Goal: Task Accomplishment & Management: Complete application form

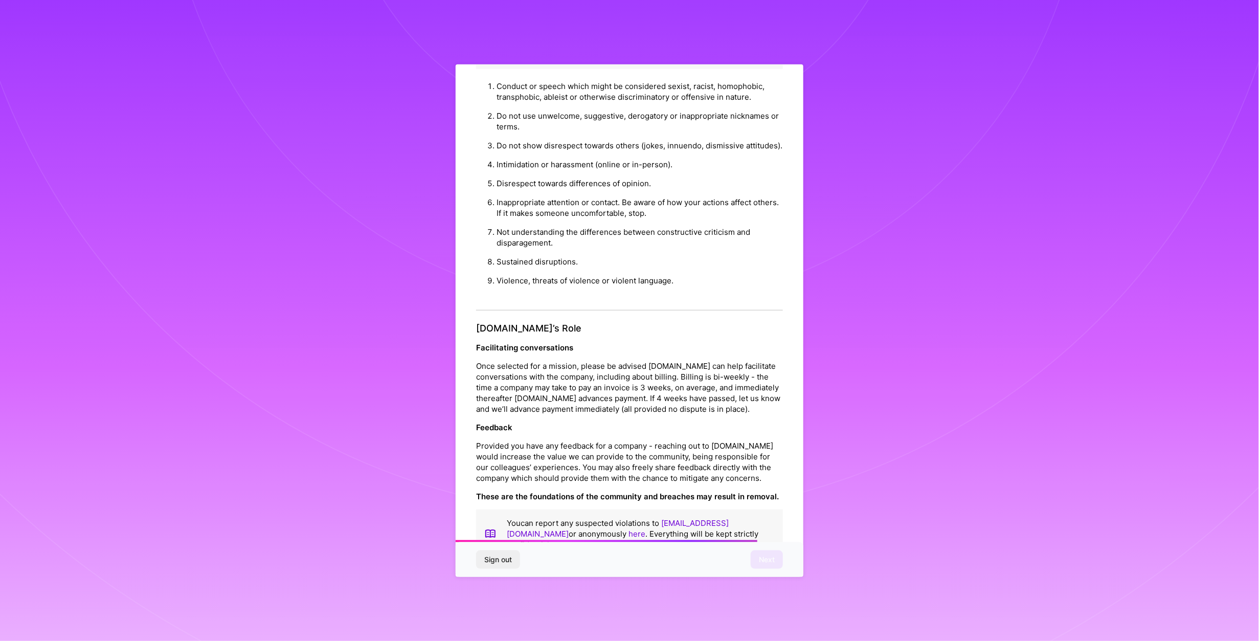
scroll to position [933, 0]
click at [776, 559] on button "Next" at bounding box center [767, 559] width 32 height 18
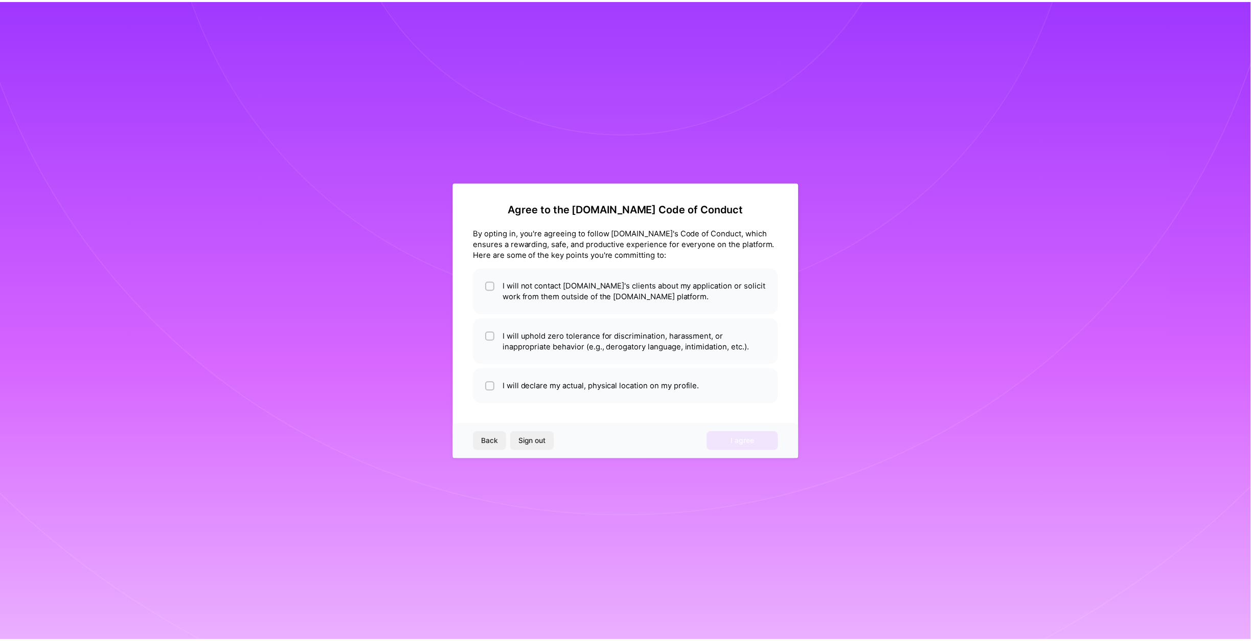
scroll to position [0, 0]
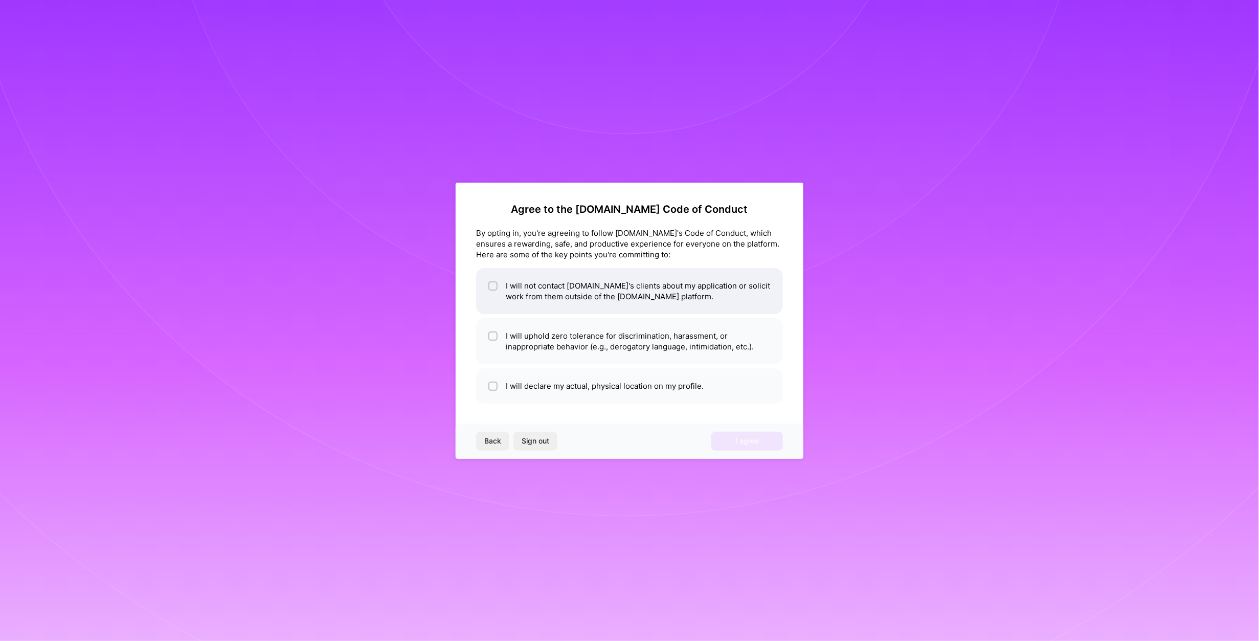
click at [492, 285] on input "checkbox" at bounding box center [493, 286] width 7 height 7
checkbox input "true"
click at [492, 334] on input "checkbox" at bounding box center [493, 336] width 7 height 7
checkbox input "true"
click at [488, 386] on div at bounding box center [492, 385] width 9 height 9
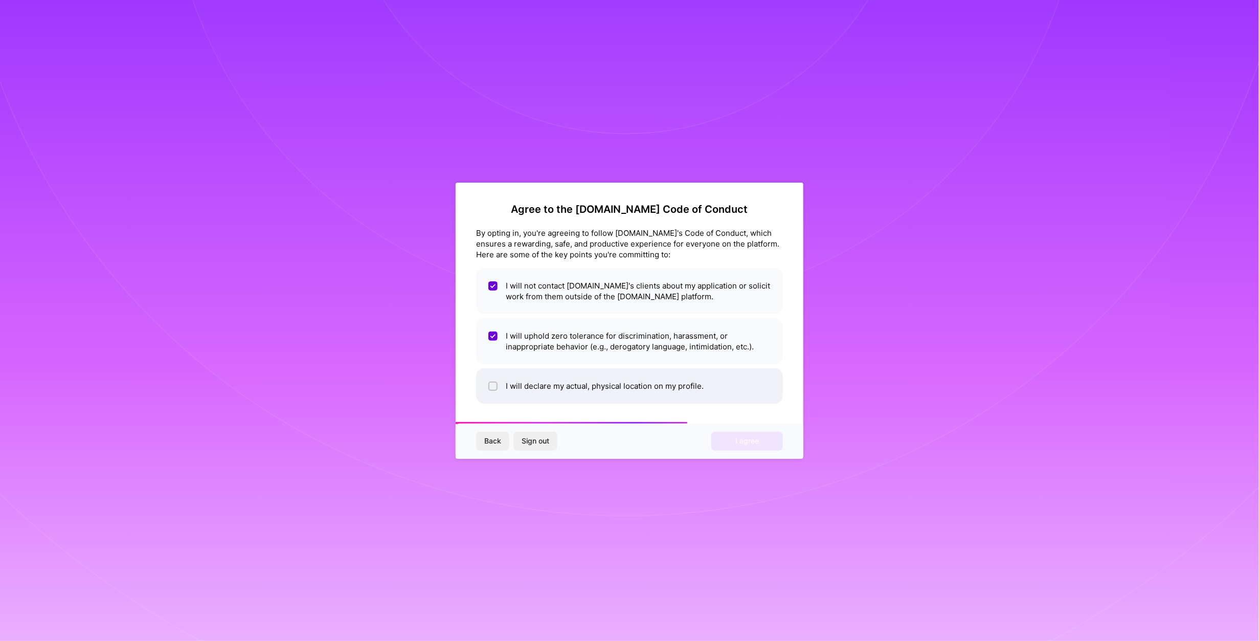
checkbox input "true"
click at [744, 442] on span "I agree" at bounding box center [747, 441] width 24 height 10
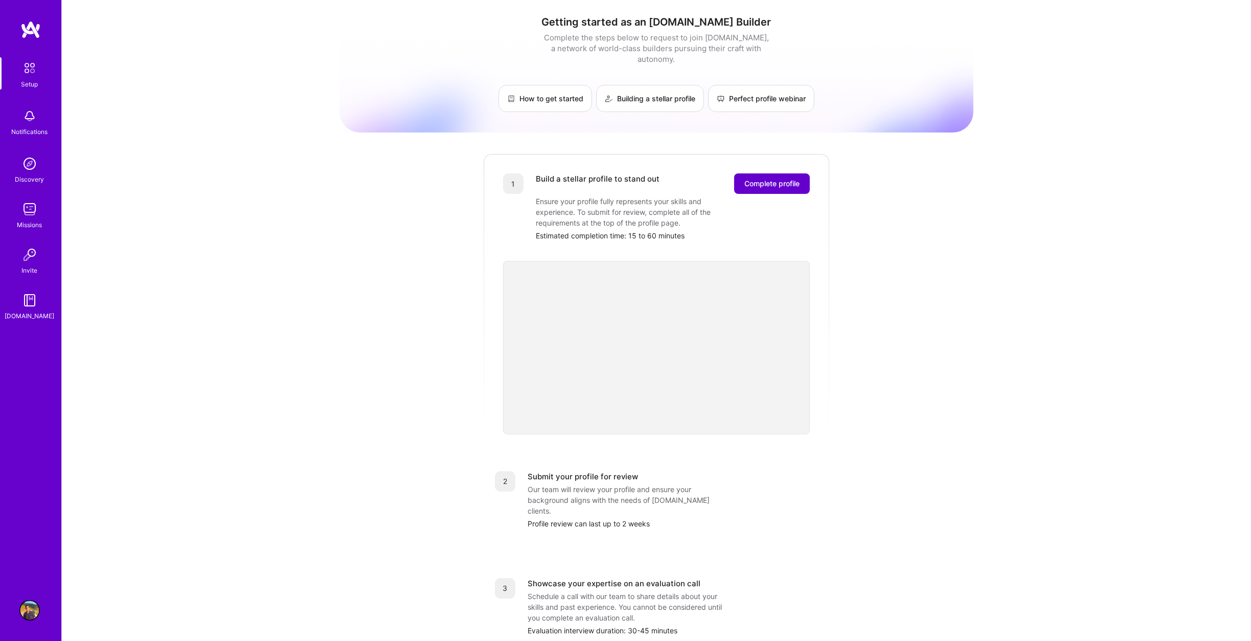
click at [780, 178] on span "Complete profile" at bounding box center [772, 183] width 55 height 10
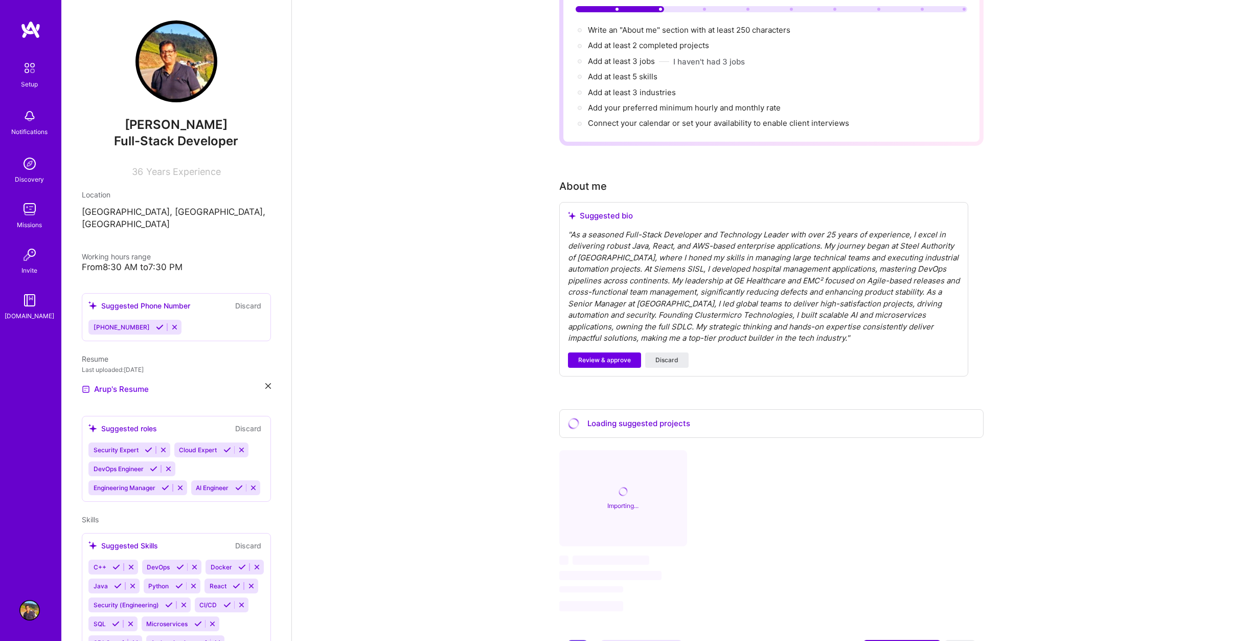
scroll to position [153, 0]
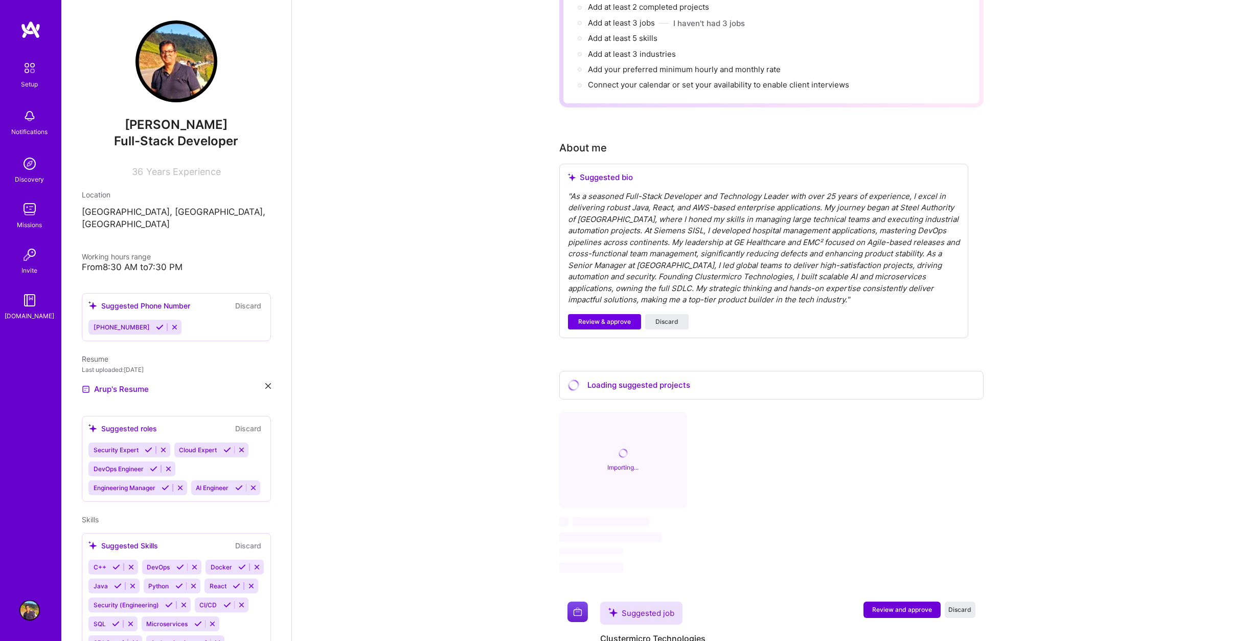
drag, startPoint x: 620, startPoint y: 303, endPoint x: 761, endPoint y: 276, distance: 143.7
click at [761, 276] on div "Suggested bio " As a seasoned Full-Stack Developer and Technology Leader with o…" at bounding box center [763, 251] width 409 height 174
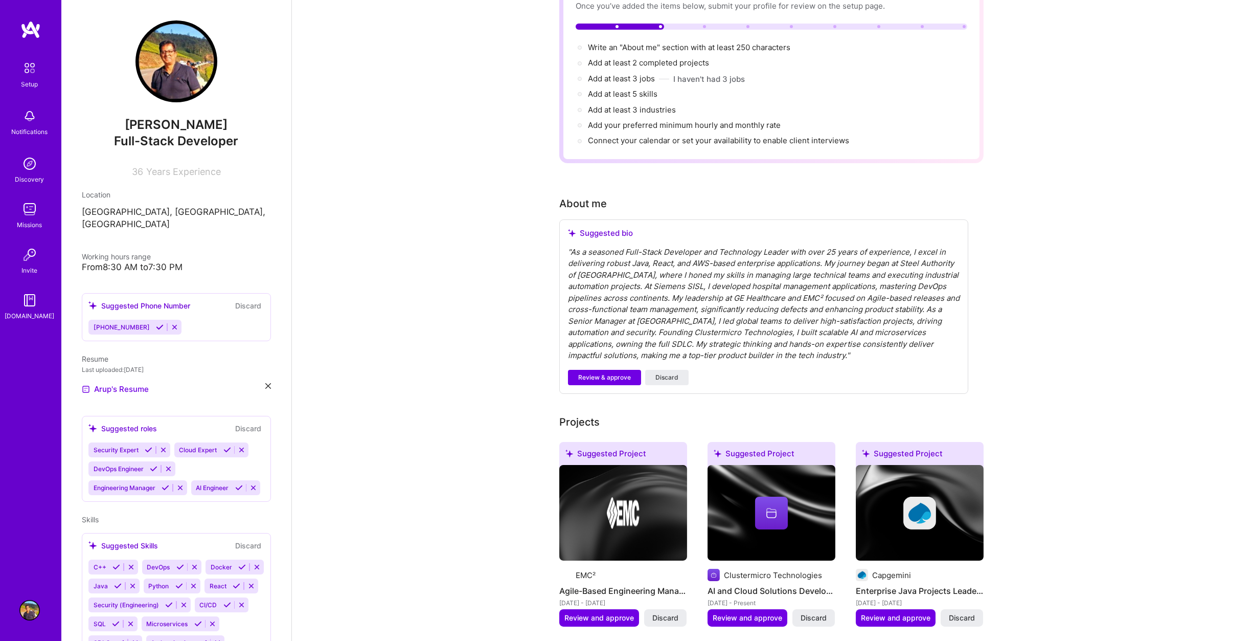
scroll to position [8, 0]
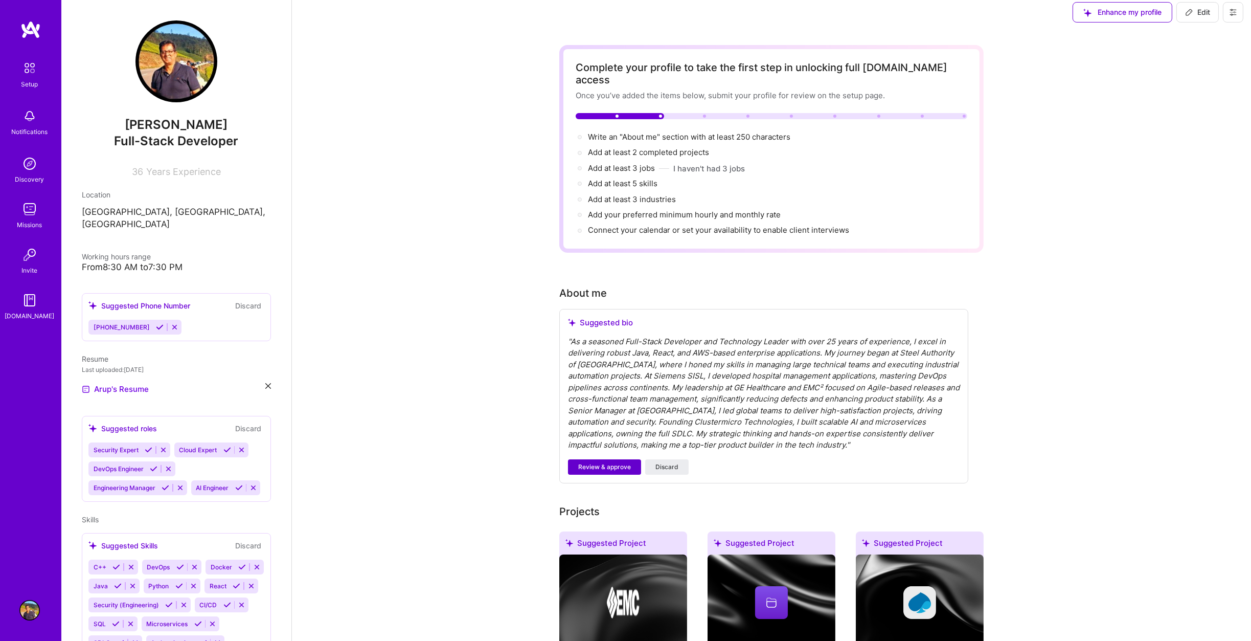
click at [591, 462] on span "Review & approve" at bounding box center [604, 466] width 53 height 9
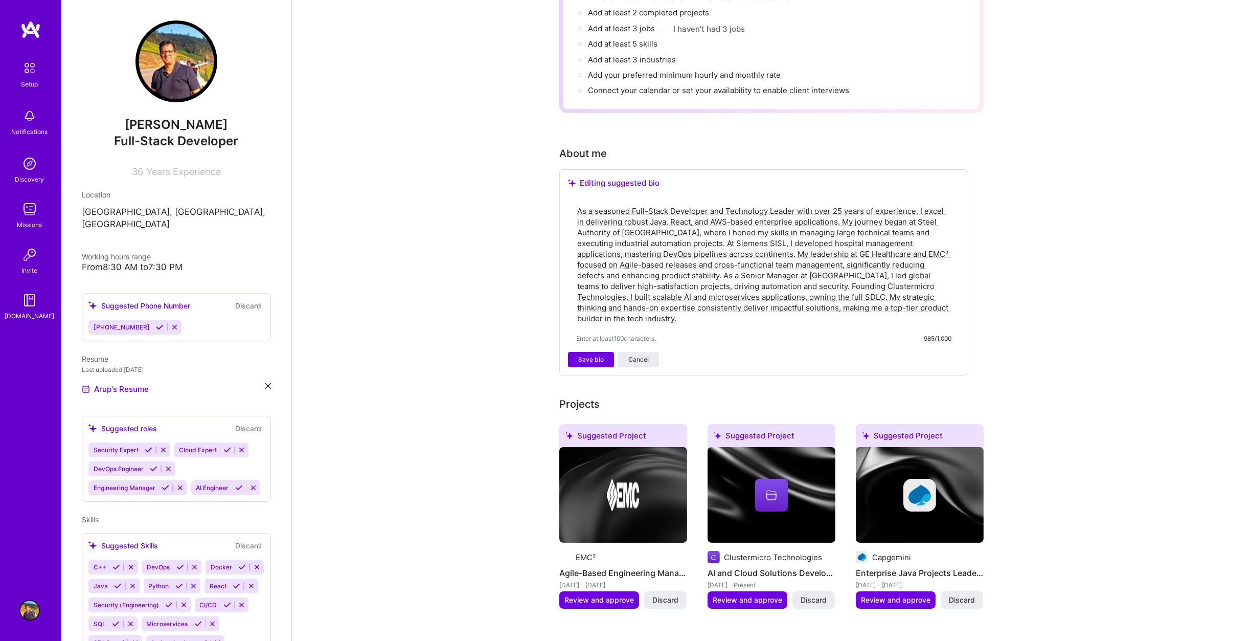
scroll to position [162, 0]
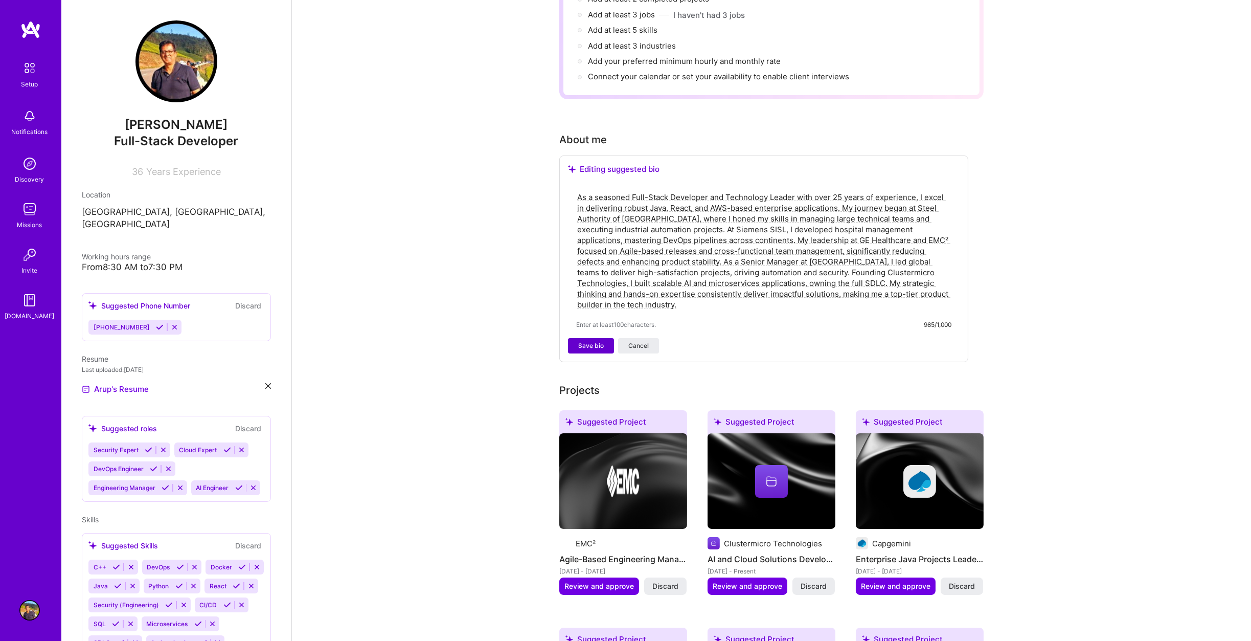
click at [589, 341] on span "Save bio" at bounding box center [591, 345] width 26 height 9
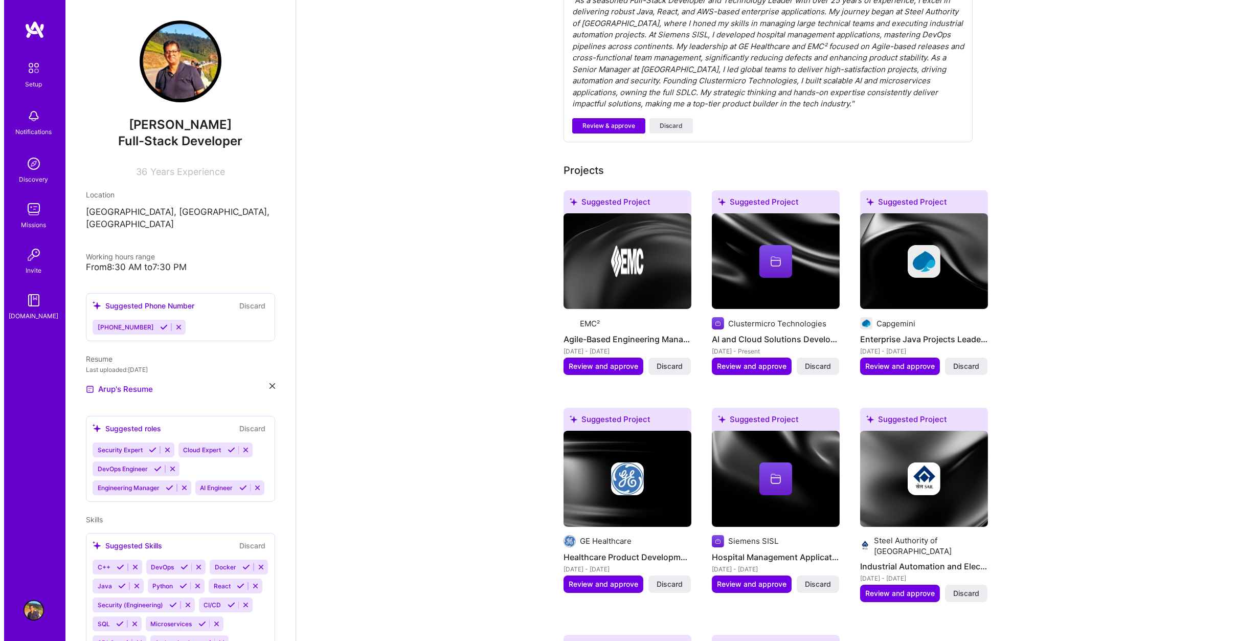
scroll to position [468, 0]
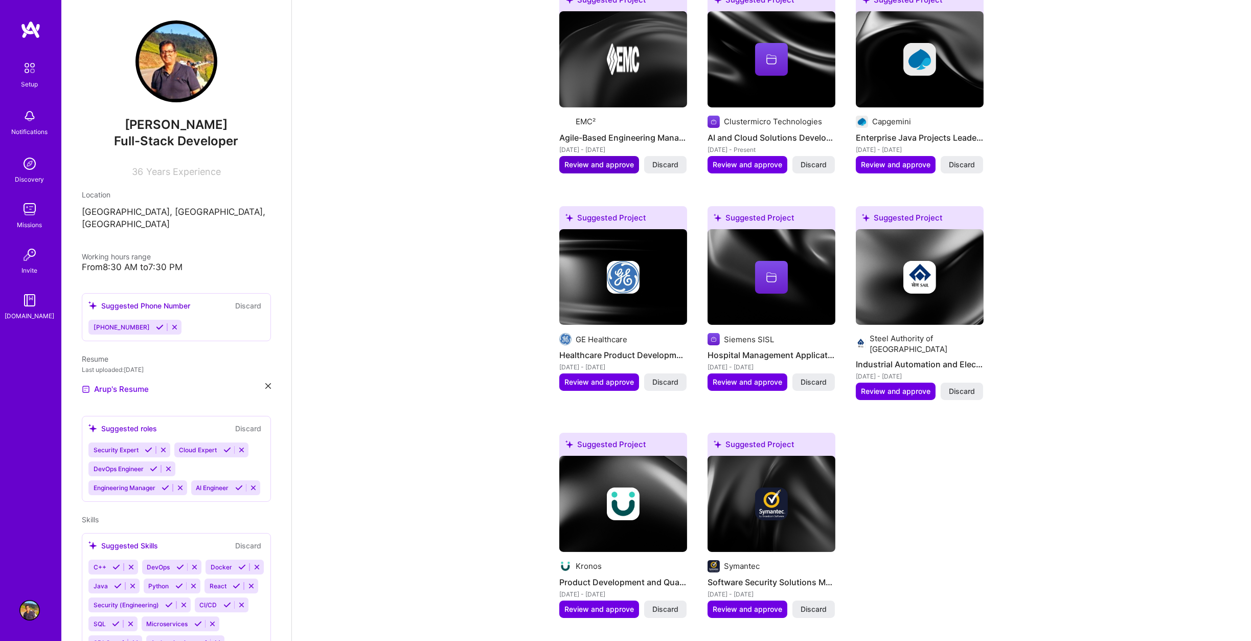
click at [599, 160] on span "Review and approve" at bounding box center [600, 165] width 70 height 10
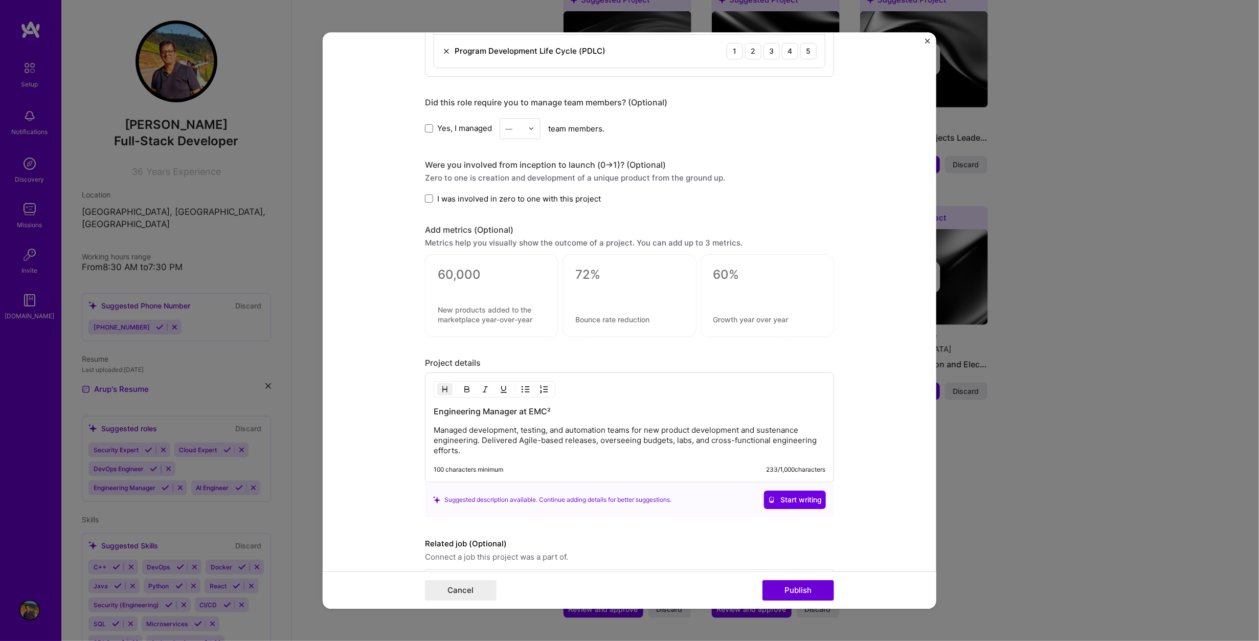
scroll to position [665, 0]
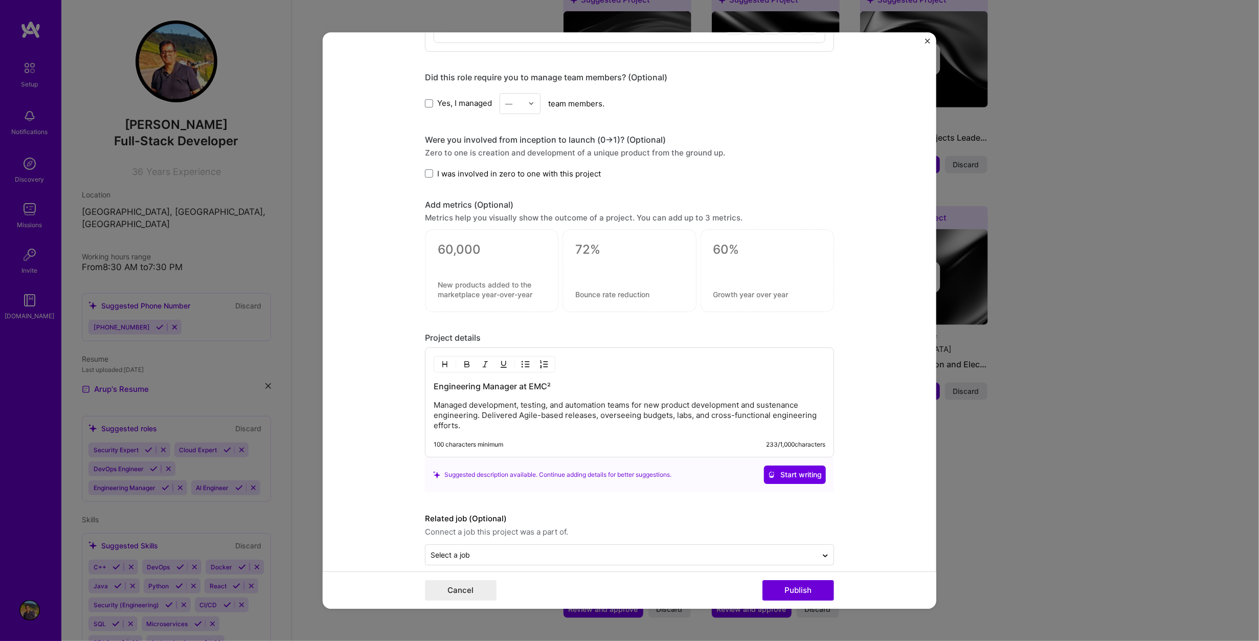
click at [740, 405] on p "Managed development, testing, and automation teams for new product development …" at bounding box center [630, 415] width 392 height 31
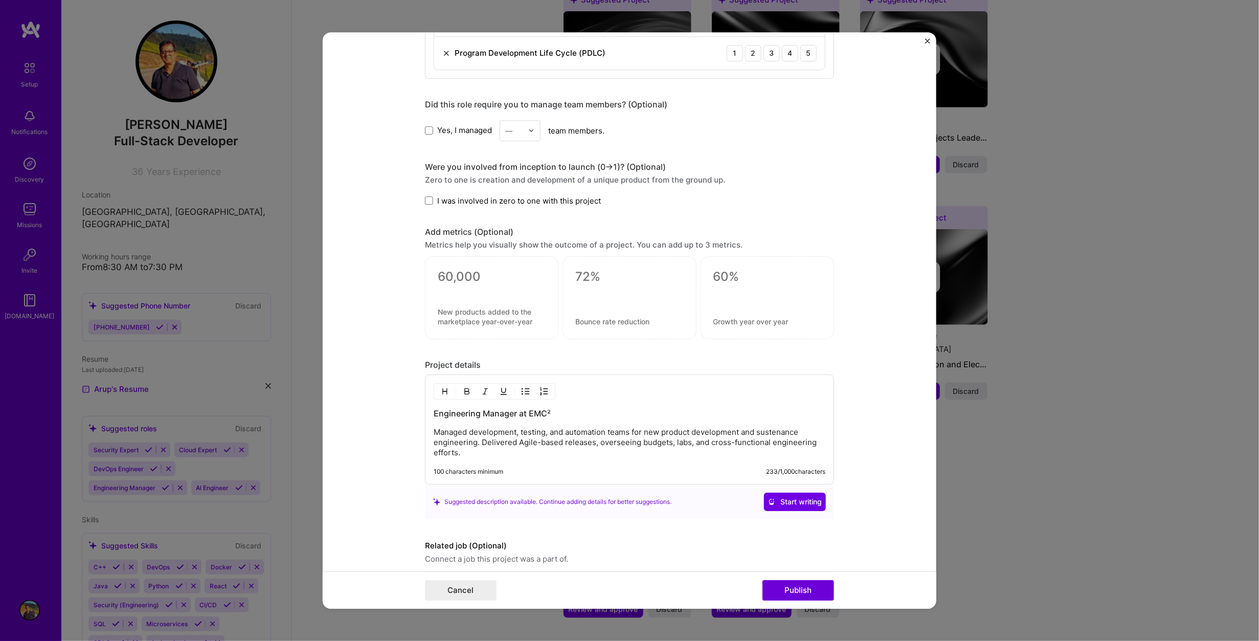
scroll to position [614, 0]
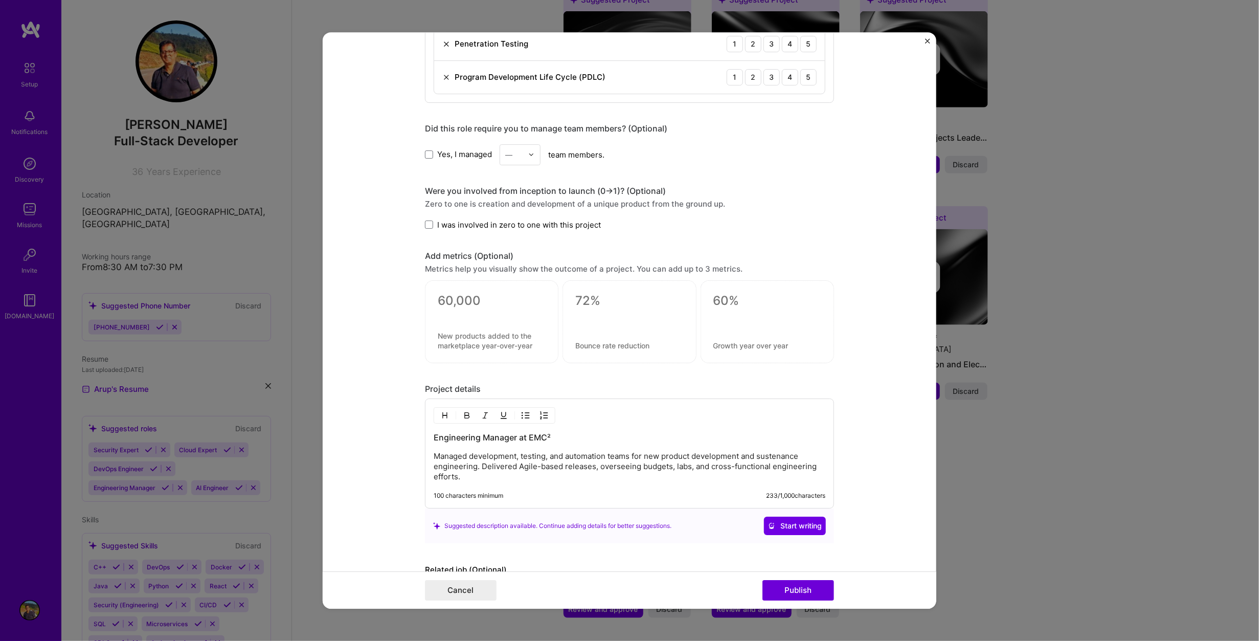
click at [866, 427] on form "Editing suggested project This project is suggested based on your LinkedIn, res…" at bounding box center [630, 320] width 614 height 577
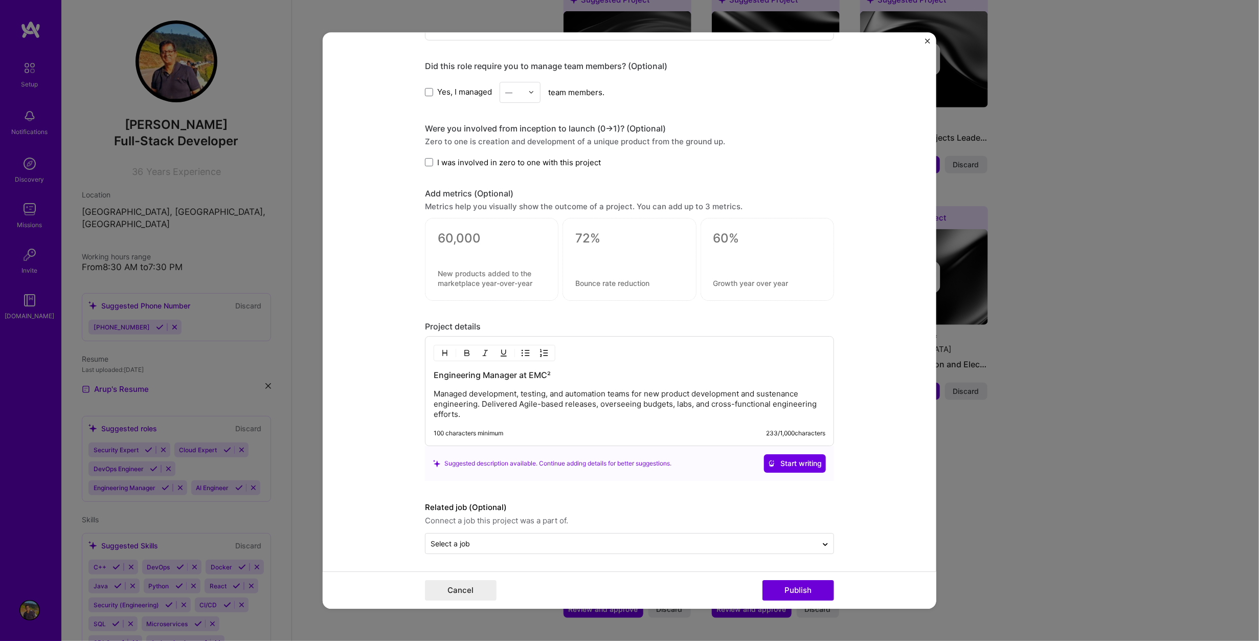
scroll to position [677, 0]
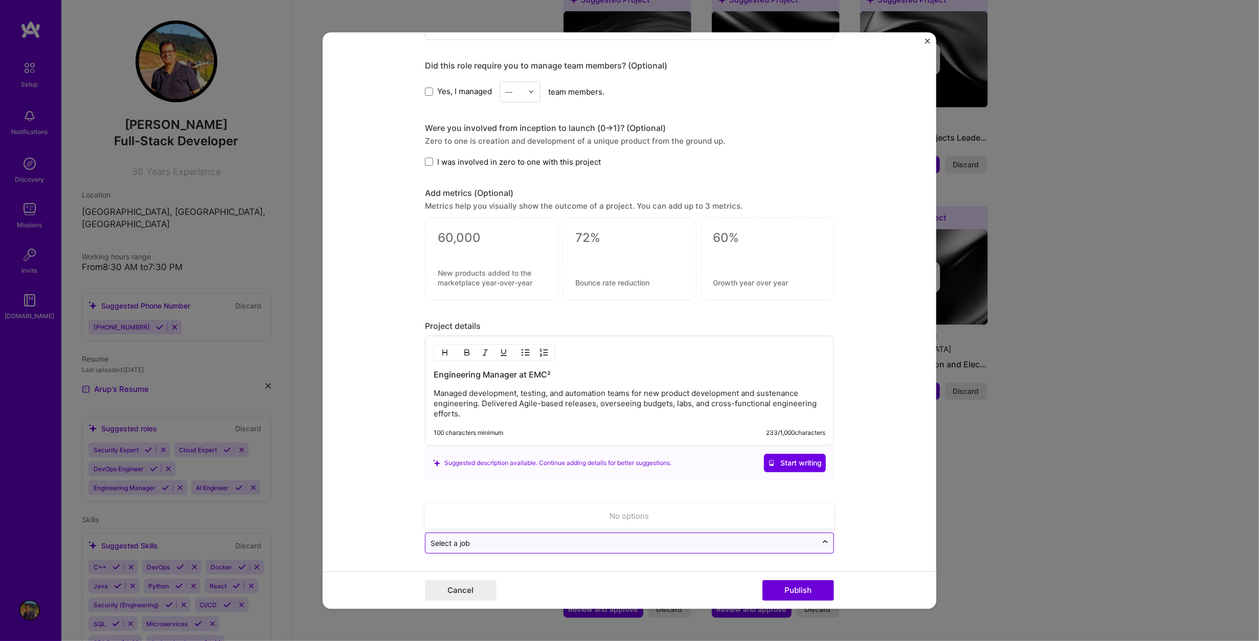
click at [822, 544] on icon at bounding box center [825, 542] width 8 height 10
click at [902, 485] on form "Editing suggested project This project is suggested based on your LinkedIn, res…" at bounding box center [630, 320] width 614 height 577
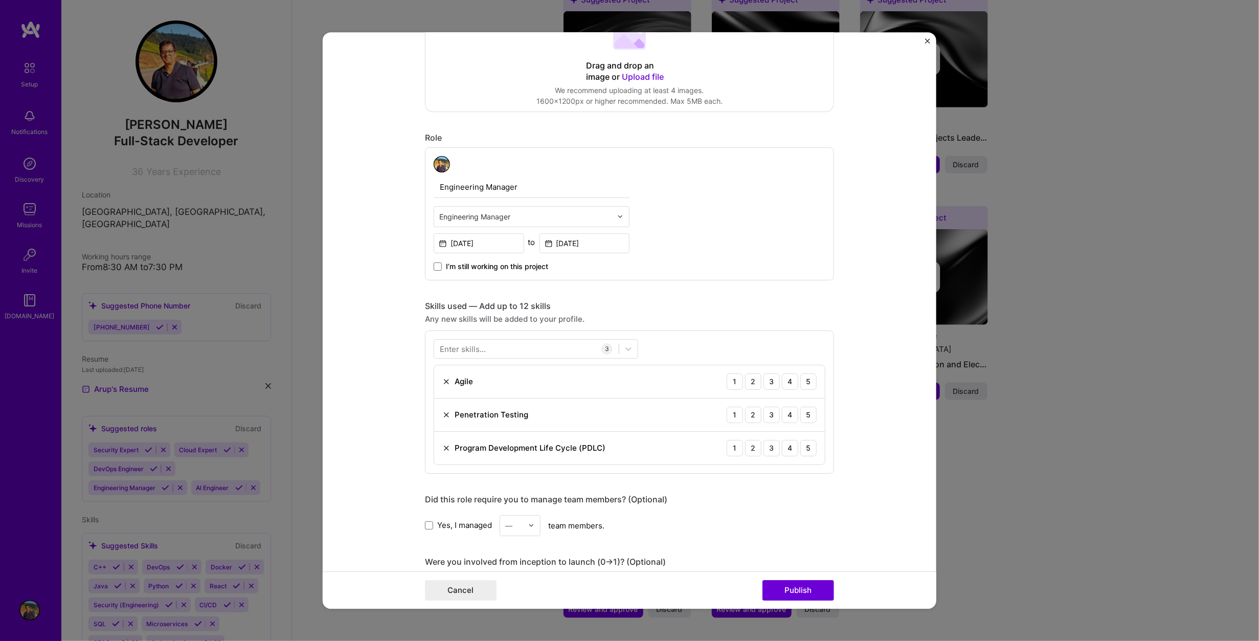
scroll to position [370, 0]
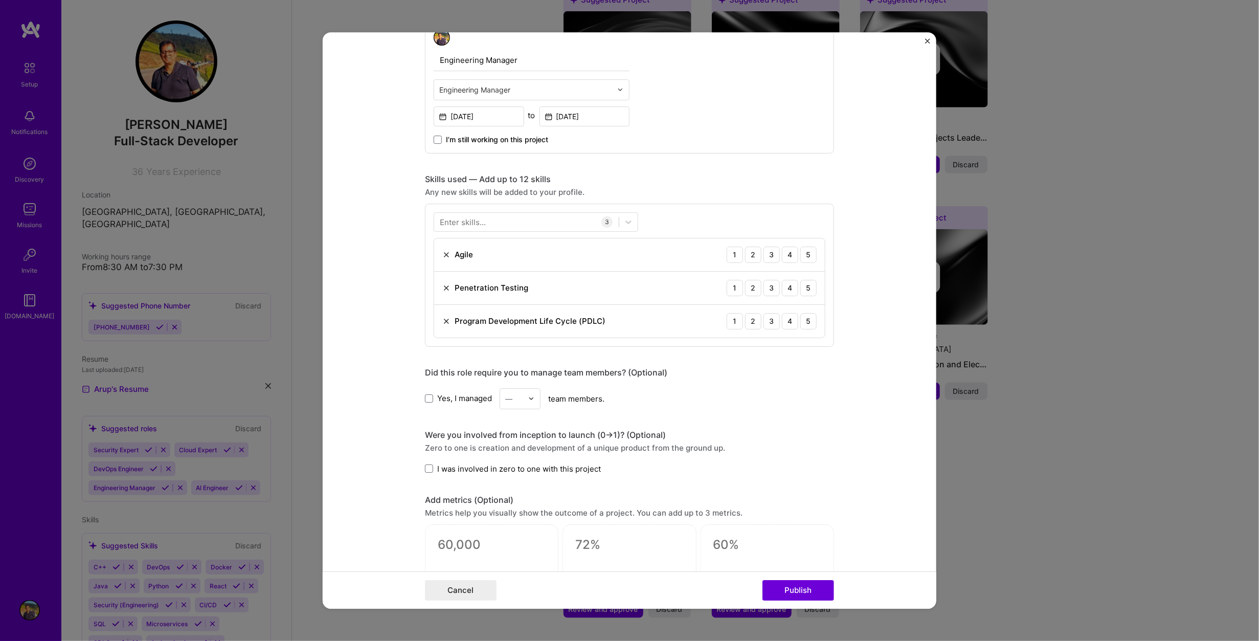
click at [442, 286] on img at bounding box center [446, 288] width 8 height 8
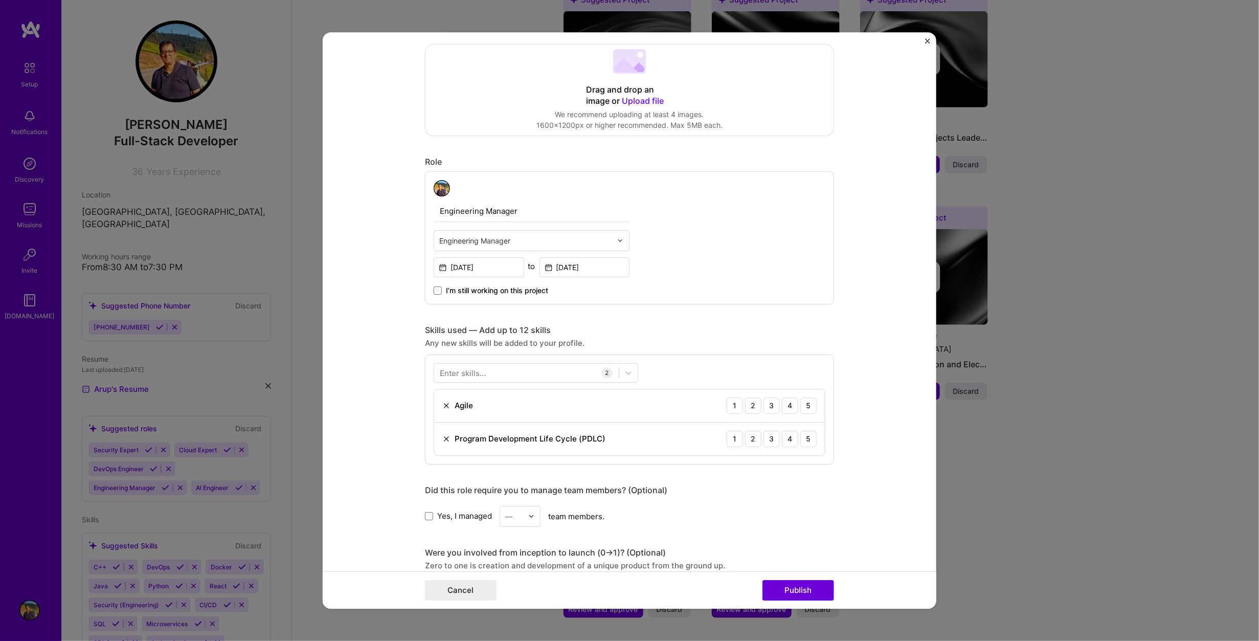
scroll to position [216, 0]
click at [463, 374] on div "Enter skills..." at bounding box center [463, 375] width 46 height 11
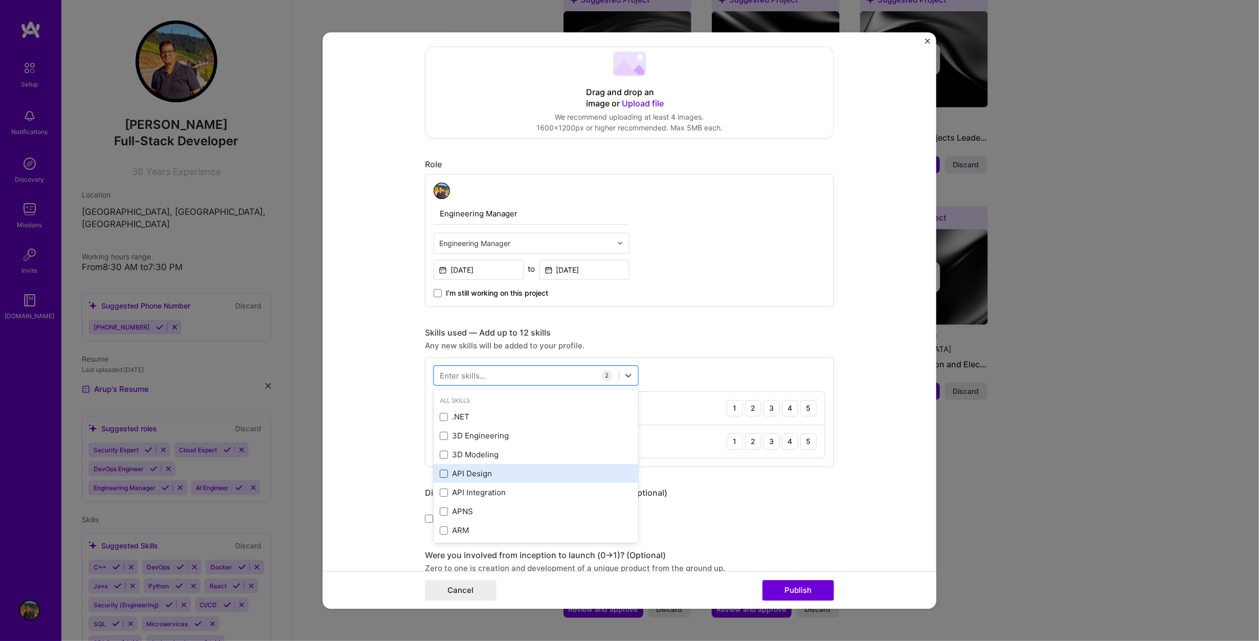
click at [440, 475] on span at bounding box center [444, 473] width 8 height 8
click at [0, 0] on input "checkbox" at bounding box center [0, 0] width 0 height 0
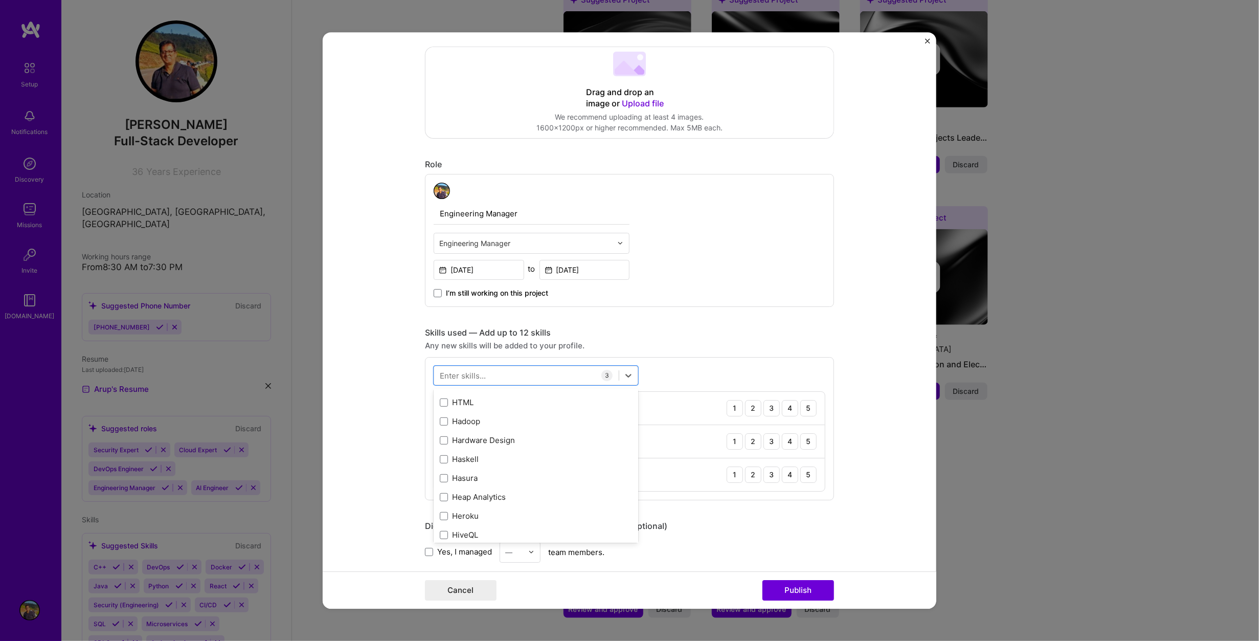
scroll to position [3171, 0]
click at [440, 518] on span at bounding box center [444, 519] width 8 height 8
click at [0, 0] on input "checkbox" at bounding box center [0, 0] width 0 height 0
click at [440, 536] on span at bounding box center [444, 538] width 8 height 8
click at [0, 0] on input "checkbox" at bounding box center [0, 0] width 0 height 0
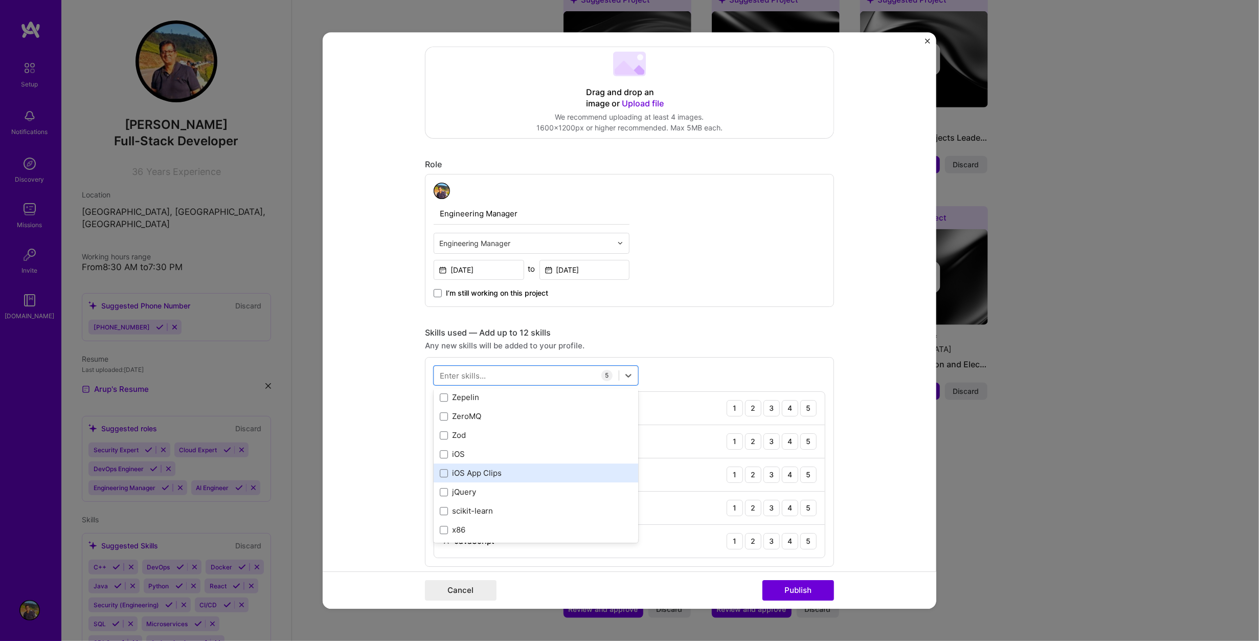
scroll to position [7021, 0]
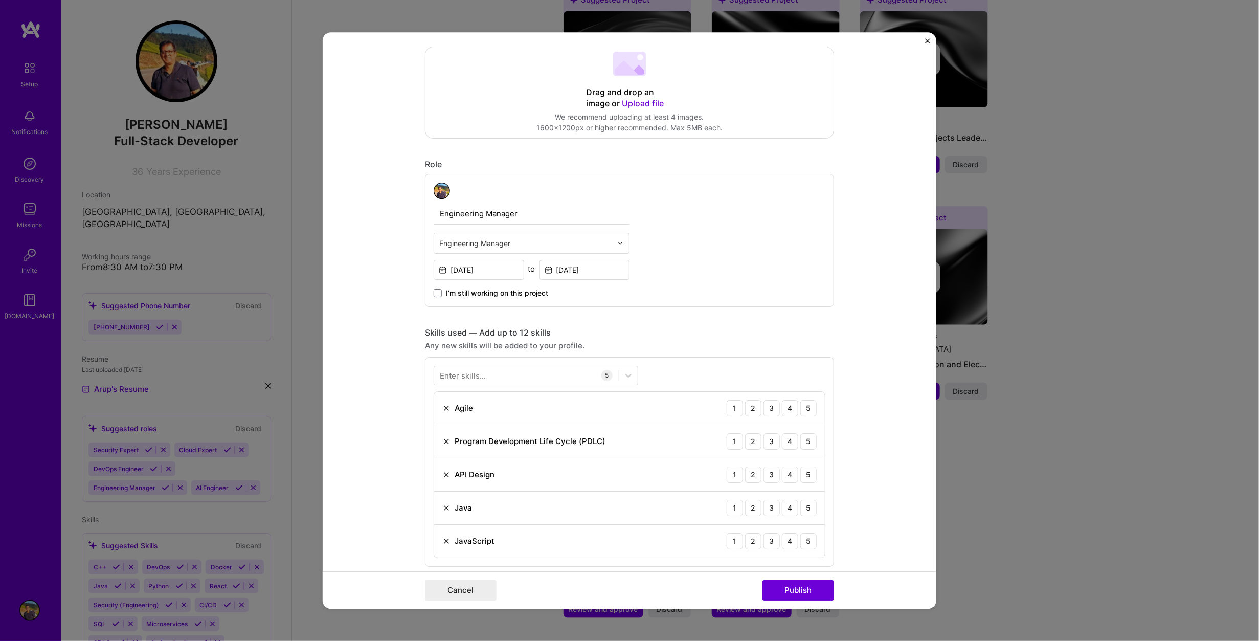
click at [663, 340] on div "Any new skills will be added to your profile." at bounding box center [629, 345] width 409 height 11
click at [803, 504] on div "5" at bounding box center [808, 508] width 16 height 16
click at [802, 537] on div "5" at bounding box center [808, 541] width 16 height 16
click at [803, 470] on div "5" at bounding box center [808, 474] width 16 height 16
click at [806, 440] on div "5" at bounding box center [808, 441] width 16 height 16
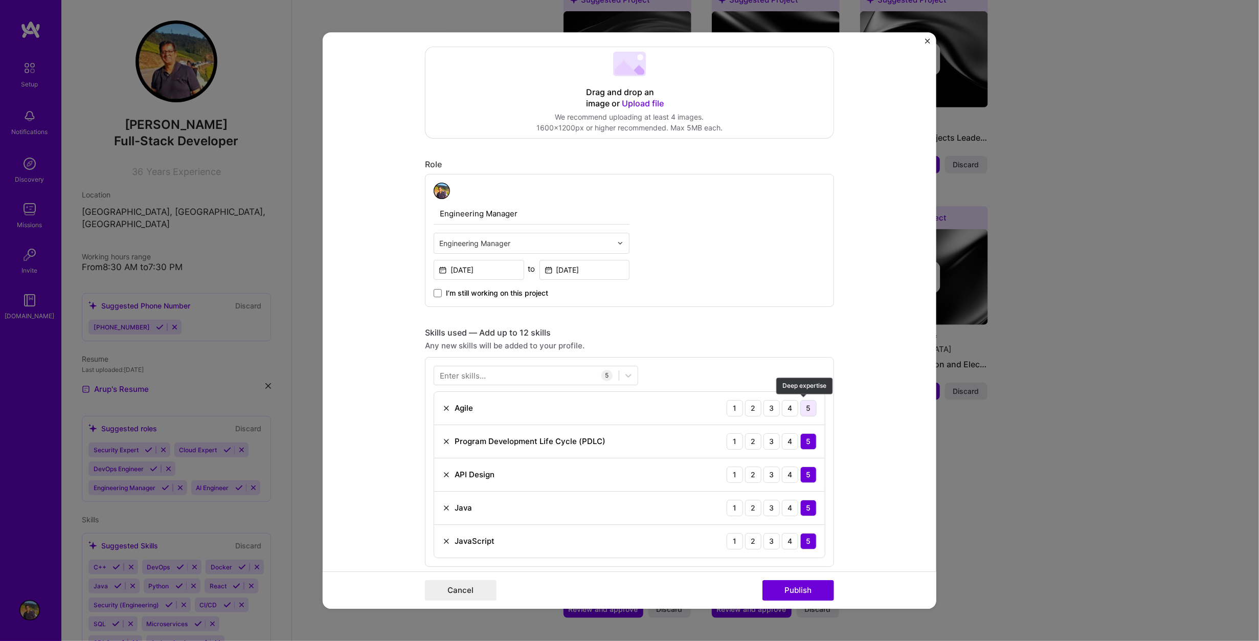
click at [807, 408] on div "5" at bounding box center [808, 408] width 16 height 16
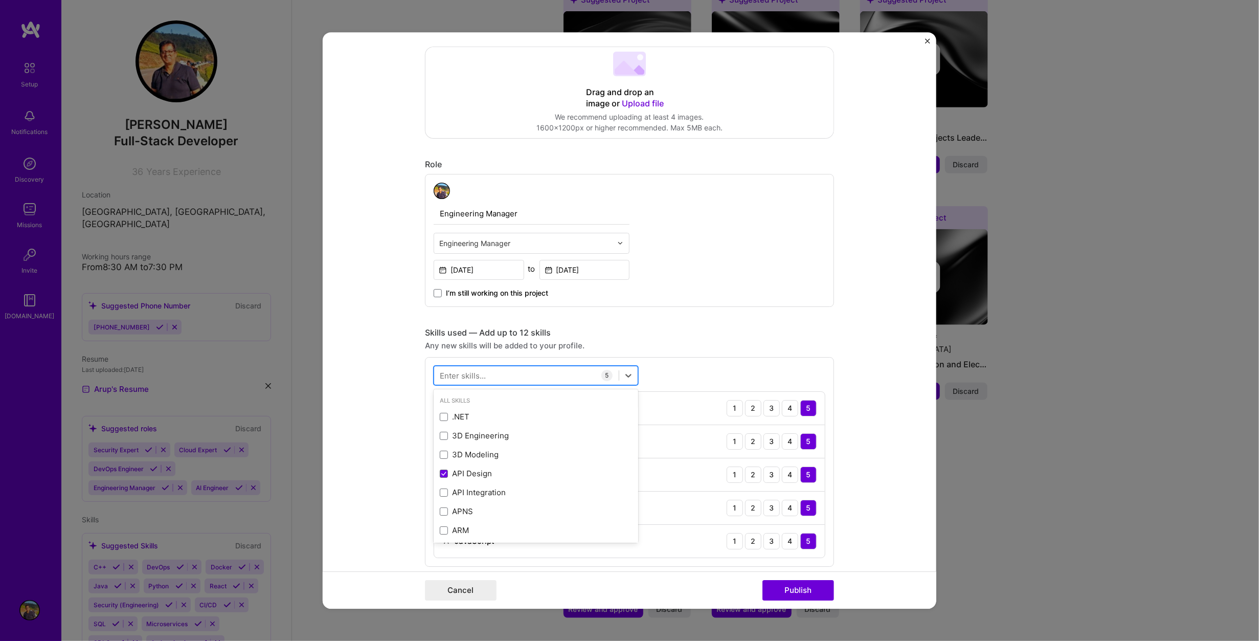
click at [511, 374] on div at bounding box center [526, 375] width 185 height 17
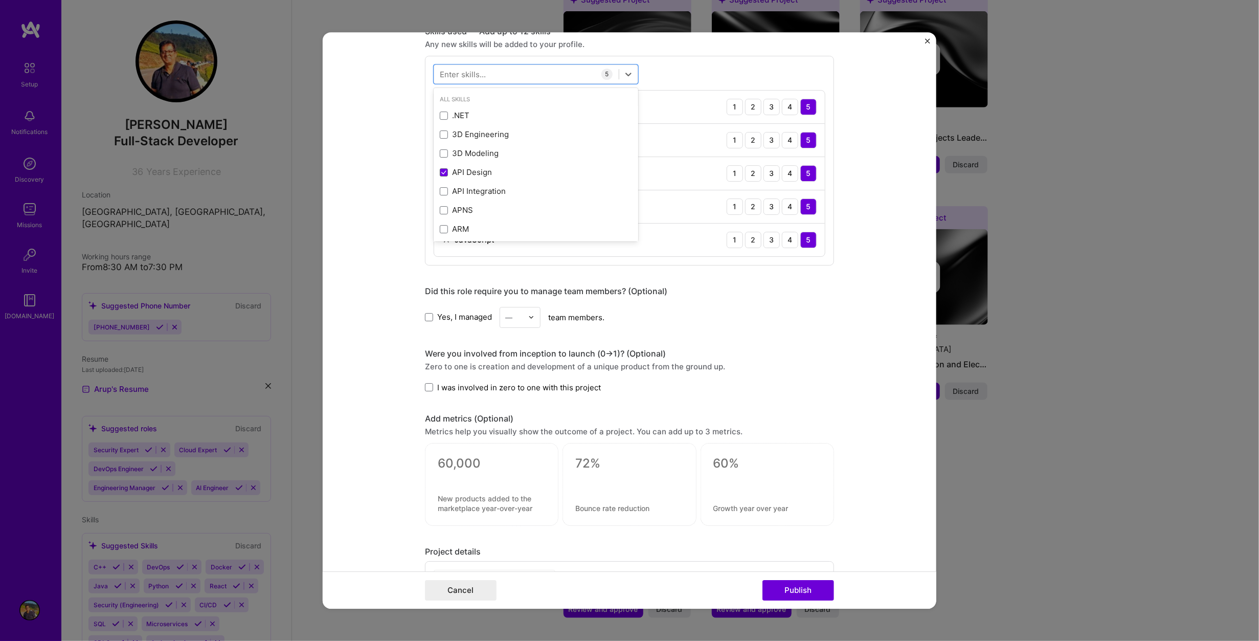
scroll to position [523, 0]
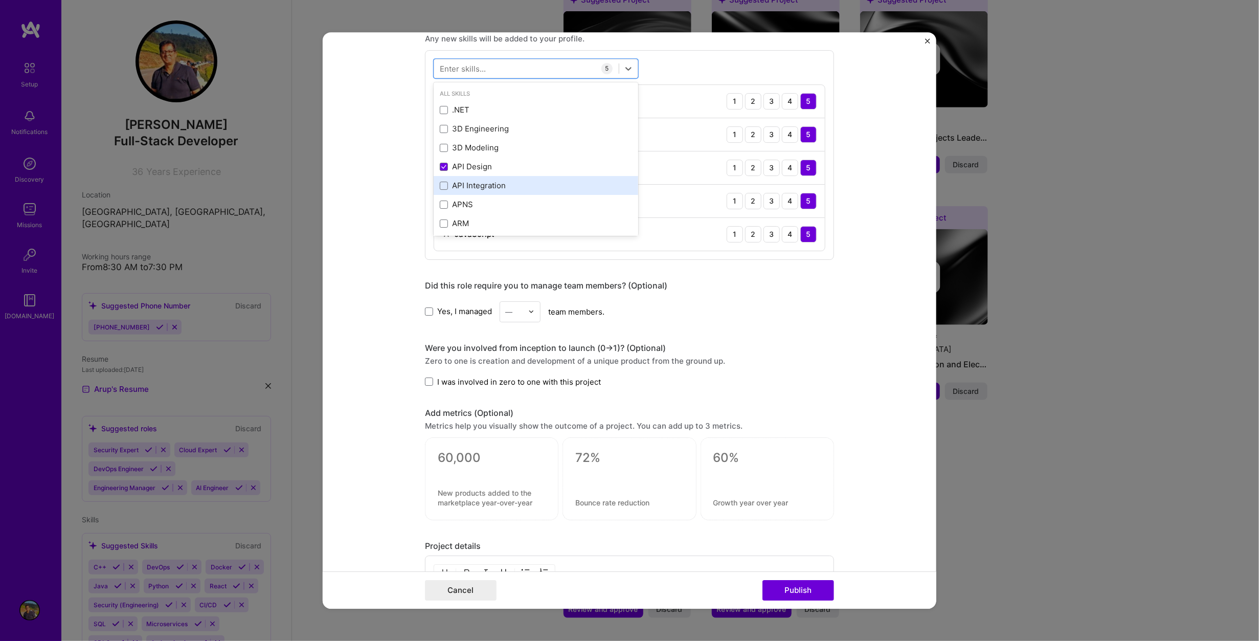
click at [490, 186] on div "API Integration" at bounding box center [536, 185] width 192 height 11
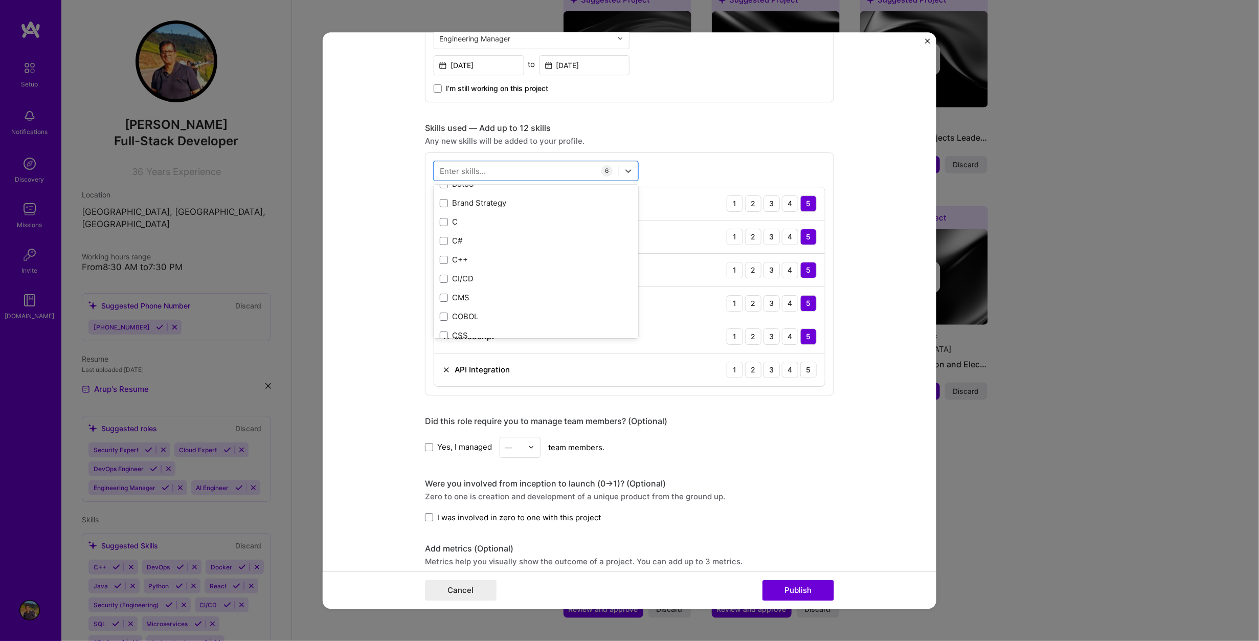
scroll to position [1074, 0]
click at [447, 232] on div "C++" at bounding box center [536, 235] width 192 height 11
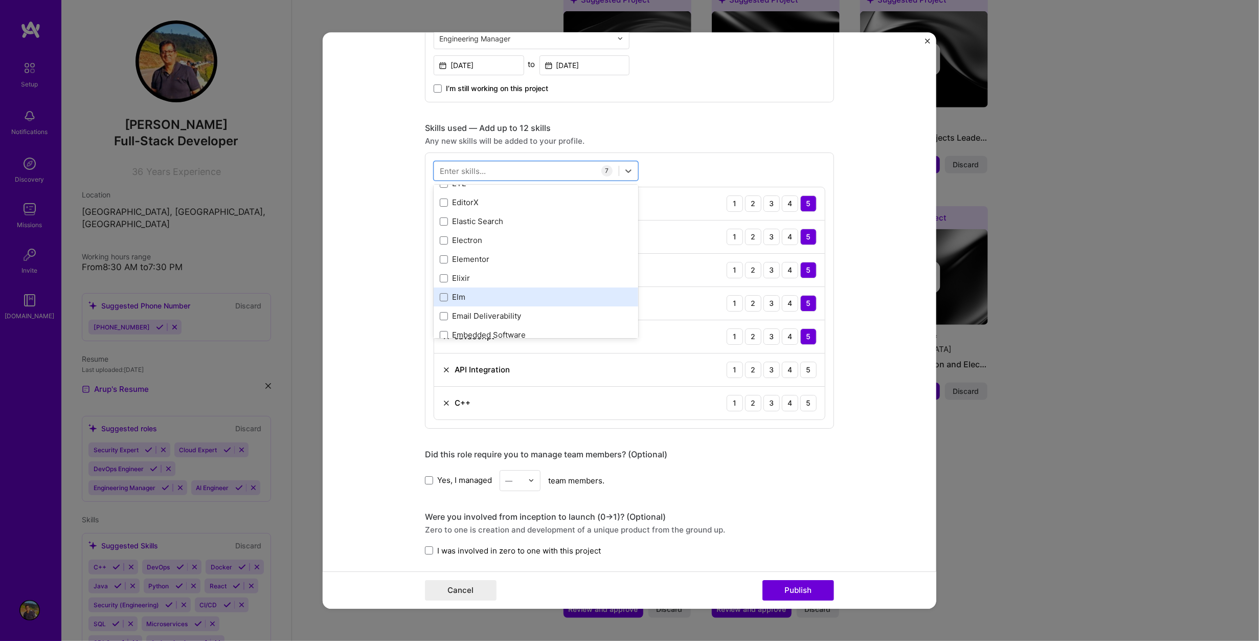
scroll to position [2404, 0]
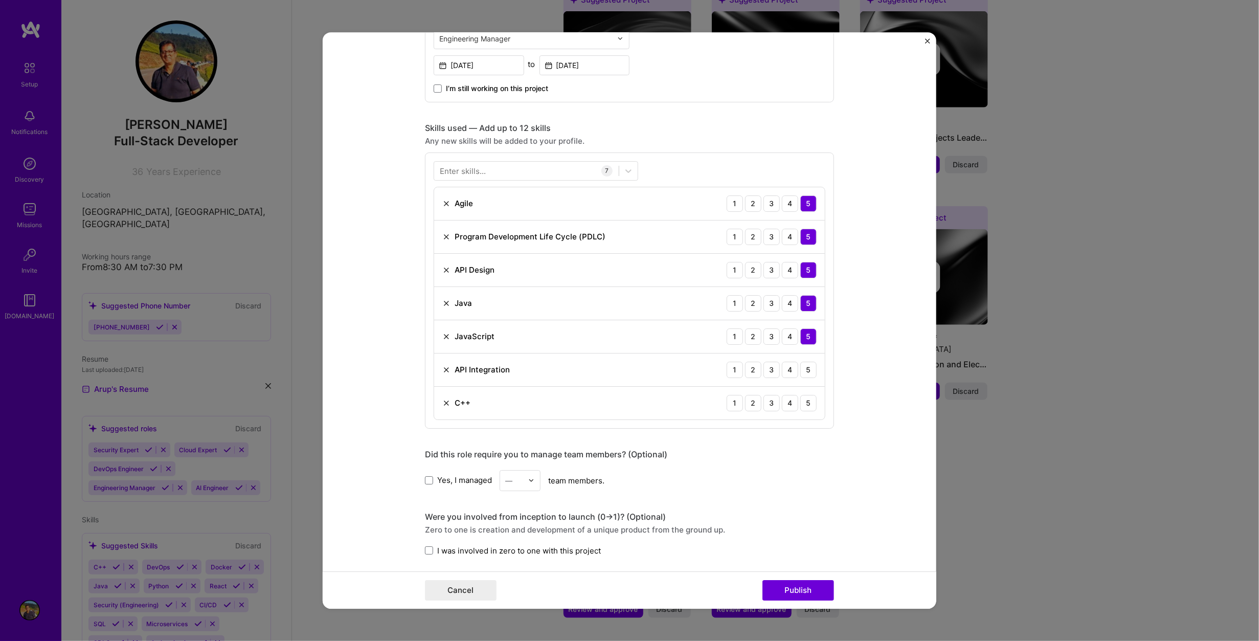
click at [871, 488] on form "Editing suggested project This project is suggested based on your LinkedIn, res…" at bounding box center [630, 320] width 614 height 577
click at [425, 479] on span at bounding box center [429, 480] width 8 height 8
click at [0, 0] on input "Yes, I managed" at bounding box center [0, 0] width 0 height 0
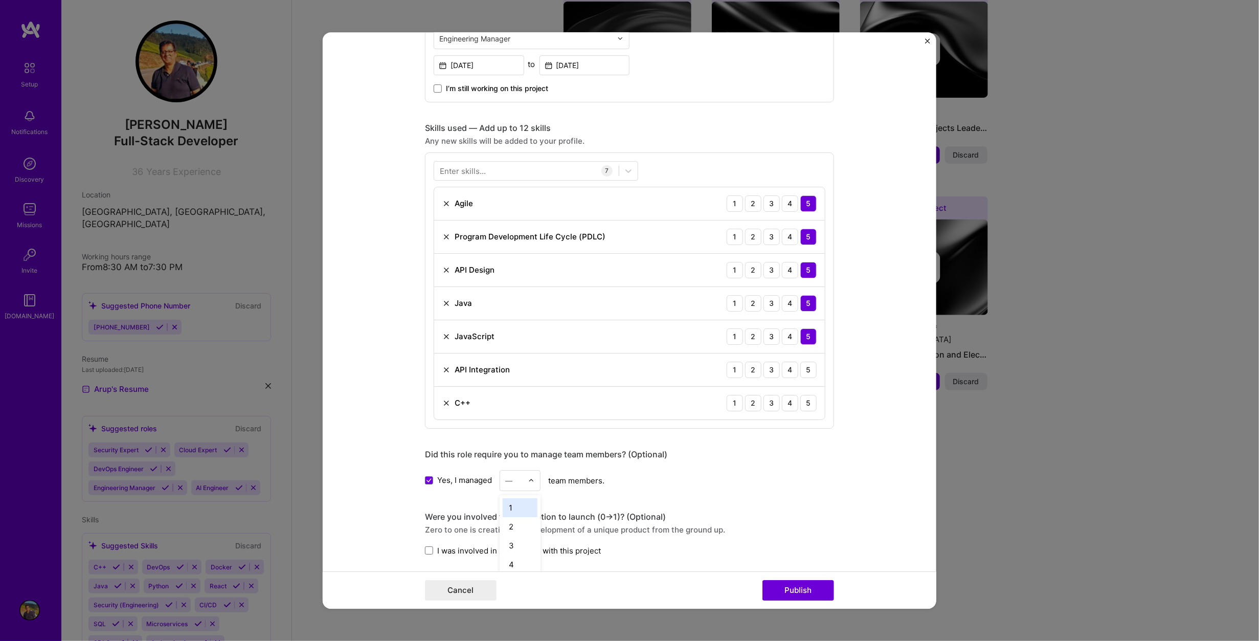
scroll to position [479, 0]
click at [528, 480] on img at bounding box center [531, 480] width 6 height 6
click at [511, 560] on div "15" at bounding box center [520, 563] width 35 height 19
click at [729, 487] on div "Yes, I managed option 15, selected. Select is focused ,type to refine list, pre…" at bounding box center [629, 480] width 409 height 21
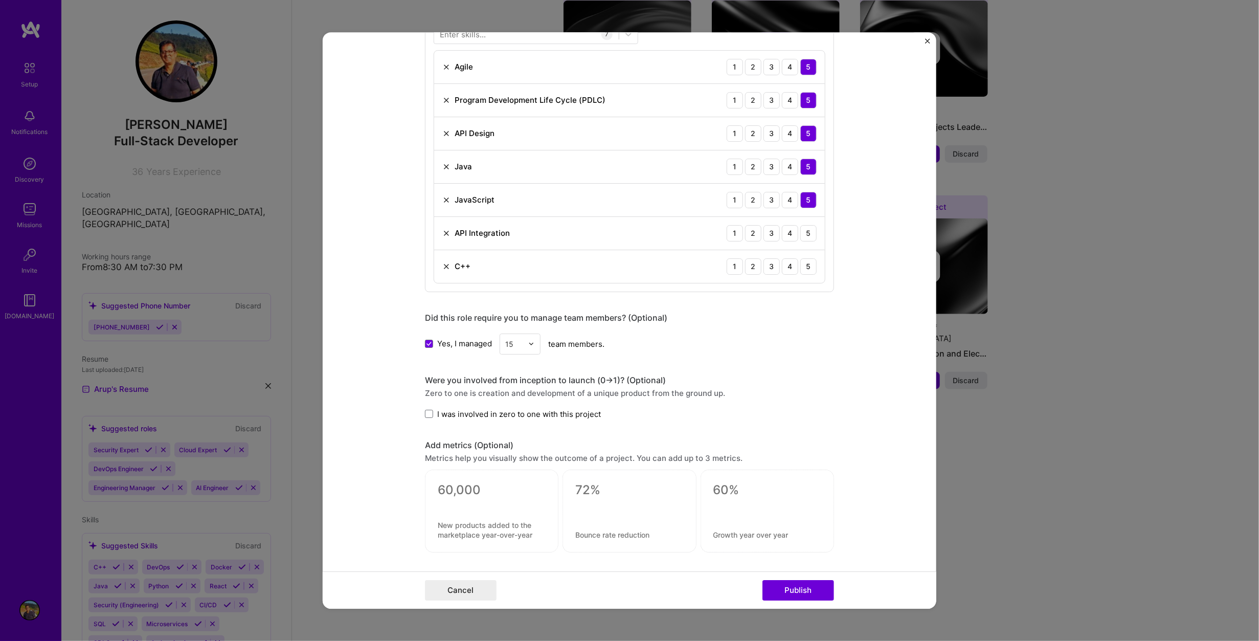
scroll to position [574, 0]
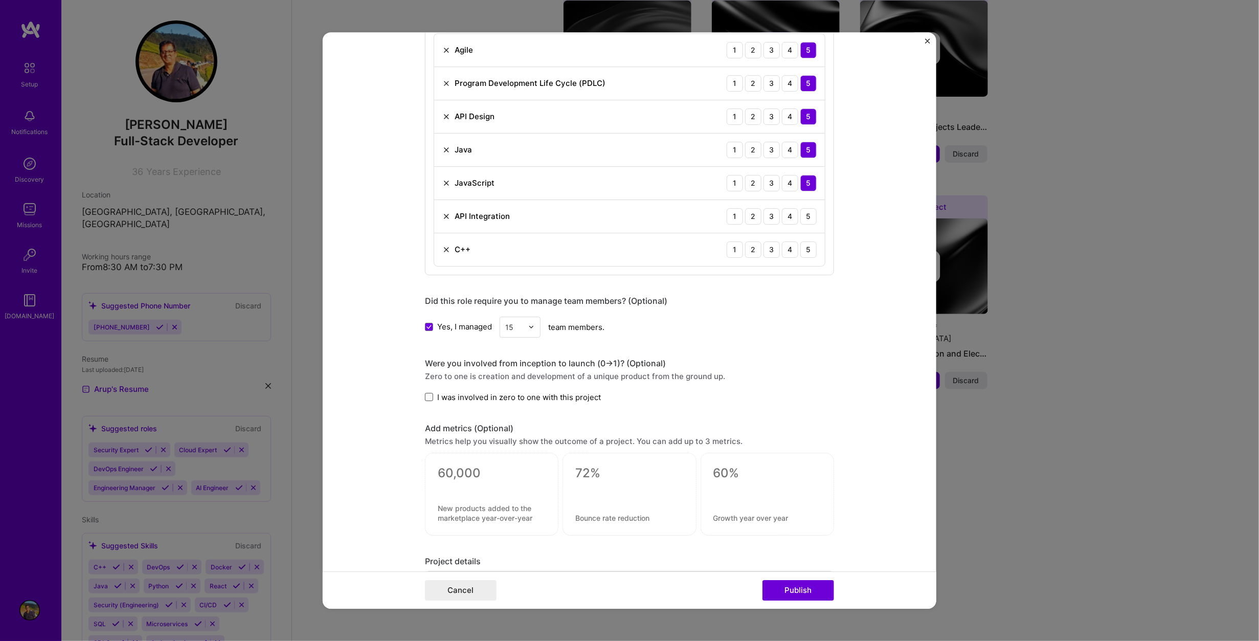
click at [425, 396] on span at bounding box center [429, 397] width 8 height 8
click at [0, 0] on input "I was involved in zero to one with this project" at bounding box center [0, 0] width 0 height 0
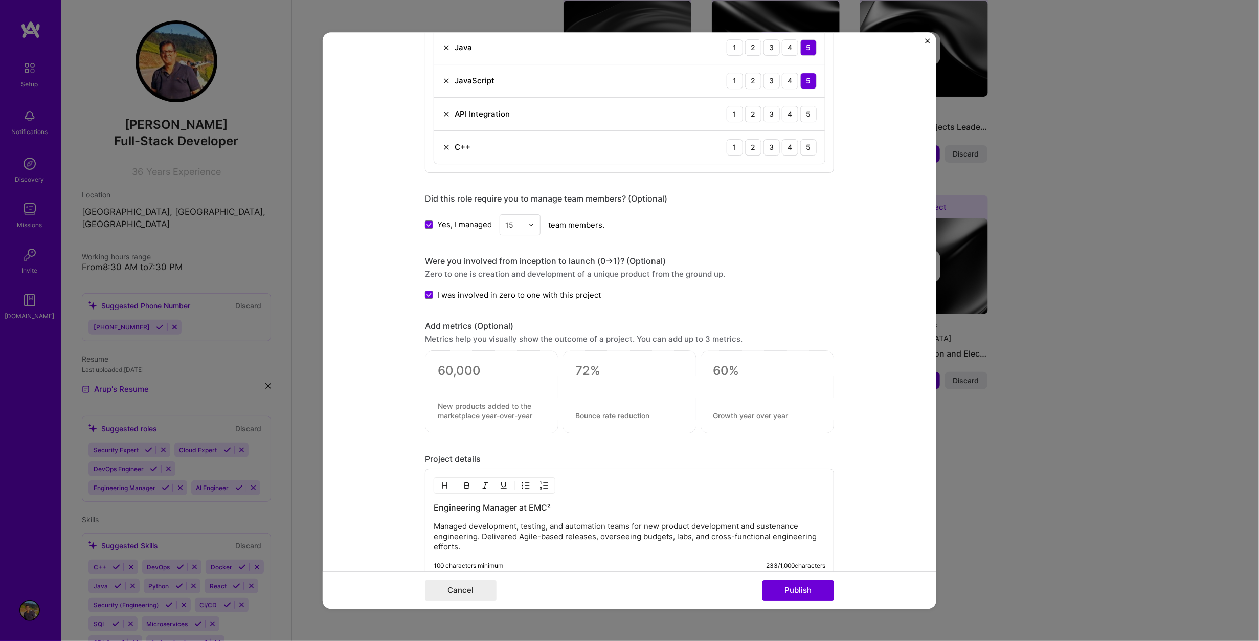
scroll to position [809, 0]
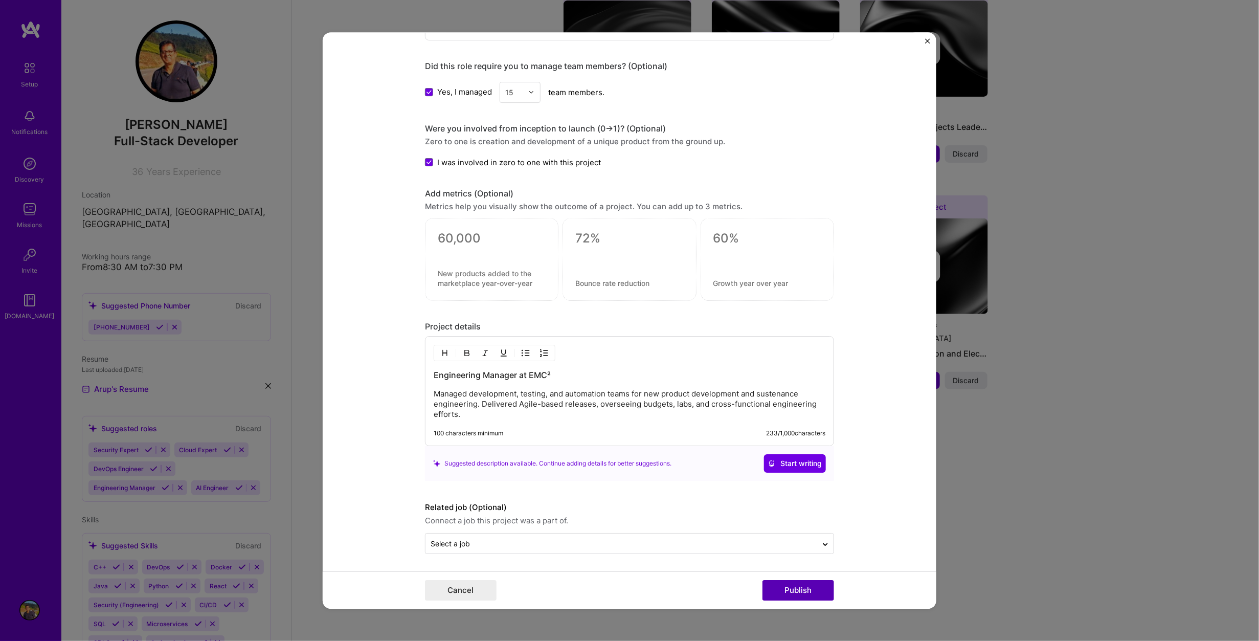
click at [801, 590] on button "Publish" at bounding box center [798, 590] width 72 height 20
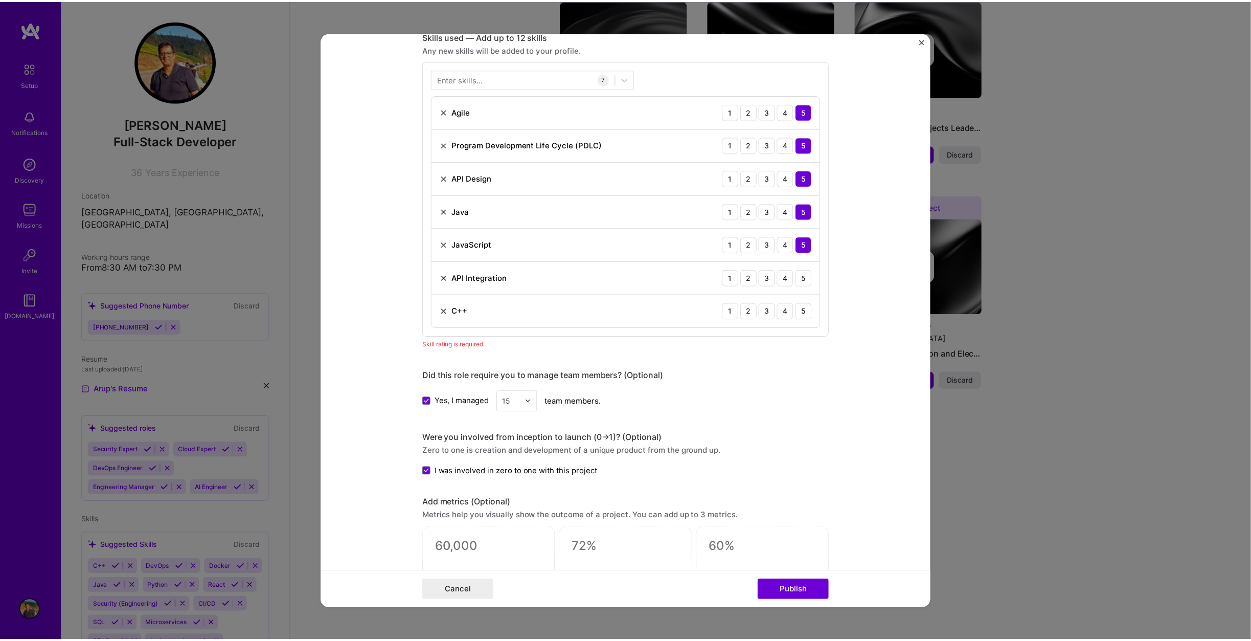
scroll to position [511, 0]
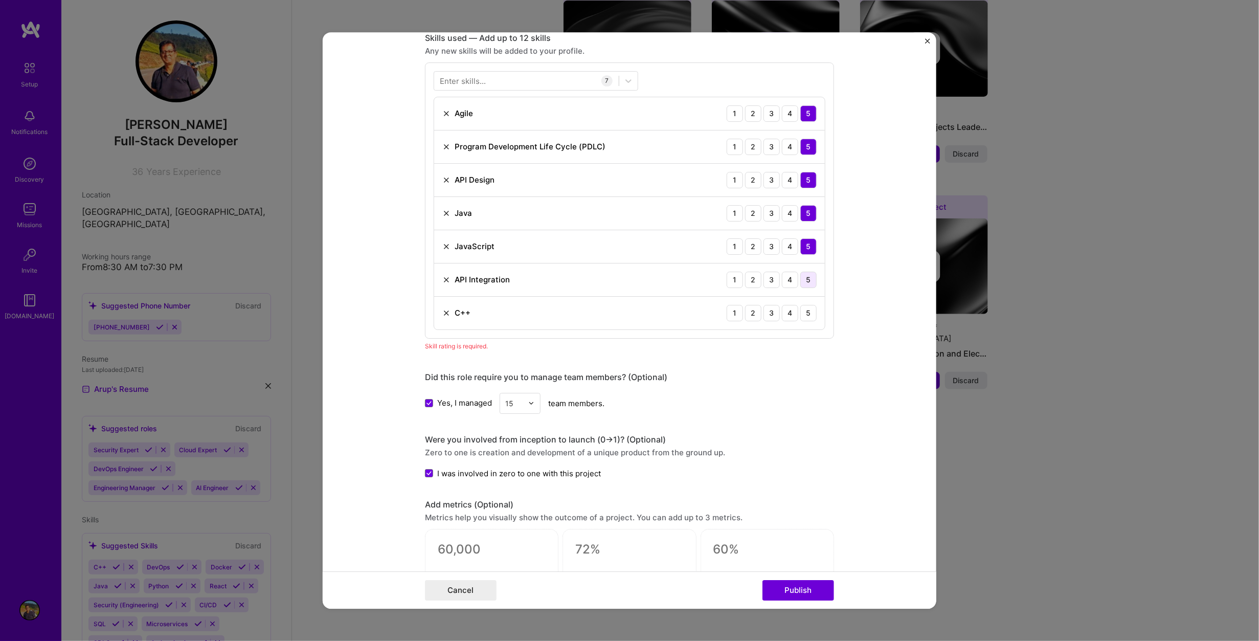
click at [806, 278] on div "5" at bounding box center [808, 280] width 16 height 16
drag, startPoint x: 803, startPoint y: 310, endPoint x: 816, endPoint y: 336, distance: 29.5
click at [803, 310] on div "5" at bounding box center [808, 313] width 16 height 16
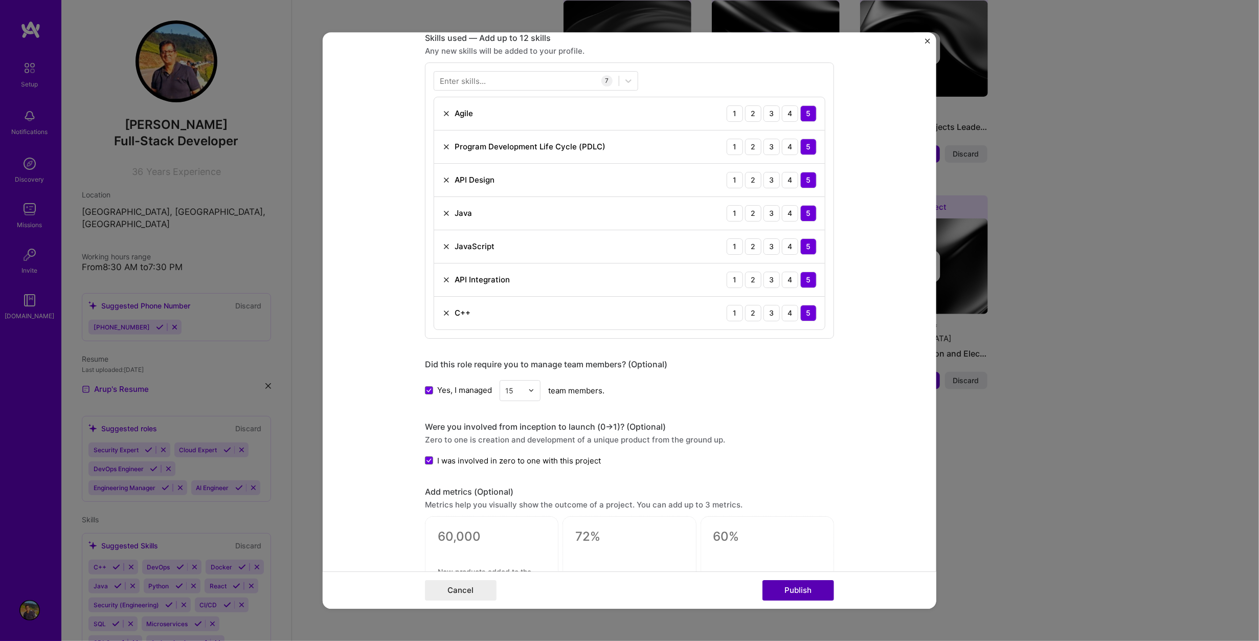
click at [790, 588] on button "Publish" at bounding box center [798, 590] width 72 height 20
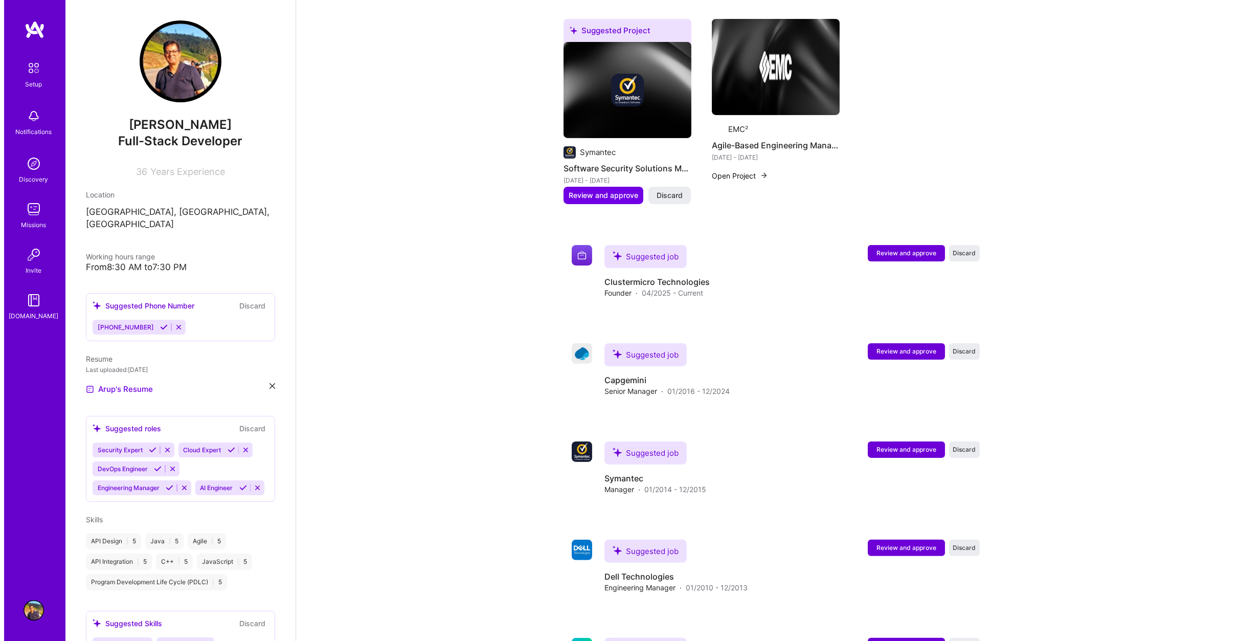
scroll to position [869, 0]
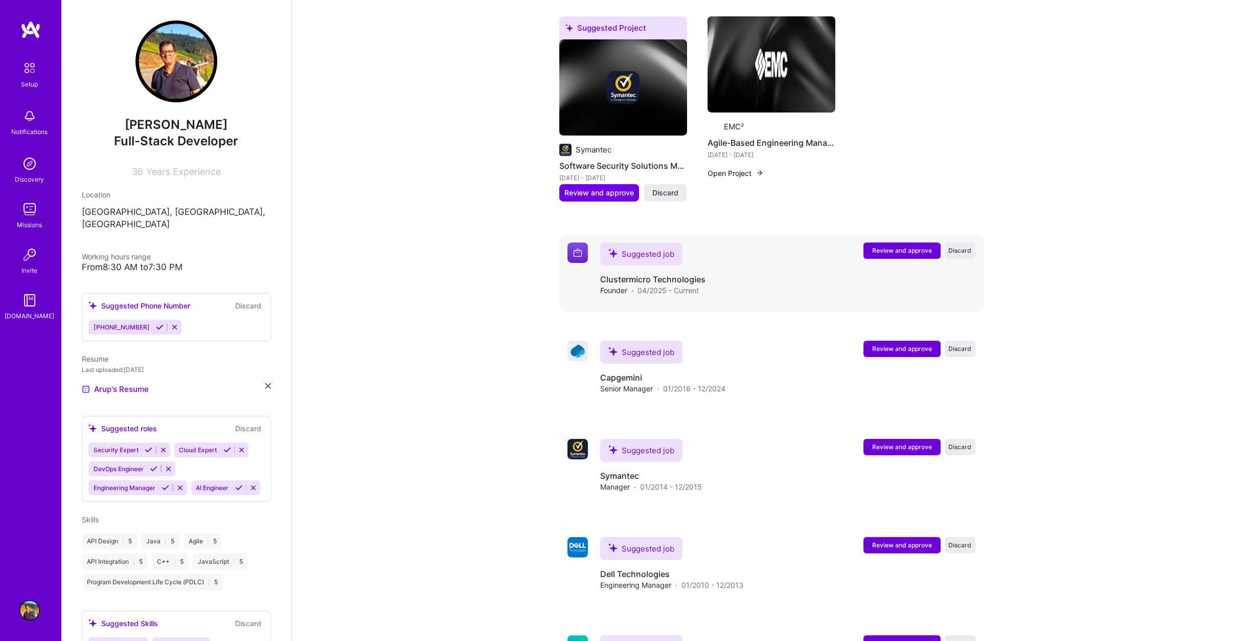
click at [900, 246] on span "Review and approve" at bounding box center [902, 250] width 60 height 9
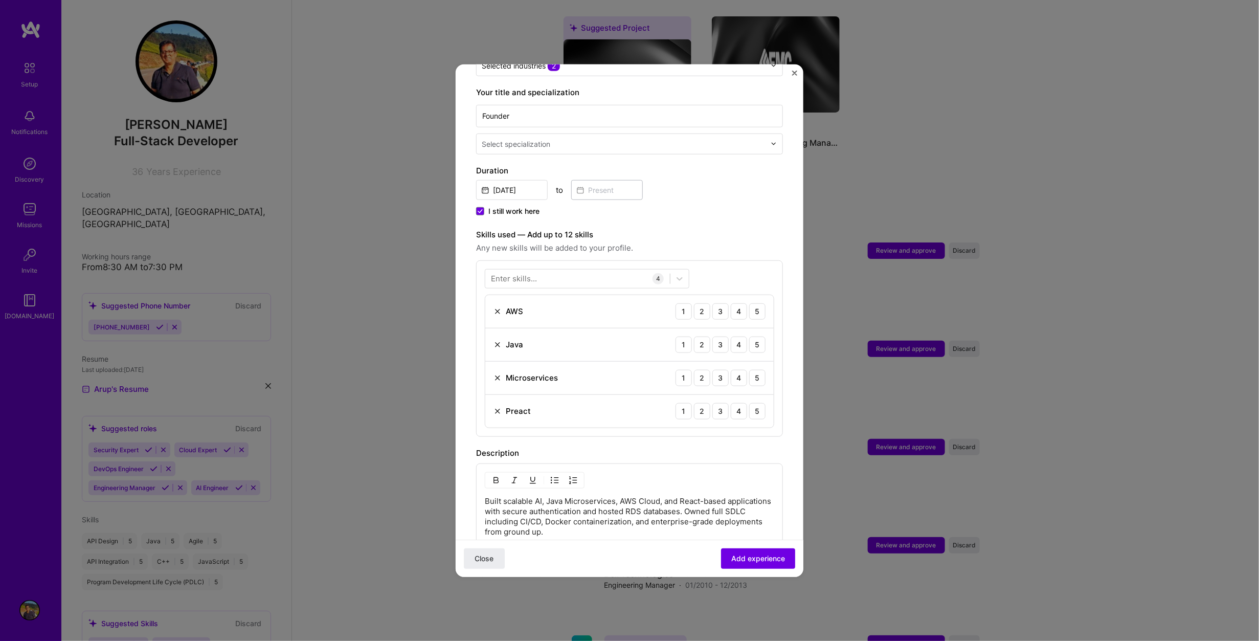
scroll to position [205, 0]
click at [751, 299] on div "5" at bounding box center [757, 307] width 16 height 16
click at [749, 332] on div "5" at bounding box center [757, 340] width 16 height 16
drag, startPoint x: 750, startPoint y: 361, endPoint x: 751, endPoint y: 369, distance: 8.2
click at [750, 366] on div "5" at bounding box center [757, 374] width 16 height 16
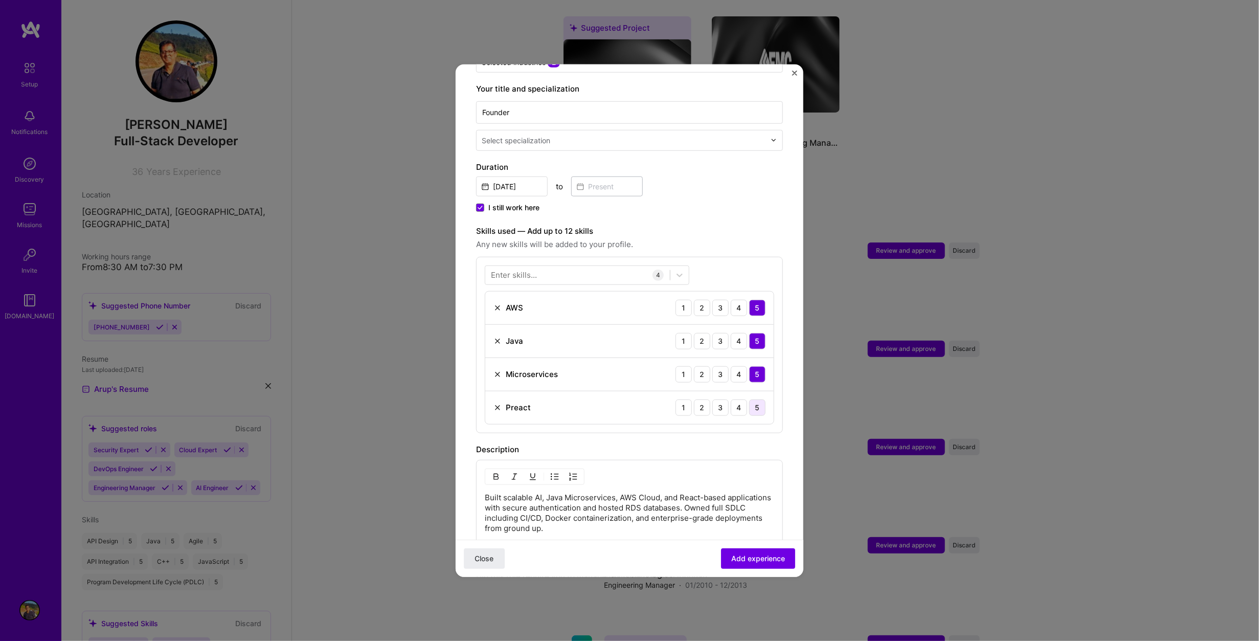
click at [751, 399] on div "5" at bounding box center [757, 407] width 16 height 16
click at [509, 402] on div "Preact" at bounding box center [518, 407] width 25 height 11
click at [515, 402] on div "Preact" at bounding box center [518, 407] width 25 height 11
click at [533, 270] on div "Enter skills..." at bounding box center [514, 275] width 46 height 11
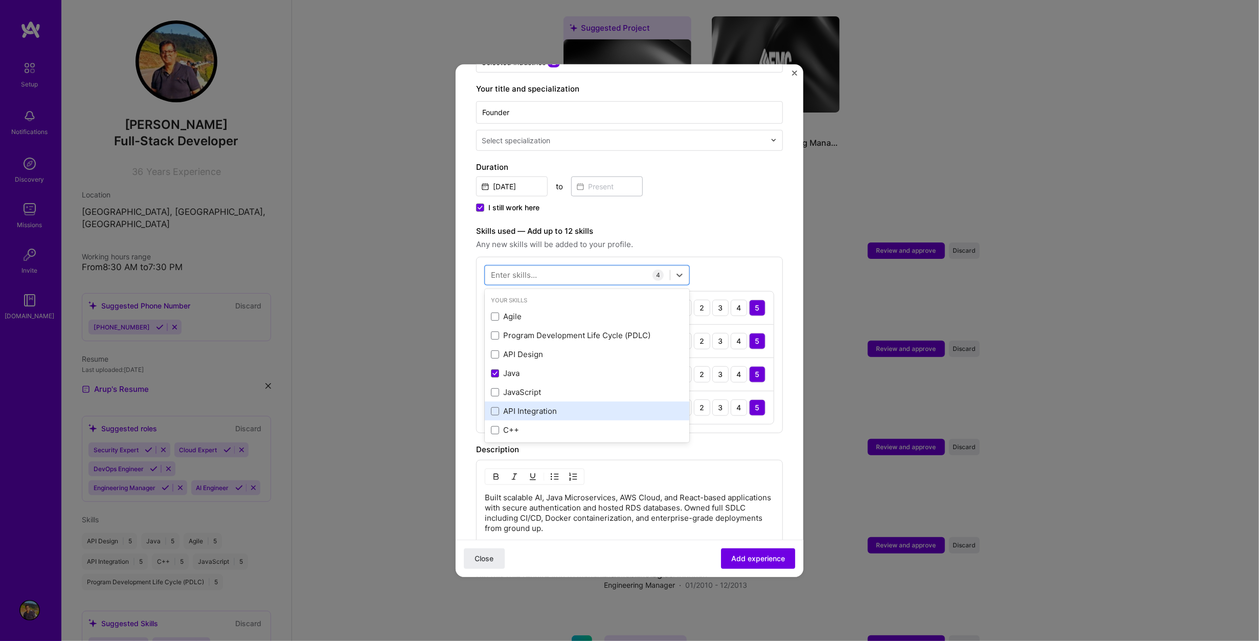
click at [537, 406] on div "API Integration" at bounding box center [587, 411] width 192 height 11
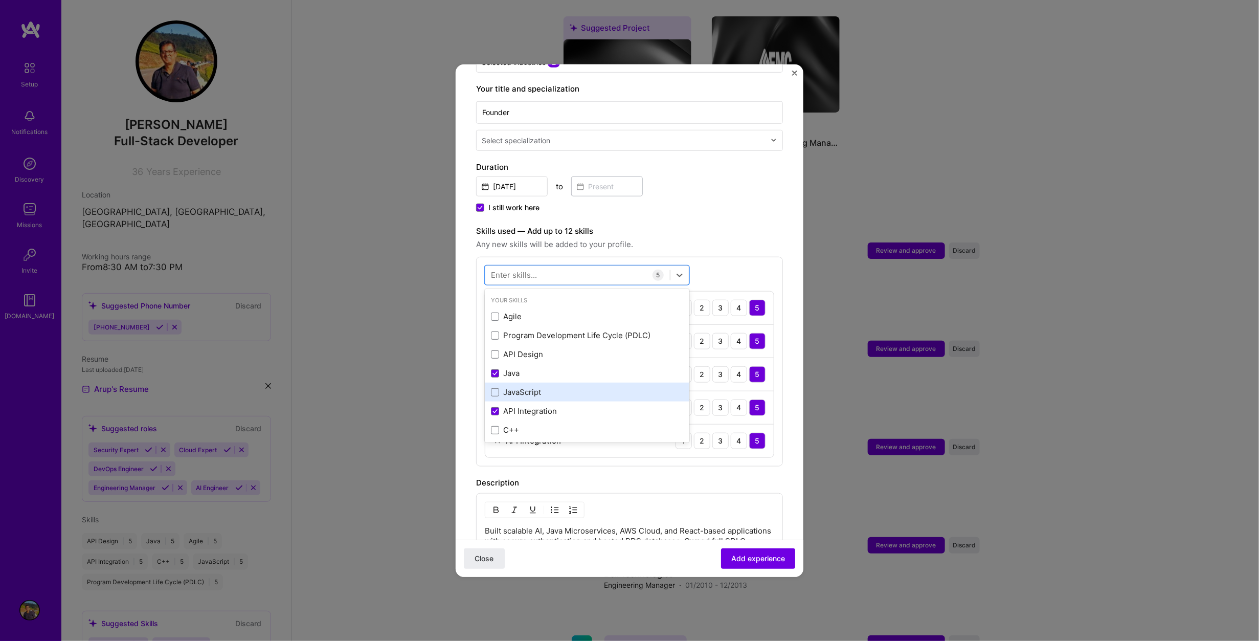
click at [529, 387] on div "JavaScript" at bounding box center [587, 392] width 192 height 11
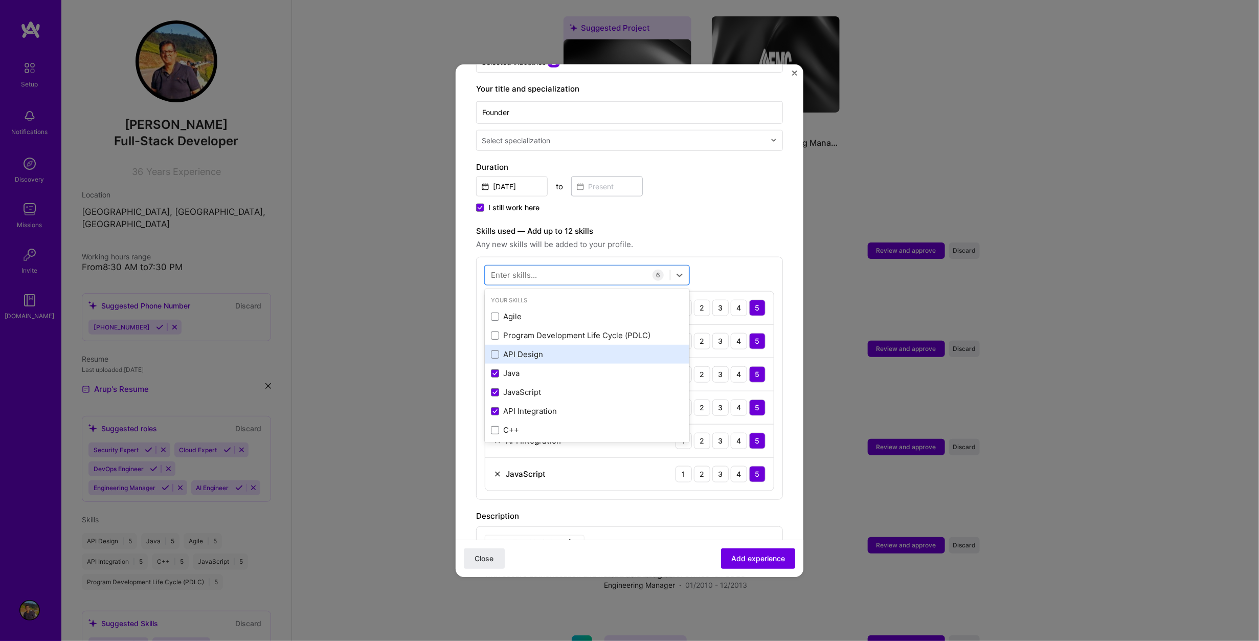
click at [535, 349] on div "API Design" at bounding box center [587, 354] width 192 height 11
click at [538, 330] on div "Program Development Life Cycle (PDLC)" at bounding box center [587, 335] width 192 height 11
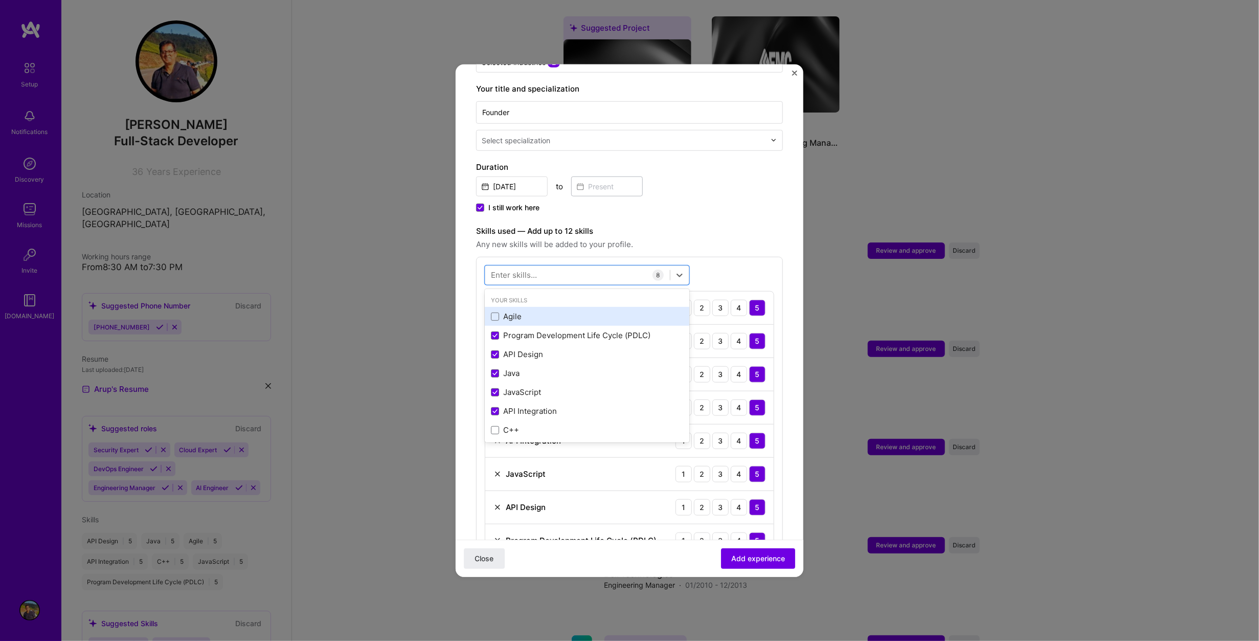
click at [513, 311] on div "Agile" at bounding box center [587, 316] width 192 height 11
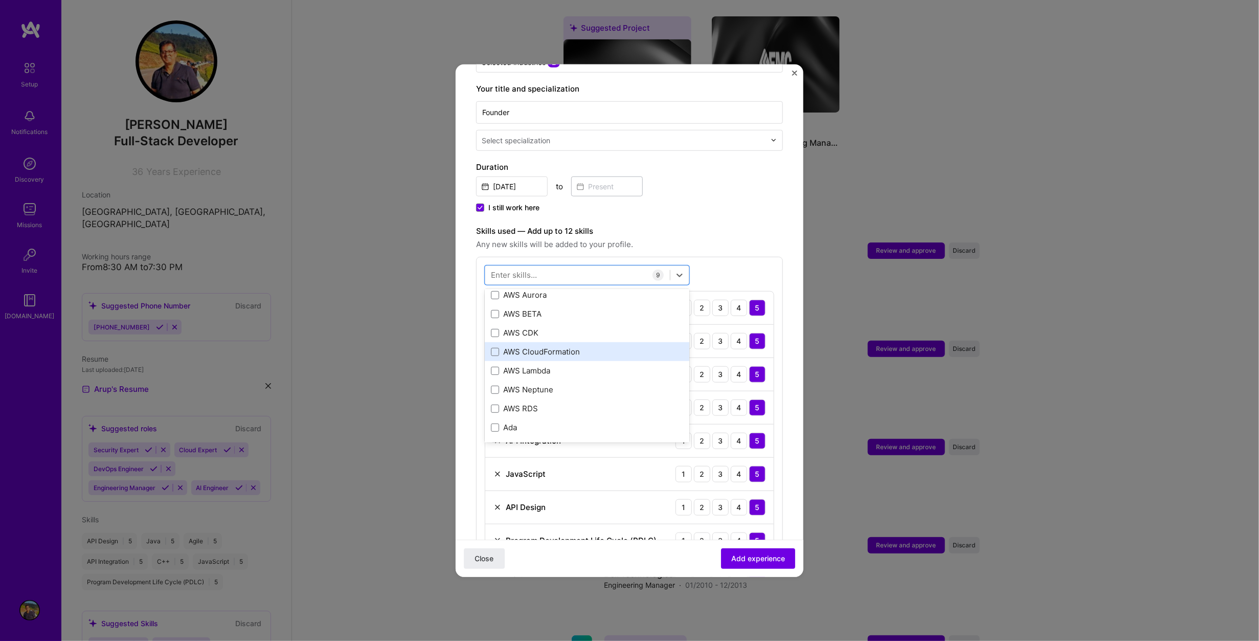
click at [535, 346] on div "AWS CloudFormation" at bounding box center [587, 351] width 192 height 11
click at [539, 365] on div "AWS Lambda" at bounding box center [587, 370] width 192 height 11
click at [526, 403] on div "AWS RDS" at bounding box center [587, 408] width 192 height 11
click at [513, 379] on div "CI/CD" at bounding box center [587, 384] width 192 height 11
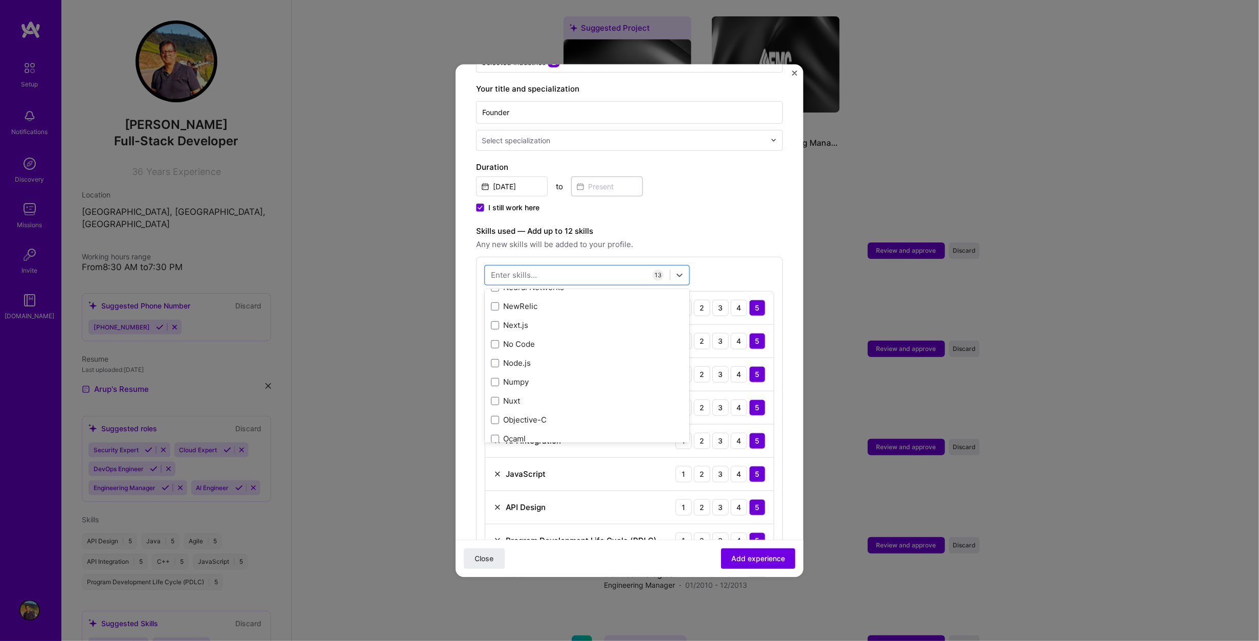
scroll to position [4091, 0]
click at [523, 308] on div "MySQL" at bounding box center [587, 313] width 192 height 11
click at [526, 354] on div "MongoDB" at bounding box center [587, 359] width 192 height 11
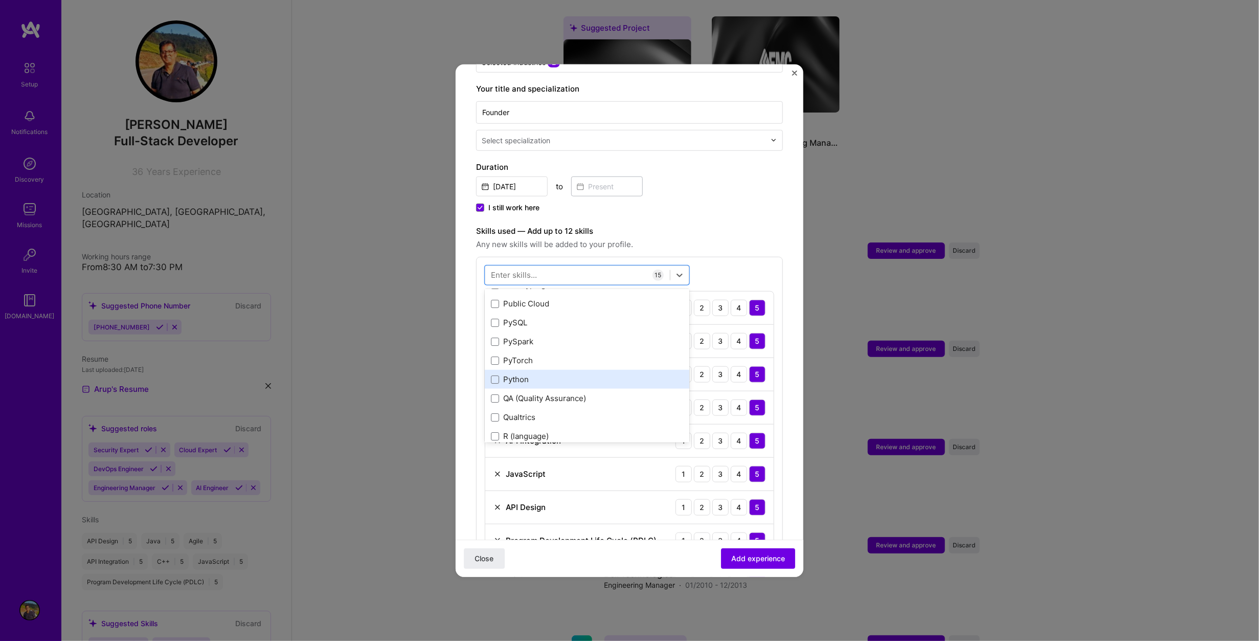
click at [501, 374] on div "Python" at bounding box center [587, 379] width 192 height 11
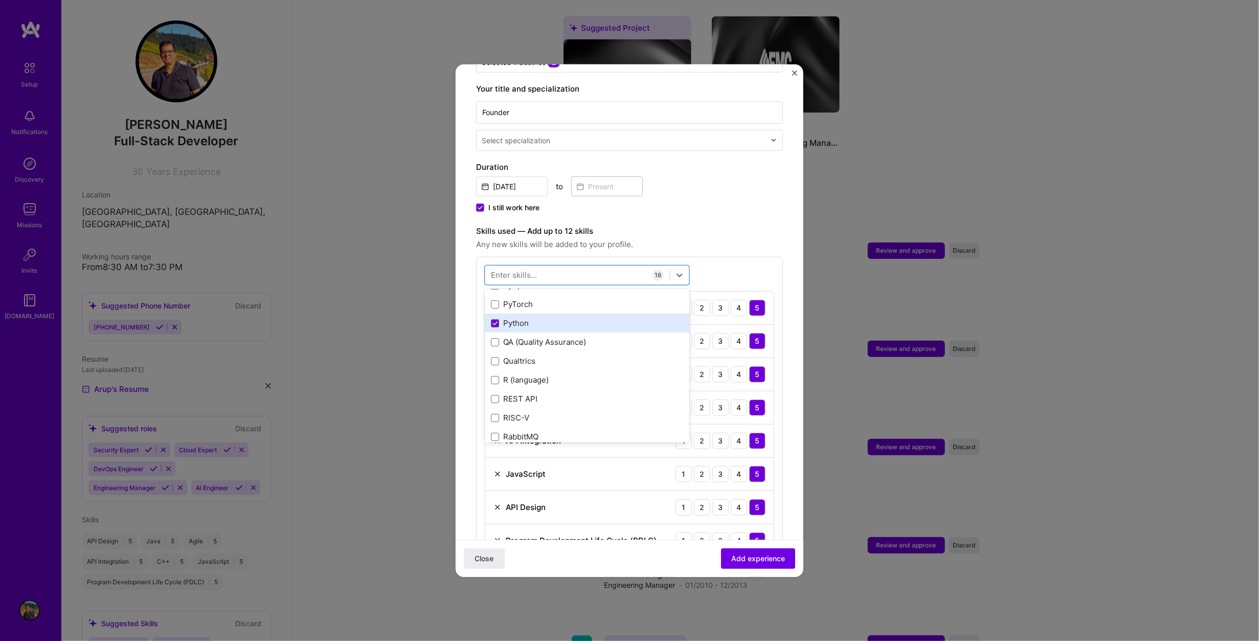
scroll to position [4960, 0]
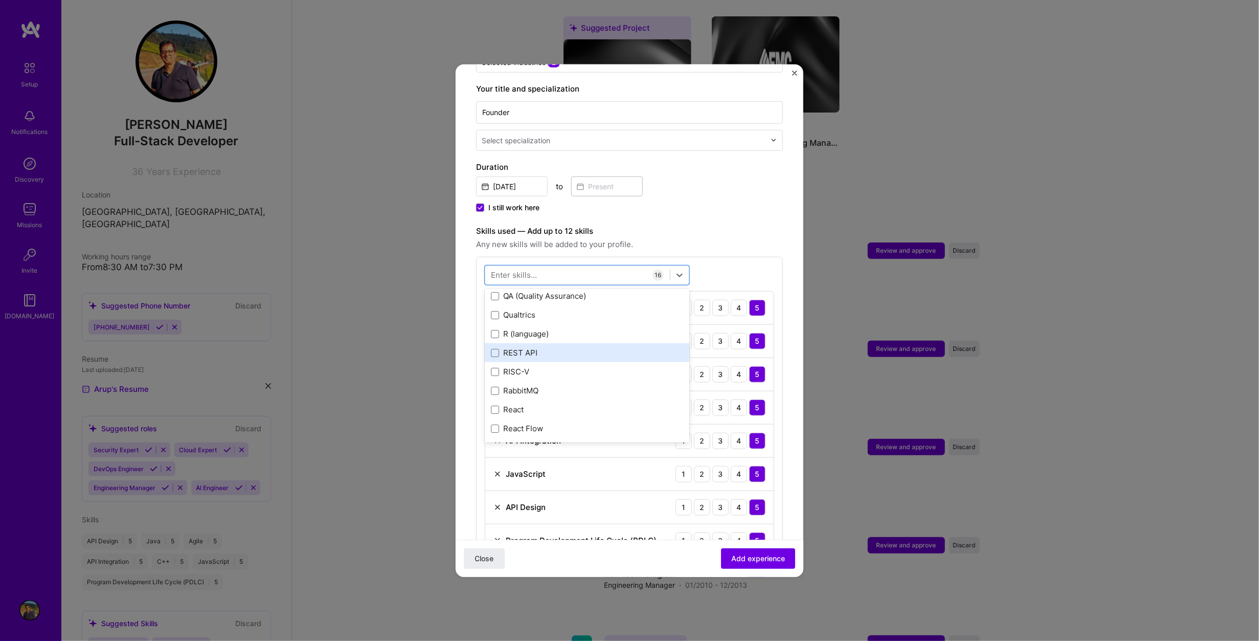
click at [527, 347] on div "REST API" at bounding box center [587, 352] width 192 height 11
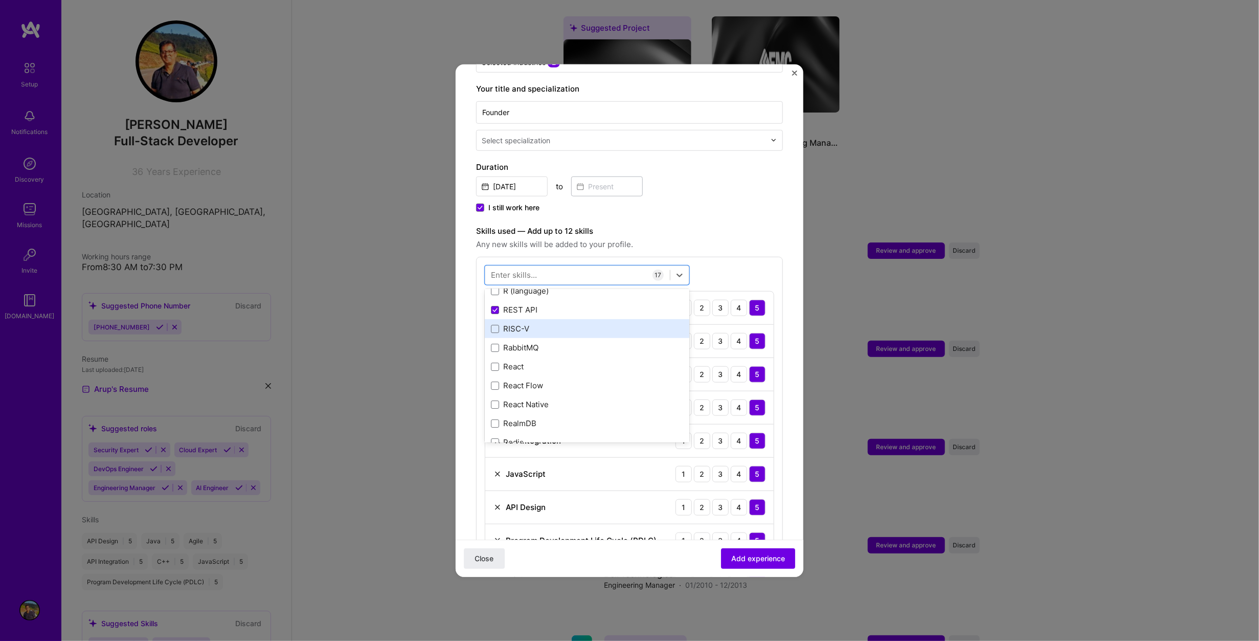
scroll to position [5063, 0]
click at [519, 302] on div "React" at bounding box center [587, 307] width 192 height 11
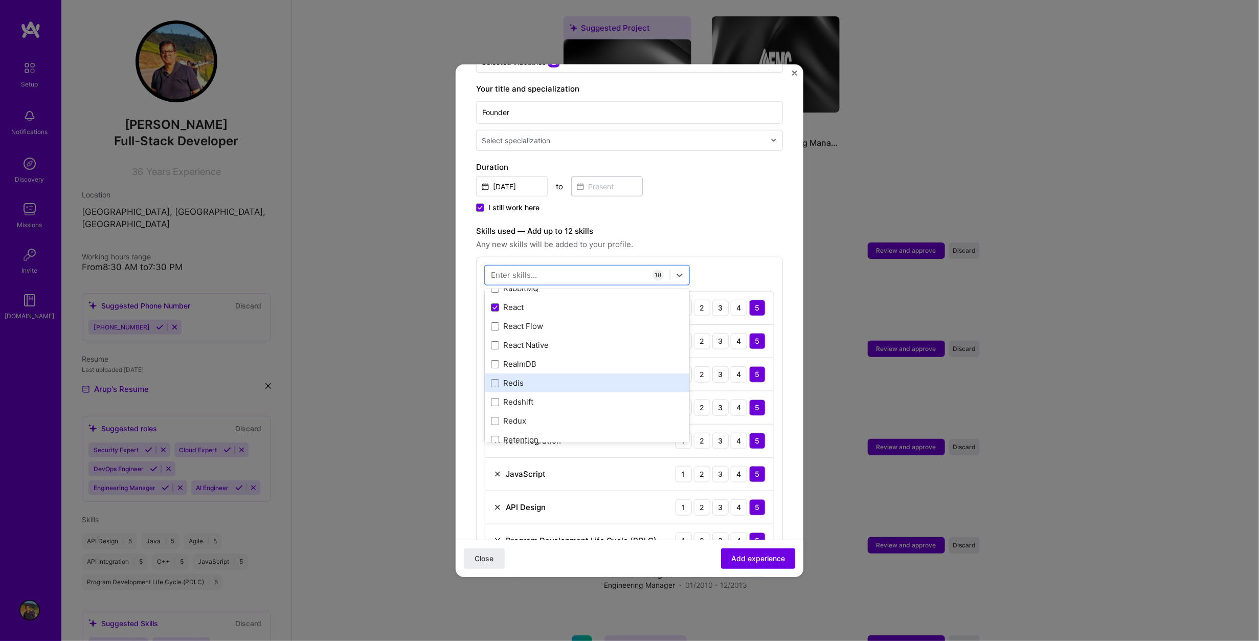
scroll to position [5114, 0]
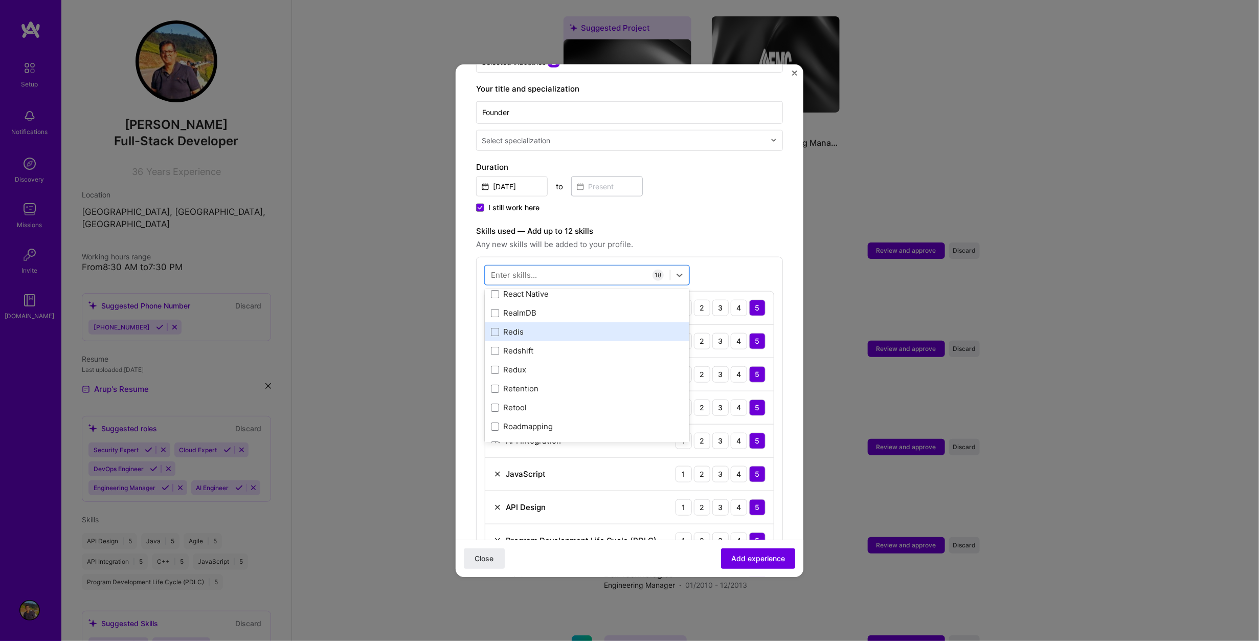
click at [513, 326] on div "Redis" at bounding box center [587, 331] width 192 height 11
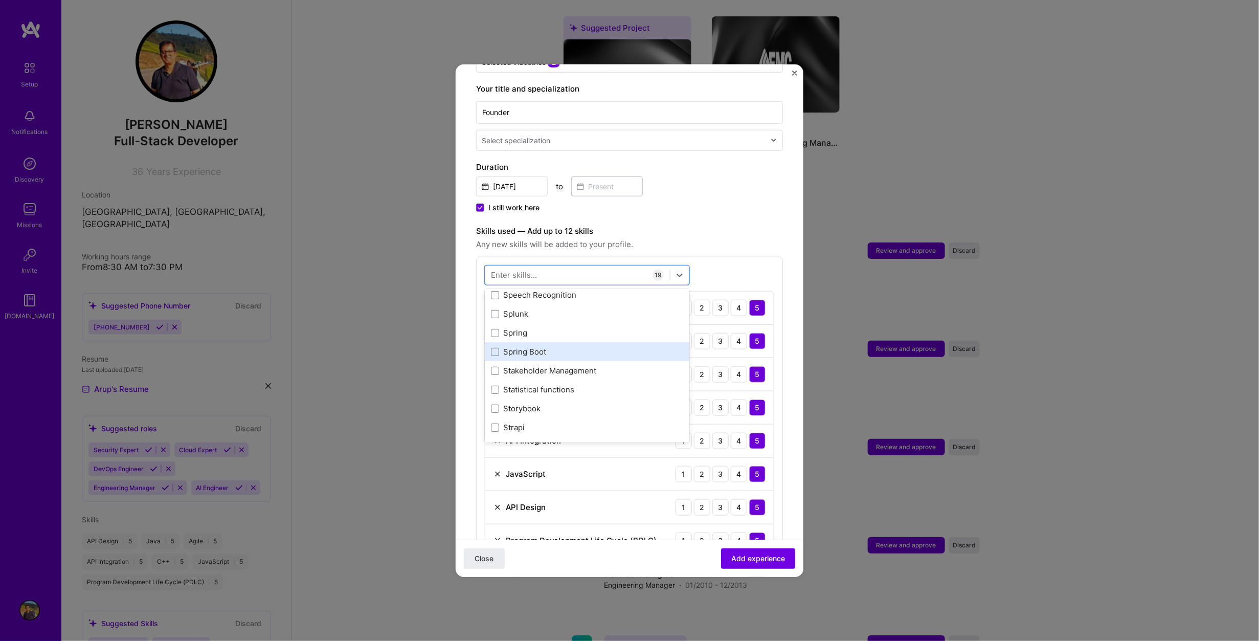
click at [544, 346] on div "Spring Boot" at bounding box center [587, 351] width 192 height 11
click at [714, 225] on label "Skills used — Add up to 12 skills" at bounding box center [629, 231] width 307 height 12
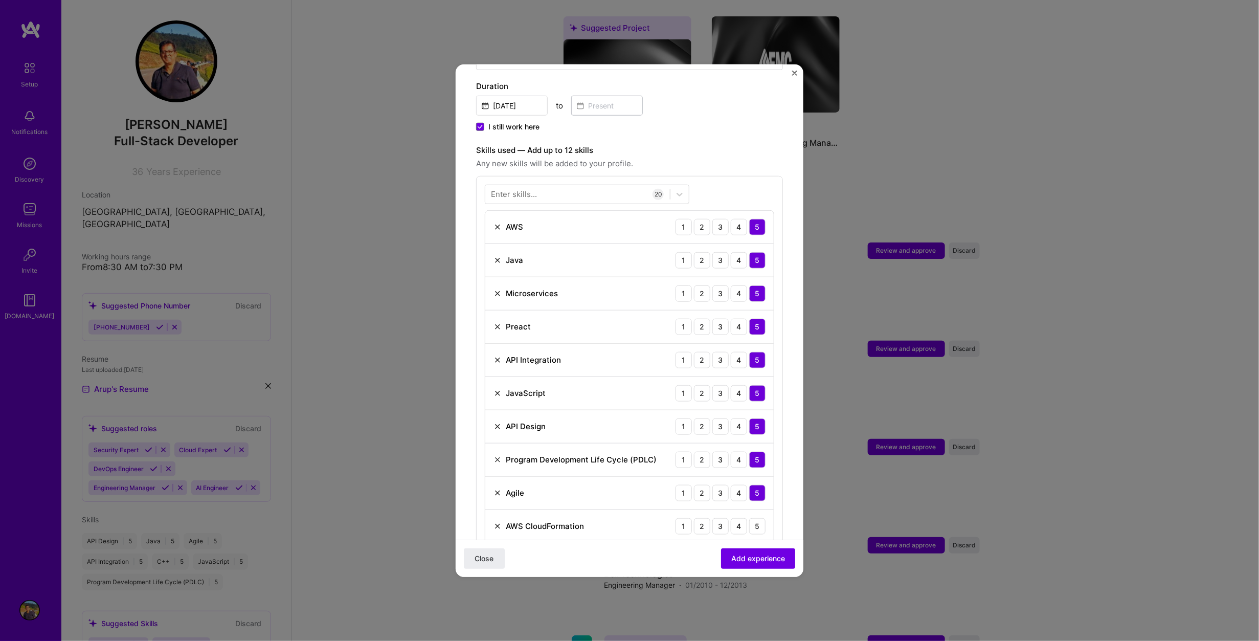
scroll to position [409, 0]
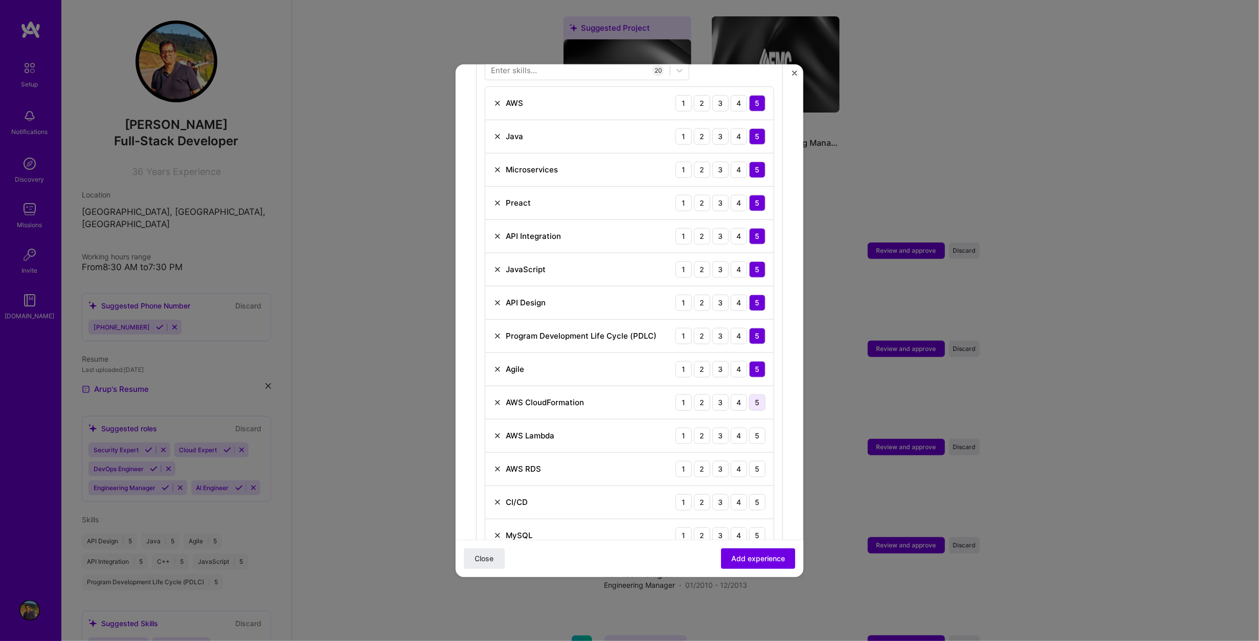
click at [752, 394] on div "5" at bounding box center [757, 402] width 16 height 16
click at [749, 427] on div "5" at bounding box center [757, 435] width 16 height 16
click at [753, 460] on div "5" at bounding box center [757, 468] width 16 height 16
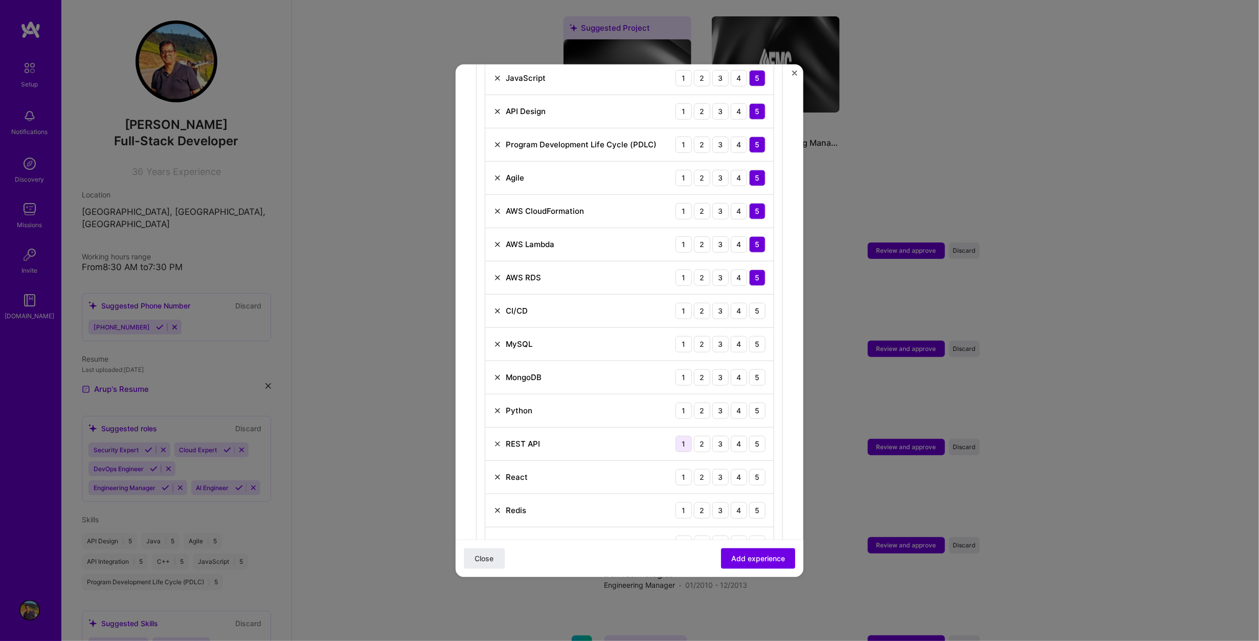
scroll to position [614, 0]
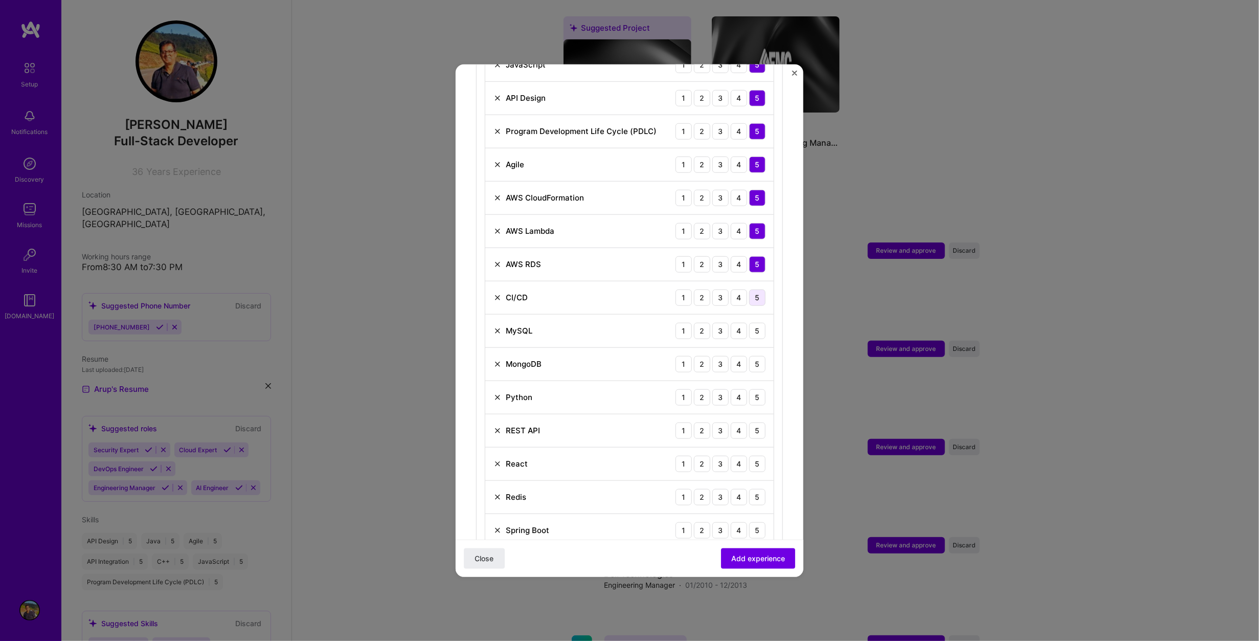
click at [749, 289] on div "5" at bounding box center [757, 297] width 16 height 16
click at [751, 322] on div "5" at bounding box center [757, 330] width 16 height 16
click at [750, 355] on div "5" at bounding box center [757, 363] width 16 height 16
drag, startPoint x: 748, startPoint y: 382, endPoint x: 749, endPoint y: 394, distance: 11.8
click at [749, 389] on div "5" at bounding box center [757, 397] width 16 height 16
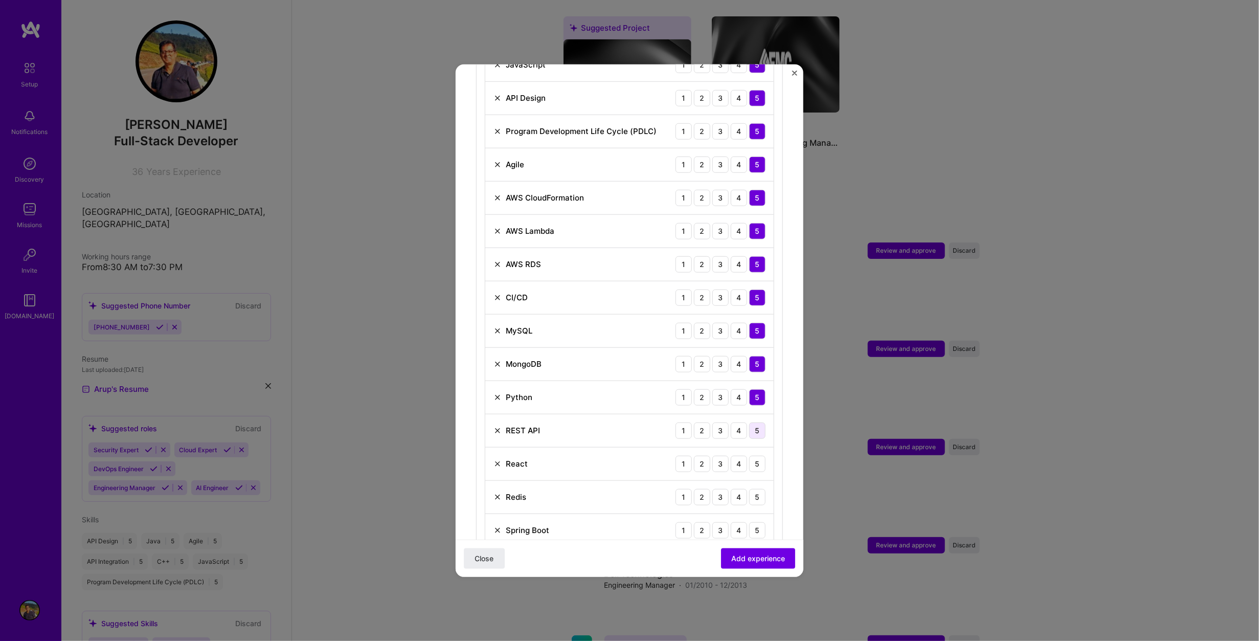
click at [752, 422] on div "5" at bounding box center [757, 430] width 16 height 16
click at [749, 455] on div "5" at bounding box center [757, 463] width 16 height 16
click at [749, 488] on div "5" at bounding box center [757, 496] width 16 height 16
drag, startPoint x: 751, startPoint y: 518, endPoint x: 735, endPoint y: 501, distance: 22.8
click at [751, 522] on div "5" at bounding box center [757, 530] width 16 height 16
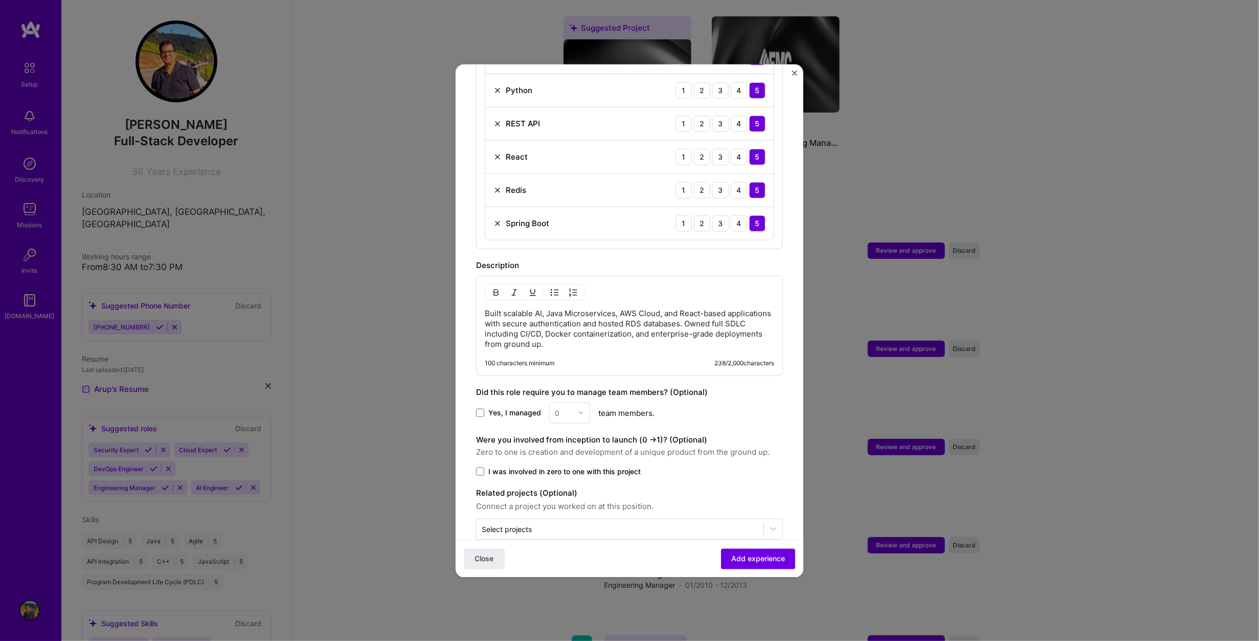
scroll to position [928, 0]
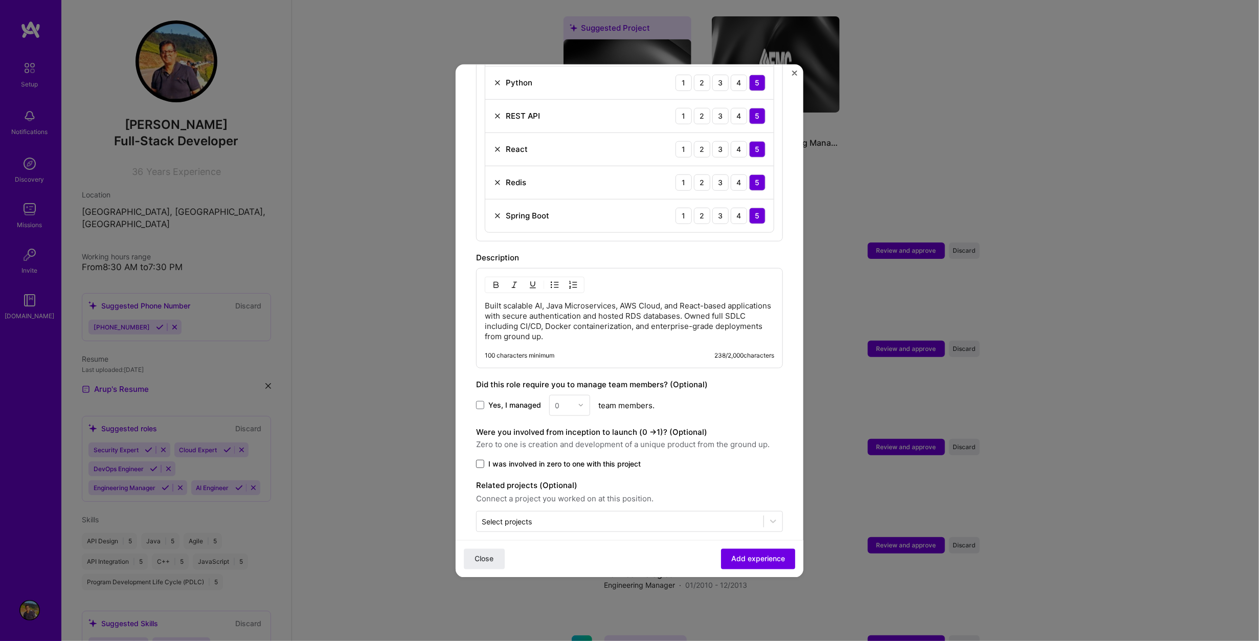
click at [479, 459] on span at bounding box center [480, 463] width 8 height 8
click at [0, 0] on input "I was involved in zero to one with this project" at bounding box center [0, 0] width 0 height 0
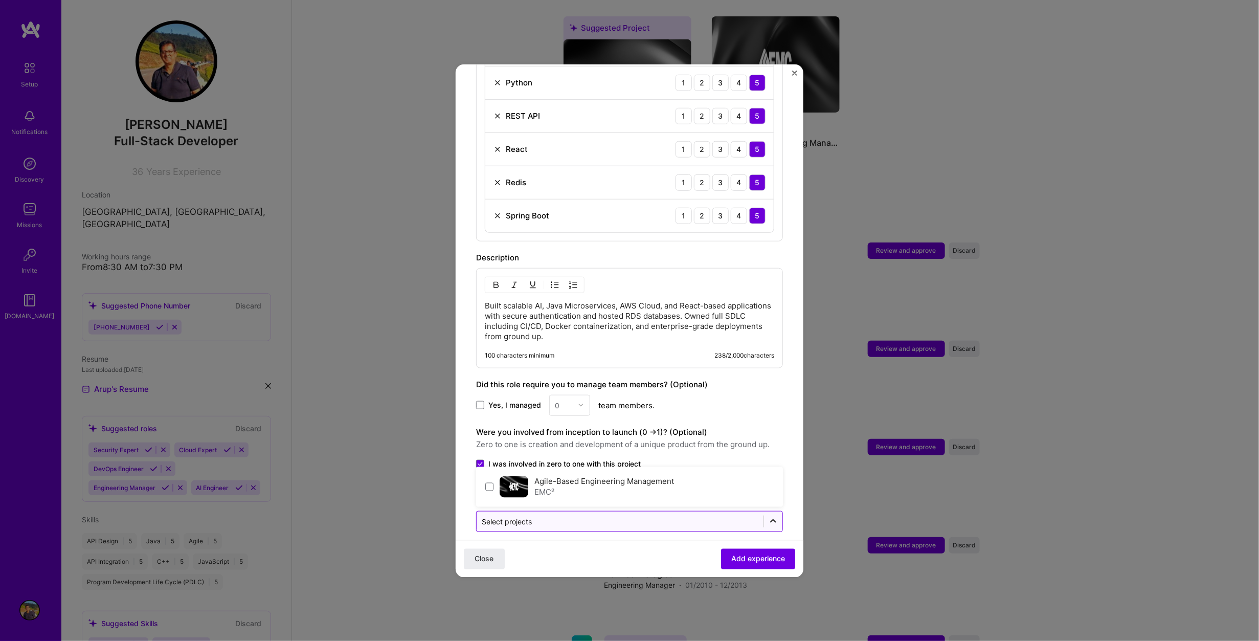
click at [770, 519] on icon at bounding box center [773, 521] width 6 height 4
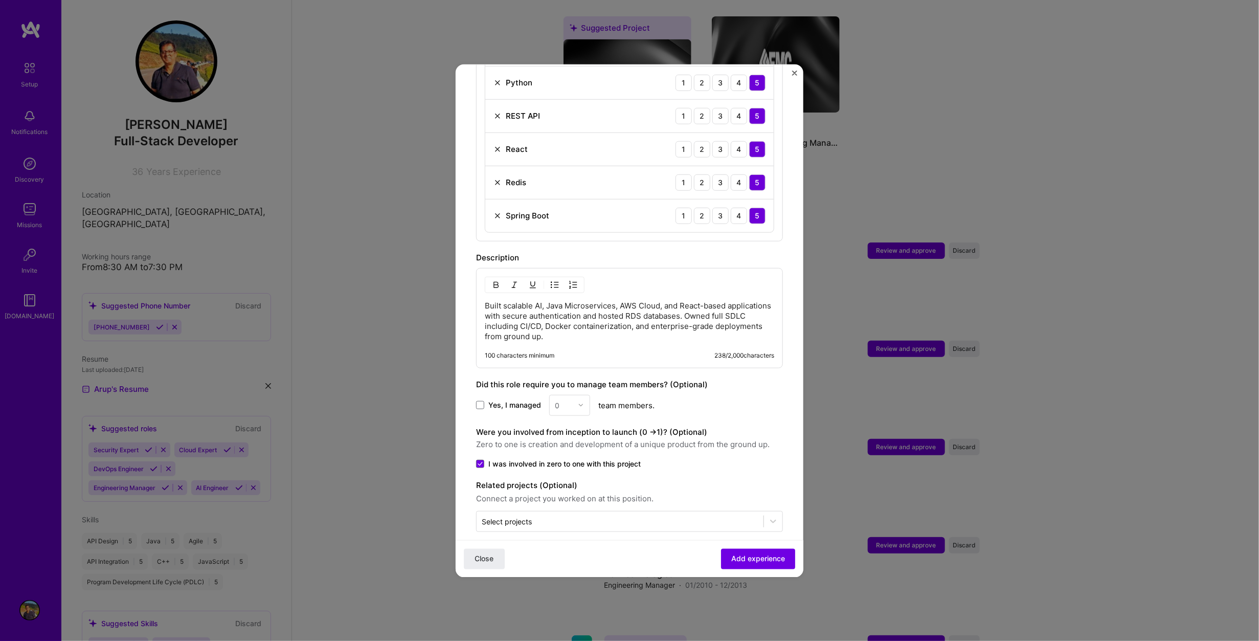
click at [747, 558] on span "Add experience" at bounding box center [758, 558] width 54 height 10
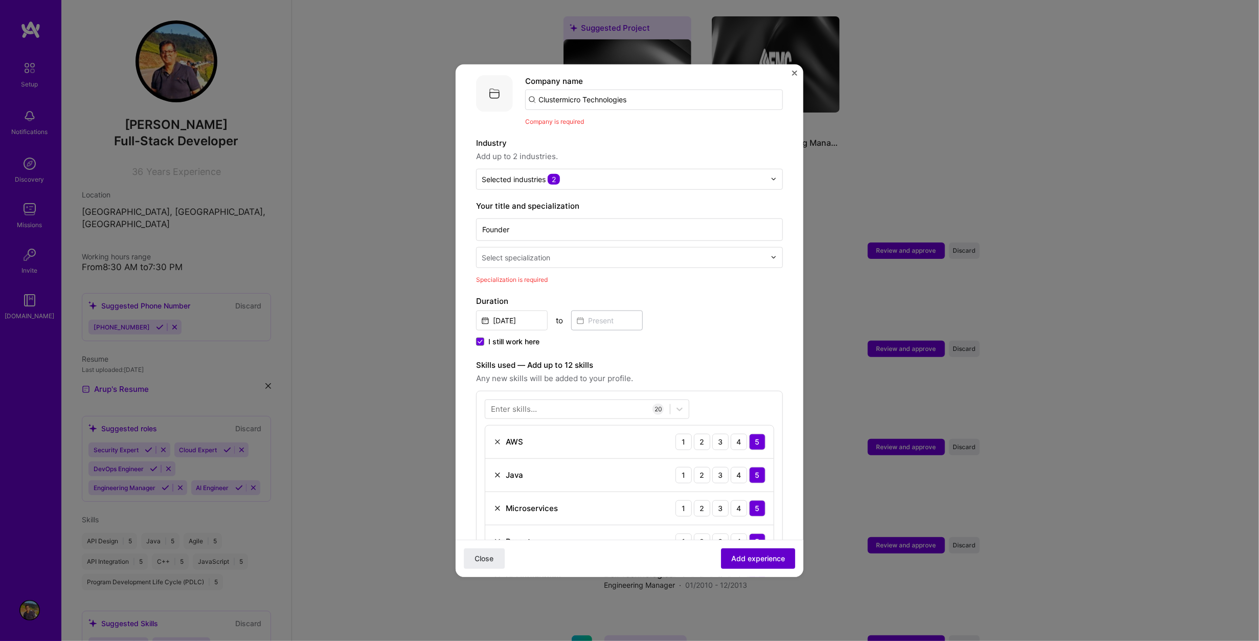
scroll to position [102, 0]
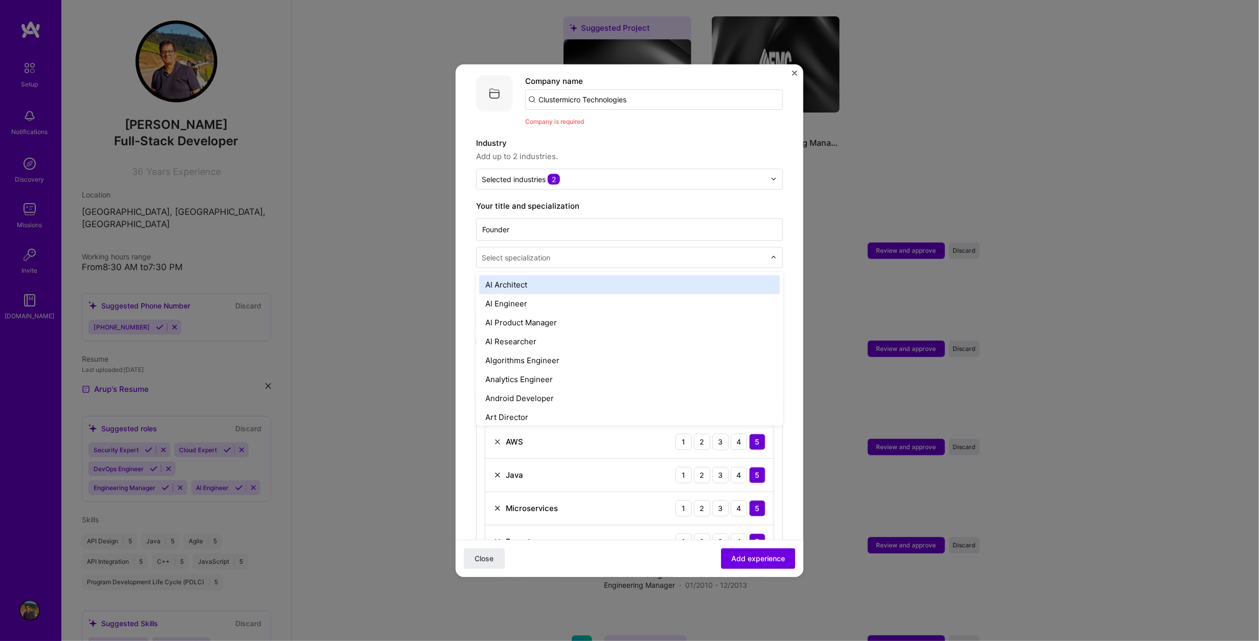
click at [621, 252] on input "text" at bounding box center [625, 257] width 286 height 11
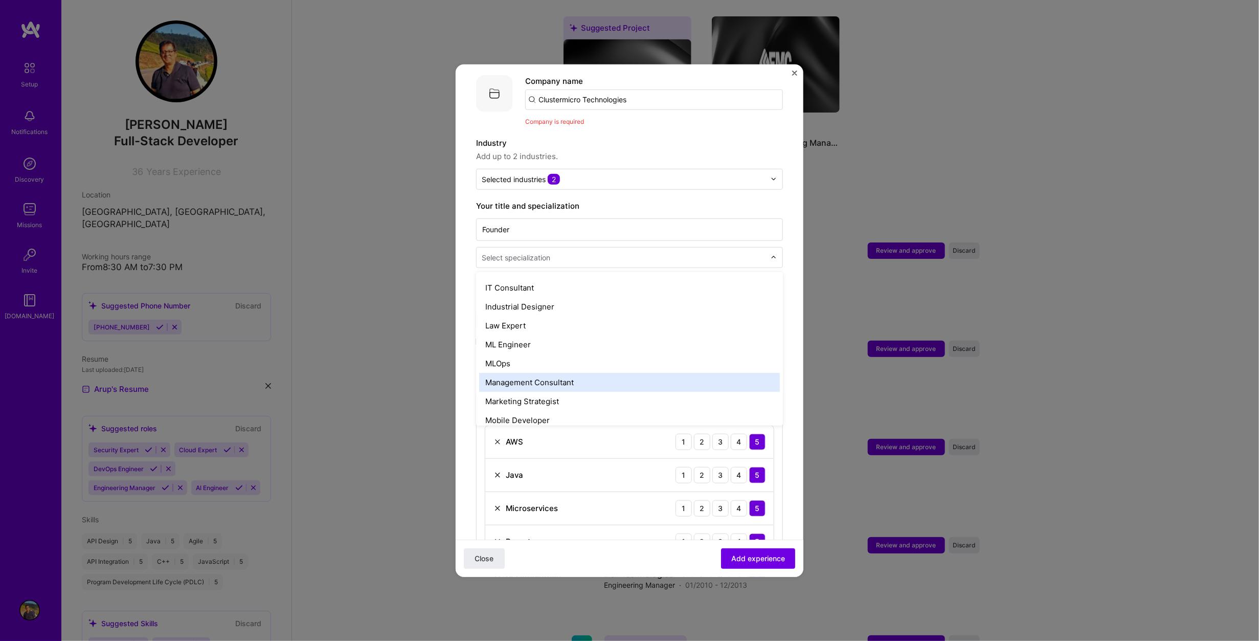
scroll to position [563, 0]
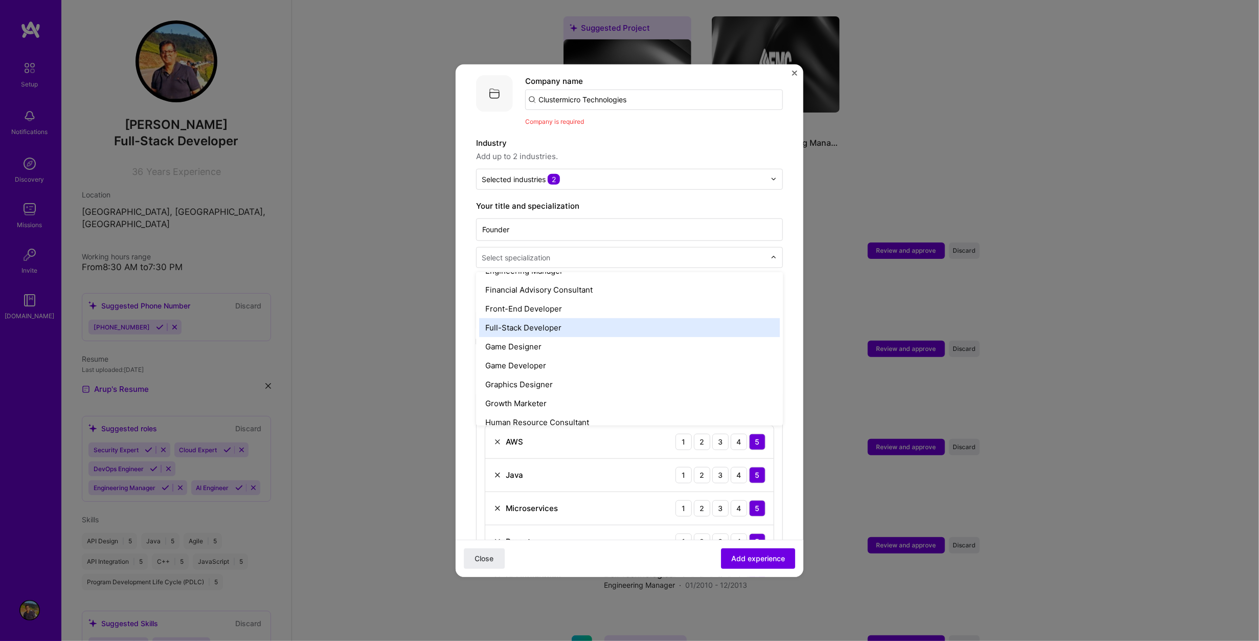
click at [632, 319] on div "Full-Stack Developer" at bounding box center [629, 327] width 301 height 19
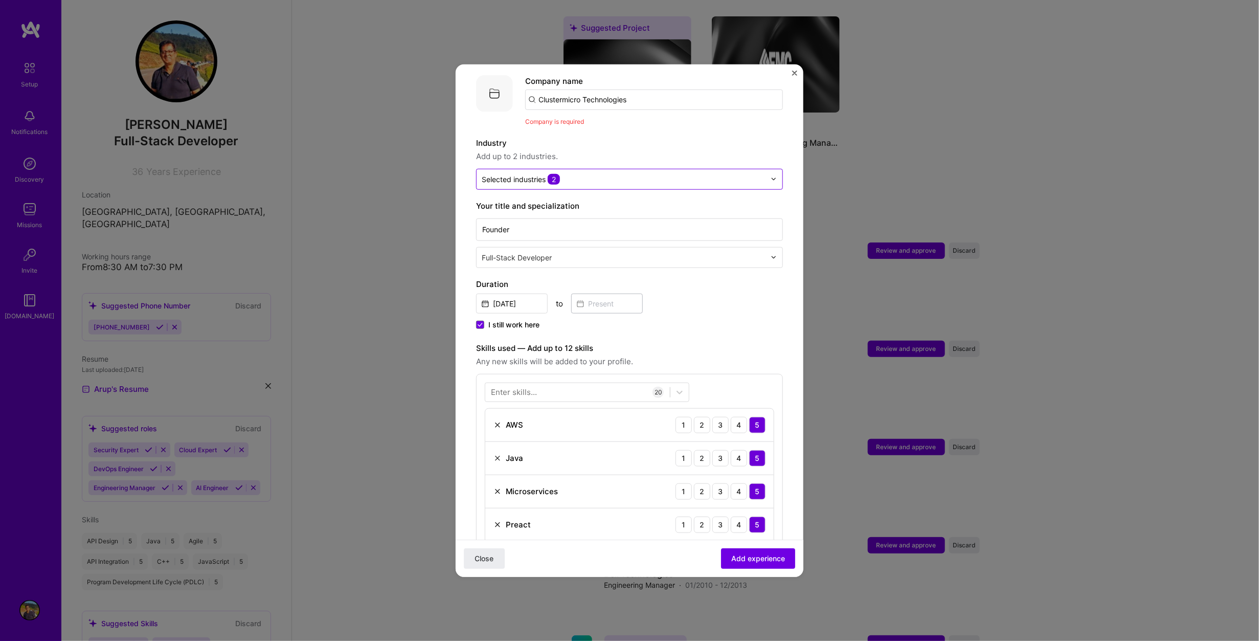
click at [761, 171] on div "Selected industries 2" at bounding box center [624, 179] width 294 height 20
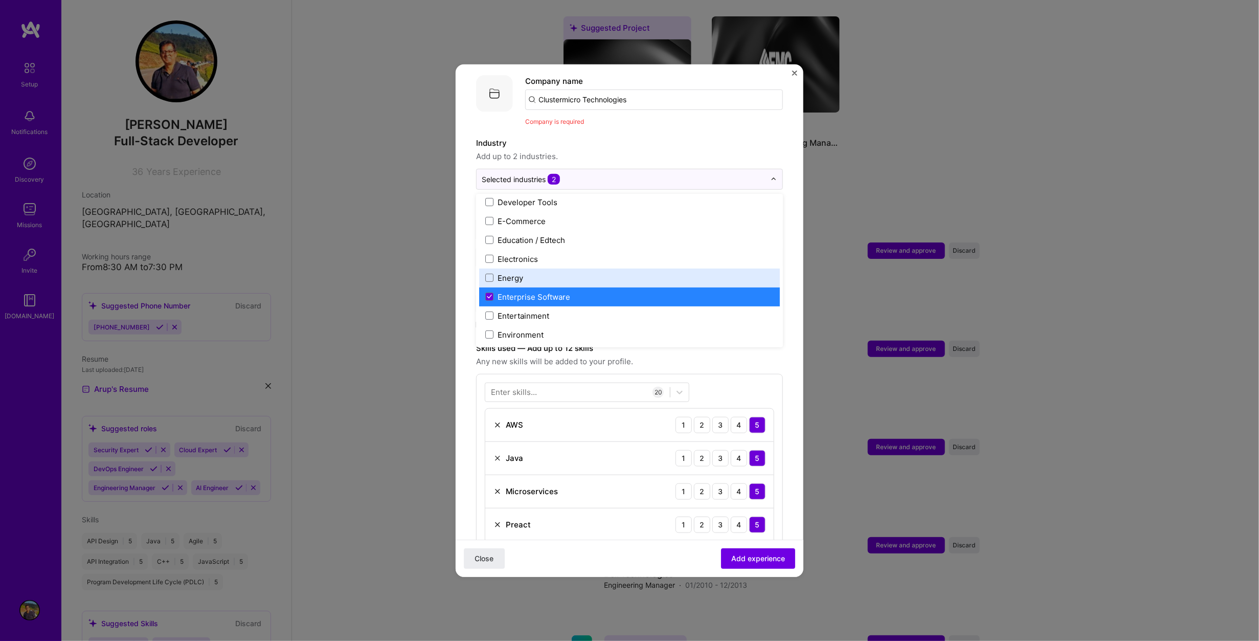
scroll to position [869, 0]
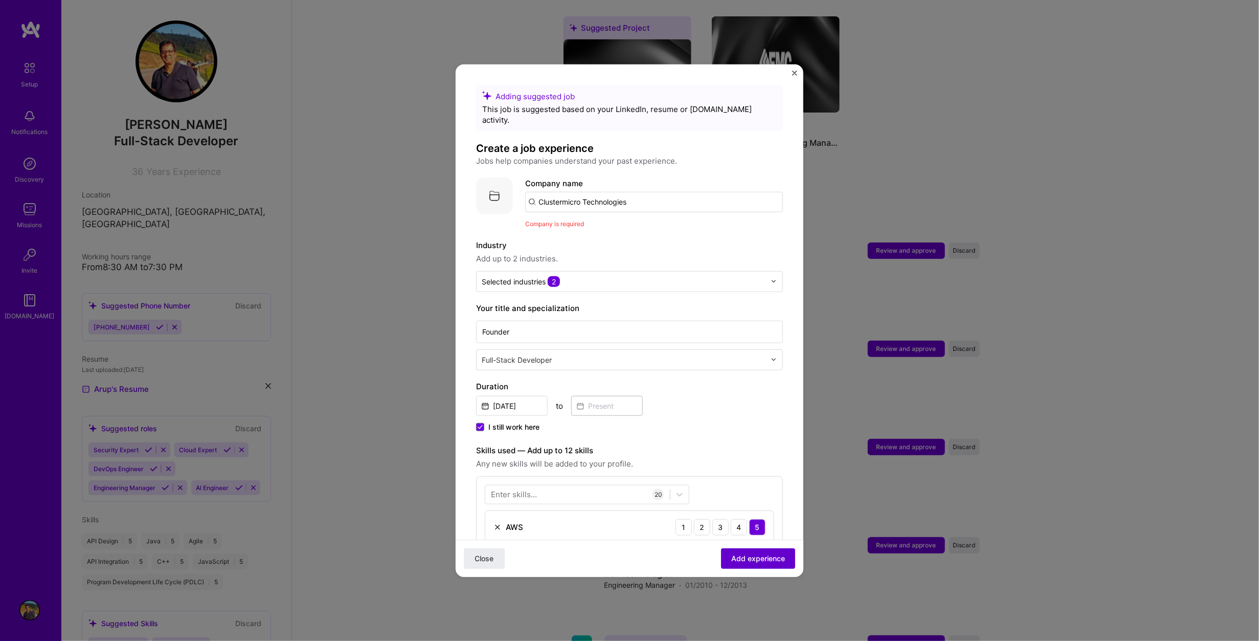
click at [731, 555] on span "Add experience" at bounding box center [758, 558] width 54 height 10
click at [648, 191] on input "Clustermicro Technologies" at bounding box center [654, 201] width 258 height 20
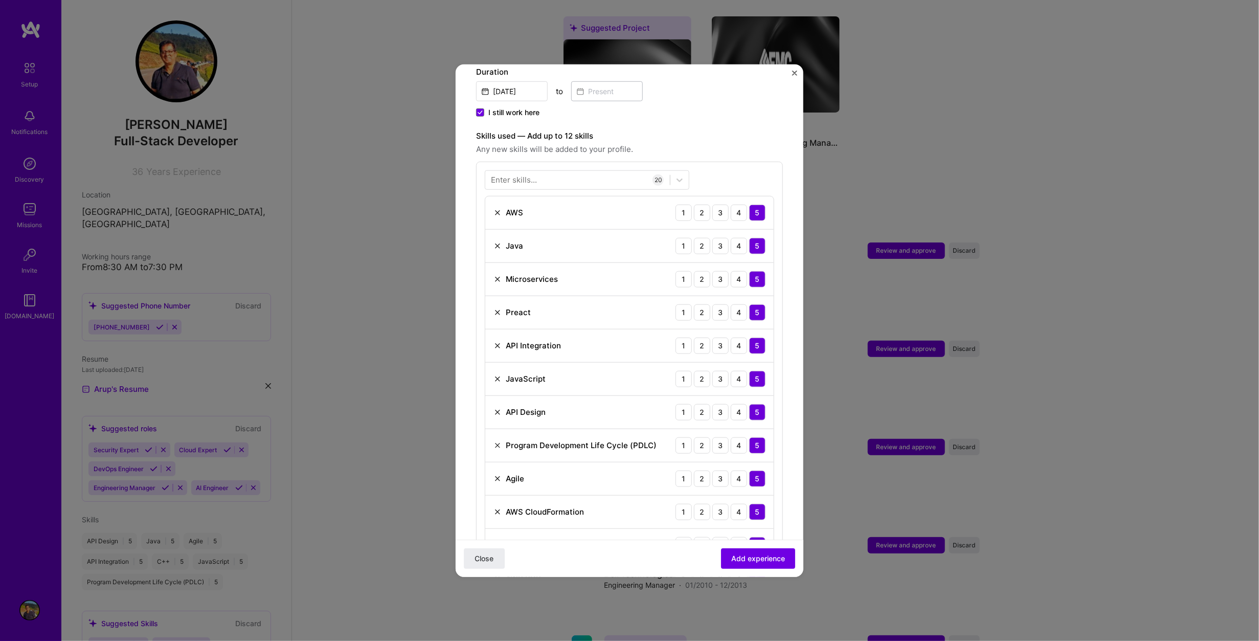
scroll to position [324, 0]
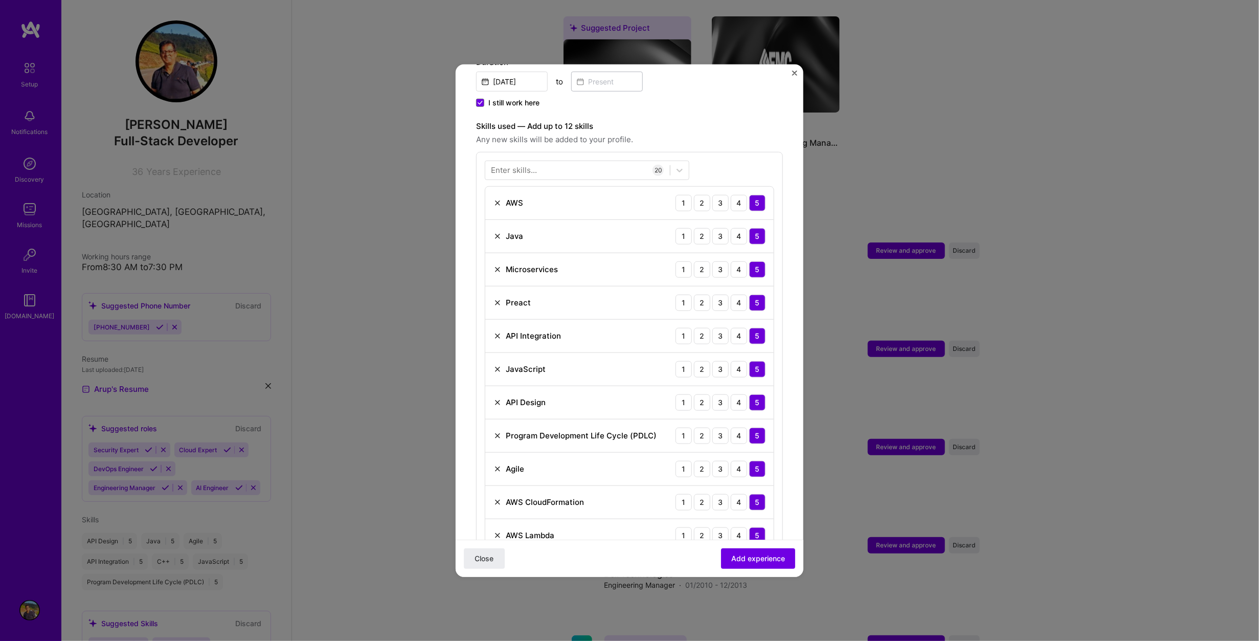
click at [499, 298] on img at bounding box center [497, 302] width 8 height 8
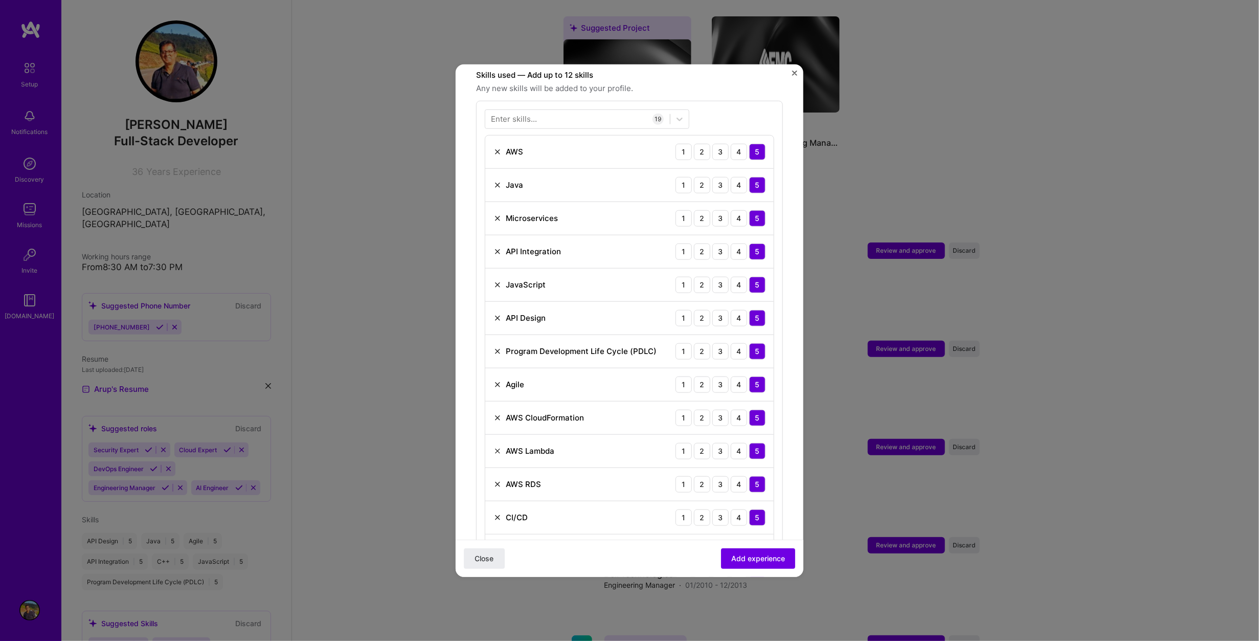
click at [496, 347] on img at bounding box center [497, 351] width 8 height 8
click at [497, 380] on img at bounding box center [497, 384] width 8 height 8
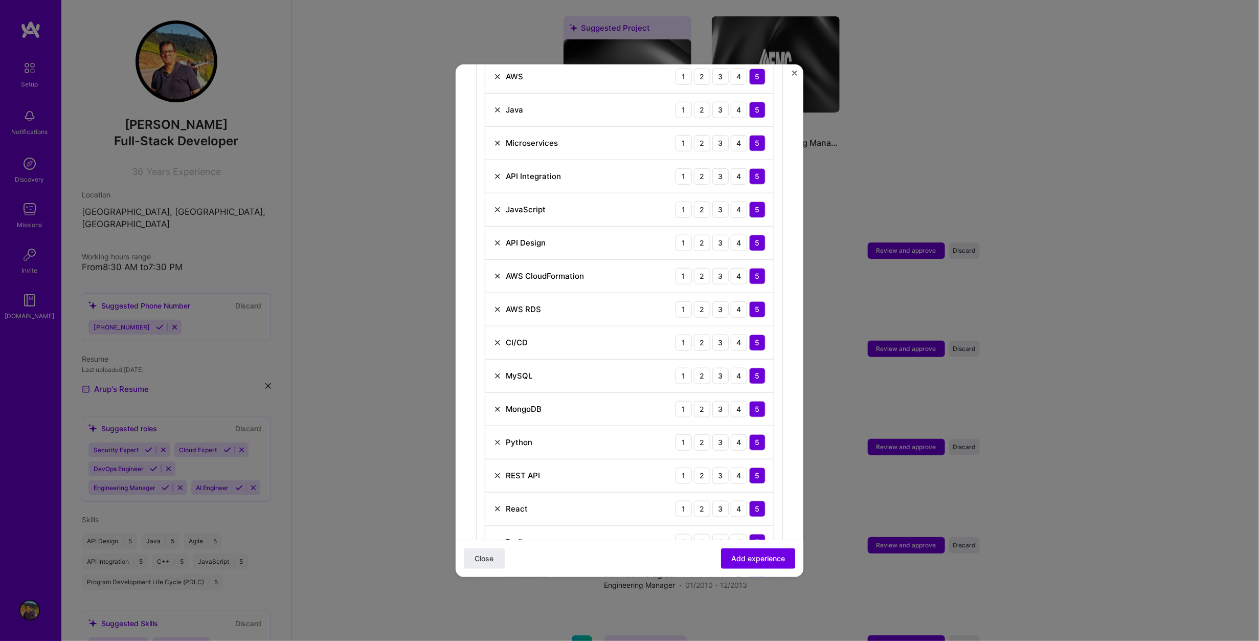
scroll to position [478, 0]
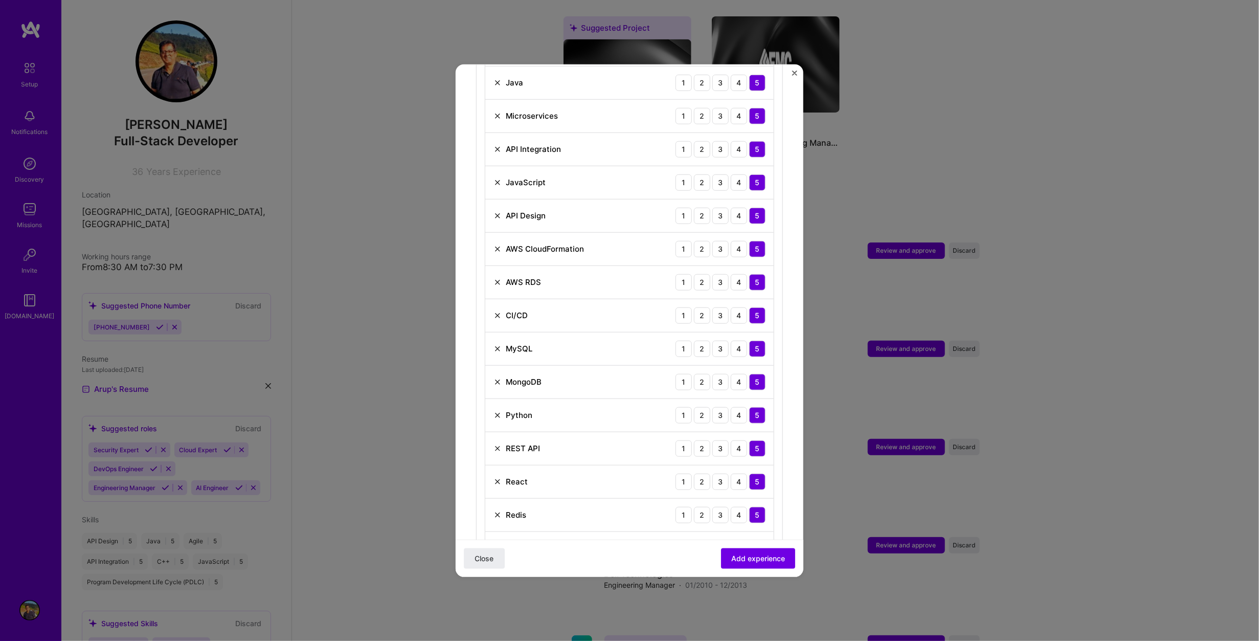
click at [494, 444] on img at bounding box center [497, 448] width 8 height 8
click at [497, 477] on img at bounding box center [497, 481] width 8 height 8
click at [498, 278] on img at bounding box center [497, 282] width 8 height 8
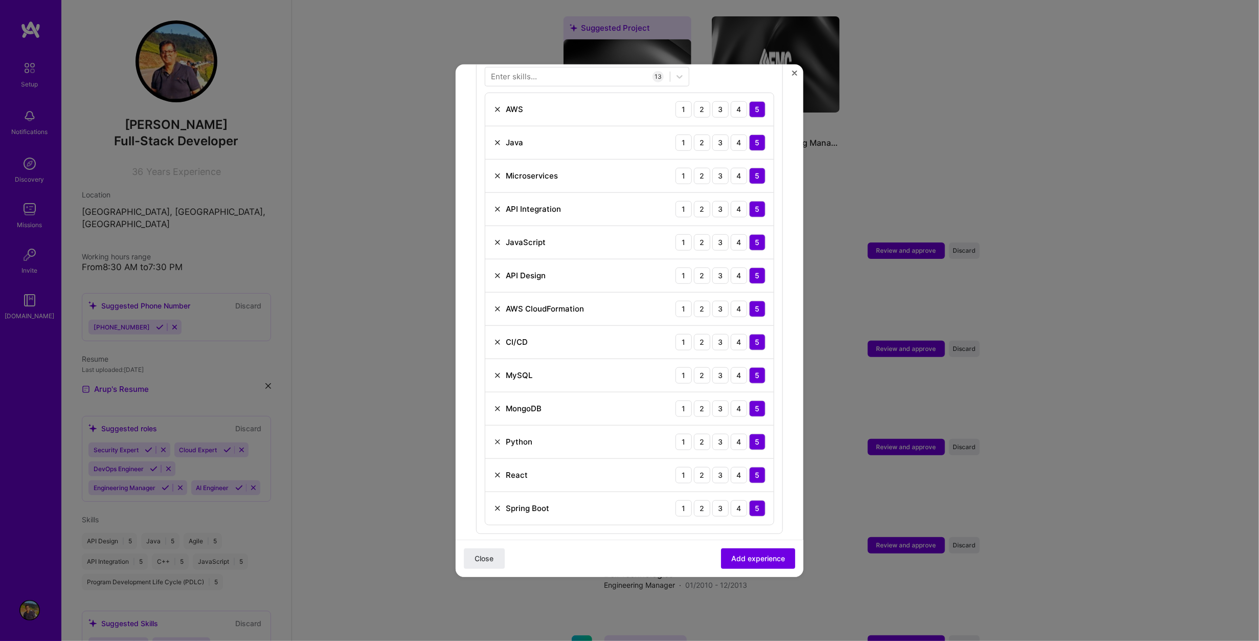
scroll to position [427, 0]
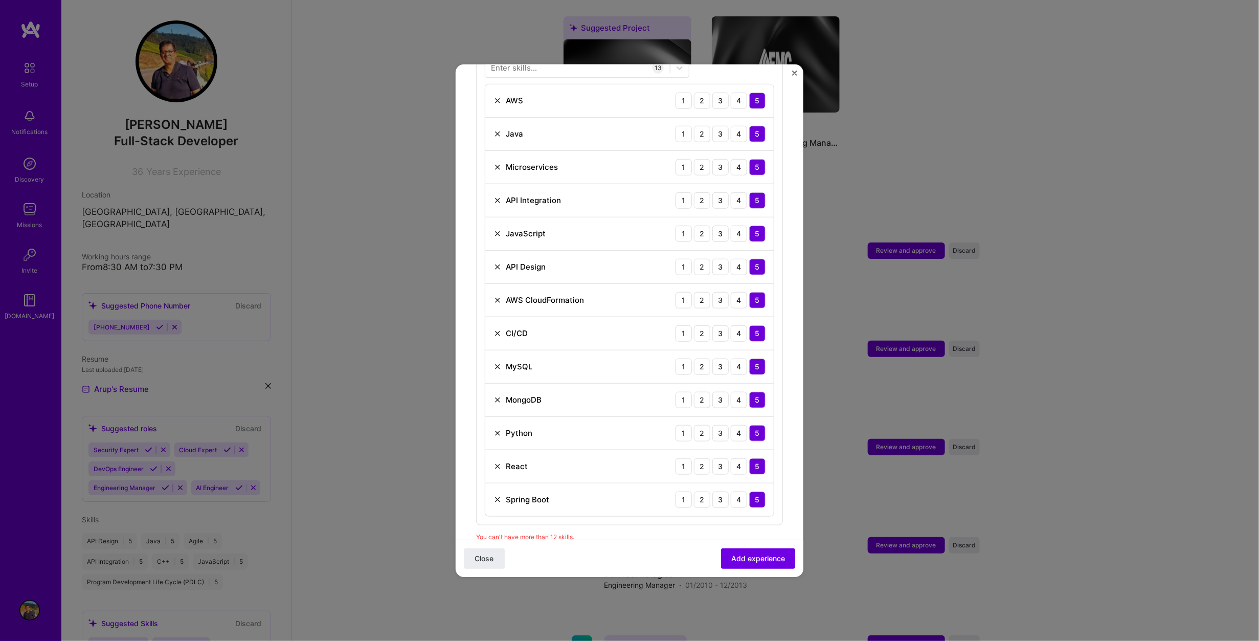
click at [497, 262] on img at bounding box center [497, 266] width 8 height 8
click at [742, 556] on span "Add experience" at bounding box center [758, 558] width 54 height 10
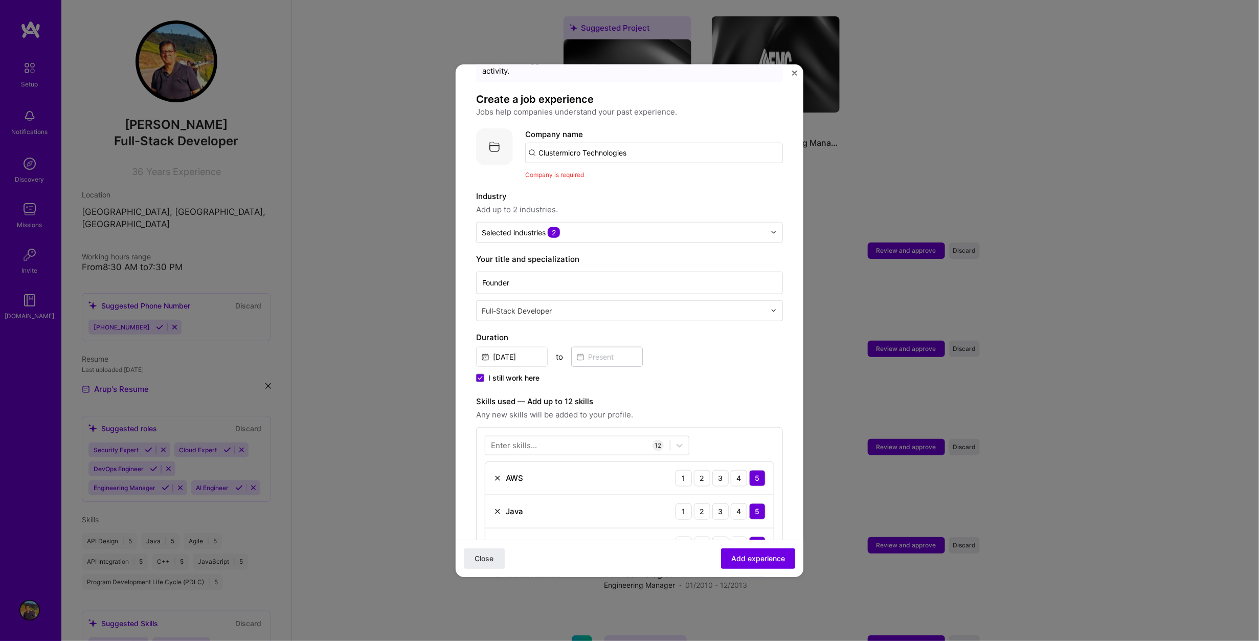
scroll to position [0, 0]
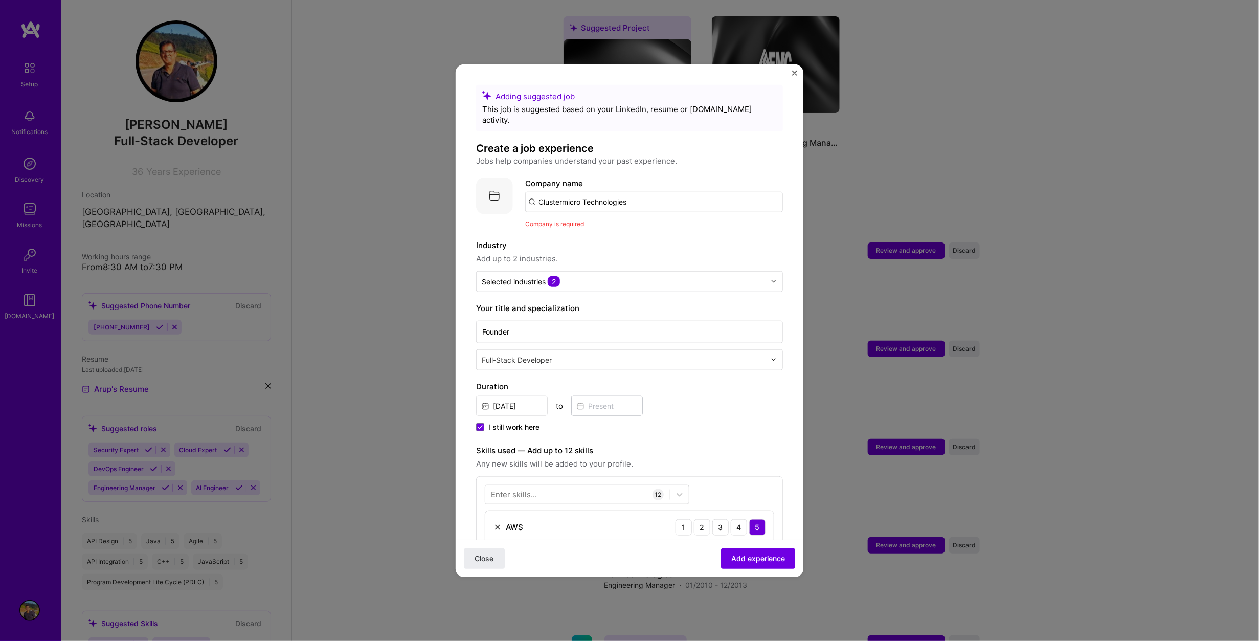
click at [652, 192] on input "Clustermicro Technologies" at bounding box center [654, 201] width 258 height 20
drag, startPoint x: 652, startPoint y: 191, endPoint x: 581, endPoint y: 193, distance: 70.6
click at [581, 193] on input "Clustermicro Technologies" at bounding box center [654, 201] width 258 height 20
type input "Clustermicro"
click at [589, 221] on div "Clustermicro" at bounding box center [610, 230] width 56 height 18
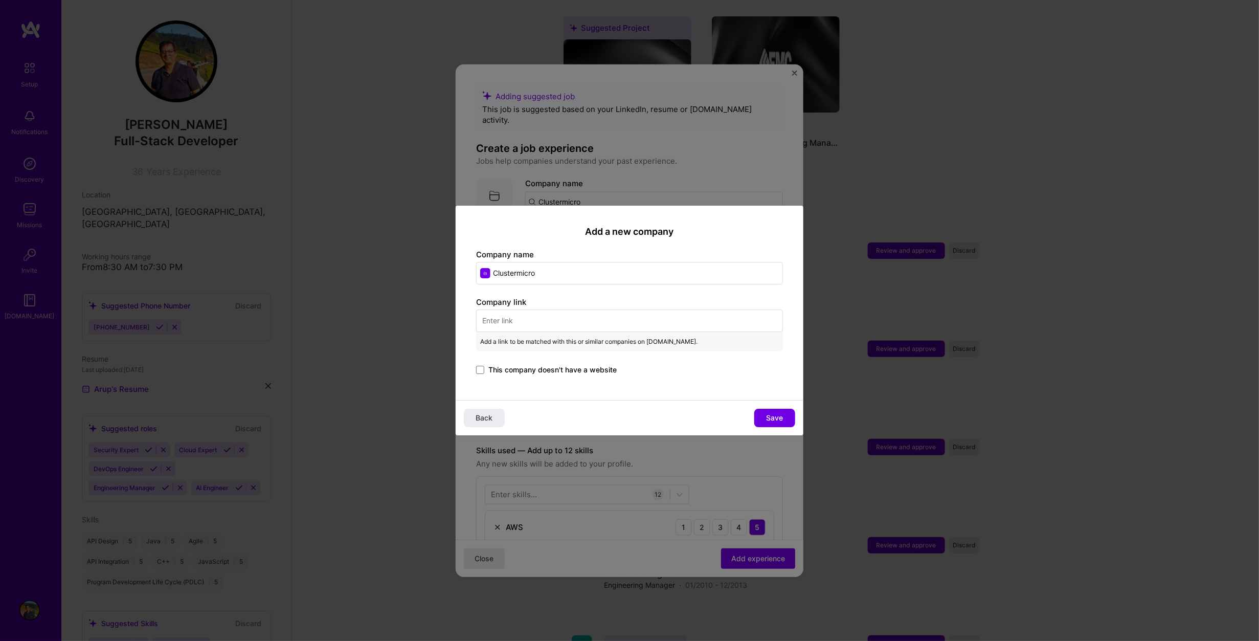
click at [549, 323] on input "text" at bounding box center [629, 320] width 307 height 23
paste input "[URL][DOMAIN_NAME]"
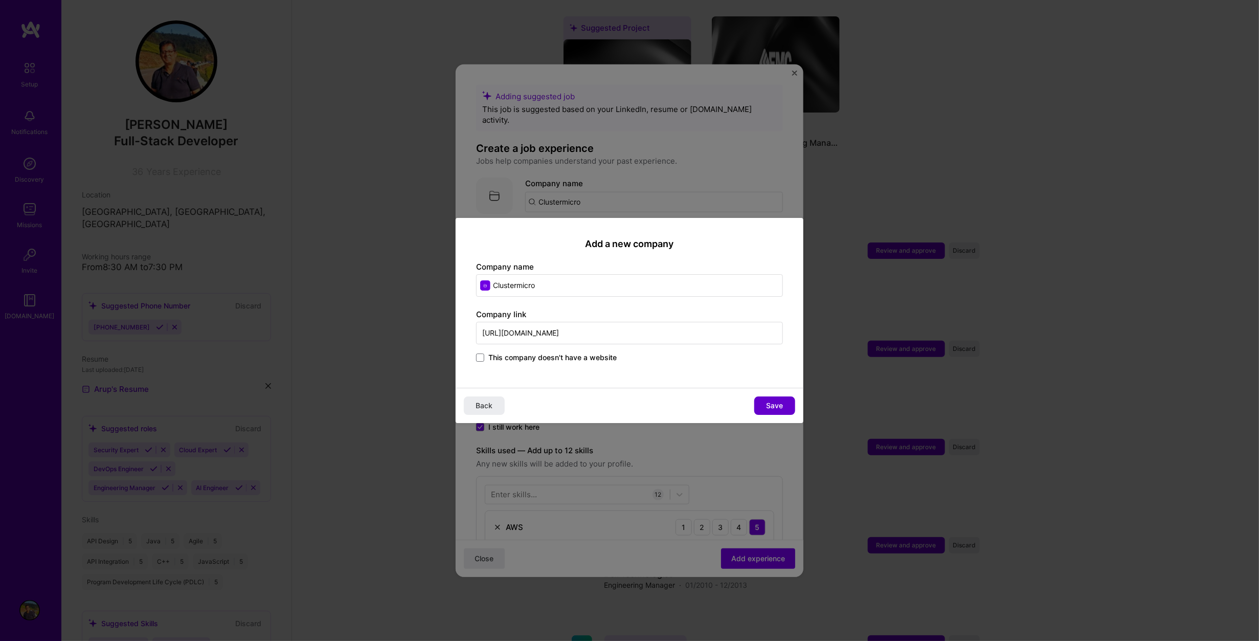
type input "[URL][DOMAIN_NAME]"
click at [776, 403] on span "Save" at bounding box center [775, 405] width 17 height 10
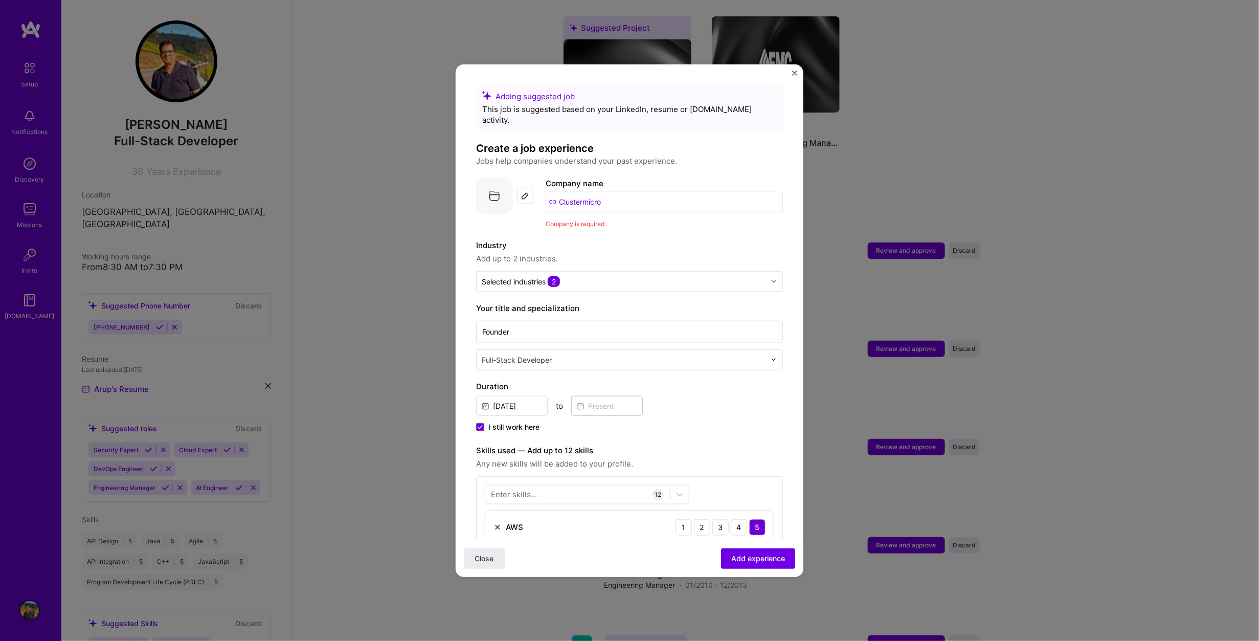
click at [634, 221] on div "Adding suggested job This job is suggested based on your LinkedIn, resume or [D…" at bounding box center [629, 646] width 307 height 1124
click at [759, 558] on span "Add experience" at bounding box center [758, 558] width 54 height 10
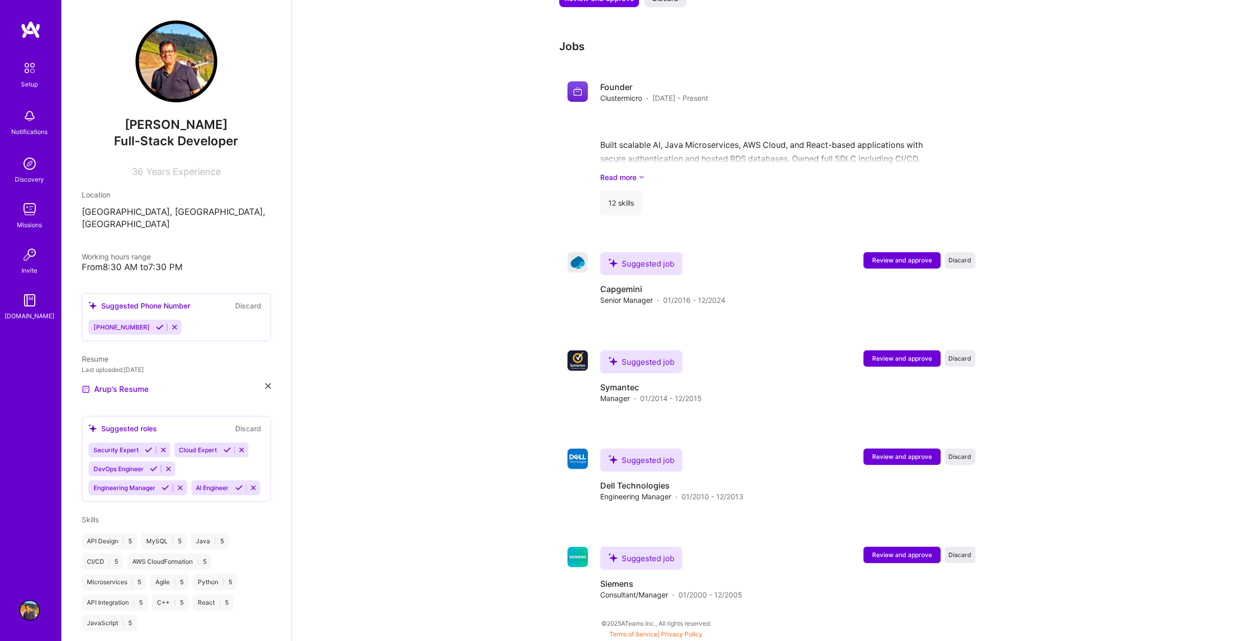
scroll to position [1040, 0]
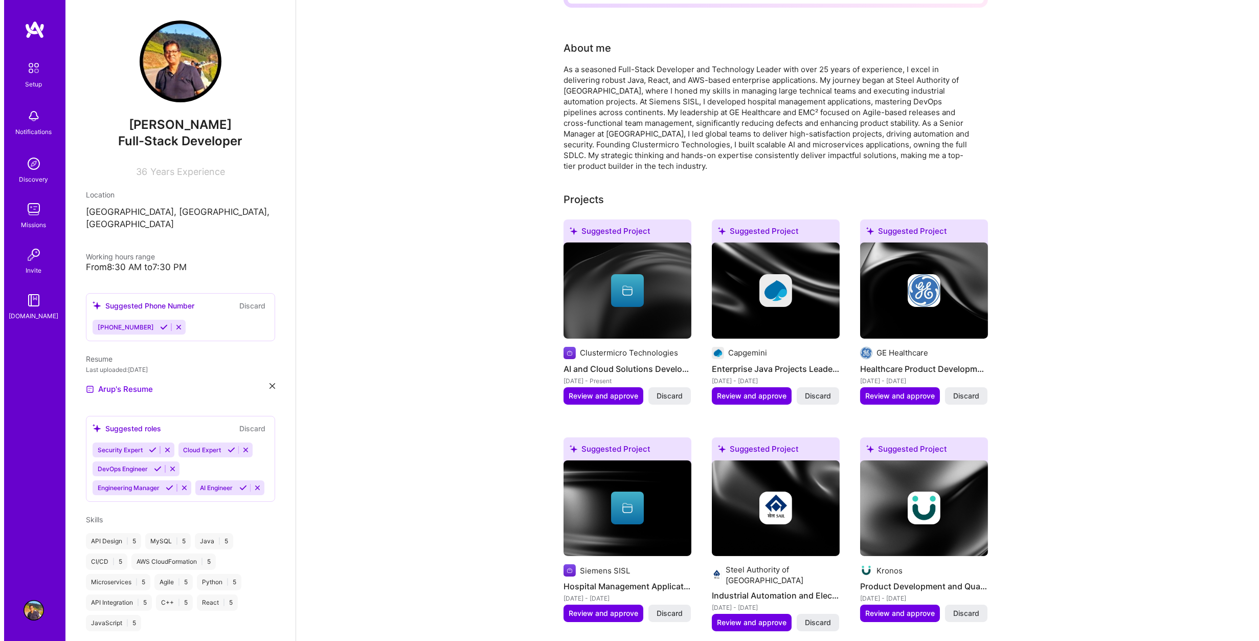
scroll to position [221, 0]
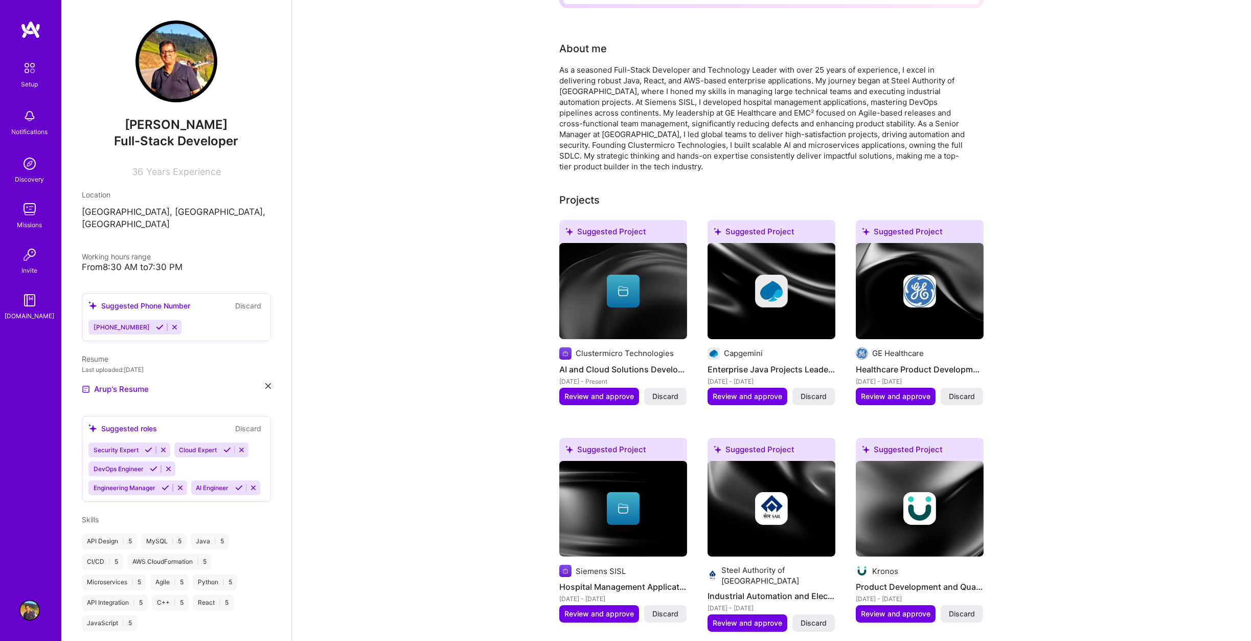
click at [776, 282] on img at bounding box center [771, 291] width 33 height 33
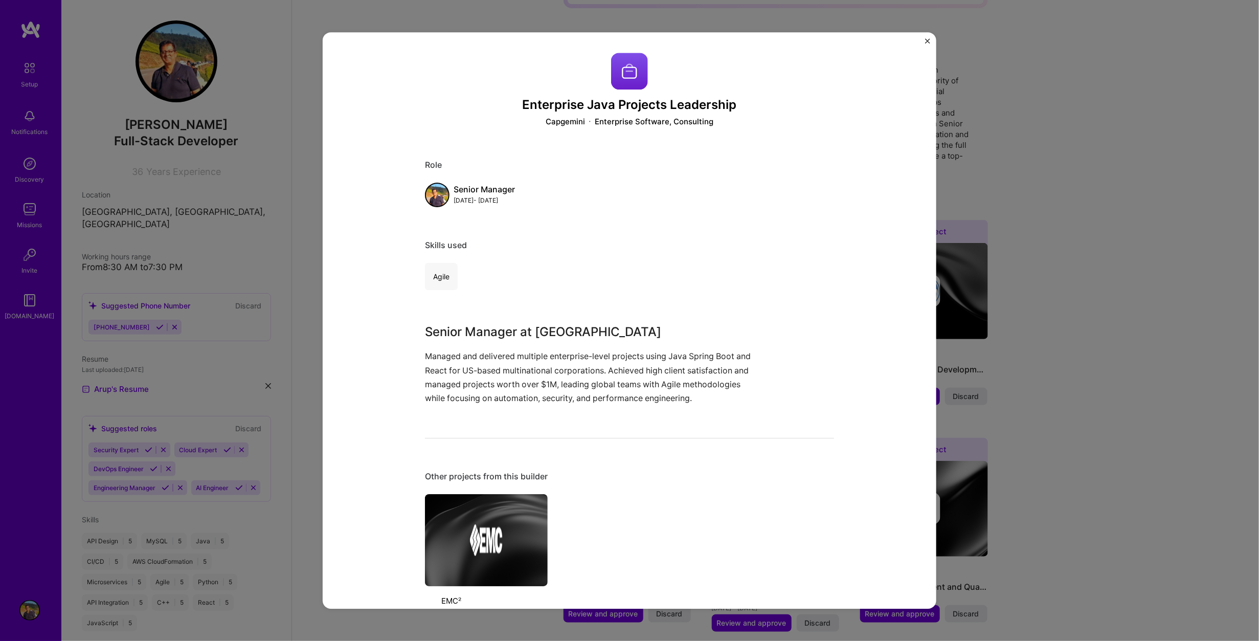
scroll to position [76, 0]
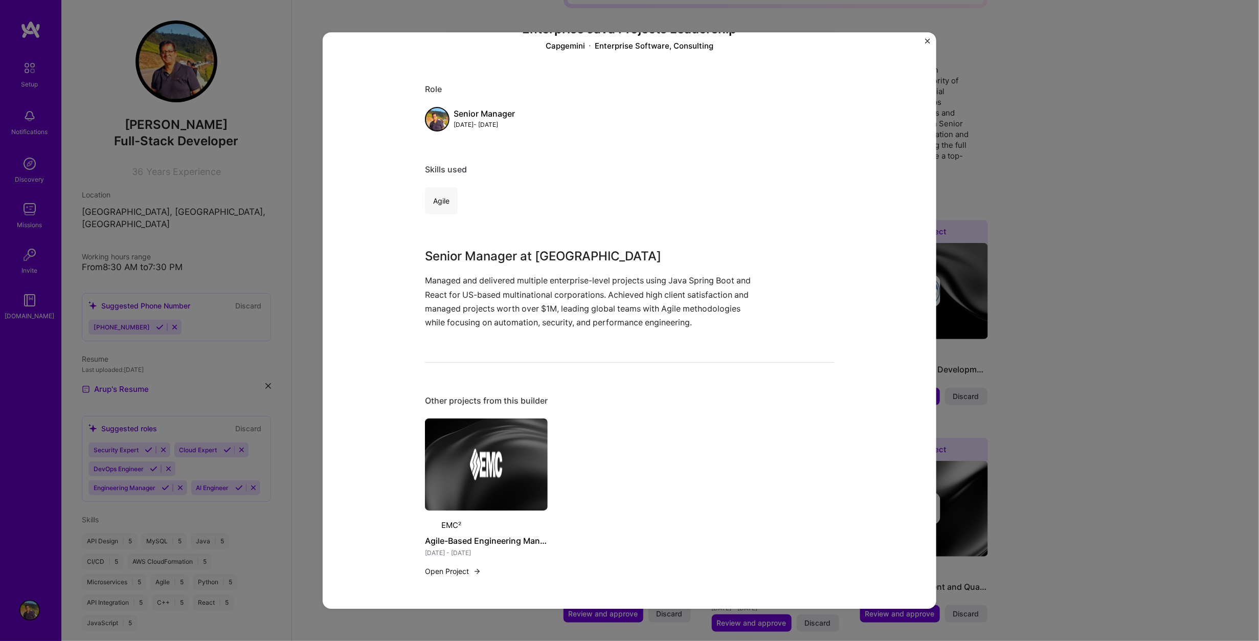
click at [926, 40] on img "Close" at bounding box center [927, 40] width 5 height 5
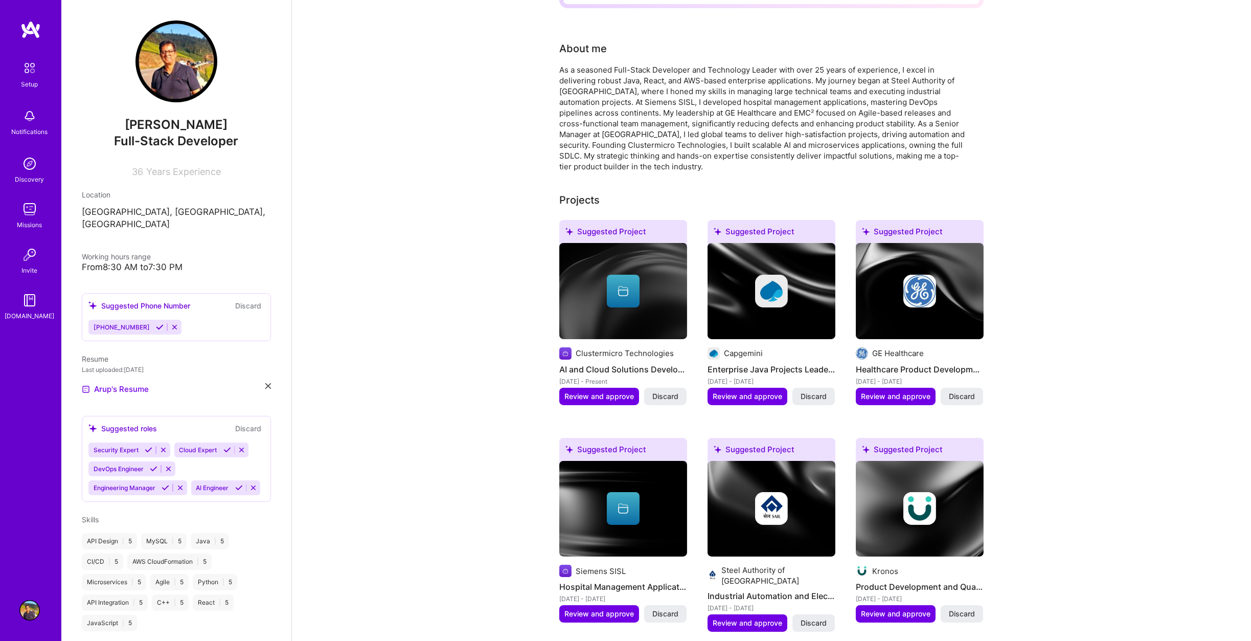
click at [1099, 150] on div "Complete your profile to take the first step in unlocking full [DOMAIN_NAME] ac…" at bounding box center [771, 651] width 959 height 1664
click at [751, 391] on span "Review and approve" at bounding box center [748, 396] width 70 height 10
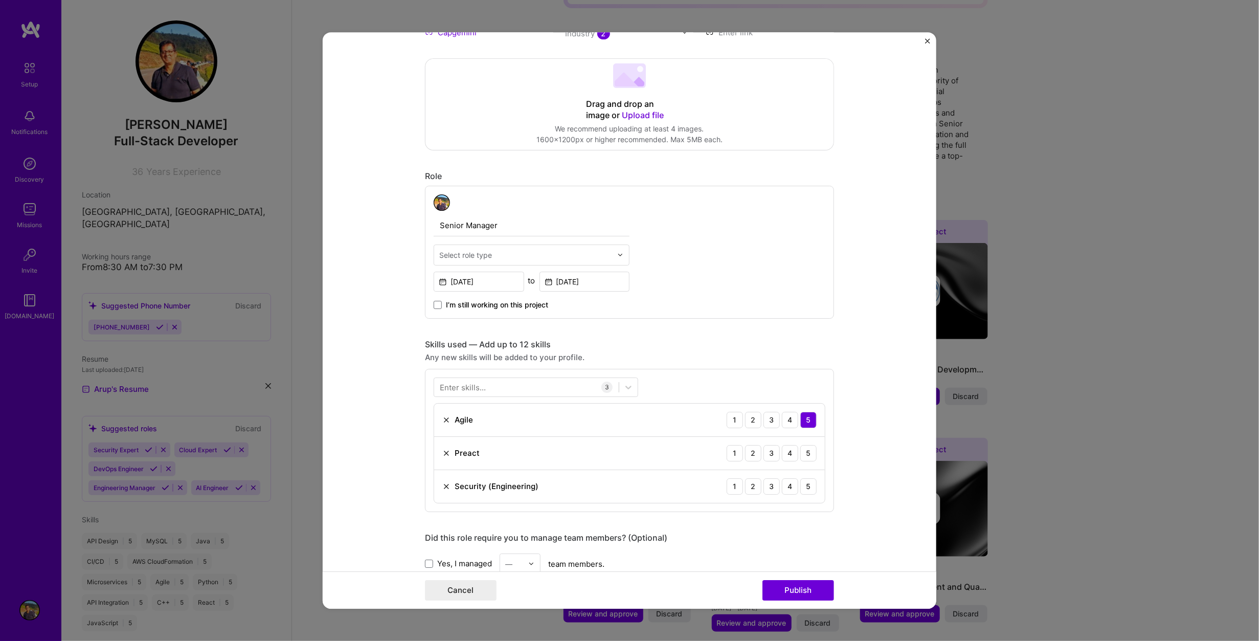
scroll to position [358, 0]
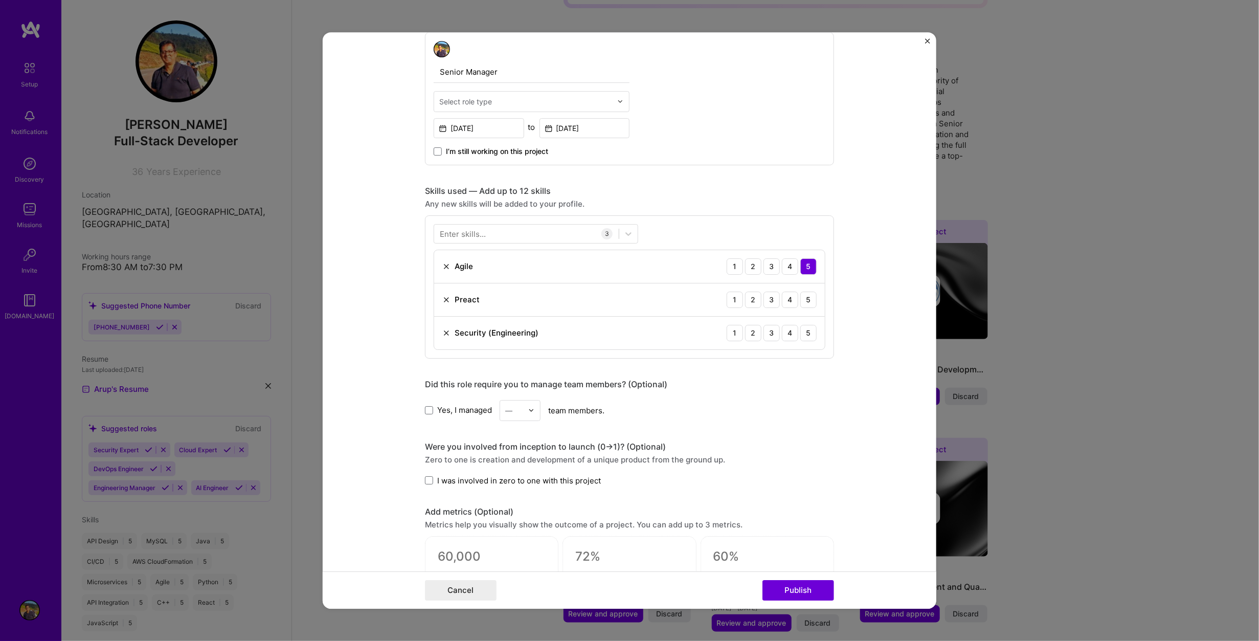
click at [442, 298] on img at bounding box center [446, 300] width 8 height 8
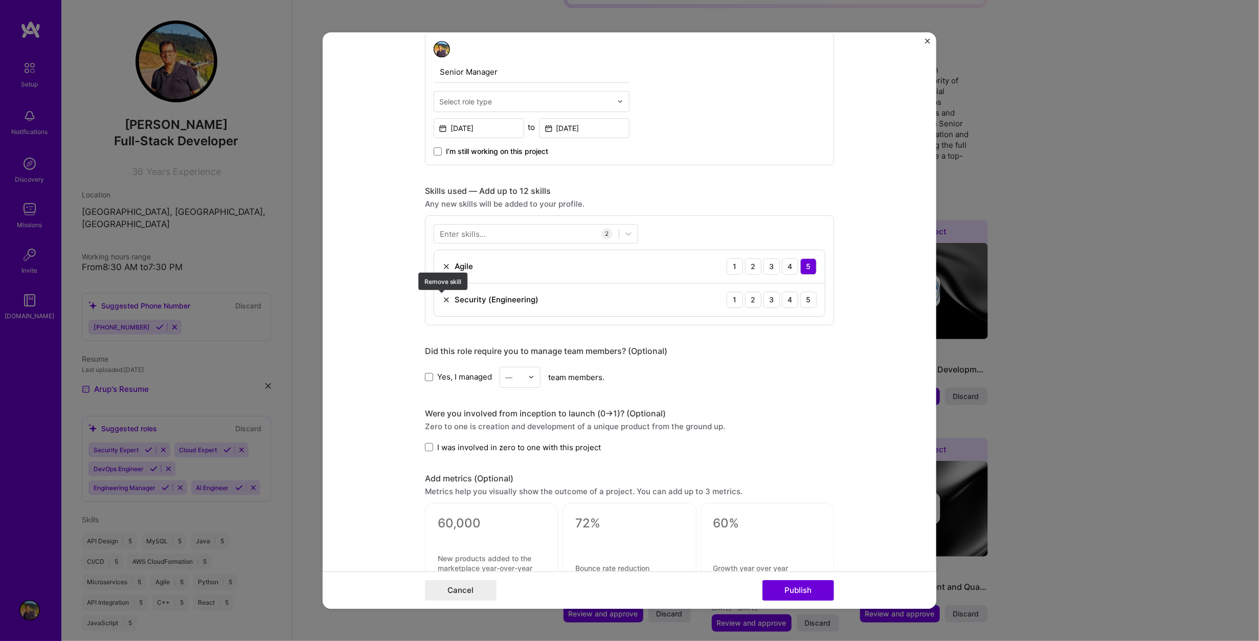
click at [442, 299] on img at bounding box center [446, 300] width 8 height 8
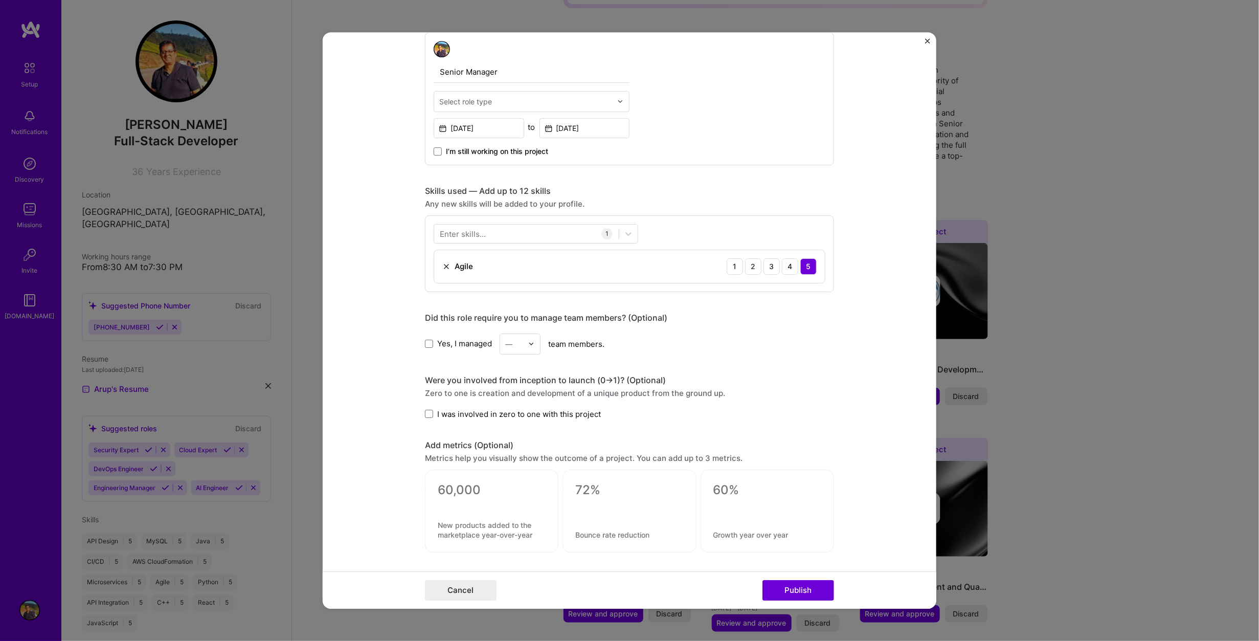
click at [478, 234] on div "Enter skills..." at bounding box center [463, 233] width 46 height 11
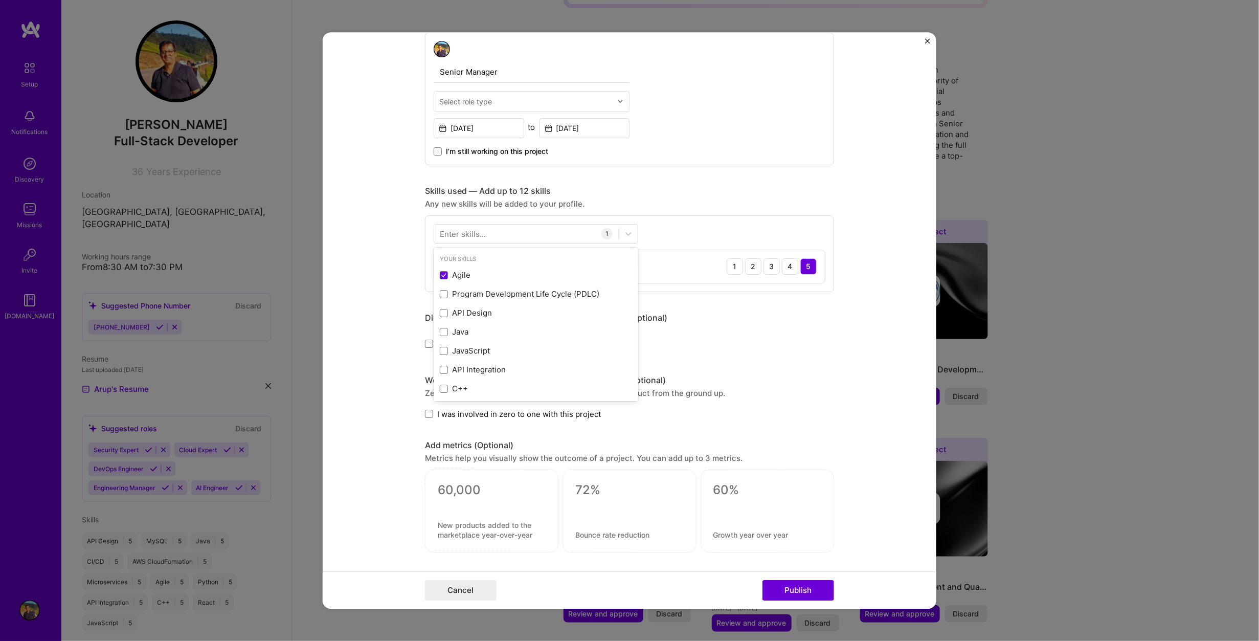
click at [481, 232] on div "Enter skills..." at bounding box center [463, 233] width 46 height 11
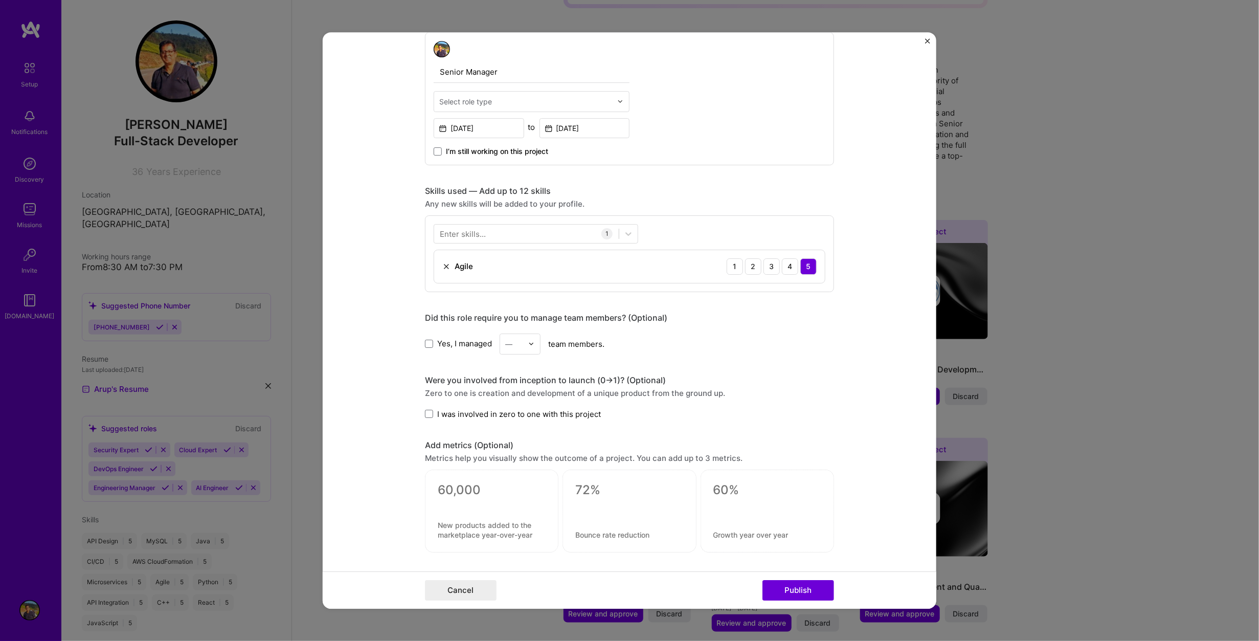
click at [481, 232] on div "Enter skills..." at bounding box center [463, 233] width 46 height 11
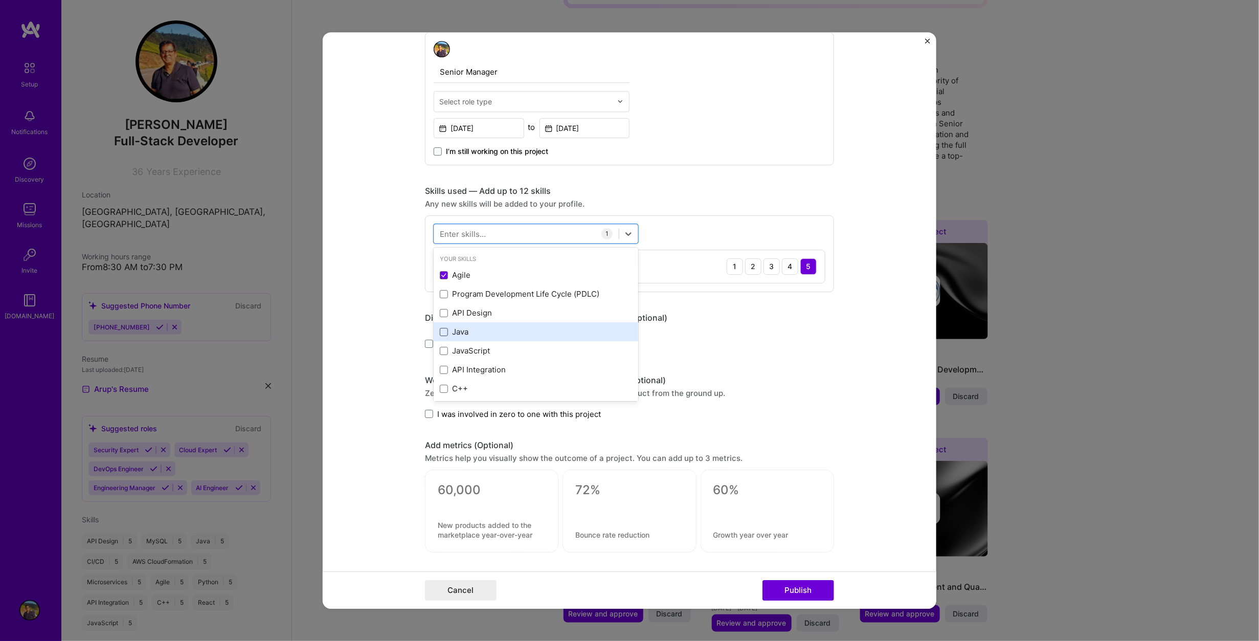
click at [440, 333] on span at bounding box center [444, 332] width 8 height 8
click at [0, 0] on input "checkbox" at bounding box center [0, 0] width 0 height 0
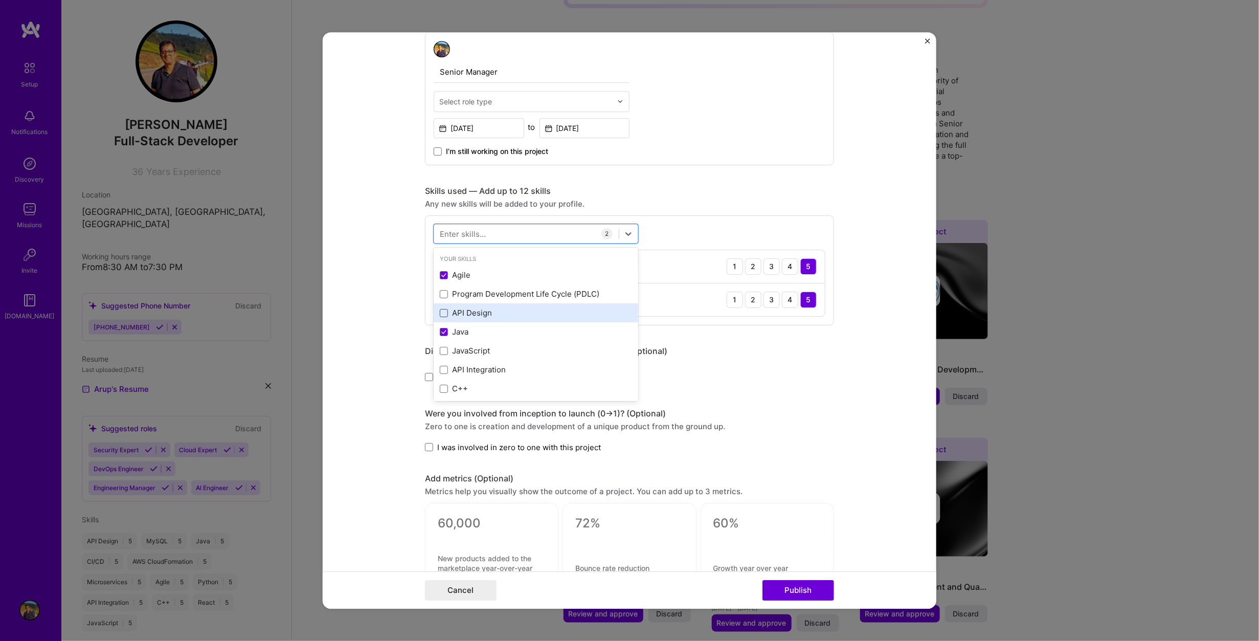
click at [440, 316] on span at bounding box center [444, 313] width 8 height 8
click at [0, 0] on input "checkbox" at bounding box center [0, 0] width 0 height 0
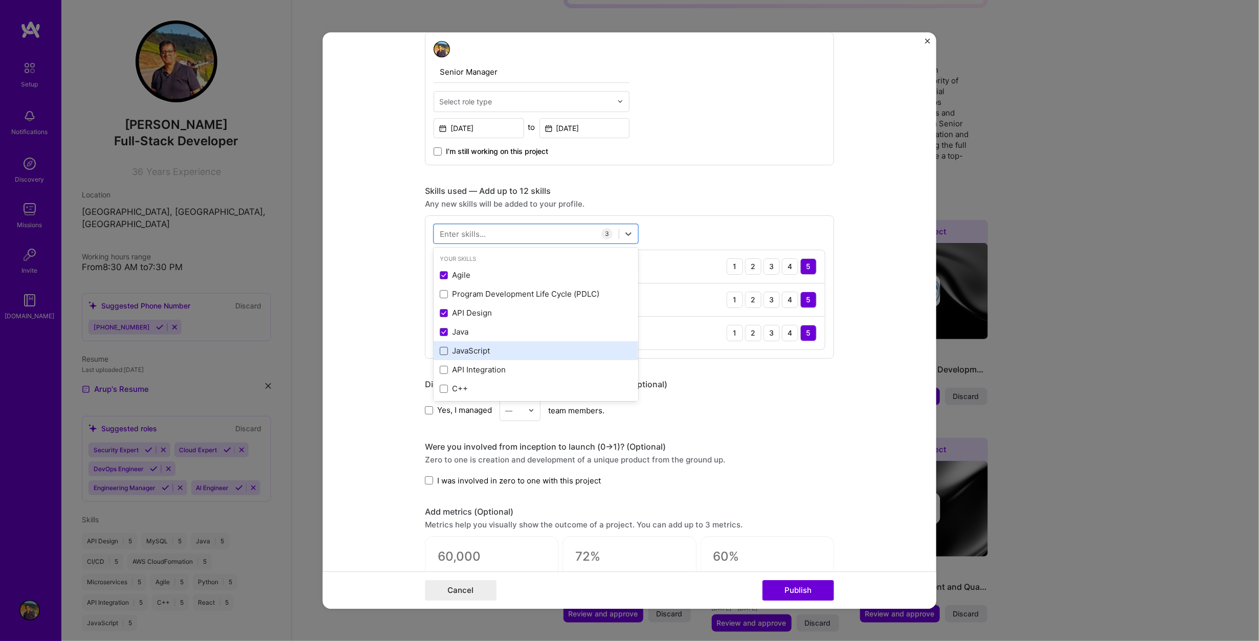
click at [440, 347] on span at bounding box center [444, 351] width 8 height 8
click at [0, 0] on input "checkbox" at bounding box center [0, 0] width 0 height 0
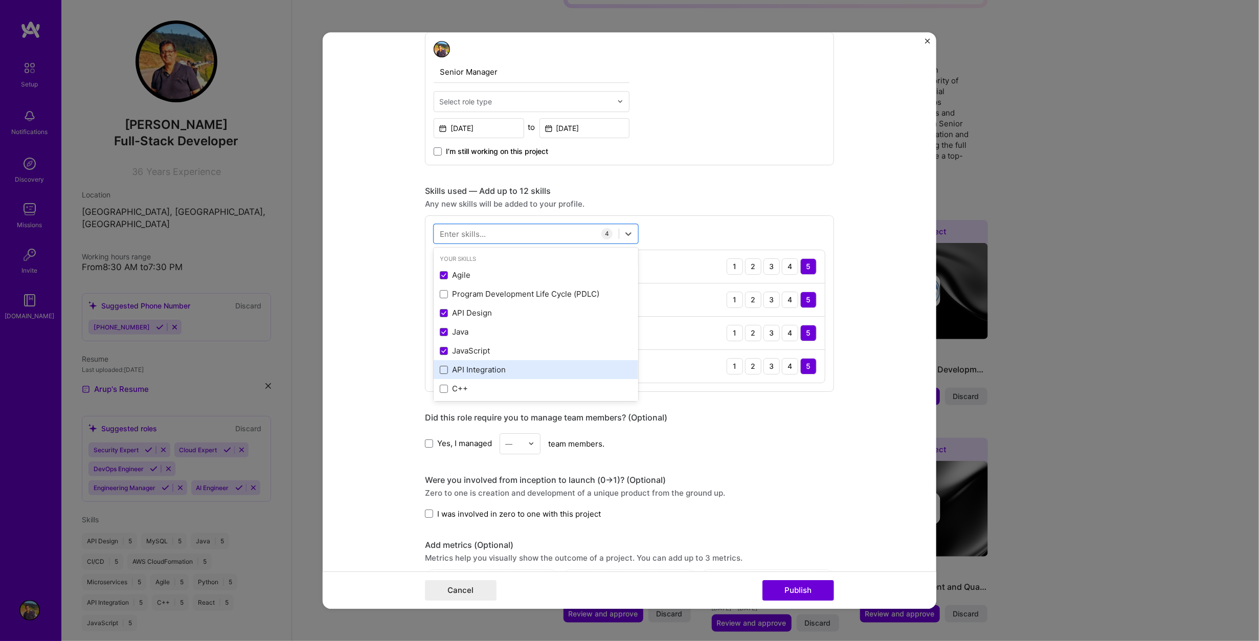
click at [441, 368] on span at bounding box center [444, 370] width 8 height 8
click at [0, 0] on input "checkbox" at bounding box center [0, 0] width 0 height 0
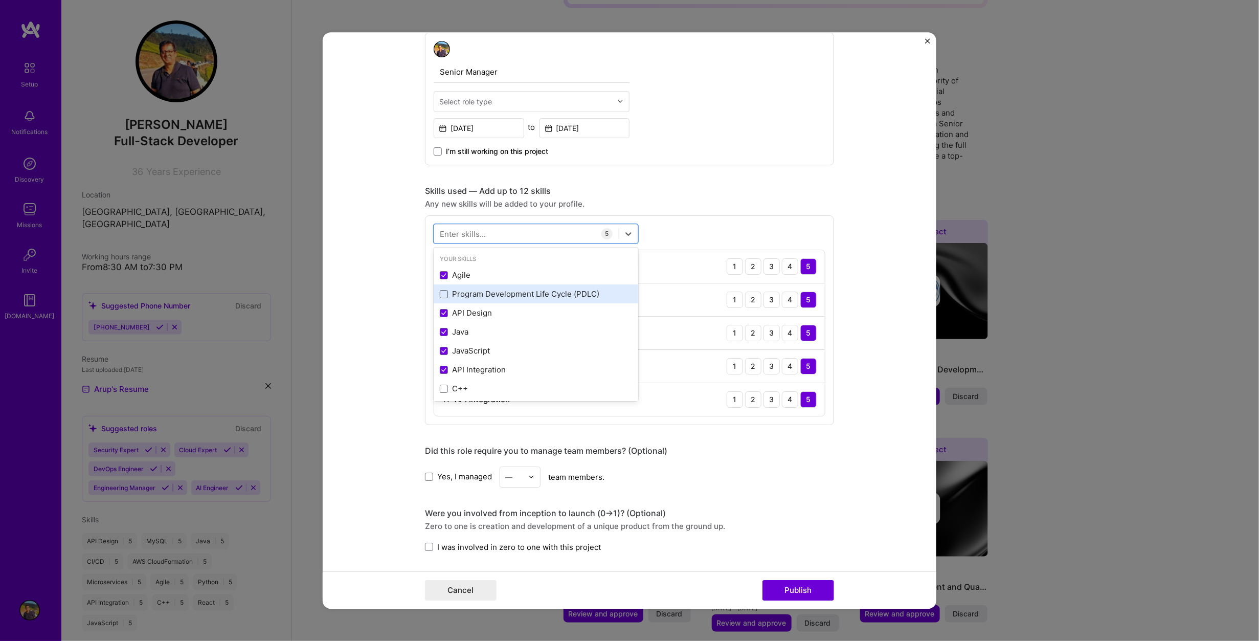
click at [440, 296] on span at bounding box center [444, 294] width 8 height 8
click at [0, 0] on input "checkbox" at bounding box center [0, 0] width 0 height 0
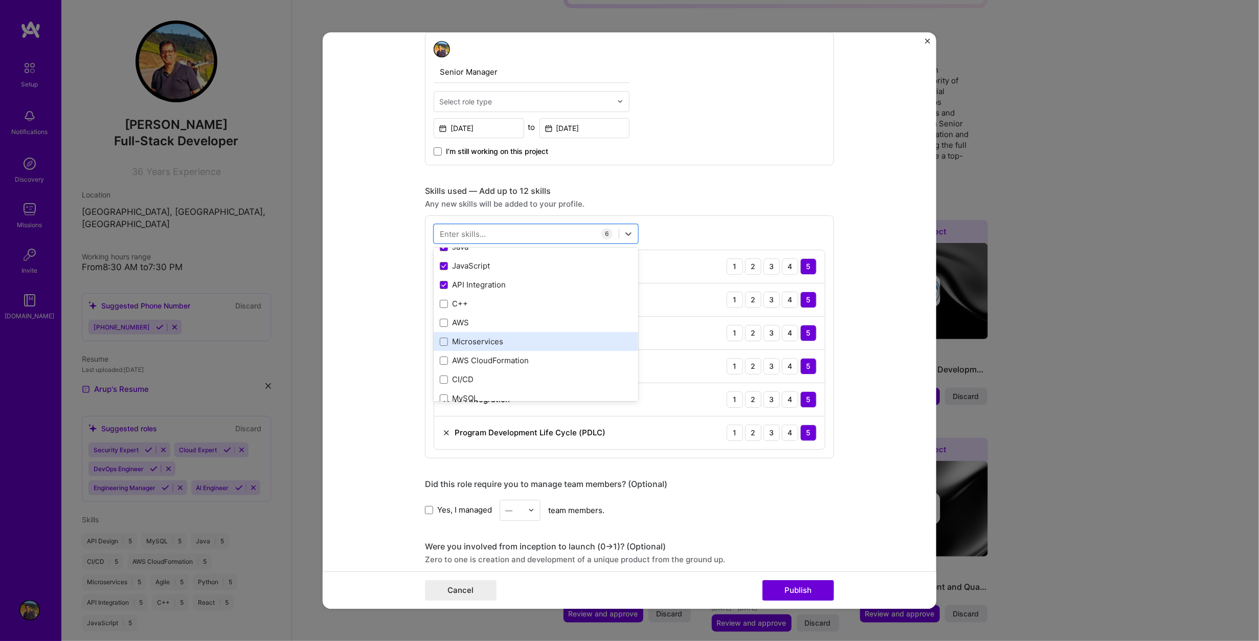
scroll to position [102, 0]
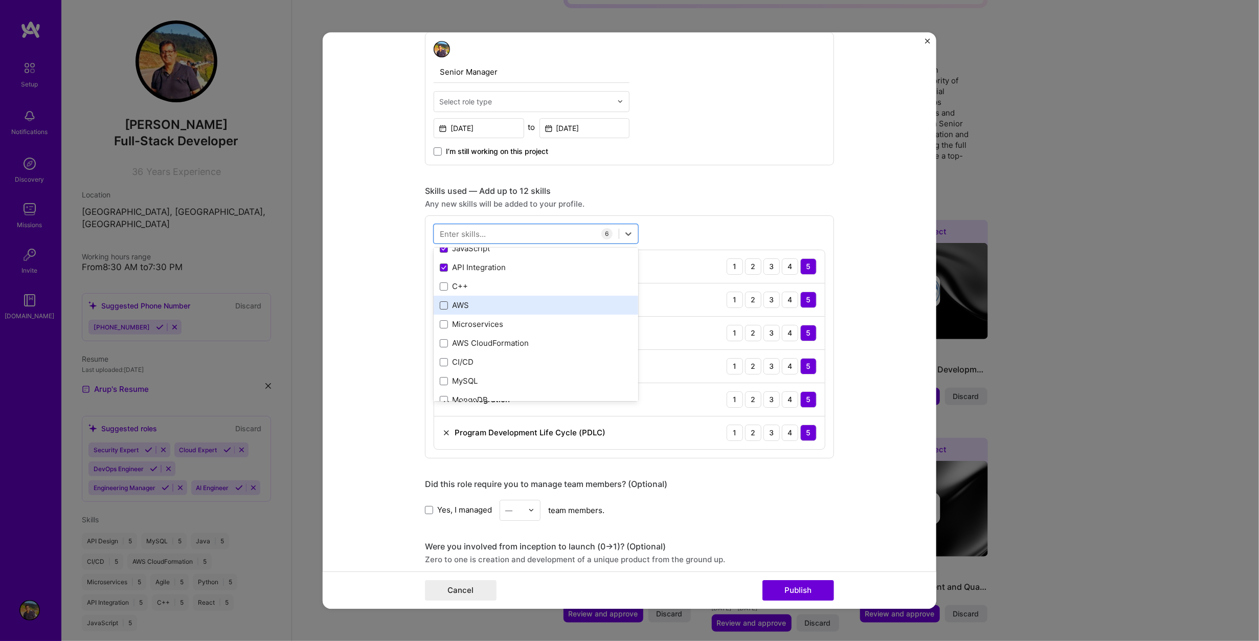
click at [440, 305] on span at bounding box center [444, 305] width 8 height 8
click at [0, 0] on input "checkbox" at bounding box center [0, 0] width 0 height 0
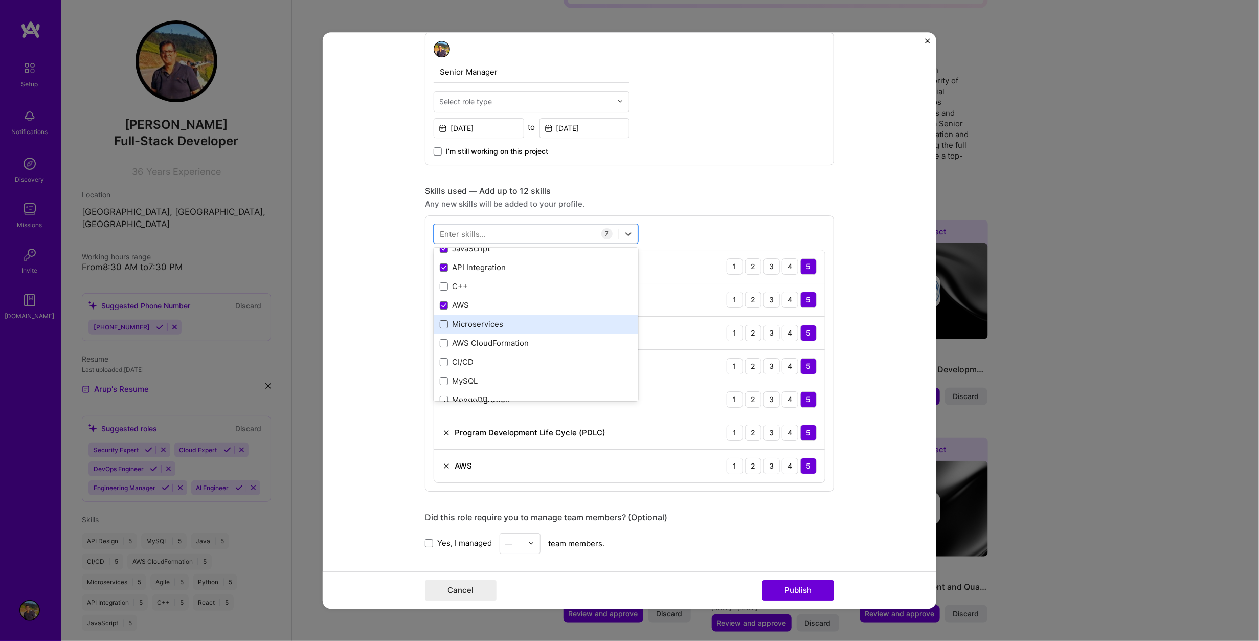
click at [440, 323] on span at bounding box center [444, 324] width 8 height 8
click at [0, 0] on input "checkbox" at bounding box center [0, 0] width 0 height 0
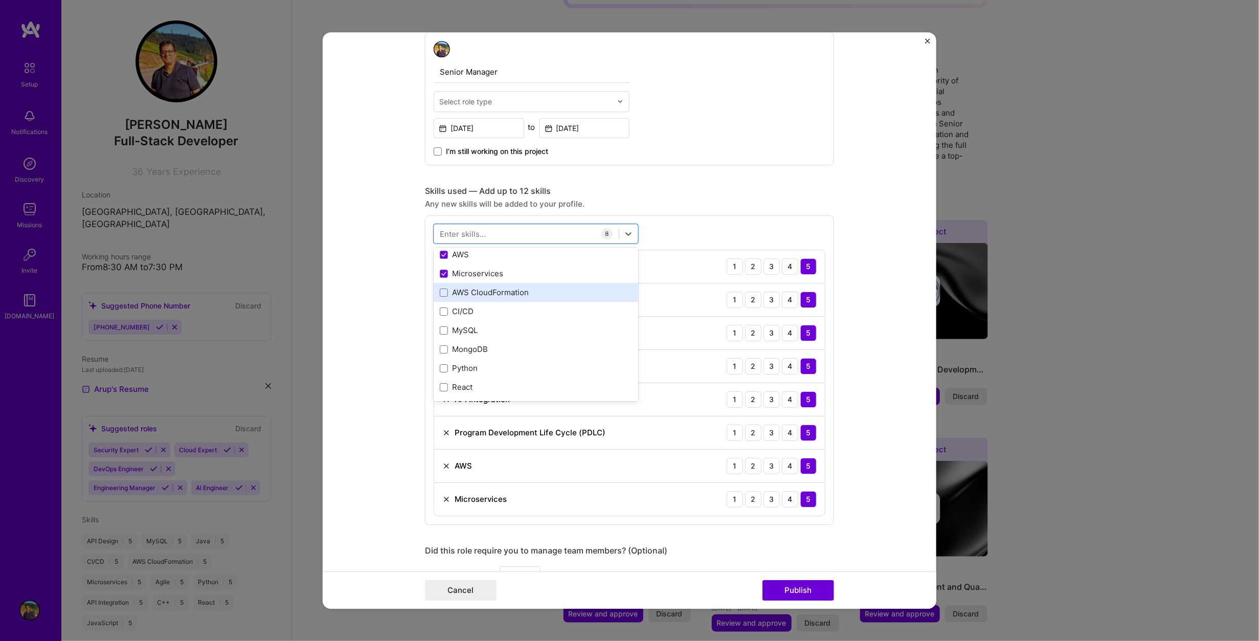
scroll to position [153, 0]
click at [440, 347] on span at bounding box center [444, 349] width 8 height 8
click at [0, 0] on input "checkbox" at bounding box center [0, 0] width 0 height 0
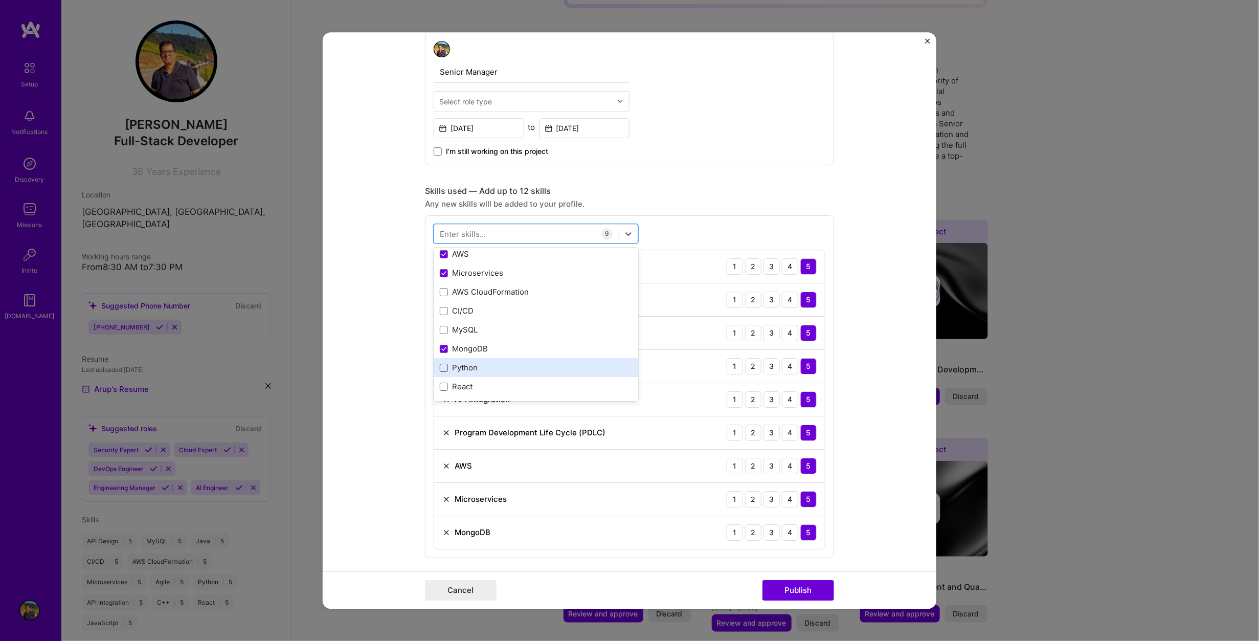
click at [440, 364] on span at bounding box center [444, 368] width 8 height 8
click at [0, 0] on input "checkbox" at bounding box center [0, 0] width 0 height 0
click at [440, 384] on span at bounding box center [444, 387] width 8 height 8
click at [0, 0] on input "checkbox" at bounding box center [0, 0] width 0 height 0
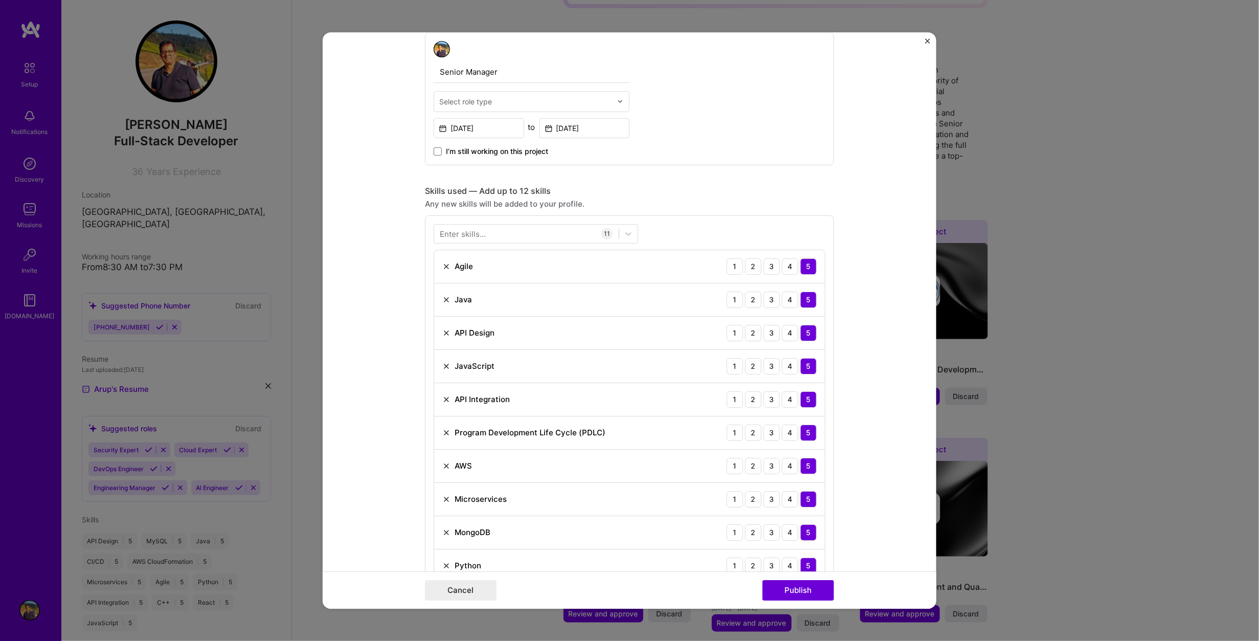
click at [860, 232] on form "Editing suggested project This project is suggested based on your LinkedIn, res…" at bounding box center [630, 320] width 614 height 577
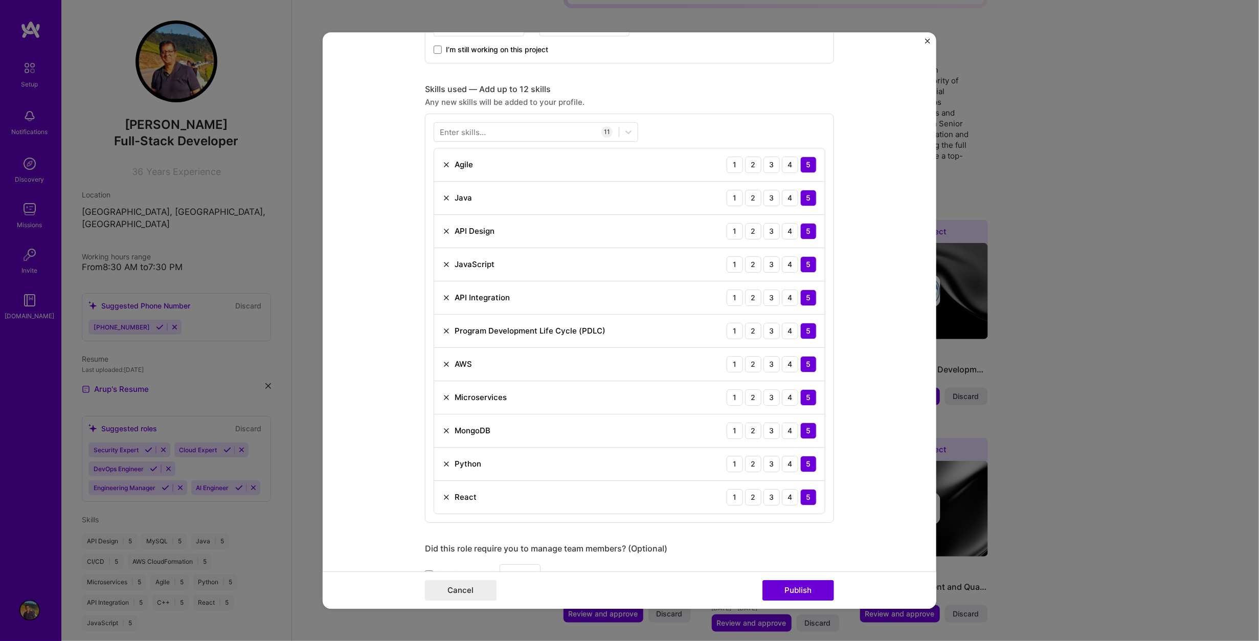
scroll to position [460, 0]
click at [796, 591] on button "Publish" at bounding box center [798, 590] width 72 height 20
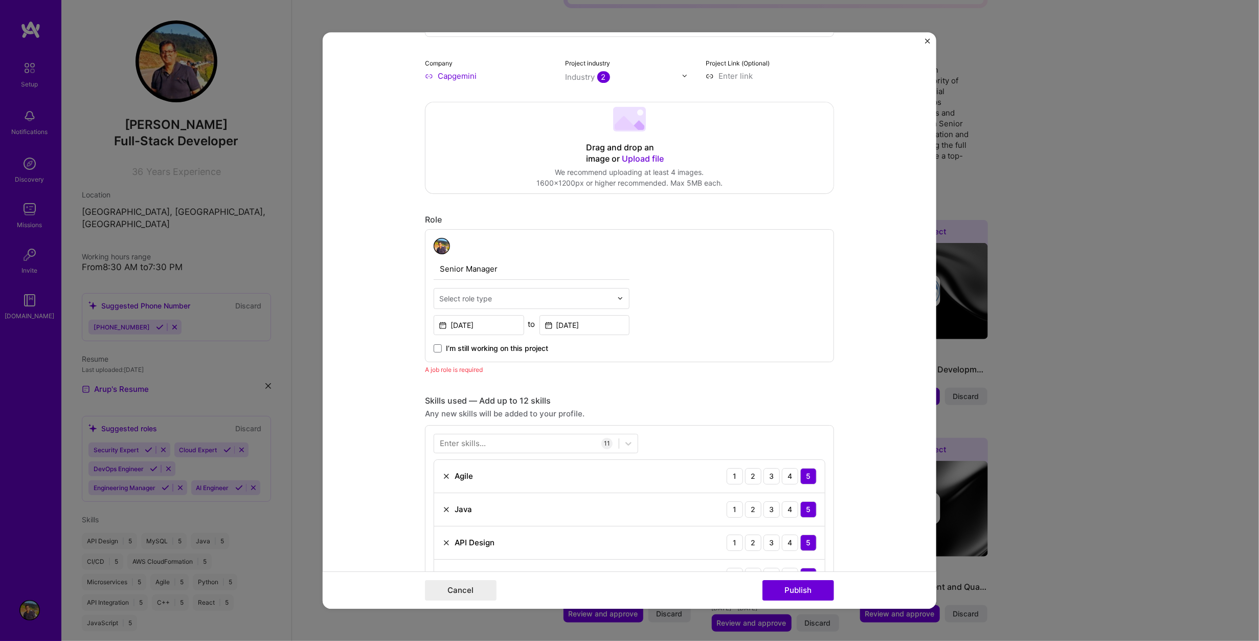
scroll to position [139, 0]
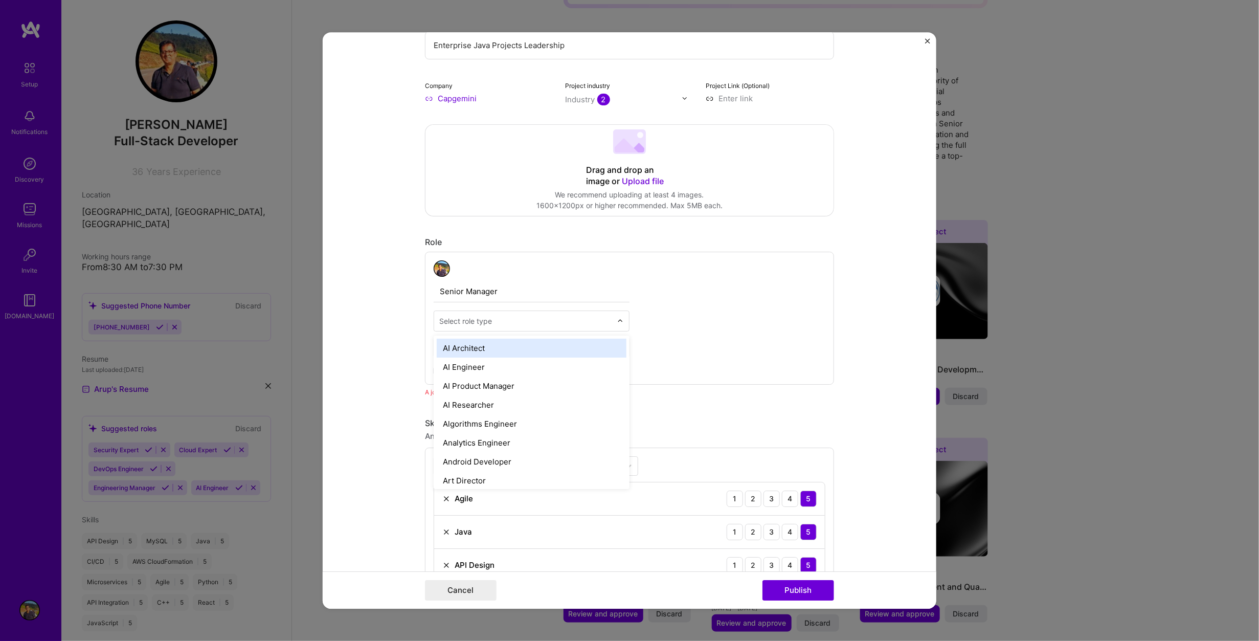
click at [617, 322] on img at bounding box center [620, 321] width 6 height 6
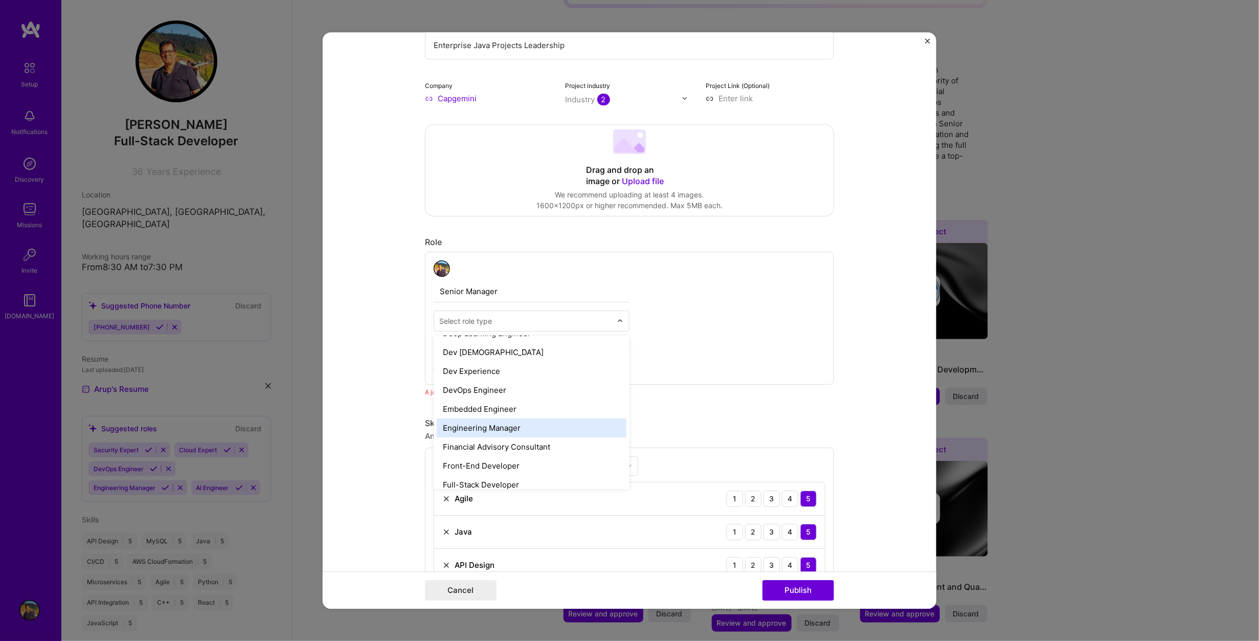
click at [528, 421] on div "Engineering Manager" at bounding box center [532, 427] width 190 height 19
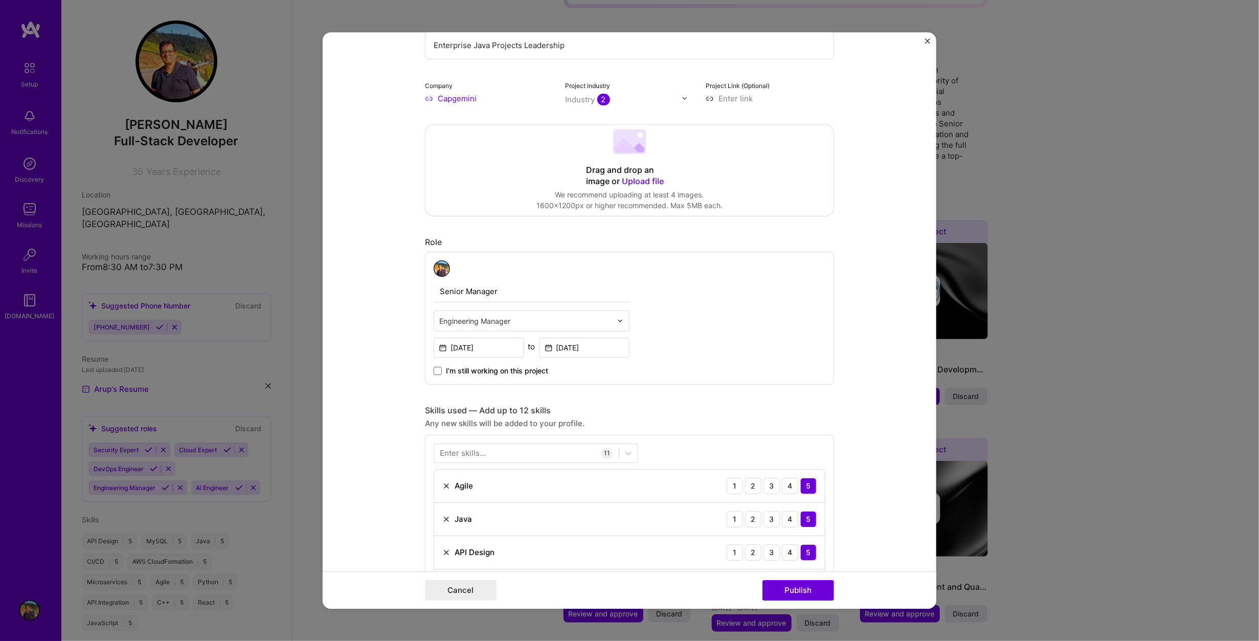
click at [866, 389] on form "Editing suggested project This project is suggested based on your LinkedIn, res…" at bounding box center [630, 320] width 614 height 577
click at [800, 587] on button "Publish" at bounding box center [798, 590] width 72 height 20
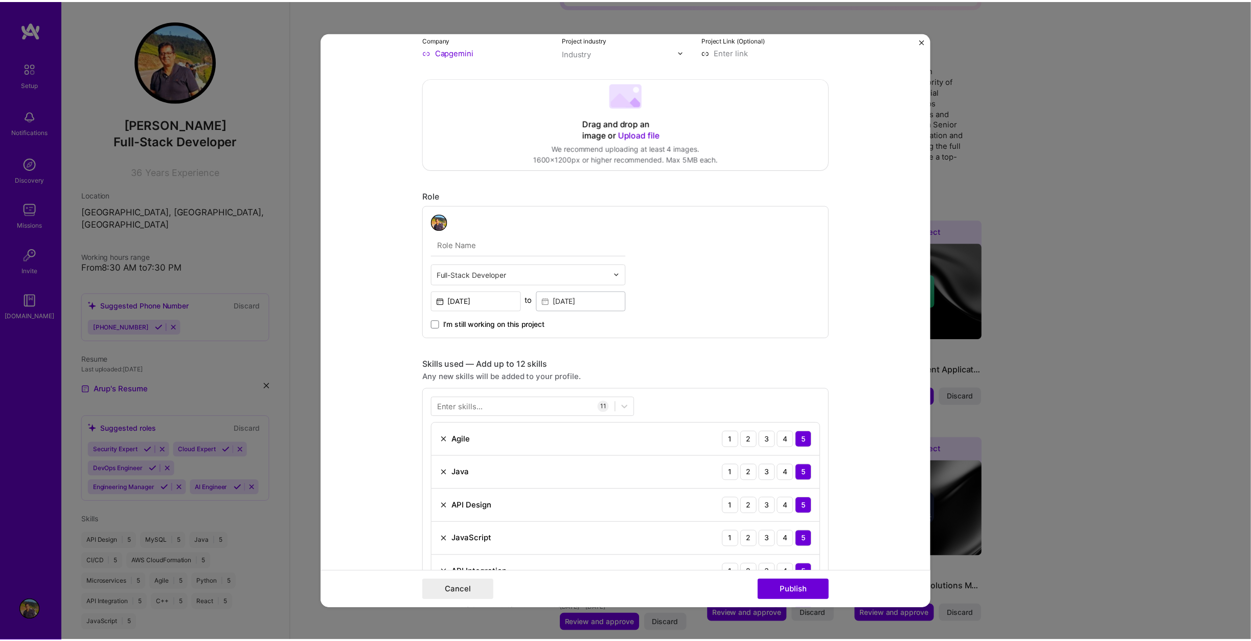
scroll to position [92, 0]
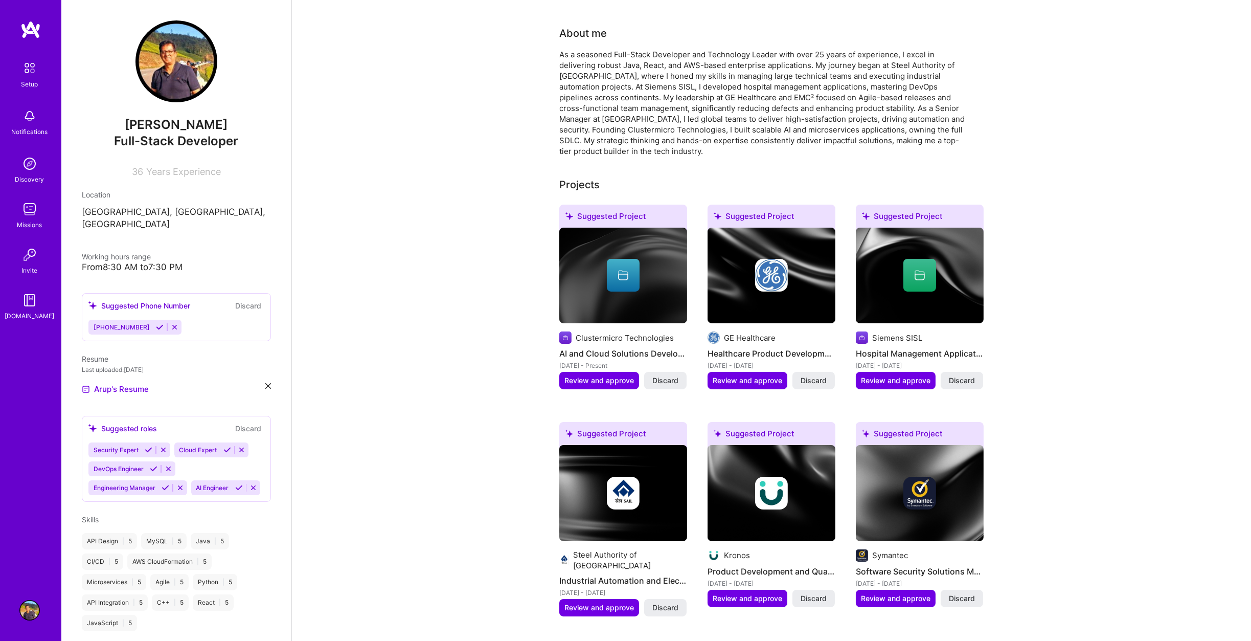
click at [441, 271] on div "Complete your profile to take the first step in unlocking full [DOMAIN_NAME] ac…" at bounding box center [771, 631] width 959 height 1625
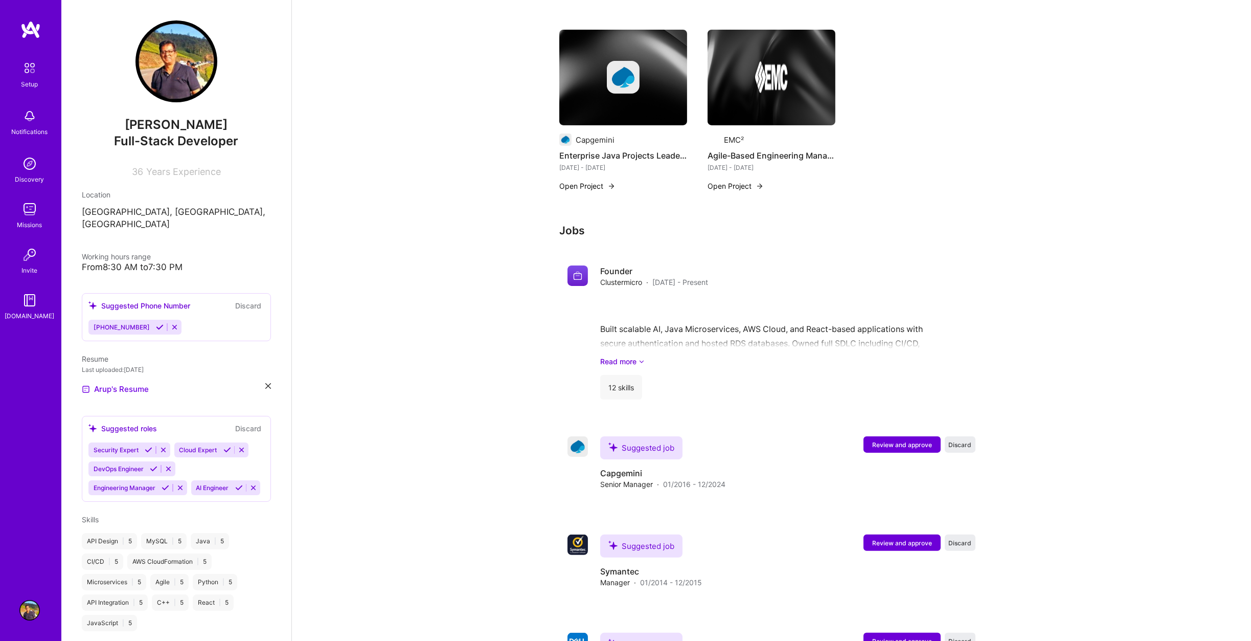
scroll to position [921, 0]
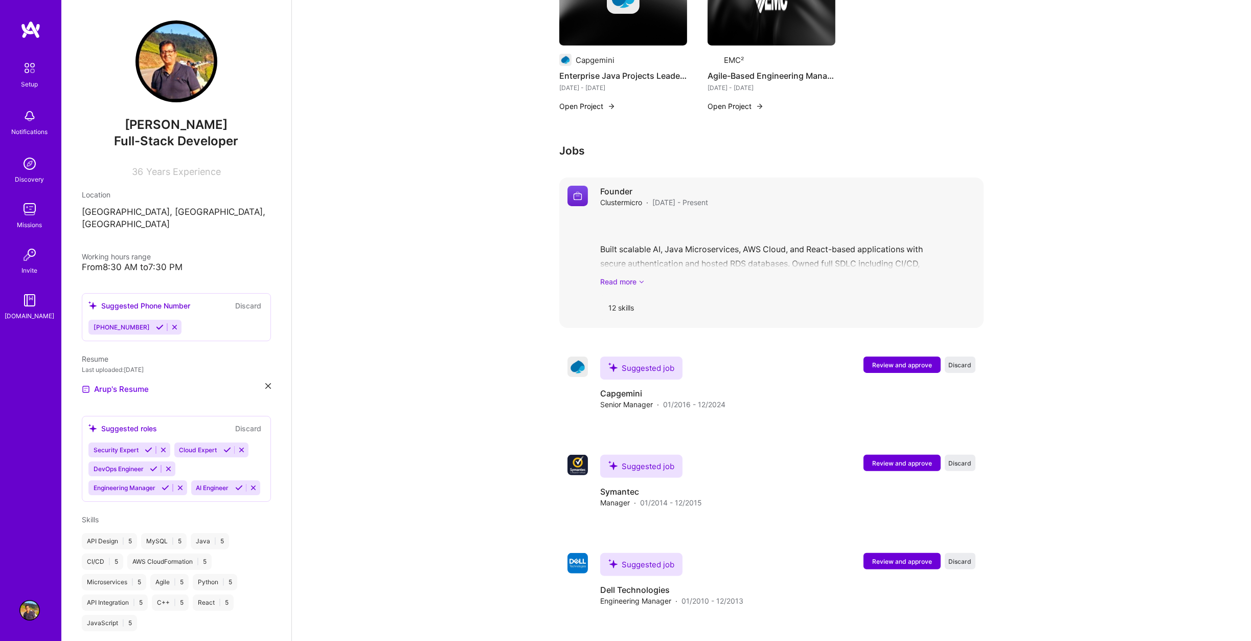
click at [640, 276] on icon at bounding box center [642, 281] width 6 height 11
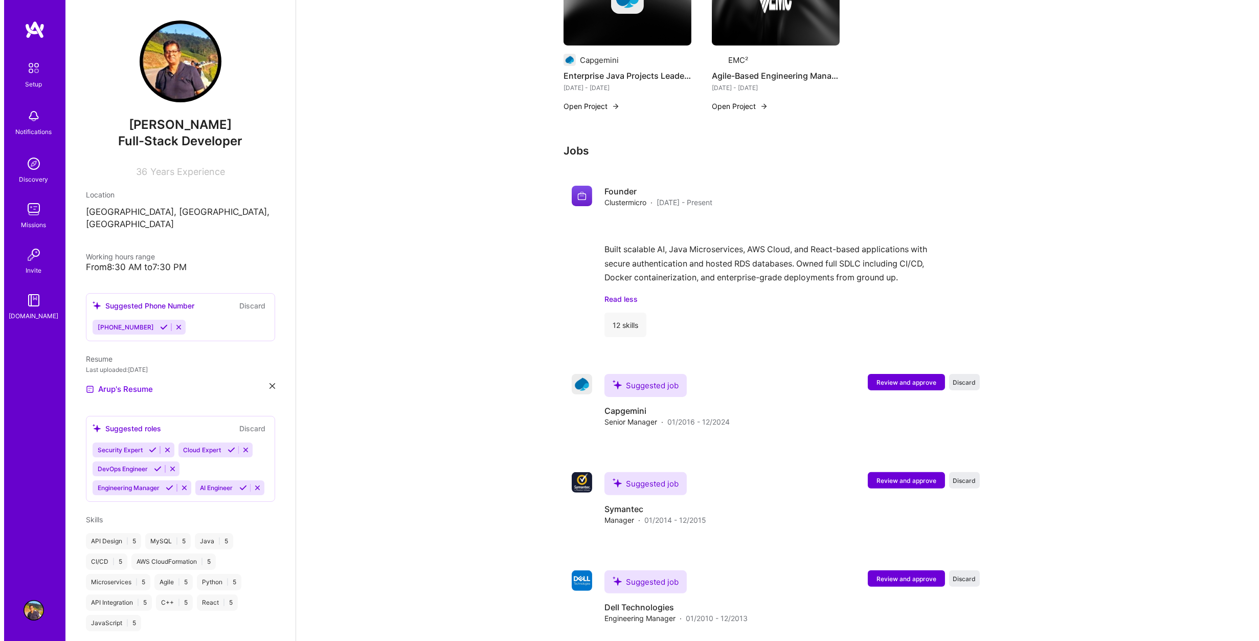
scroll to position [1019, 0]
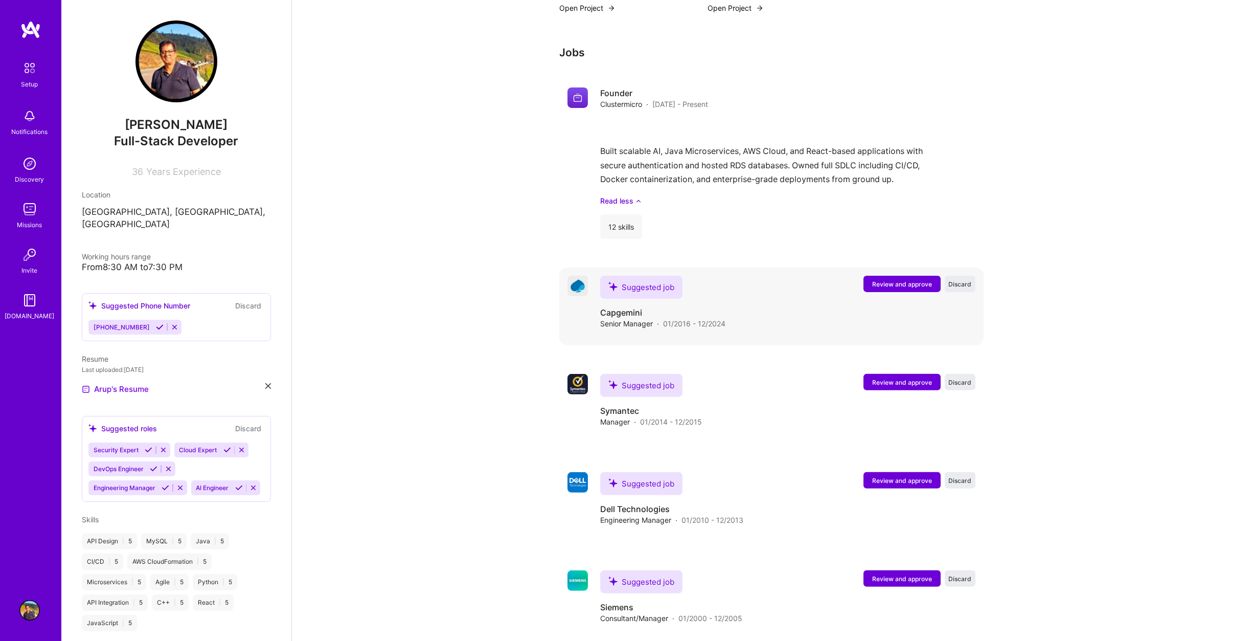
click at [899, 280] on span "Review and approve" at bounding box center [902, 284] width 60 height 9
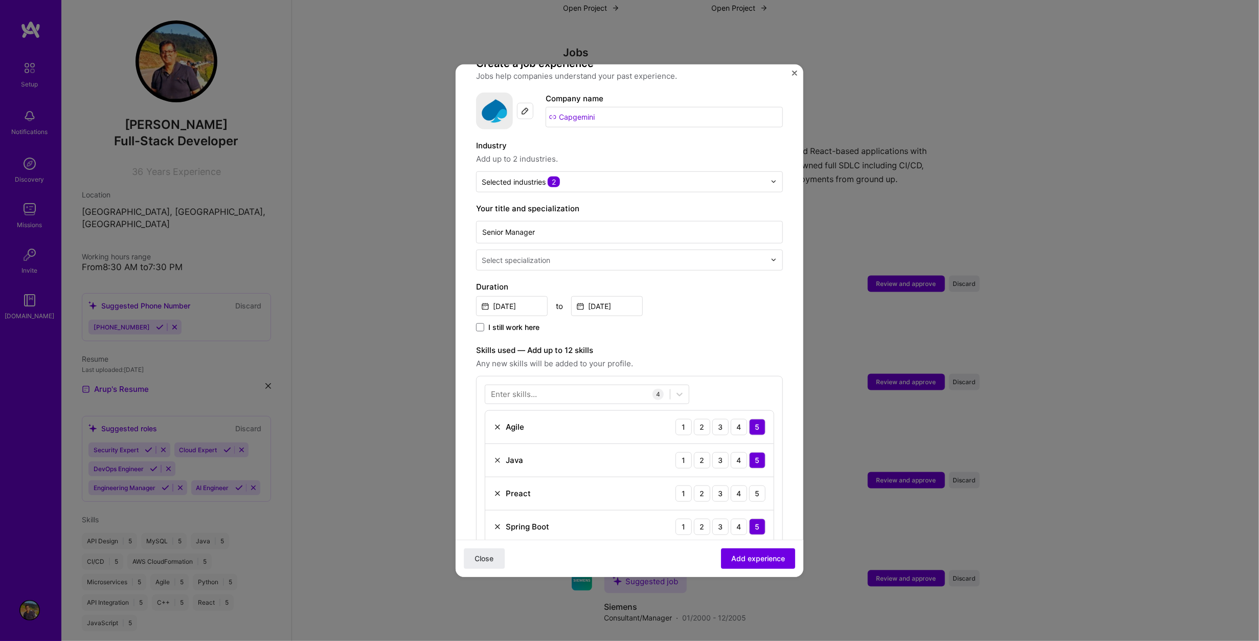
scroll to position [153, 0]
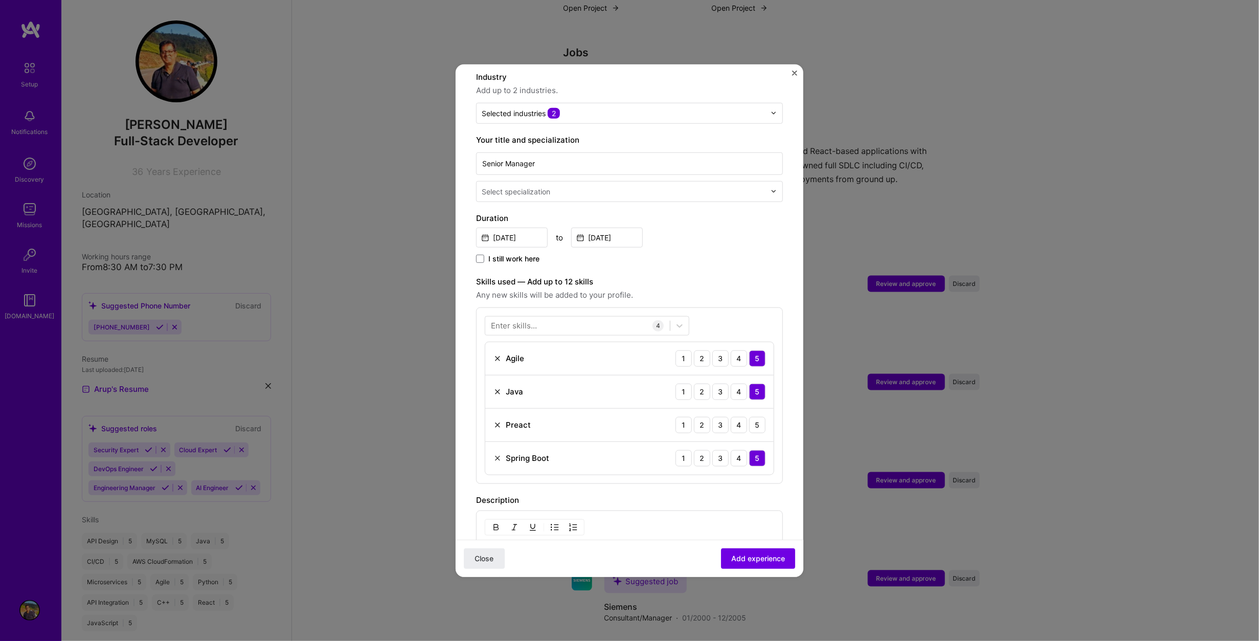
click at [497, 420] on img at bounding box center [497, 424] width 8 height 8
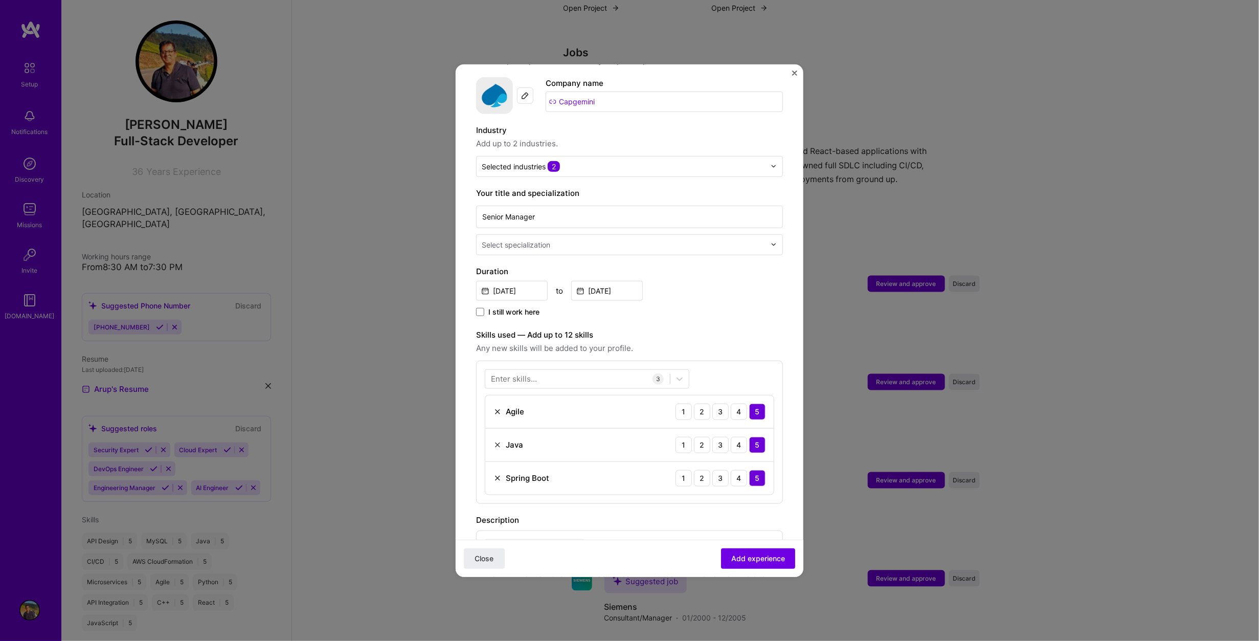
scroll to position [51, 0]
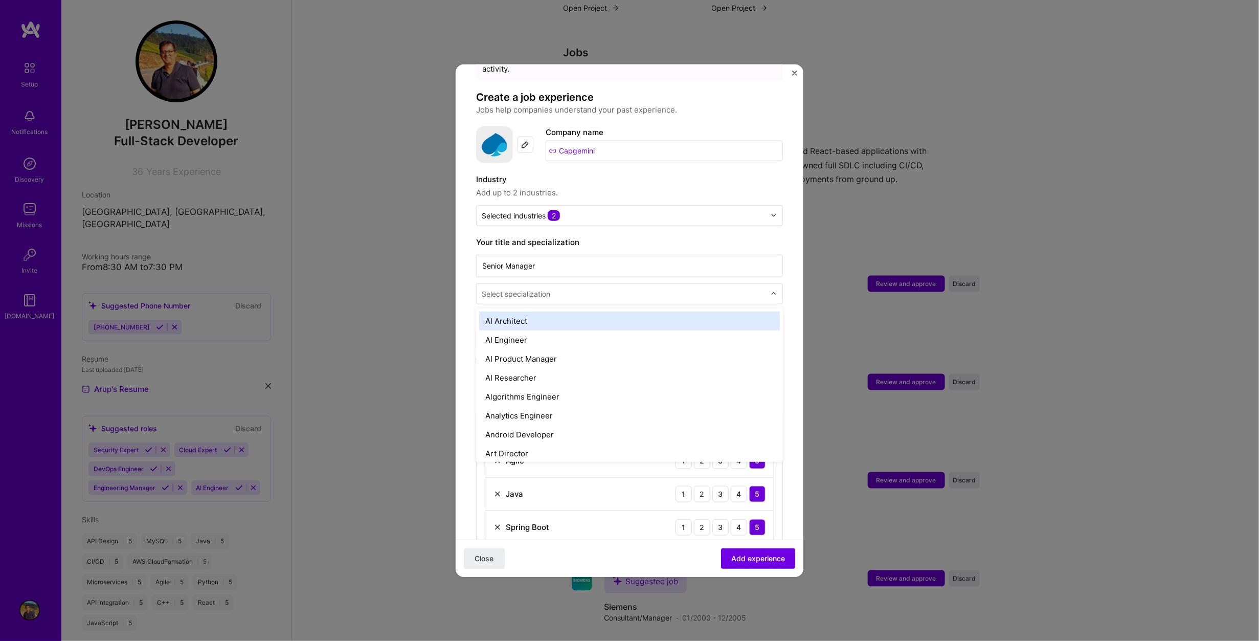
click at [644, 288] on input "text" at bounding box center [625, 293] width 286 height 11
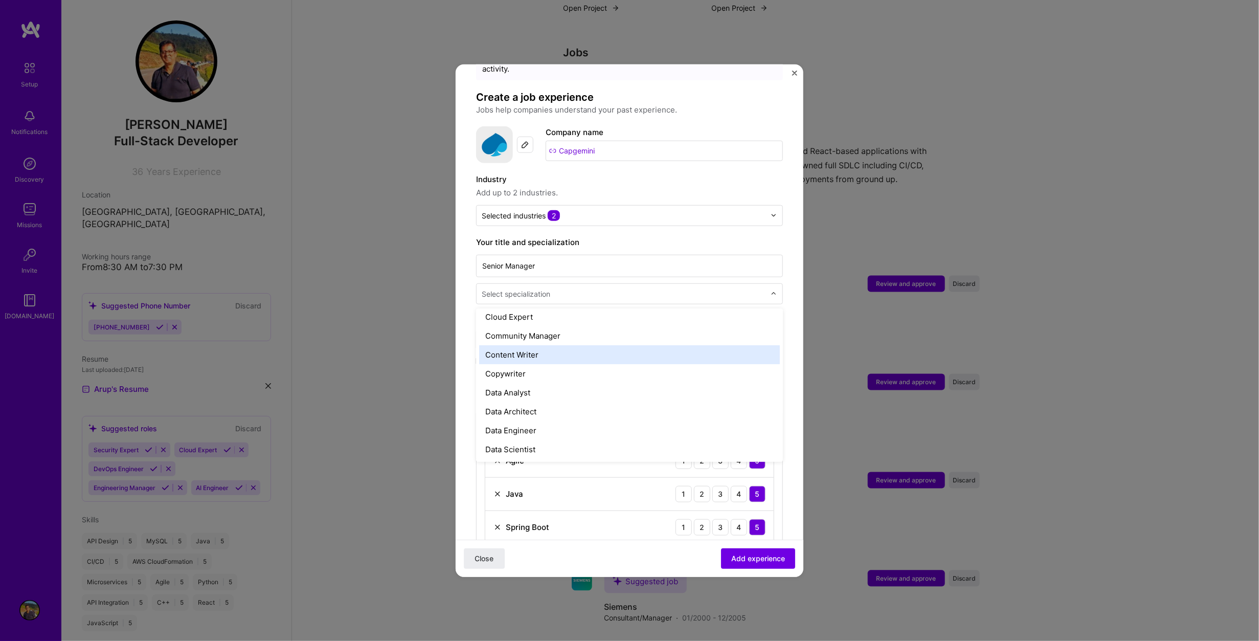
scroll to position [563, 0]
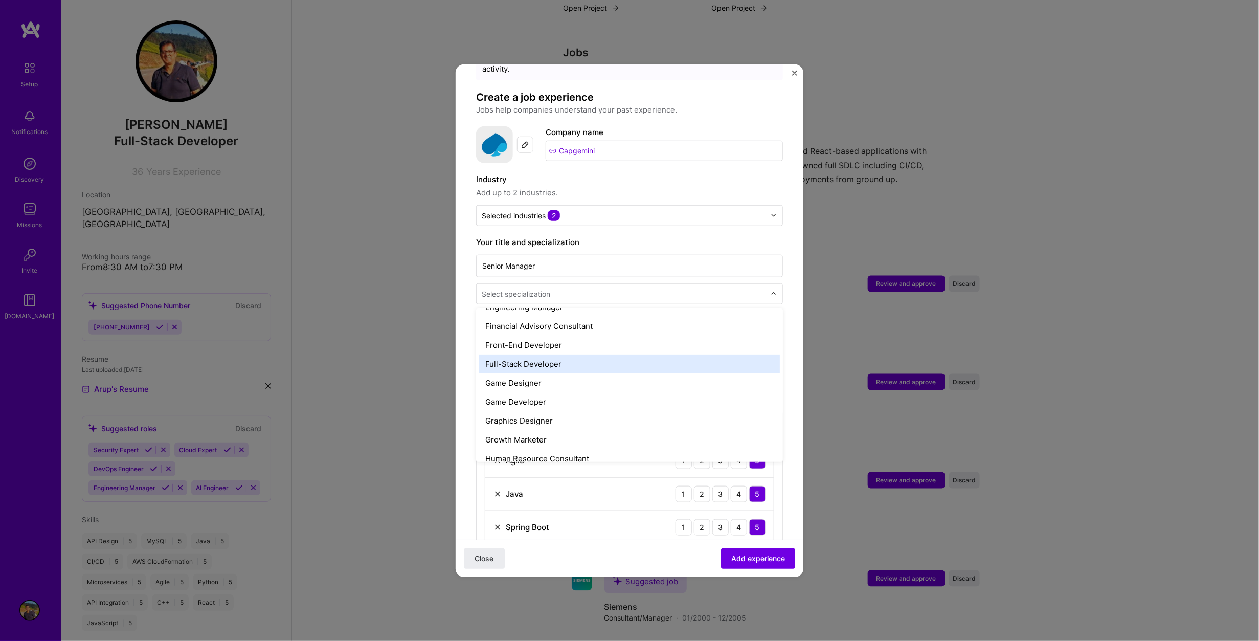
click at [645, 354] on div "Full-Stack Developer" at bounding box center [629, 363] width 301 height 19
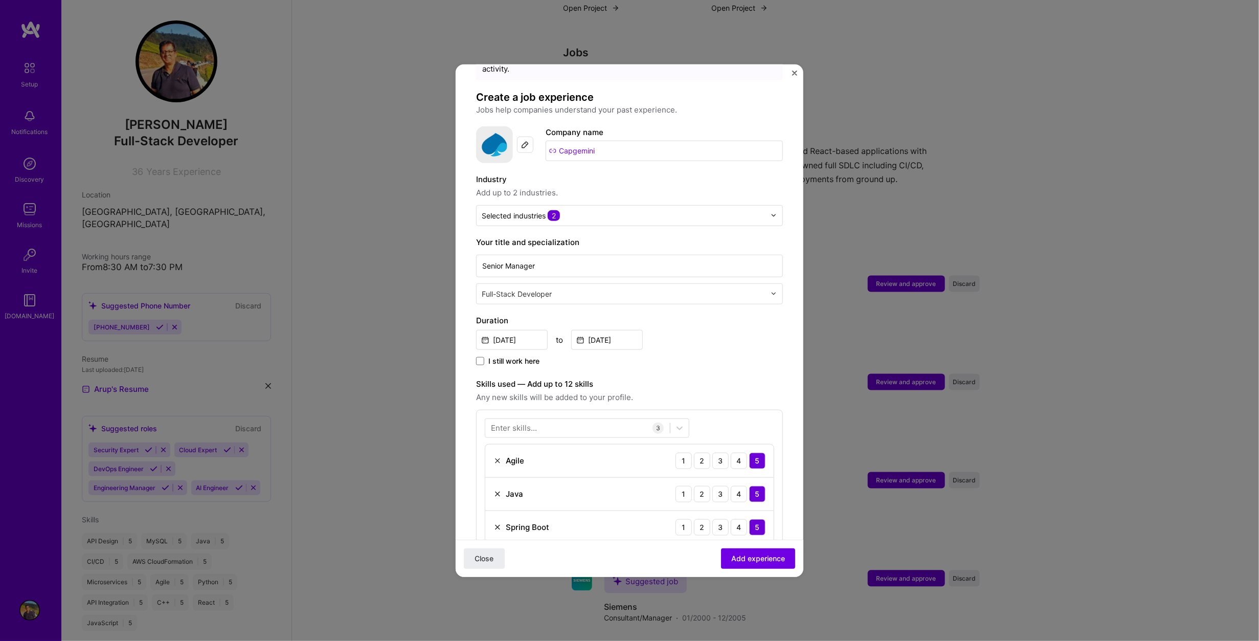
click at [776, 323] on form "Adding suggested job This job is suggested based on your LinkedIn, resume or [D…" at bounding box center [630, 466] width 348 height 867
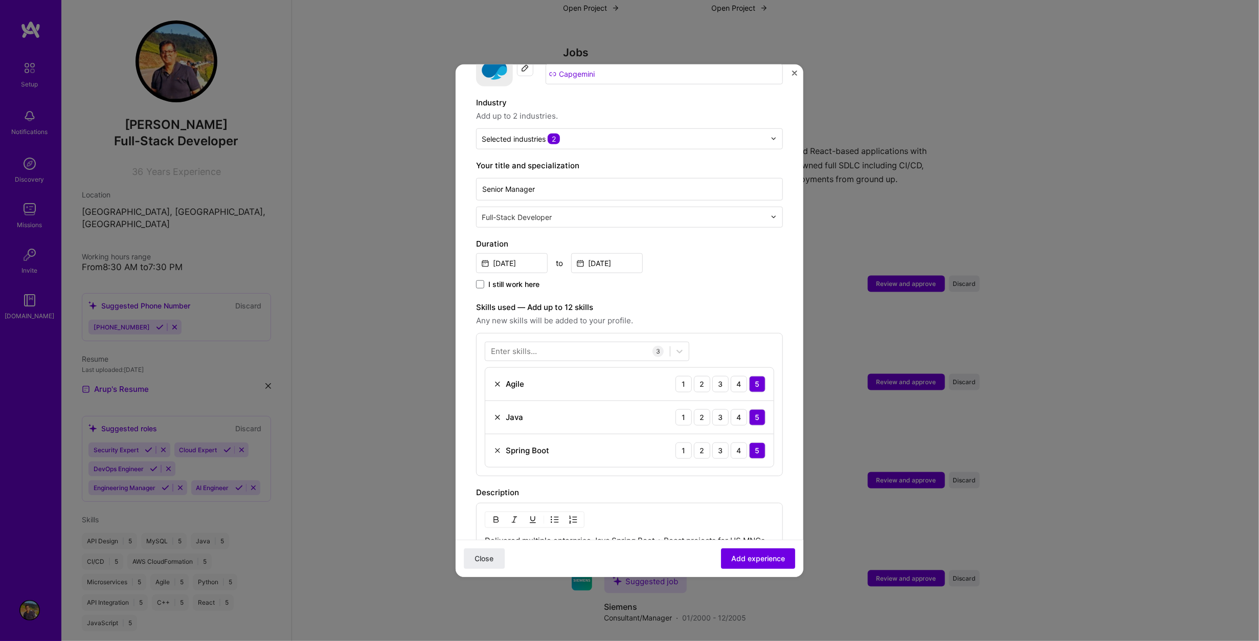
scroll to position [205, 0]
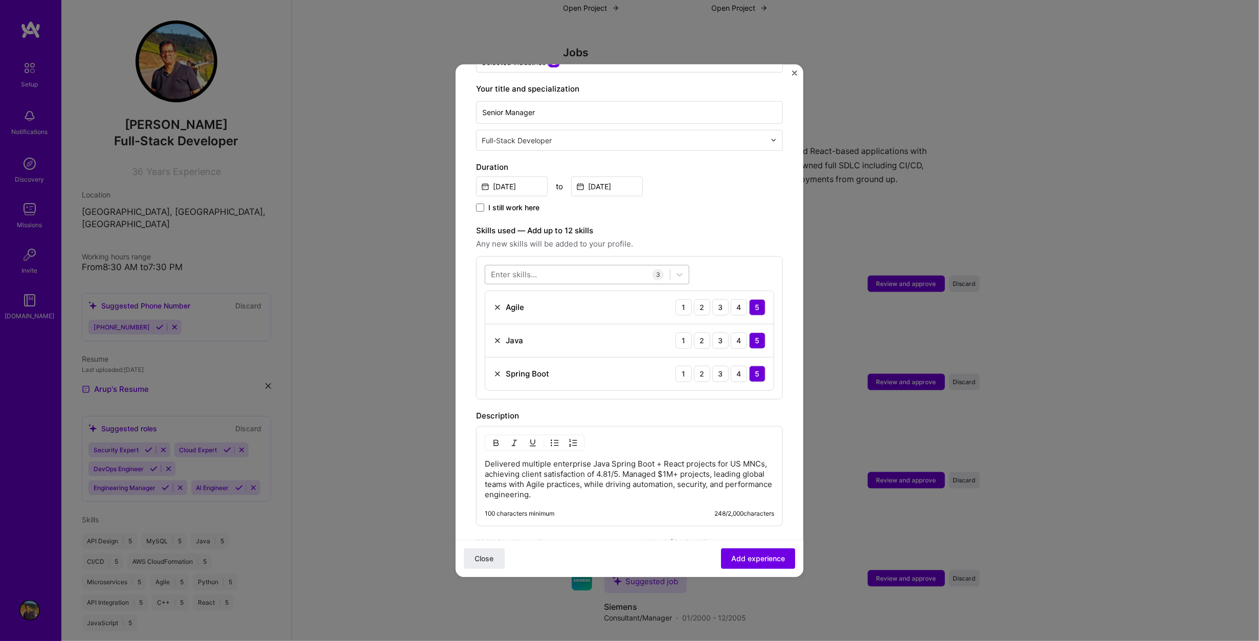
click at [559, 266] on div at bounding box center [577, 274] width 185 height 17
click at [495, 388] on span at bounding box center [495, 392] width 8 height 8
click at [0, 0] on input "checkbox" at bounding box center [0, 0] width 0 height 0
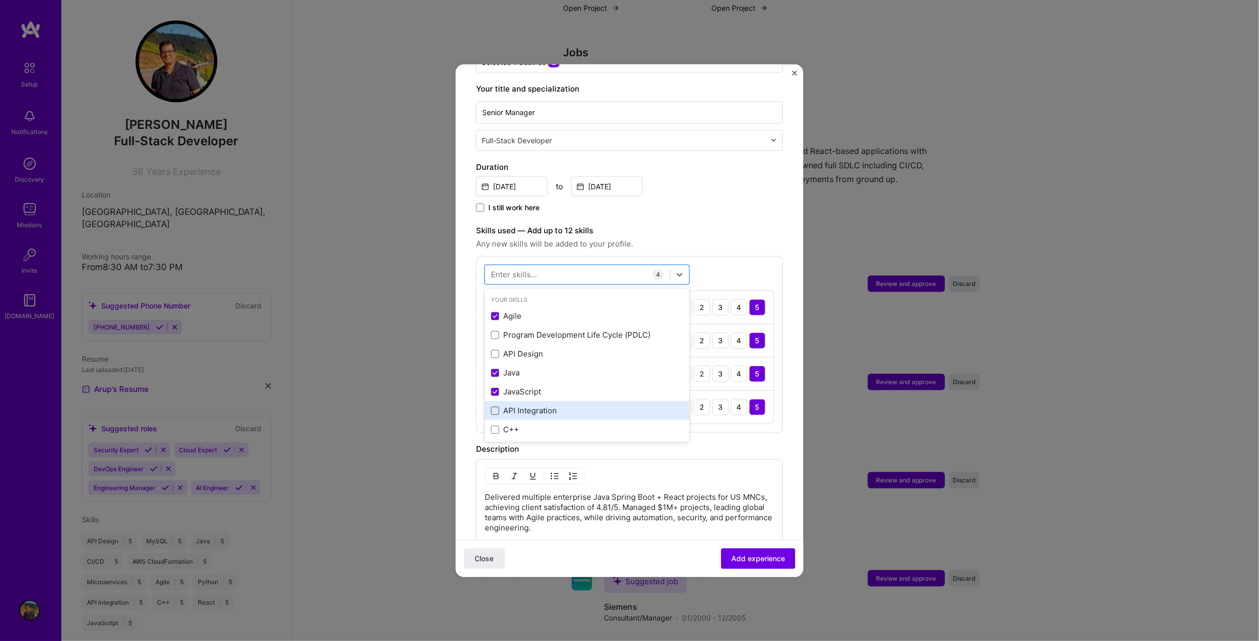
click at [495, 407] on span at bounding box center [495, 411] width 8 height 8
click at [0, 0] on input "checkbox" at bounding box center [0, 0] width 0 height 0
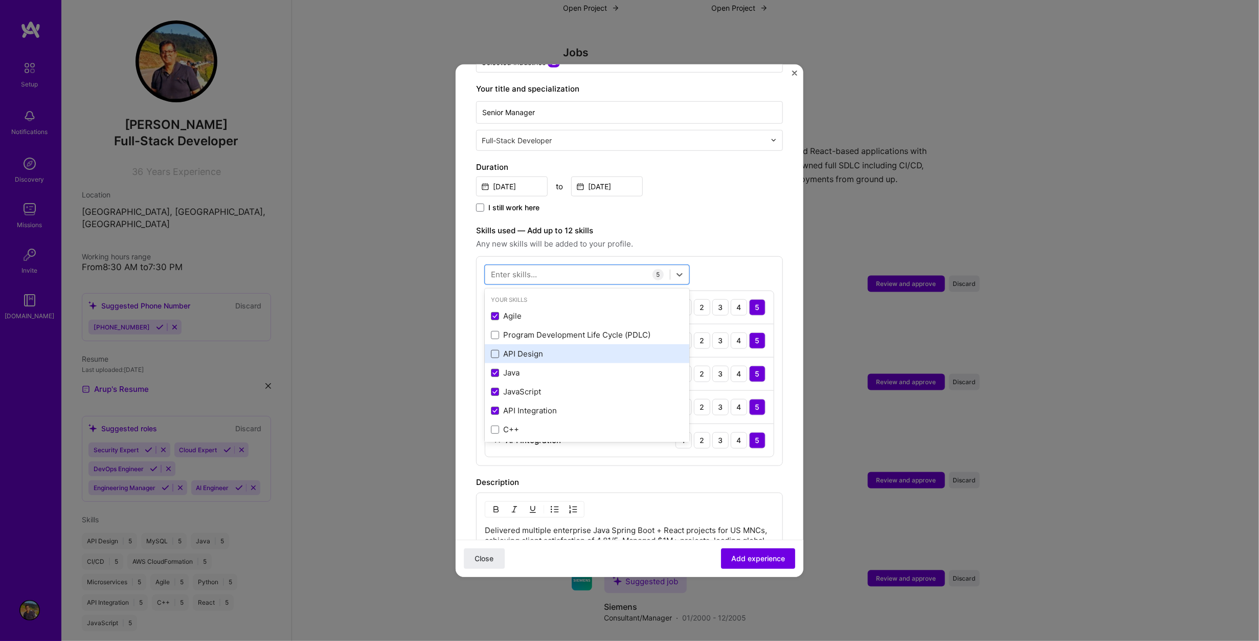
click at [492, 350] on span at bounding box center [495, 354] width 8 height 8
click at [0, 0] on input "checkbox" at bounding box center [0, 0] width 0 height 0
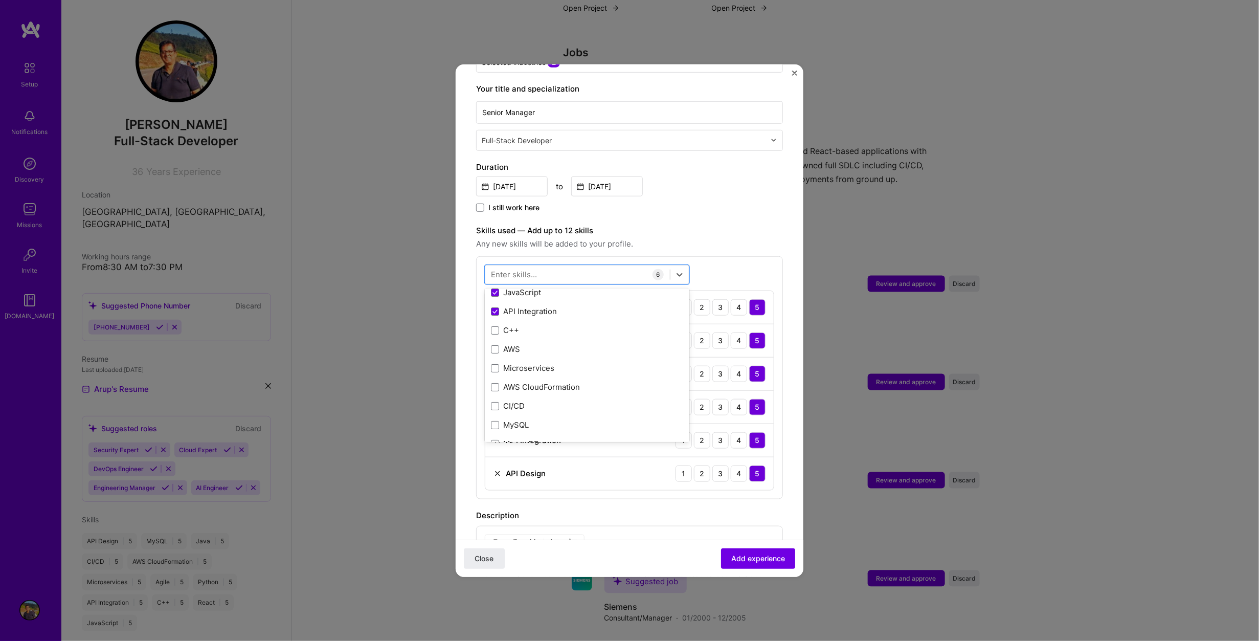
scroll to position [102, 0]
click at [510, 341] on div "AWS" at bounding box center [587, 346] width 192 height 11
click at [528, 360] on div "Microservices" at bounding box center [587, 365] width 192 height 11
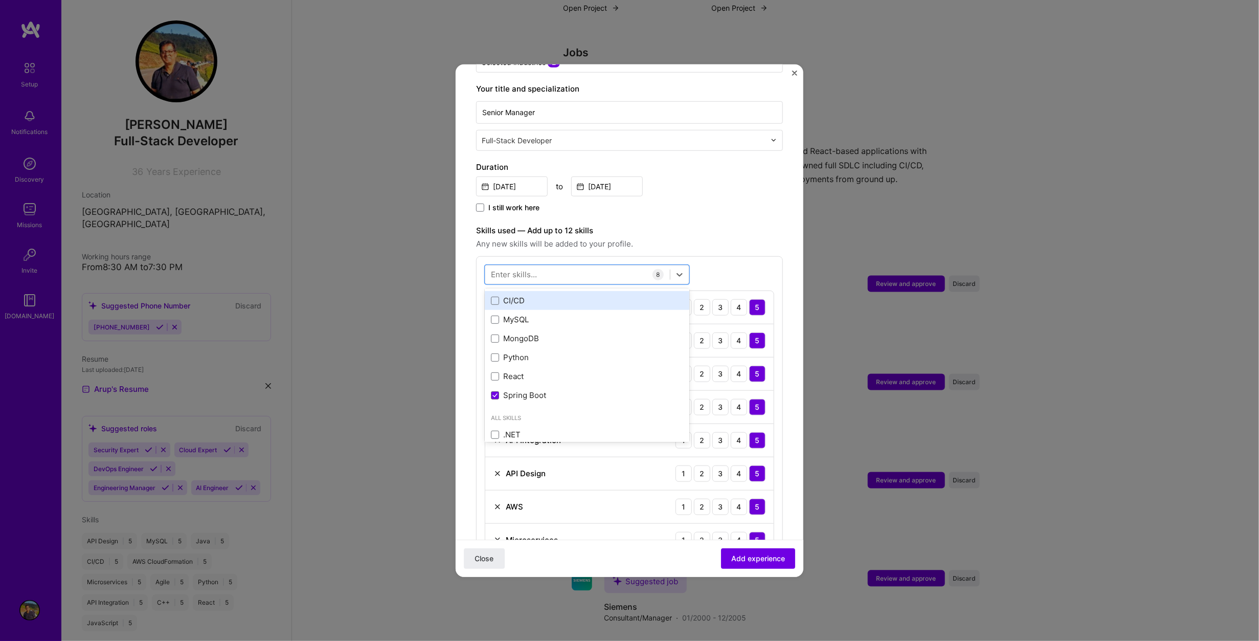
click at [517, 295] on div "CI/CD" at bounding box center [587, 300] width 192 height 11
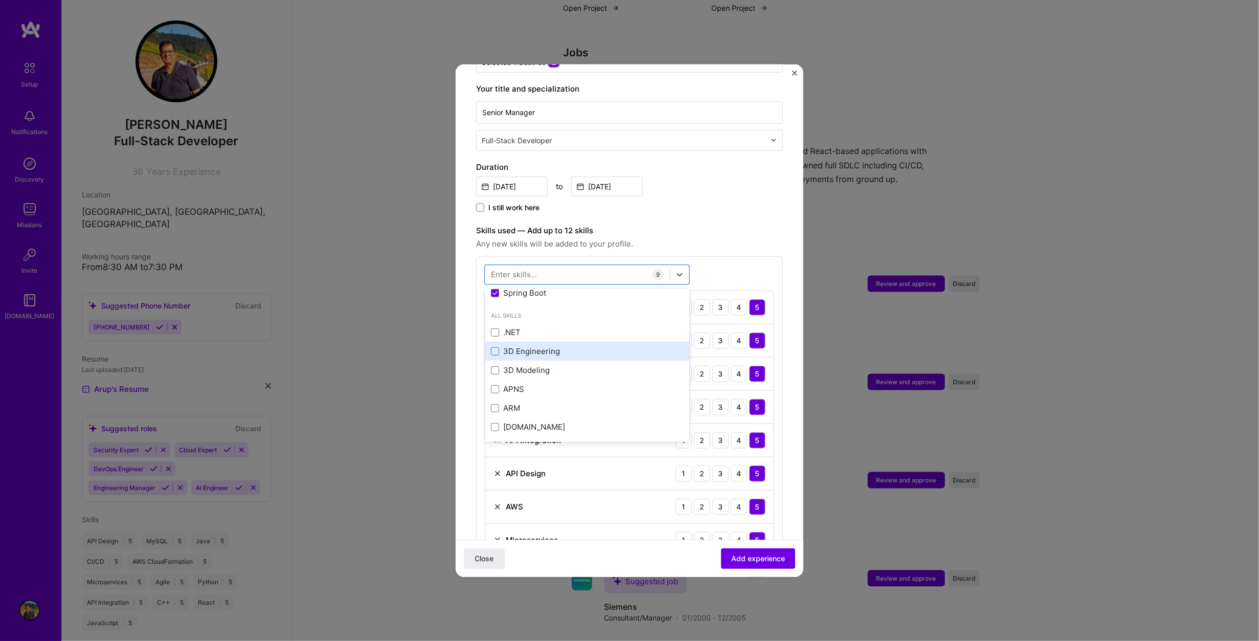
scroll to position [153, 0]
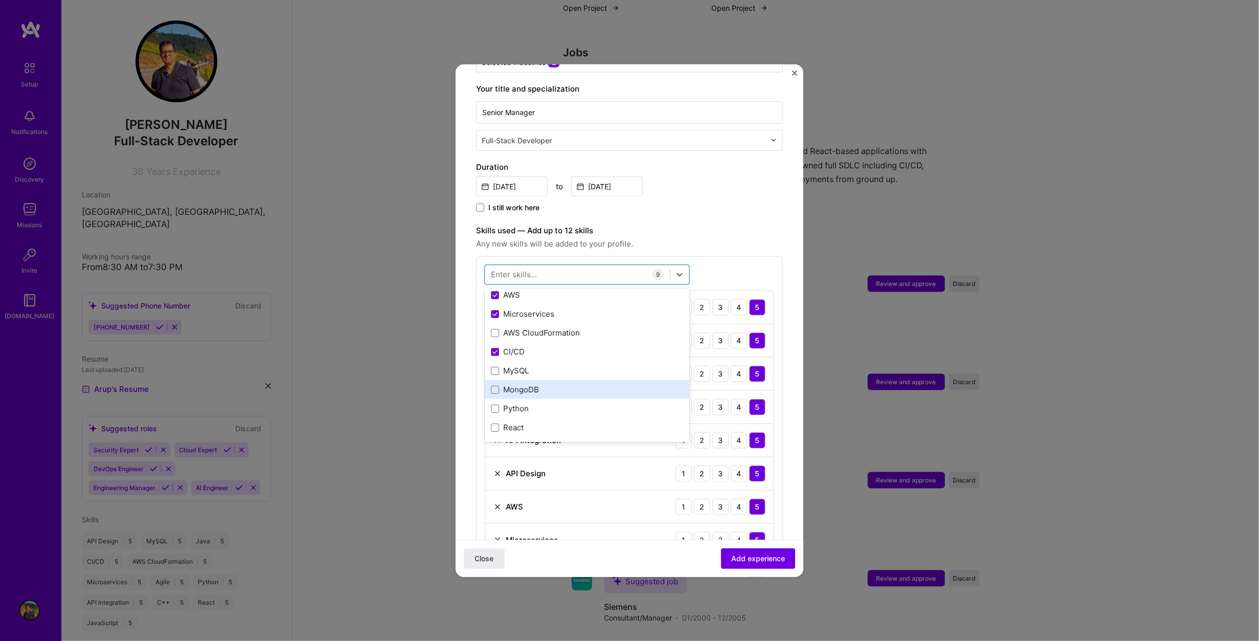
click at [533, 384] on div "MongoDB" at bounding box center [587, 389] width 192 height 11
click at [519, 365] on div "MySQL" at bounding box center [587, 370] width 192 height 11
click at [527, 403] on div "Python" at bounding box center [587, 408] width 192 height 11
click at [514, 422] on div "React" at bounding box center [587, 427] width 192 height 11
click at [730, 225] on label "Skills used — Add up to 12 skills" at bounding box center [629, 230] width 307 height 12
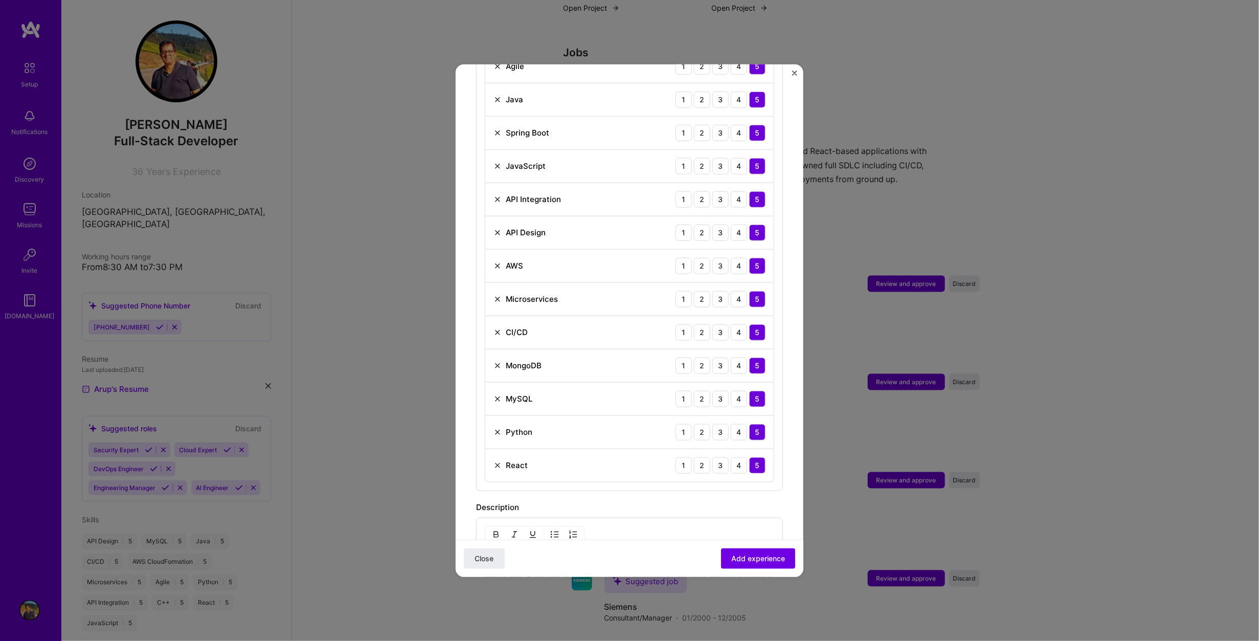
scroll to position [511, 0]
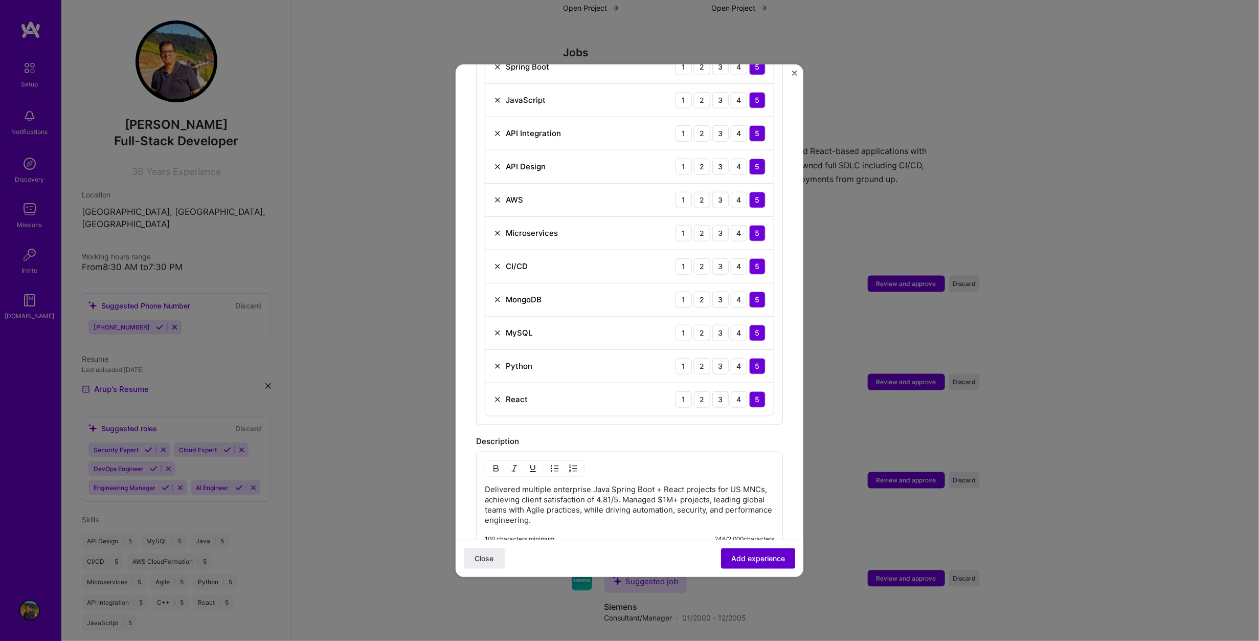
click at [748, 558] on span "Add experience" at bounding box center [758, 558] width 54 height 10
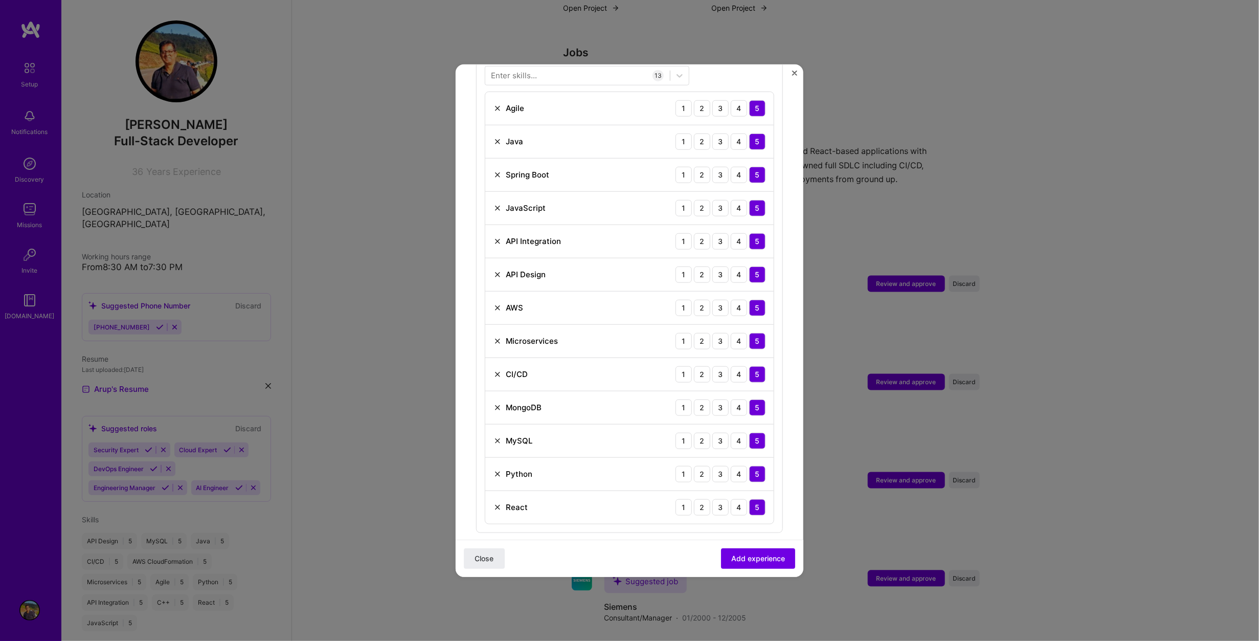
scroll to position [405, 0]
click at [495, 268] on img at bounding box center [497, 272] width 8 height 8
click at [496, 235] on img at bounding box center [497, 239] width 8 height 8
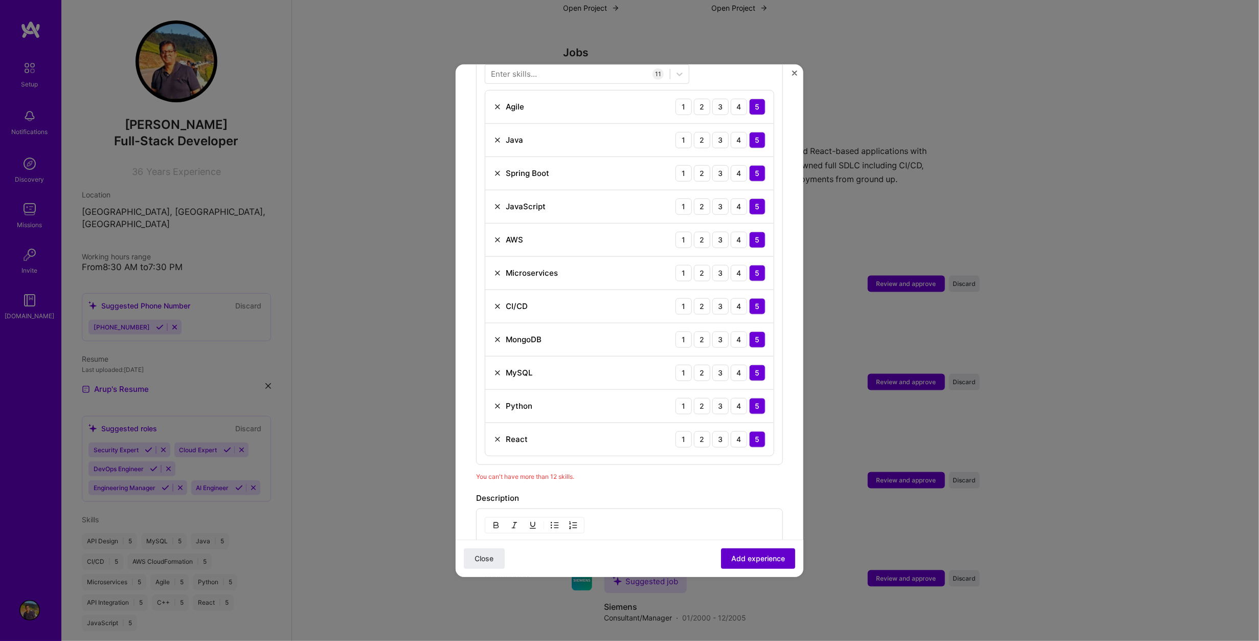
click at [734, 560] on span "Add experience" at bounding box center [758, 558] width 54 height 10
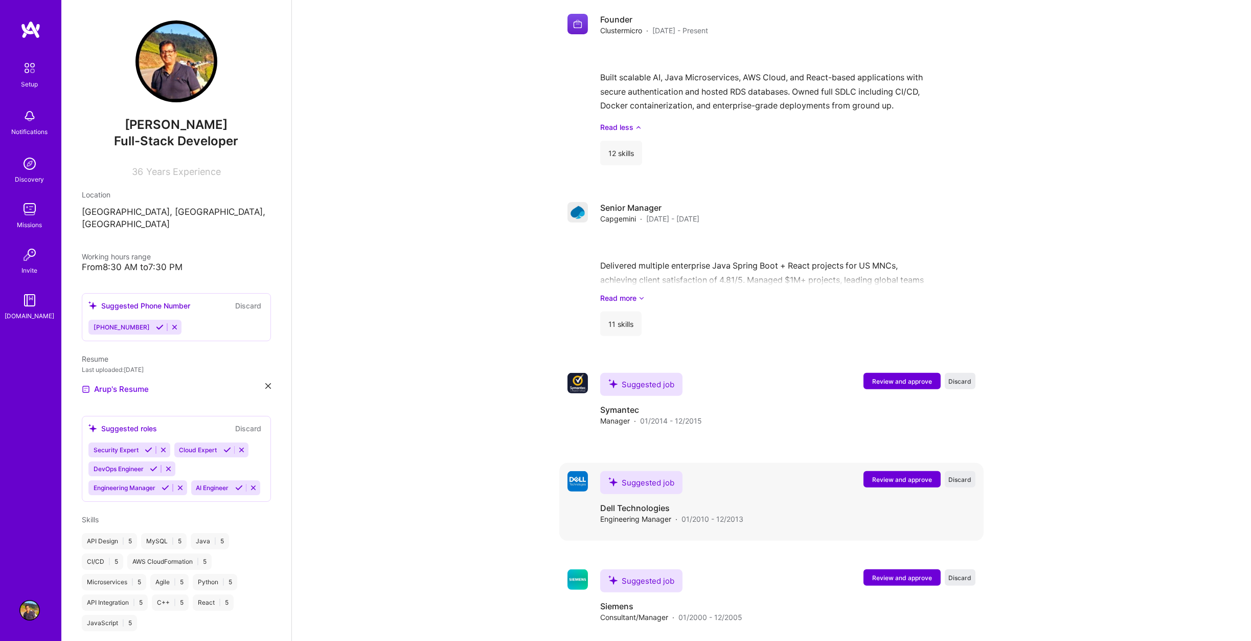
scroll to position [1091, 0]
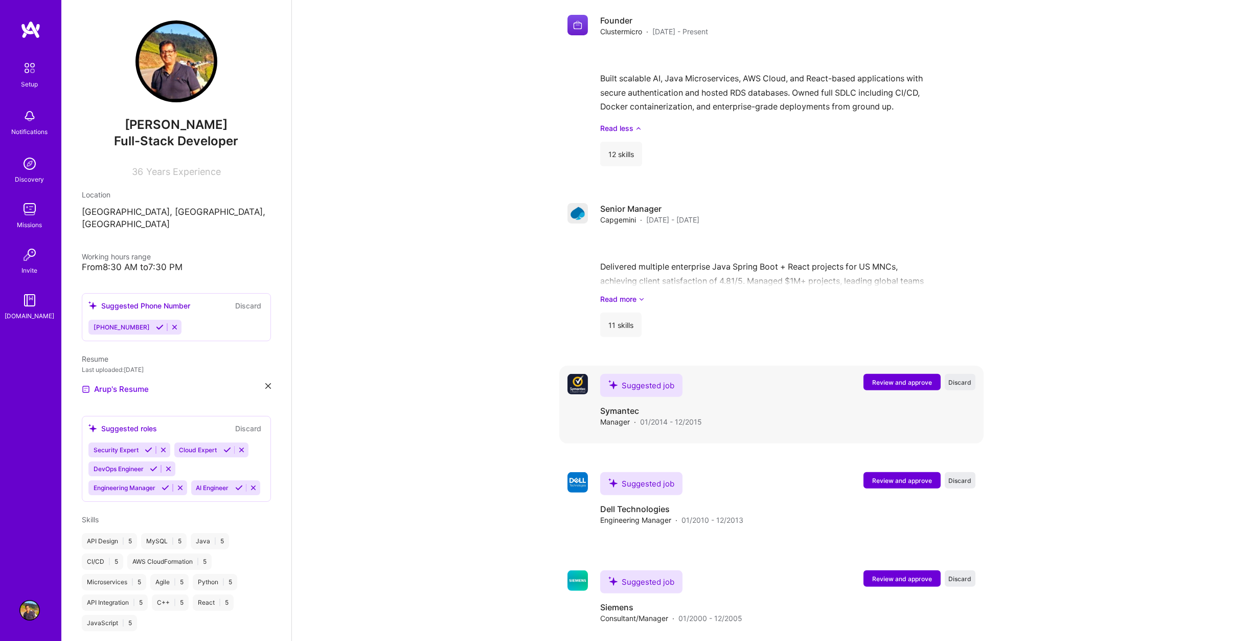
click at [900, 378] on span "Review and approve" at bounding box center [902, 382] width 60 height 9
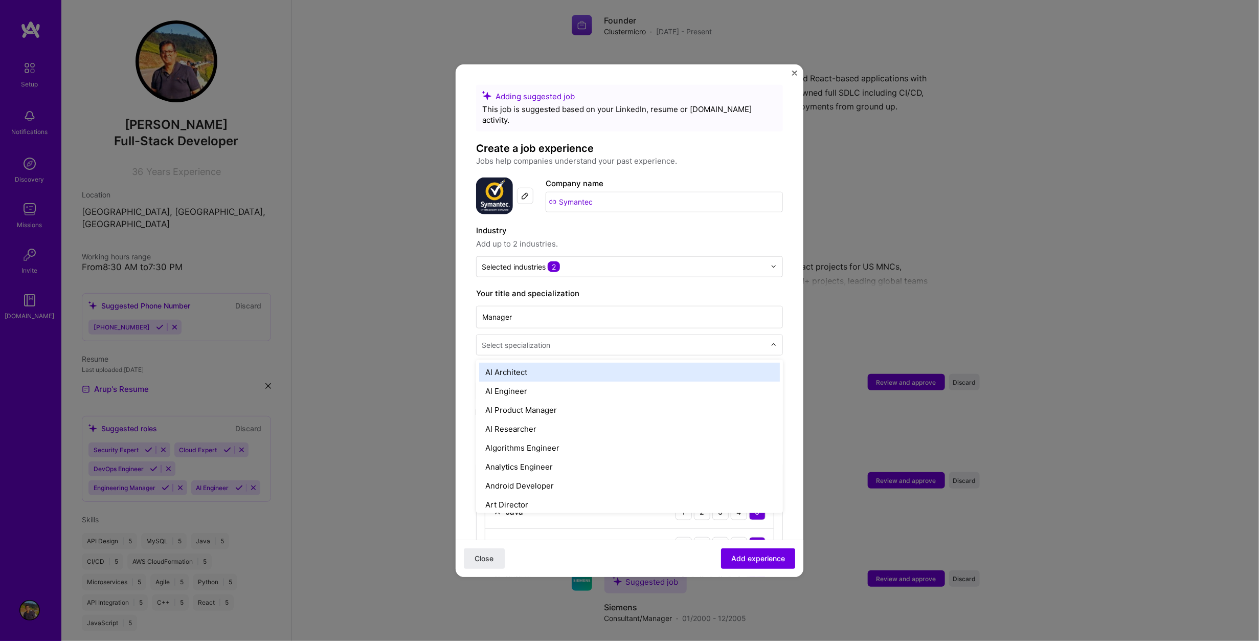
click at [593, 339] on input "text" at bounding box center [625, 344] width 286 height 11
click at [694, 365] on div "Engineering Manager" at bounding box center [629, 373] width 301 height 19
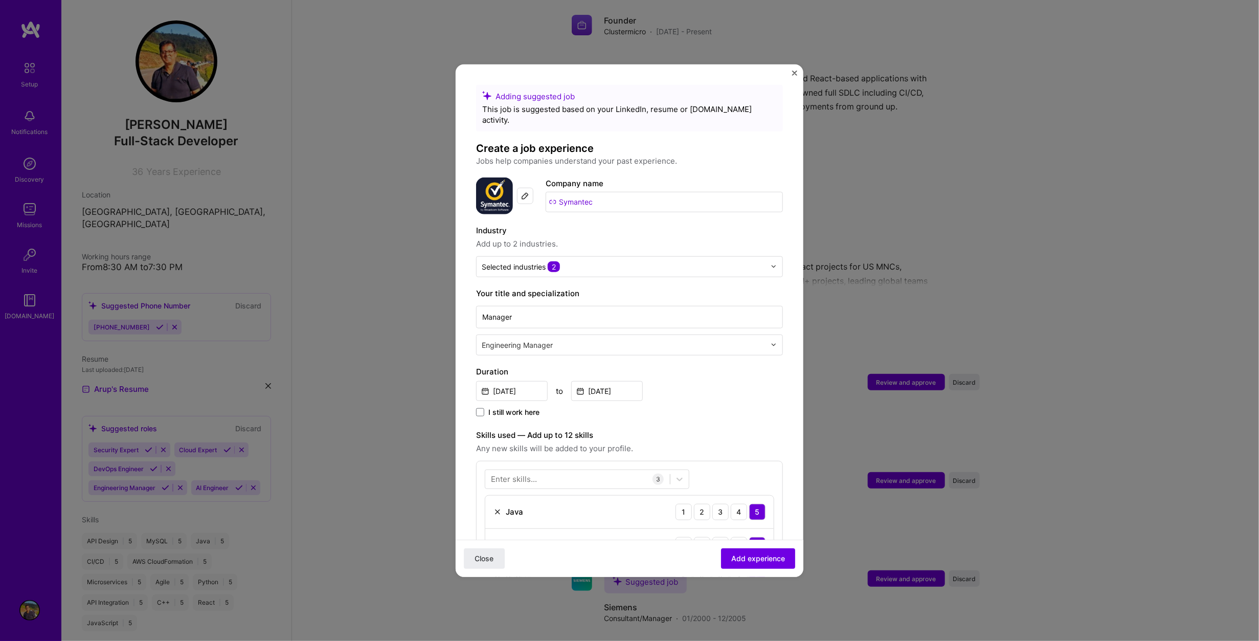
click at [460, 334] on form "Adding suggested job This job is suggested based on your LinkedIn, resume or [D…" at bounding box center [630, 512] width 348 height 857
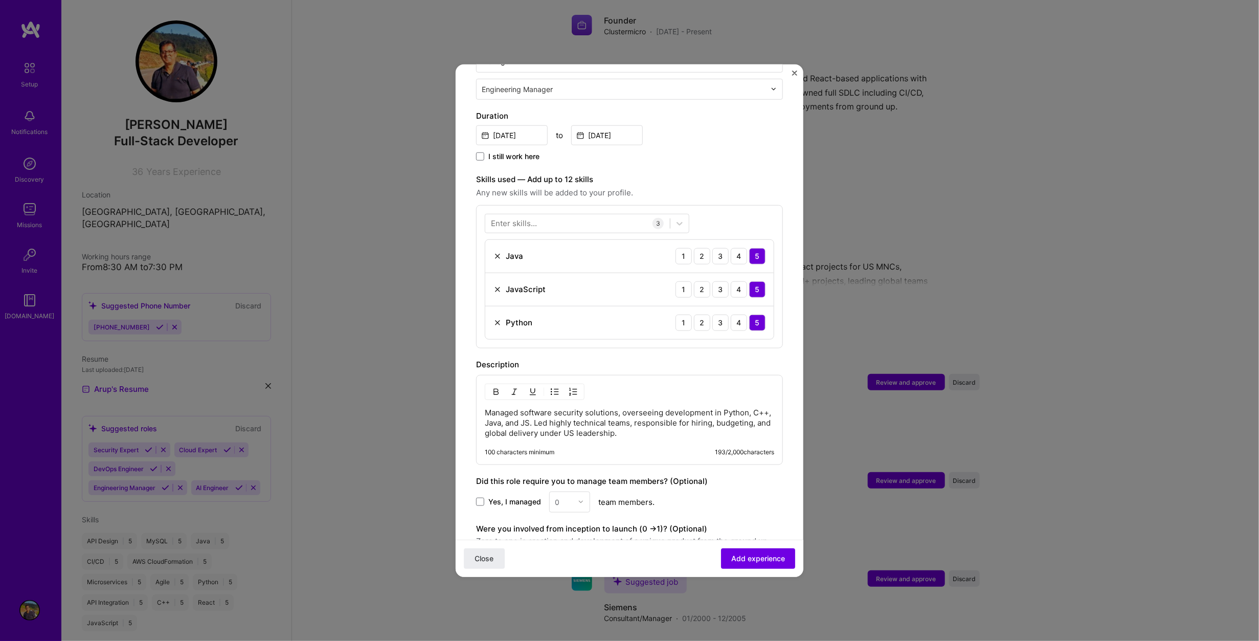
scroll to position [353, 0]
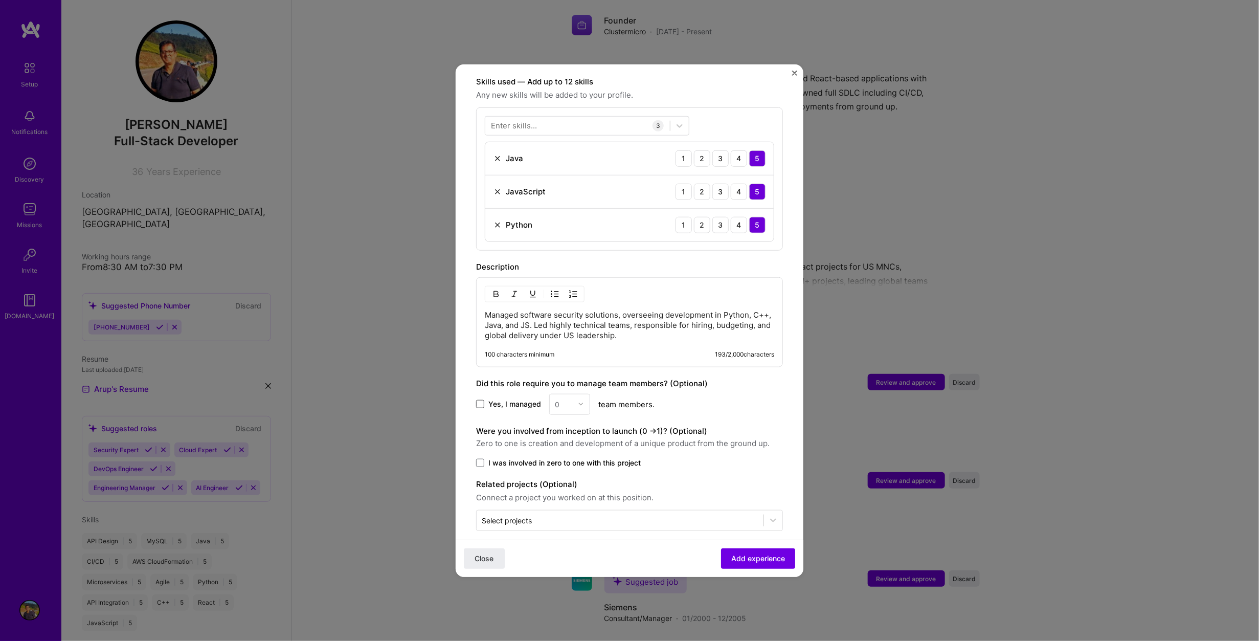
click at [482, 400] on span at bounding box center [480, 404] width 8 height 8
click at [0, 0] on input "Yes, I managed" at bounding box center [0, 0] width 0 height 0
click at [578, 401] on img at bounding box center [581, 404] width 6 height 6
click at [568, 477] on div "11" at bounding box center [569, 486] width 35 height 19
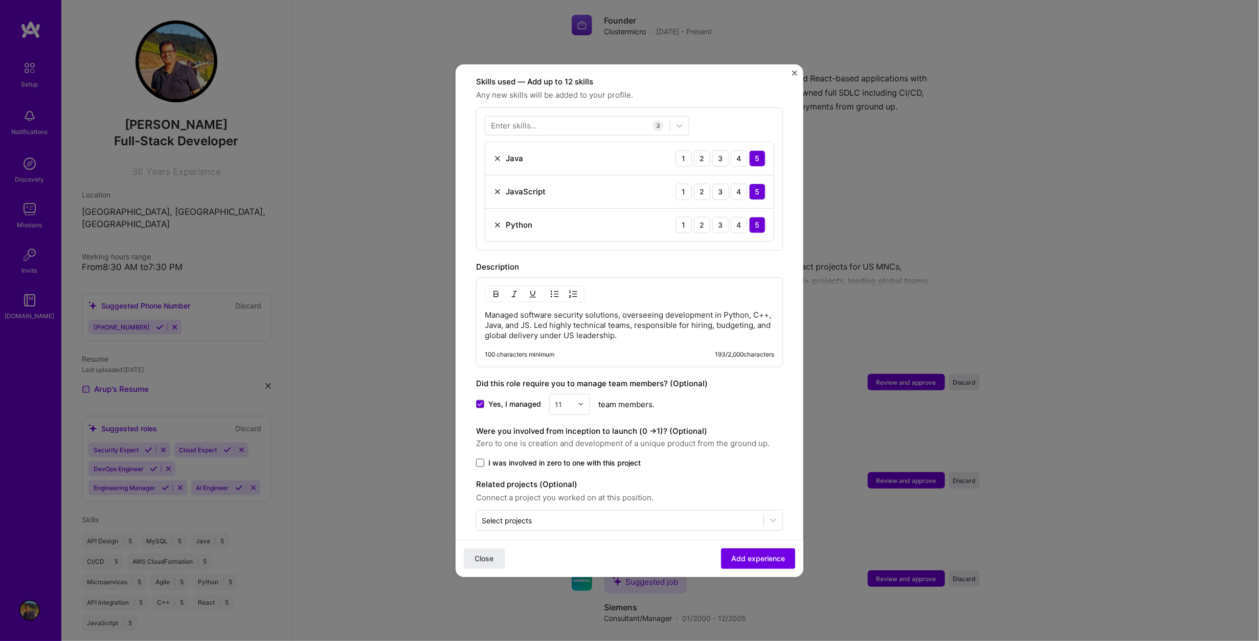
click at [478, 458] on span at bounding box center [480, 462] width 8 height 8
click at [0, 0] on input "I was involved in zero to one with this project" at bounding box center [0, 0] width 0 height 0
click at [748, 556] on span "Add experience" at bounding box center [758, 558] width 54 height 10
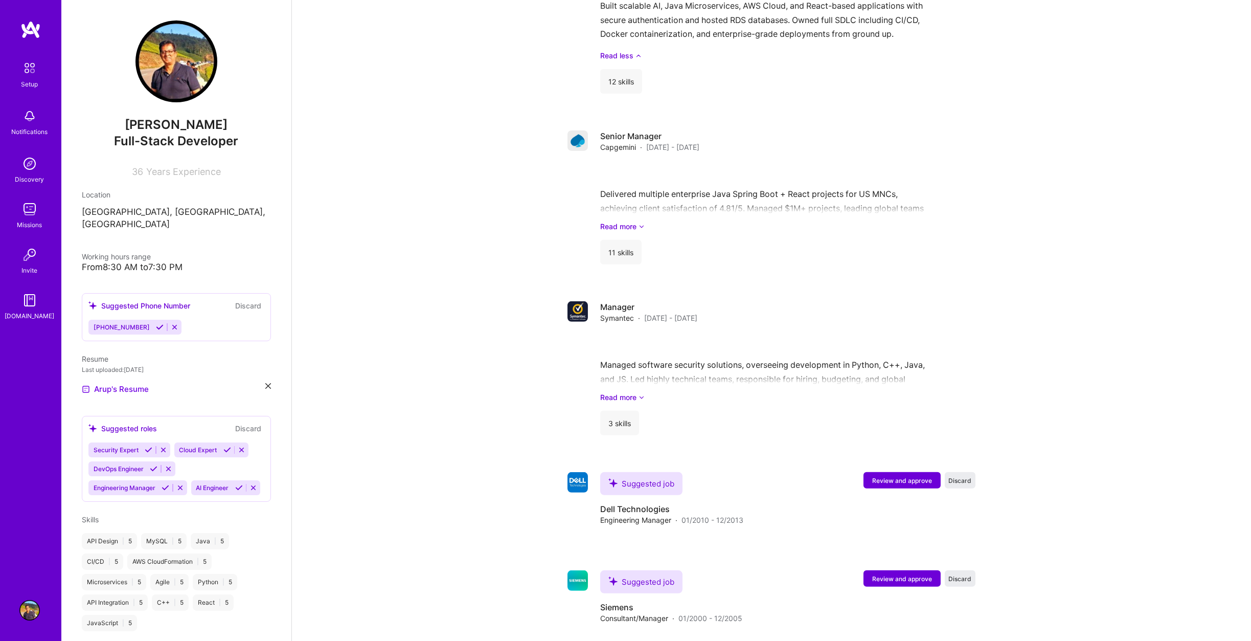
scroll to position [1149, 0]
click at [916, 475] on span "Review and approve" at bounding box center [902, 479] width 60 height 9
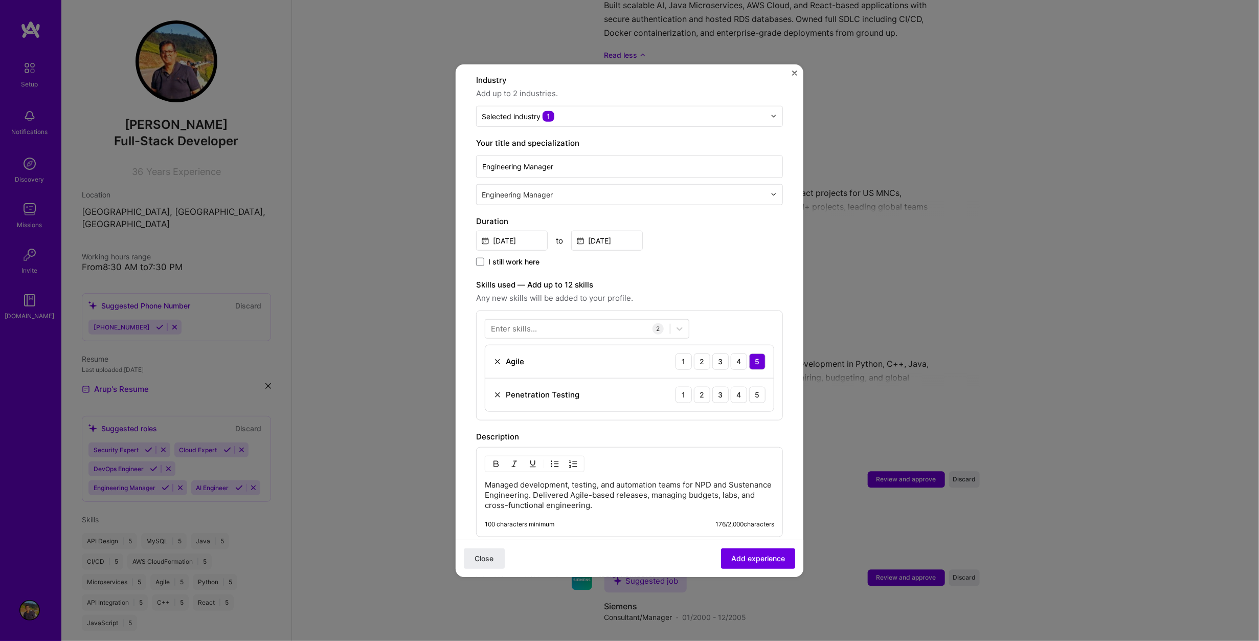
scroll to position [153, 0]
click at [493, 387] on img at bounding box center [497, 391] width 8 height 8
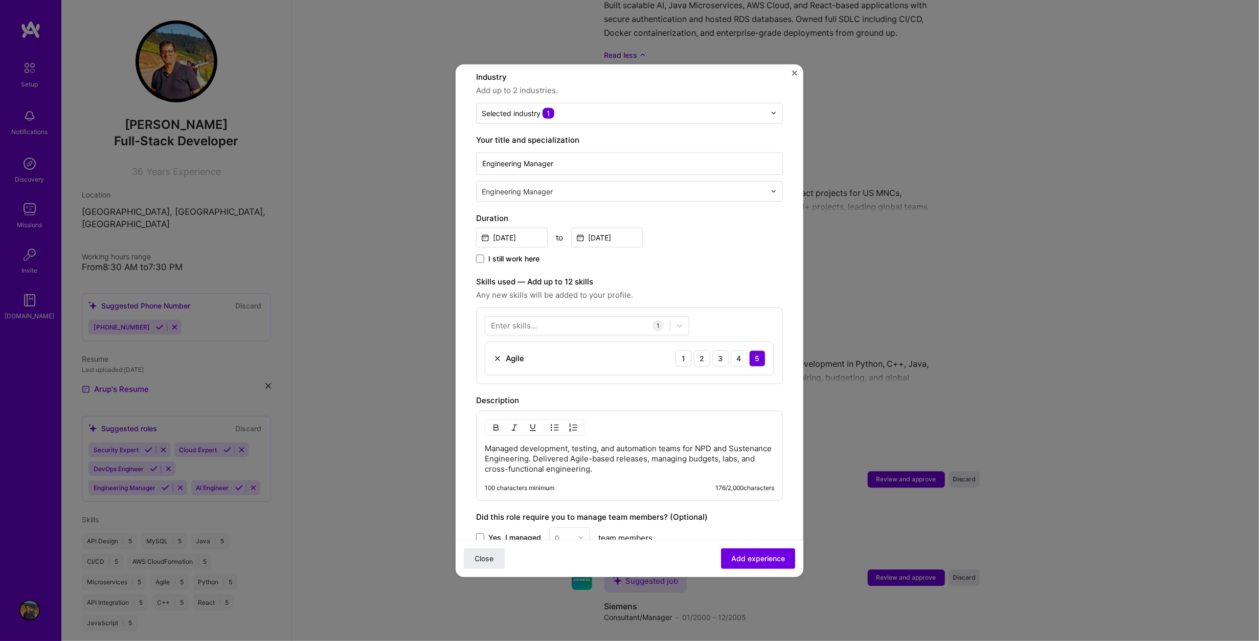
click at [534, 320] on div "Enter skills..." at bounding box center [514, 325] width 46 height 11
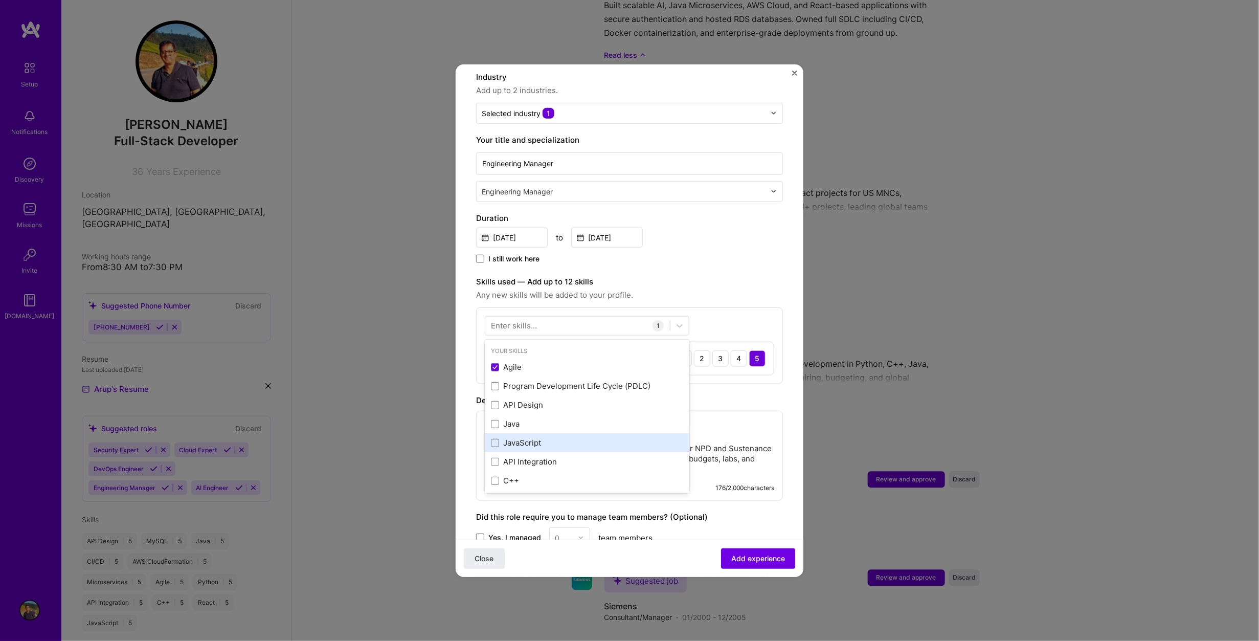
drag, startPoint x: 495, startPoint y: 433, endPoint x: 496, endPoint y: 424, distance: 8.2
click at [495, 439] on span at bounding box center [495, 443] width 8 height 8
click at [0, 0] on input "checkbox" at bounding box center [0, 0] width 0 height 0
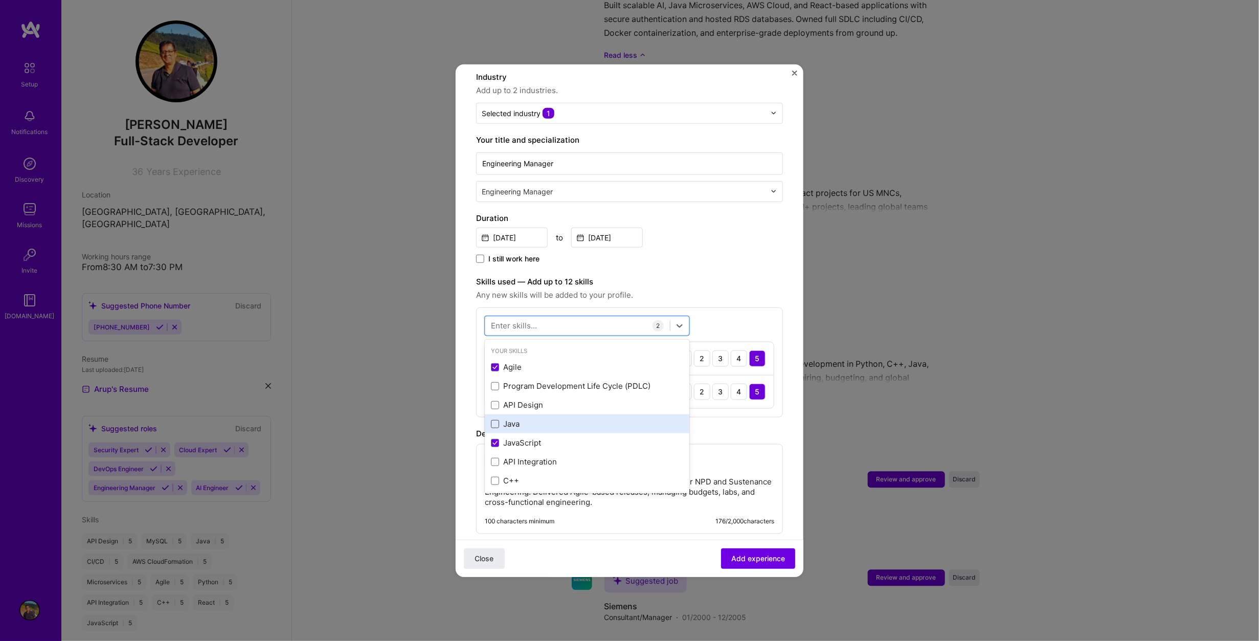
click at [496, 420] on span at bounding box center [495, 424] width 8 height 8
click at [0, 0] on input "checkbox" at bounding box center [0, 0] width 0 height 0
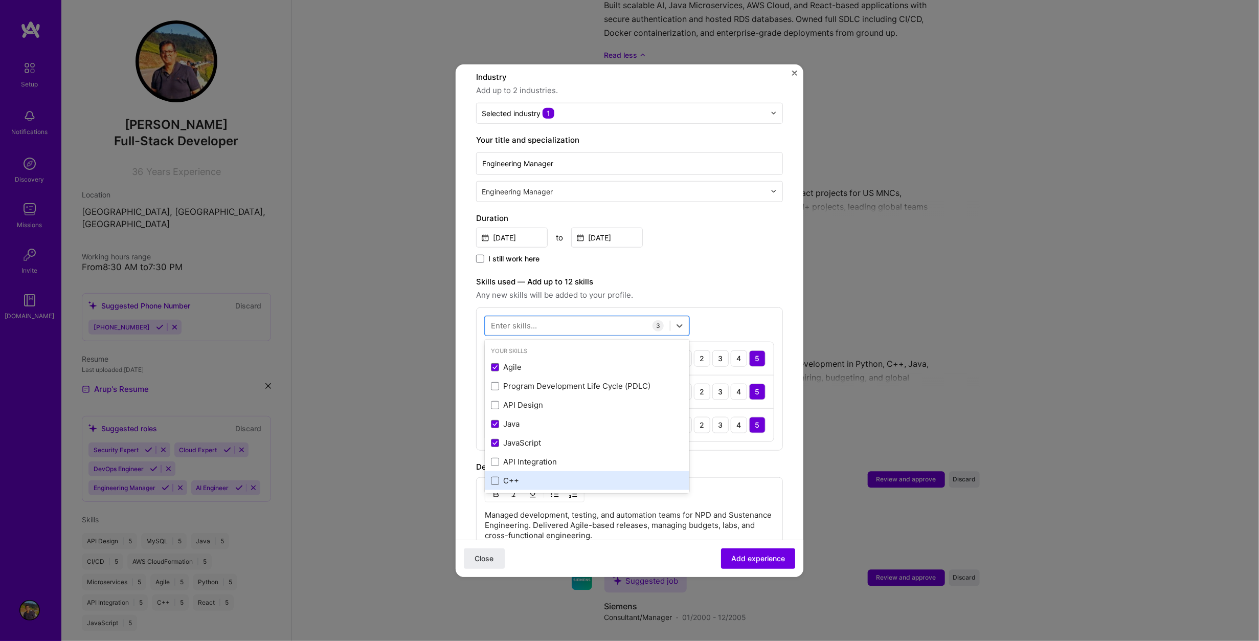
click at [494, 477] on span at bounding box center [495, 481] width 8 height 8
click at [0, 0] on input "checkbox" at bounding box center [0, 0] width 0 height 0
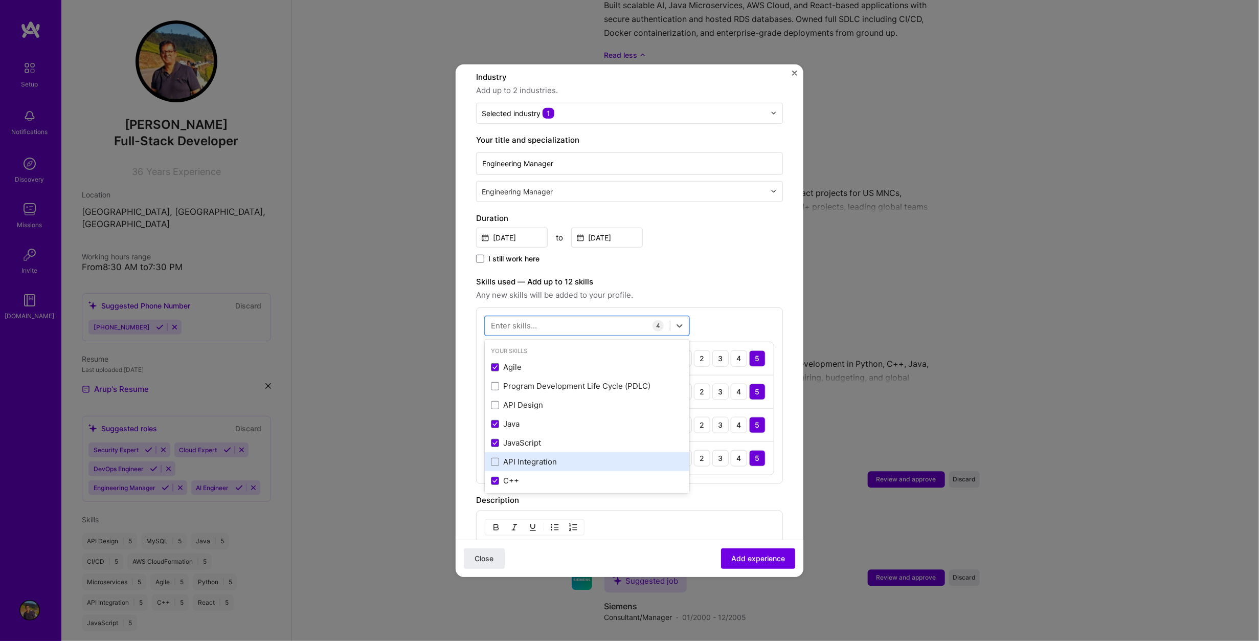
scroll to position [102, 0]
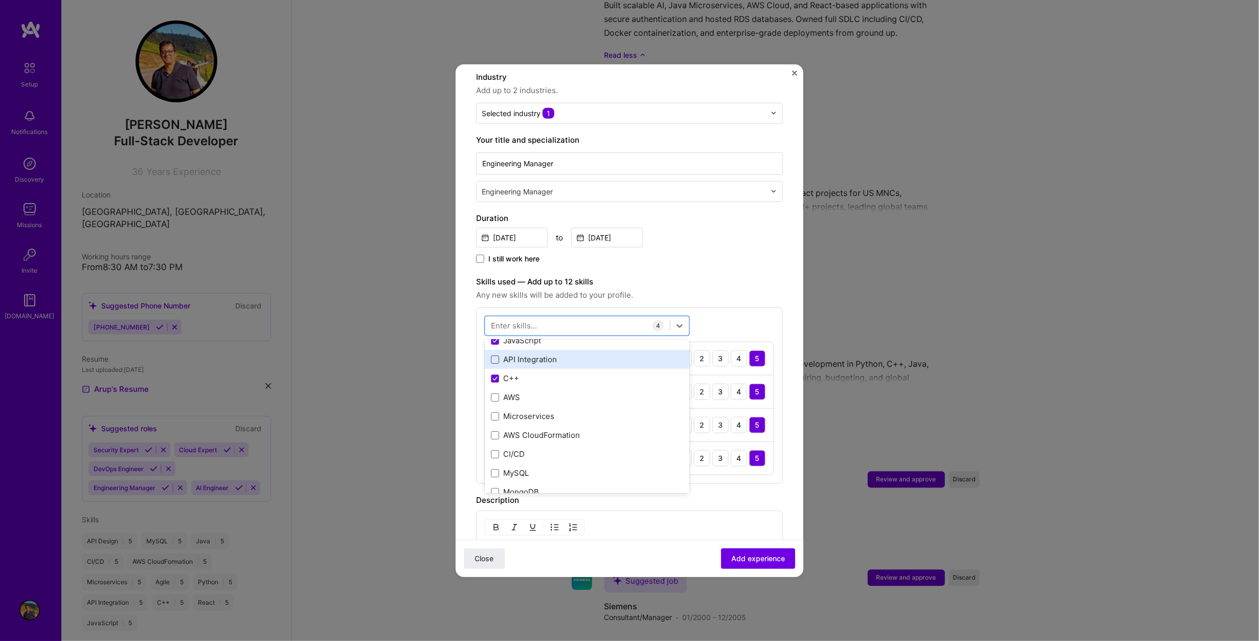
click at [496, 355] on span at bounding box center [495, 359] width 8 height 8
click at [0, 0] on input "checkbox" at bounding box center [0, 0] width 0 height 0
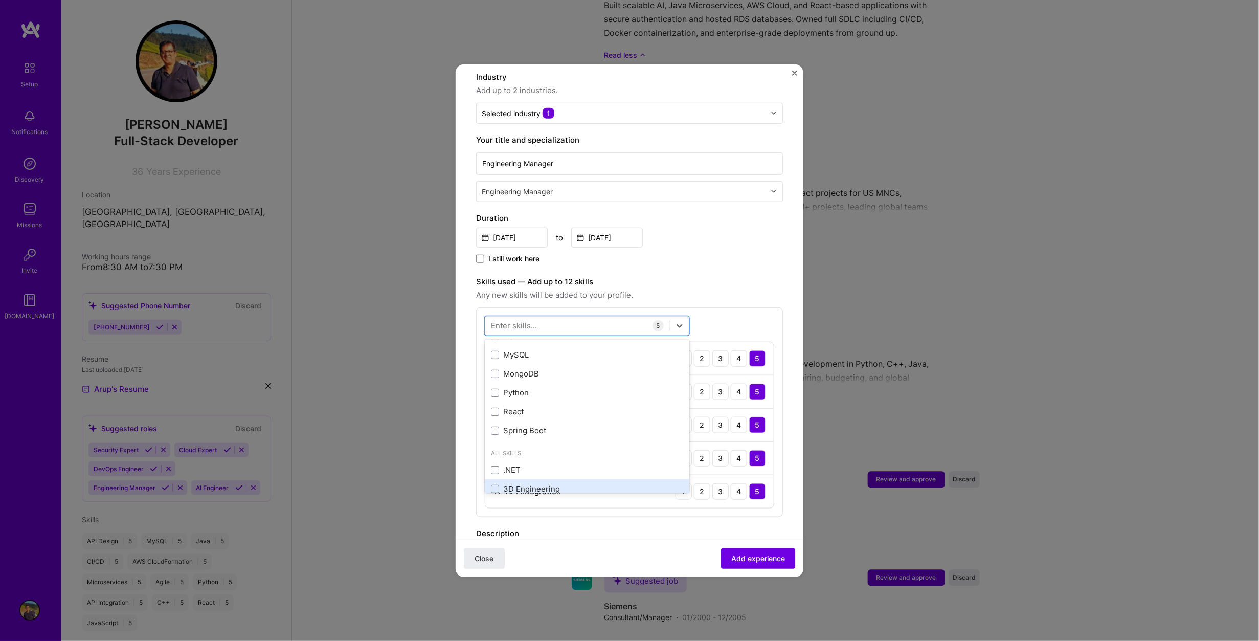
scroll to position [153, 0]
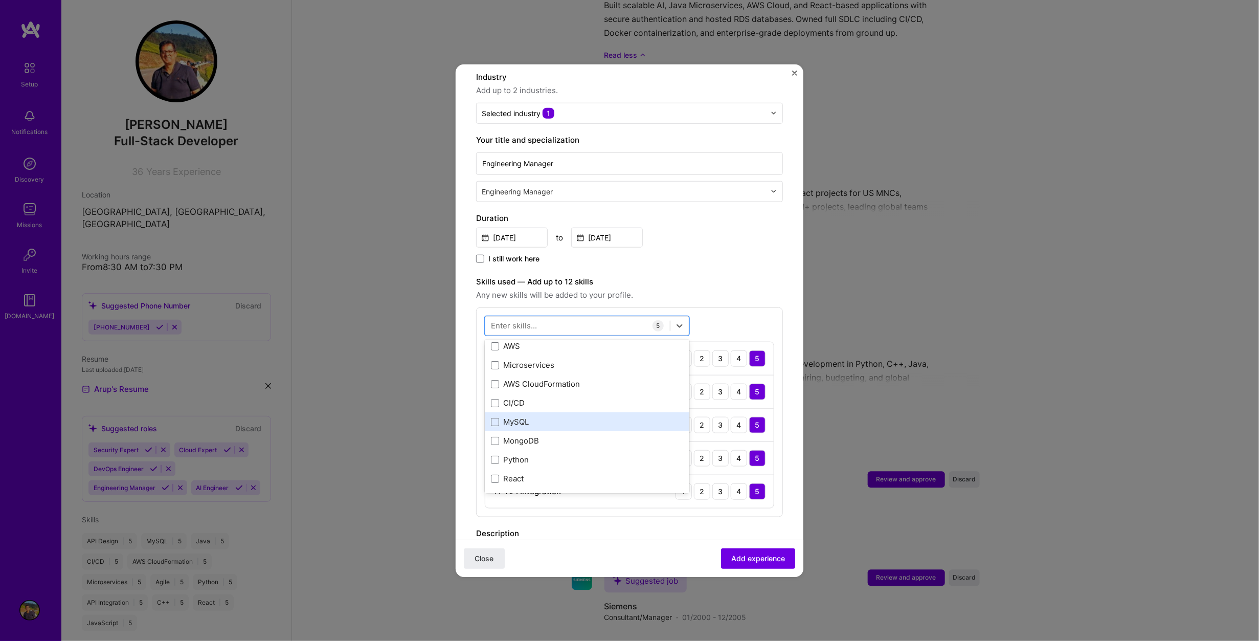
click at [511, 416] on div "MySQL" at bounding box center [587, 421] width 192 height 11
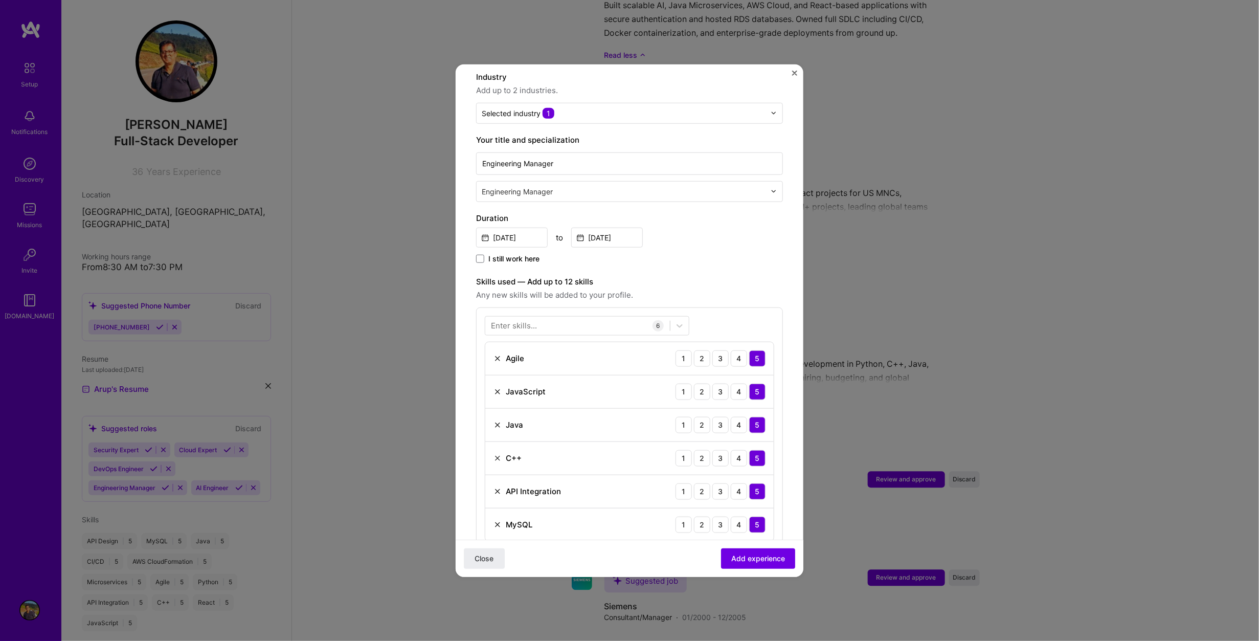
click at [735, 275] on label "Skills used — Add up to 12 skills" at bounding box center [629, 281] width 307 height 12
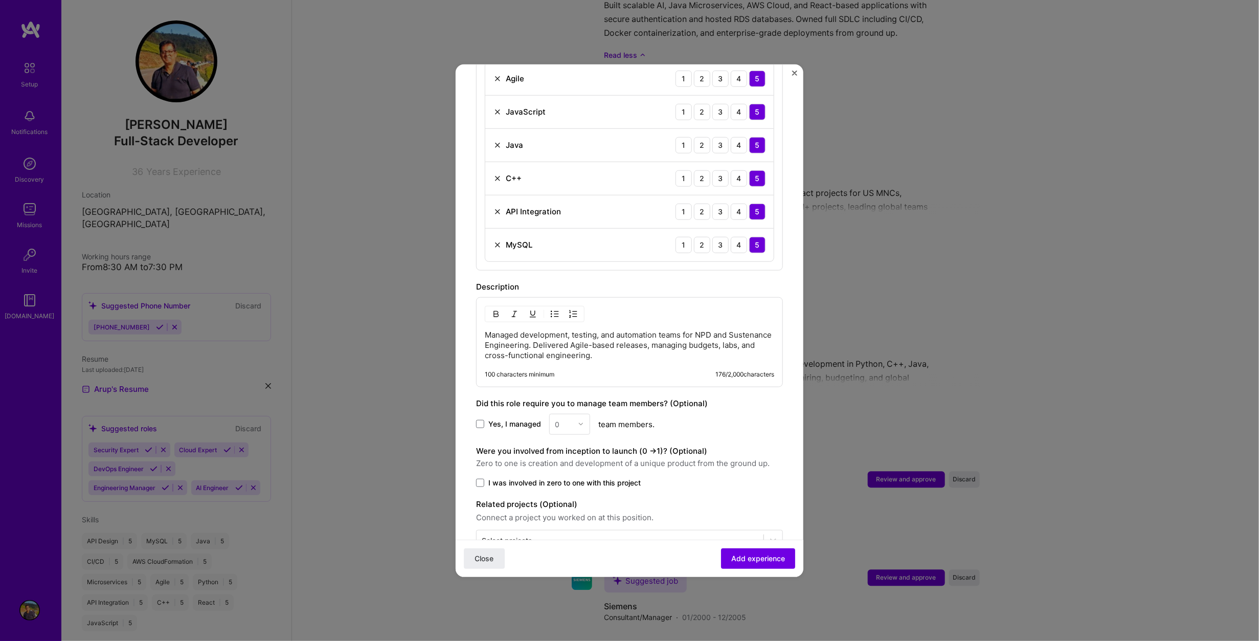
scroll to position [453, 0]
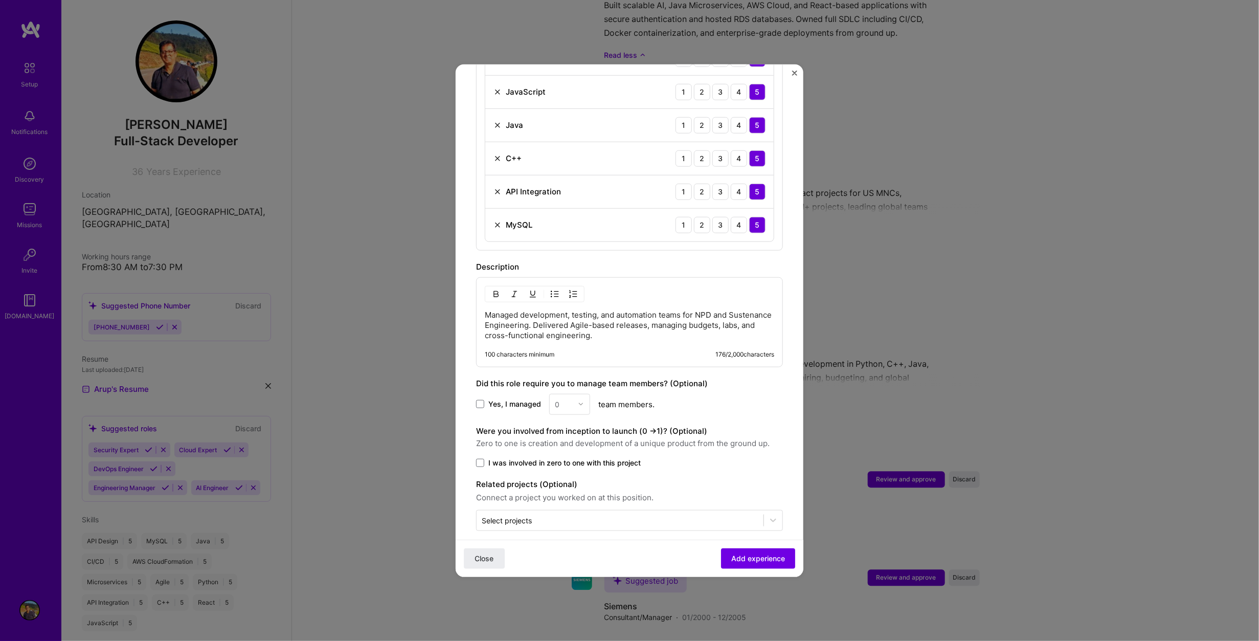
drag, startPoint x: 482, startPoint y: 393, endPoint x: 492, endPoint y: 394, distance: 9.8
click at [482, 400] on span at bounding box center [480, 404] width 8 height 8
click at [0, 0] on input "Yes, I managed" at bounding box center [0, 0] width 0 height 0
click at [579, 401] on img at bounding box center [581, 404] width 6 height 6
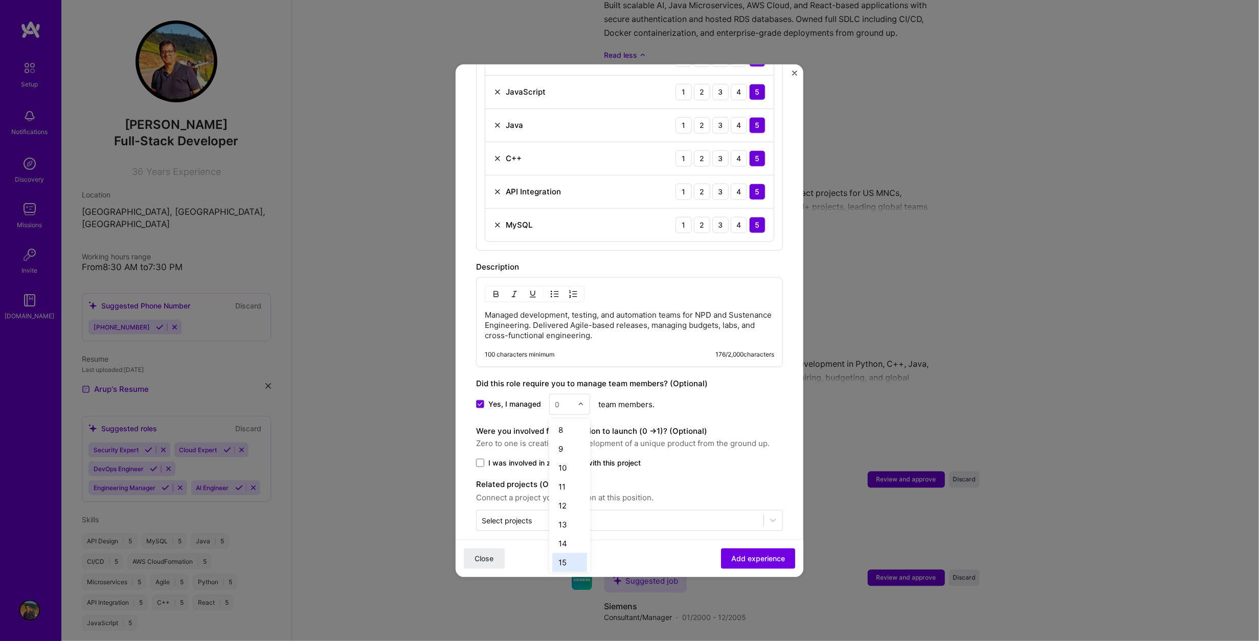
click at [564, 552] on div "15" at bounding box center [569, 561] width 35 height 19
click at [481, 458] on span at bounding box center [480, 462] width 8 height 8
click at [0, 0] on input "I was involved in zero to one with this project" at bounding box center [0, 0] width 0 height 0
click at [736, 556] on span "Add experience" at bounding box center [758, 558] width 54 height 10
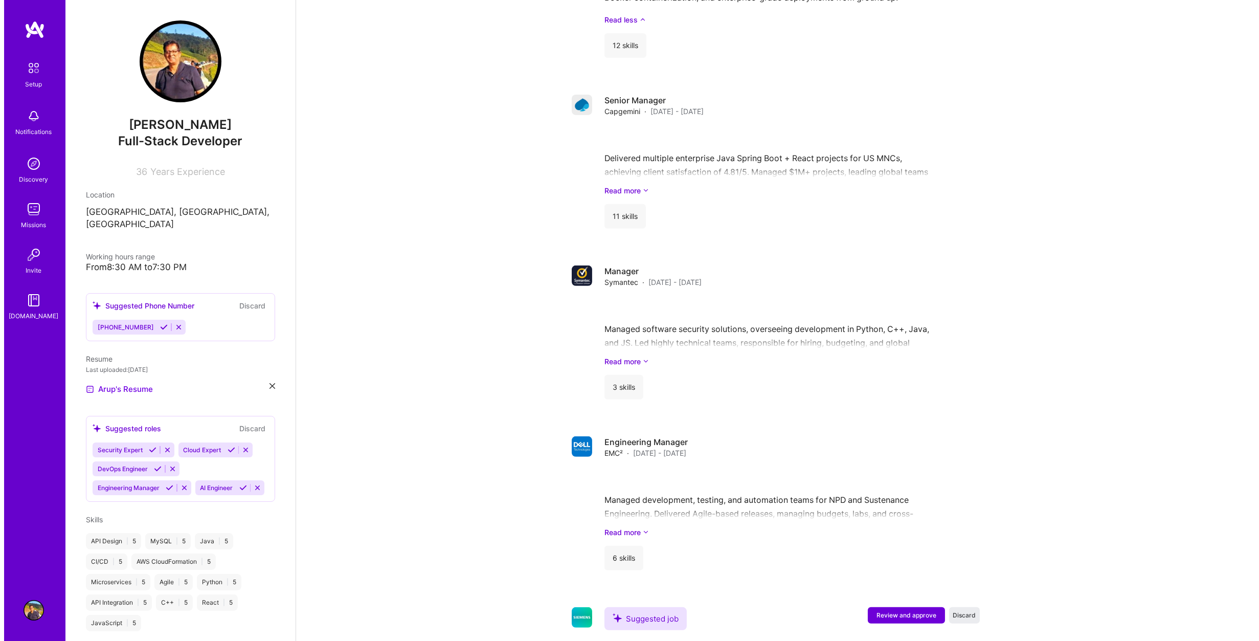
scroll to position [1222, 0]
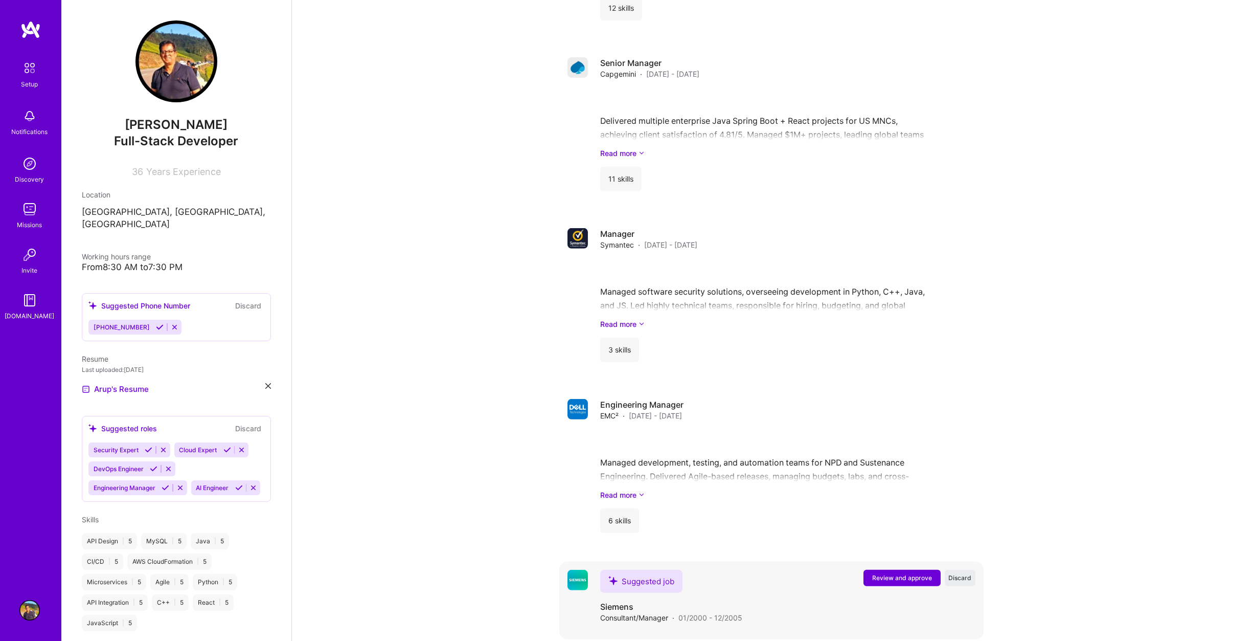
click at [885, 573] on span "Review and approve" at bounding box center [902, 577] width 60 height 9
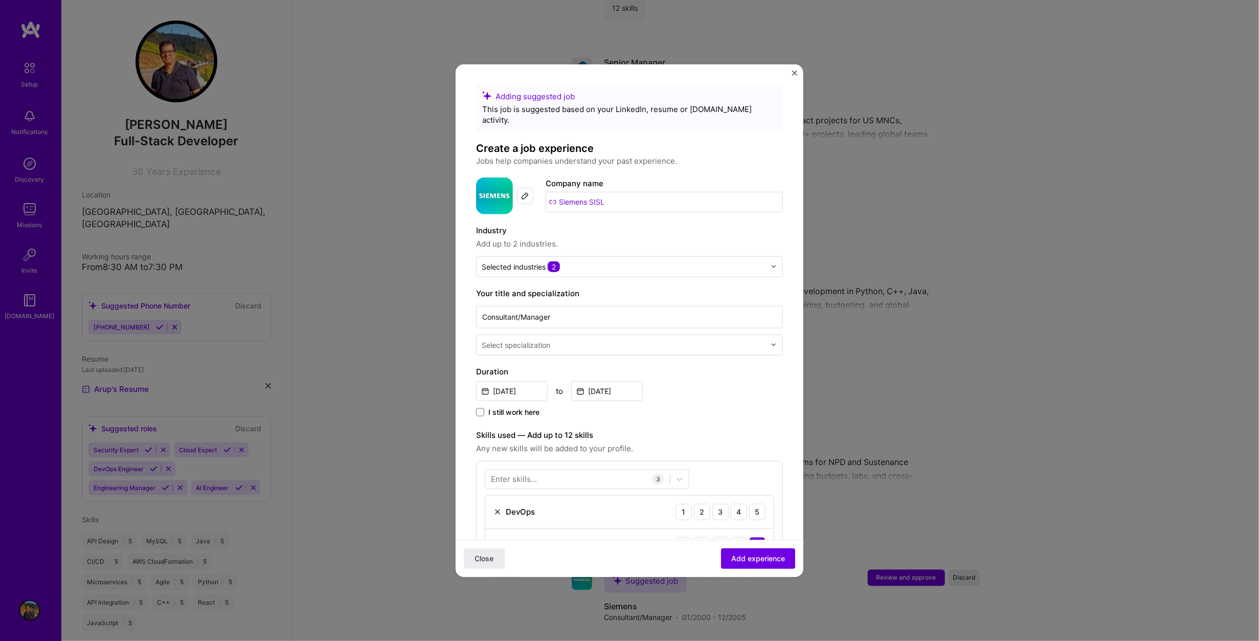
scroll to position [153, 0]
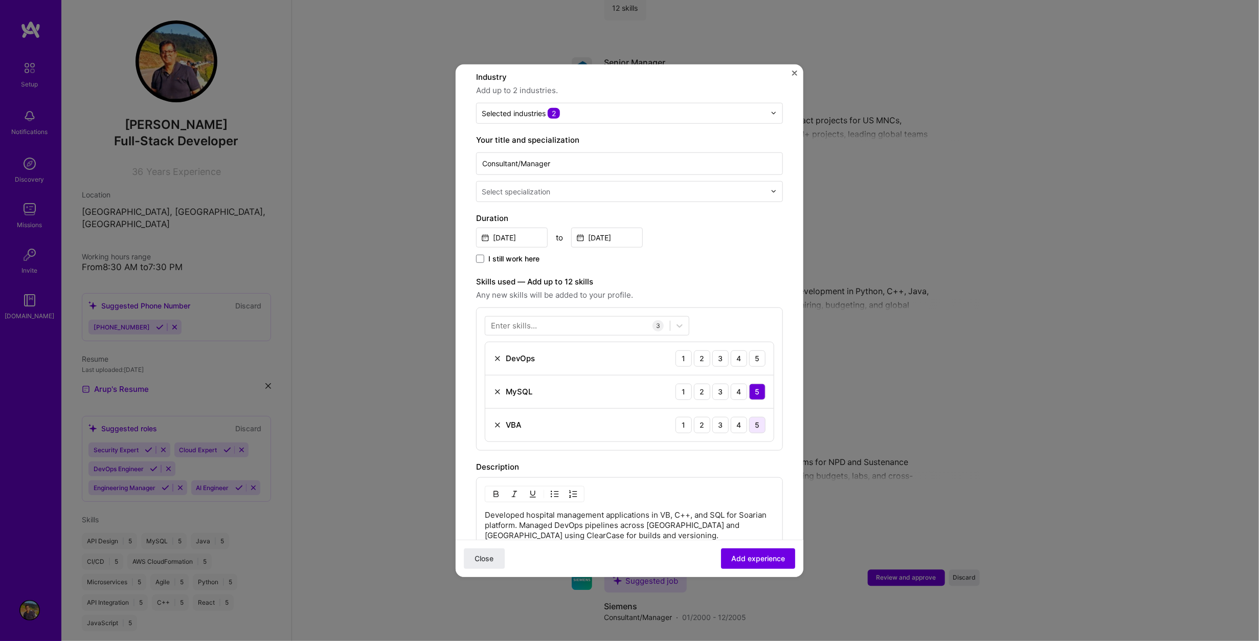
click at [750, 416] on div "5" at bounding box center [757, 424] width 16 height 16
click at [751, 350] on div "5" at bounding box center [757, 358] width 16 height 16
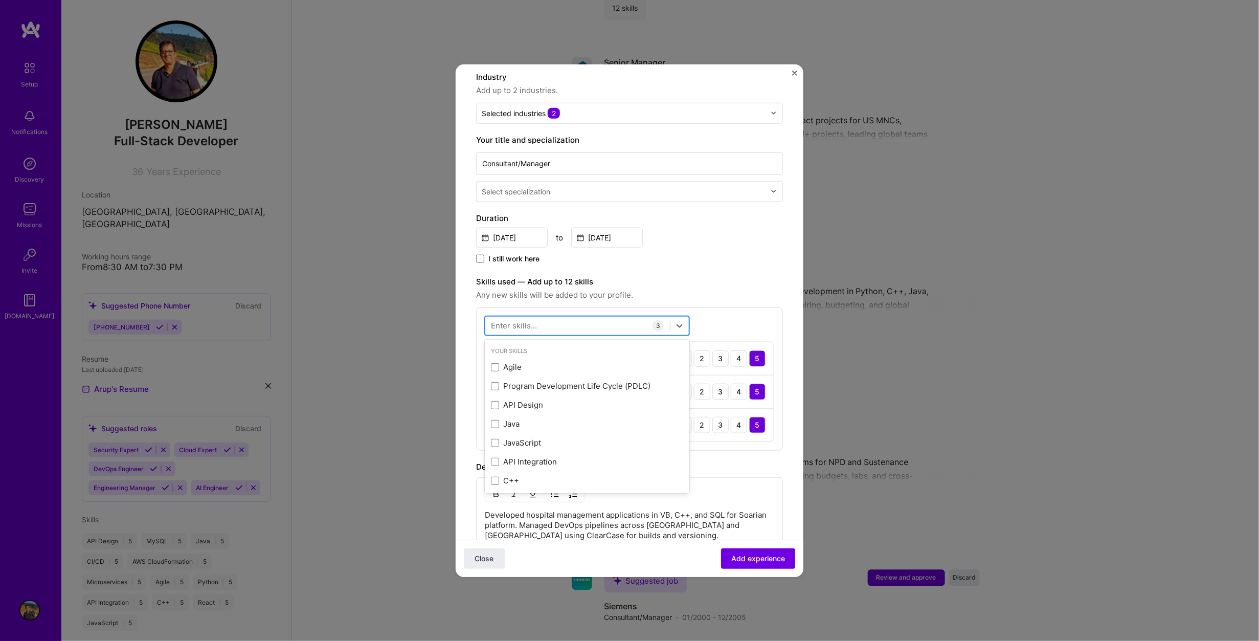
click at [590, 317] on div at bounding box center [577, 325] width 185 height 17
click at [509, 437] on div "C++" at bounding box center [587, 442] width 192 height 11
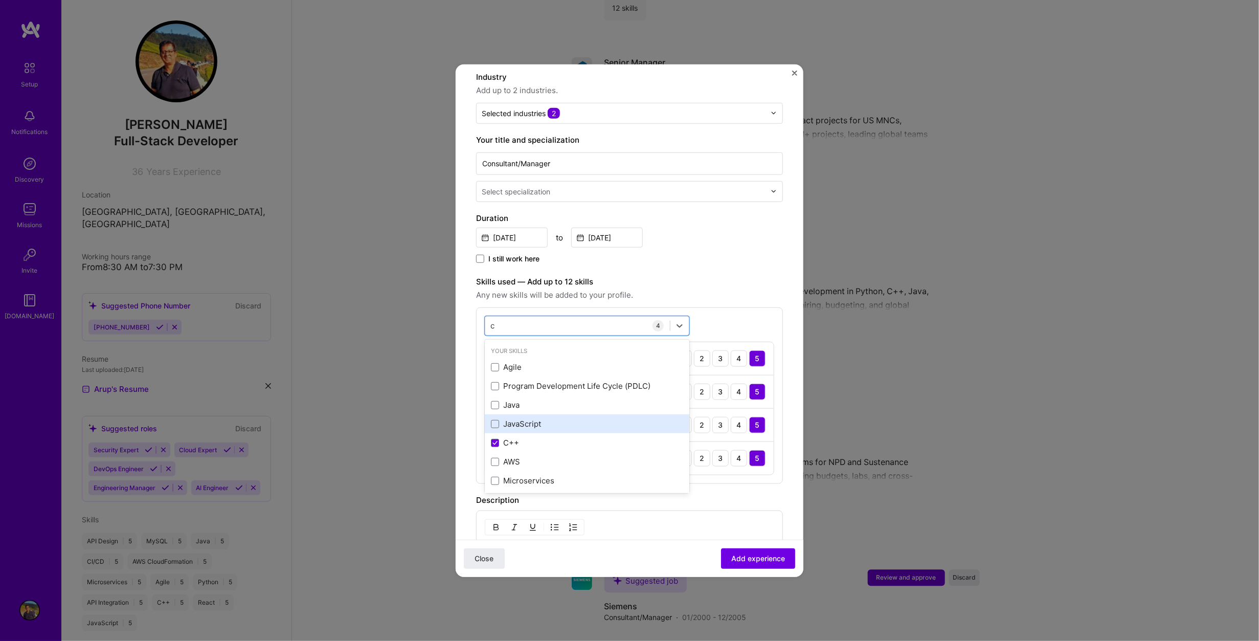
click at [524, 418] on div "JavaScript" at bounding box center [587, 423] width 192 height 11
click at [470, 409] on form "Adding suggested job This job is suggested based on your LinkedIn, resume or [D…" at bounding box center [630, 393] width 348 height 924
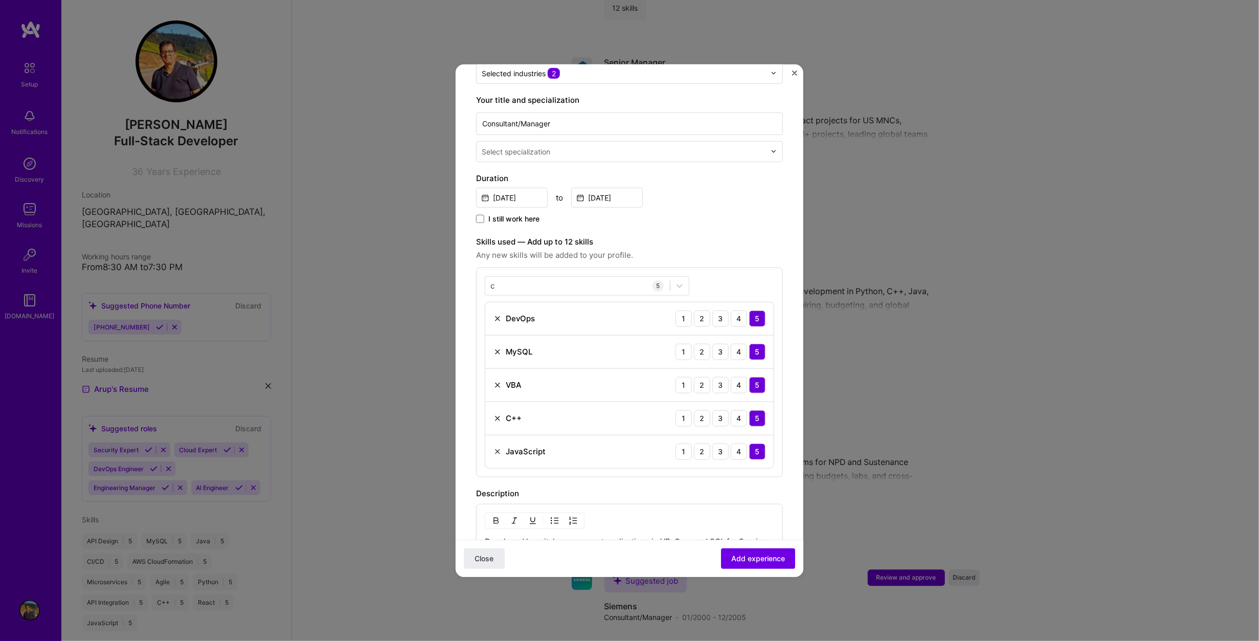
scroll to position [207, 0]
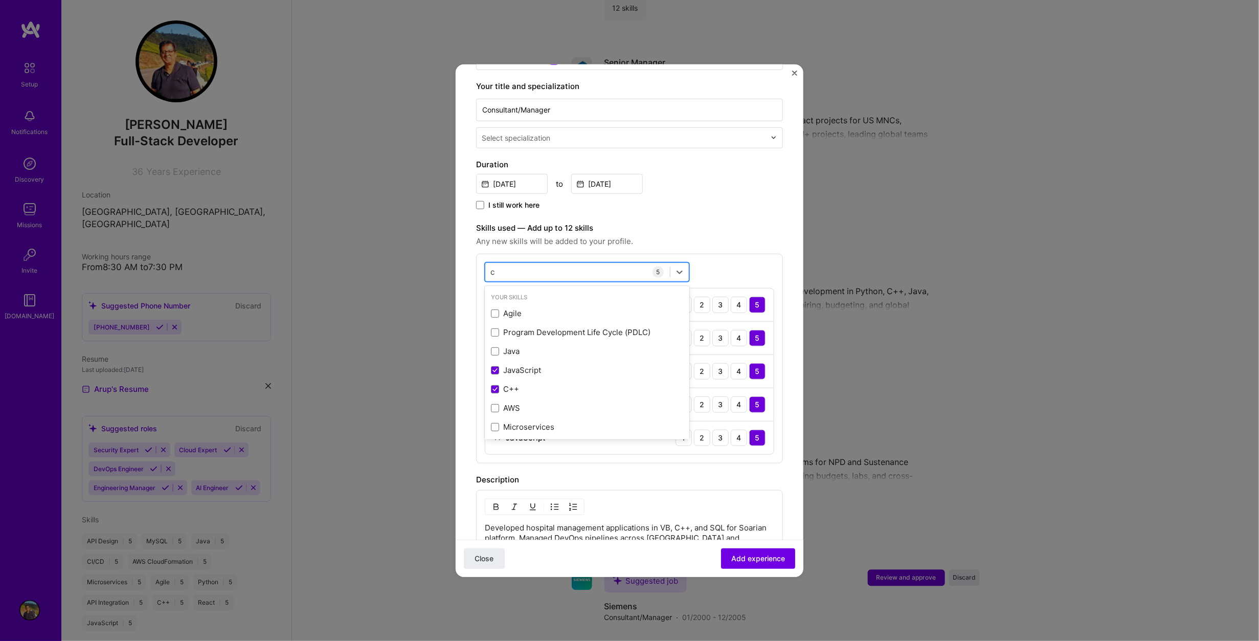
click at [524, 263] on div "c c" at bounding box center [577, 271] width 185 height 17
type input "c"
type input "devop"
click at [785, 244] on form "Adding suggested job This job is suggested based on your LinkedIn, resume or [D…" at bounding box center [630, 339] width 348 height 924
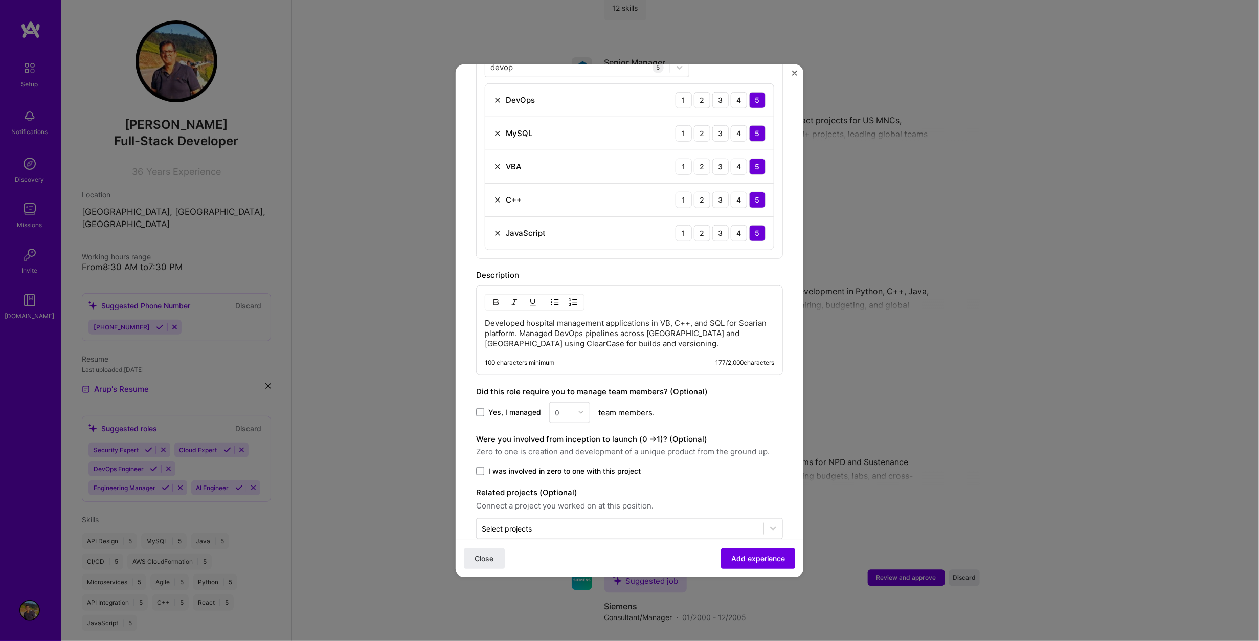
scroll to position [420, 0]
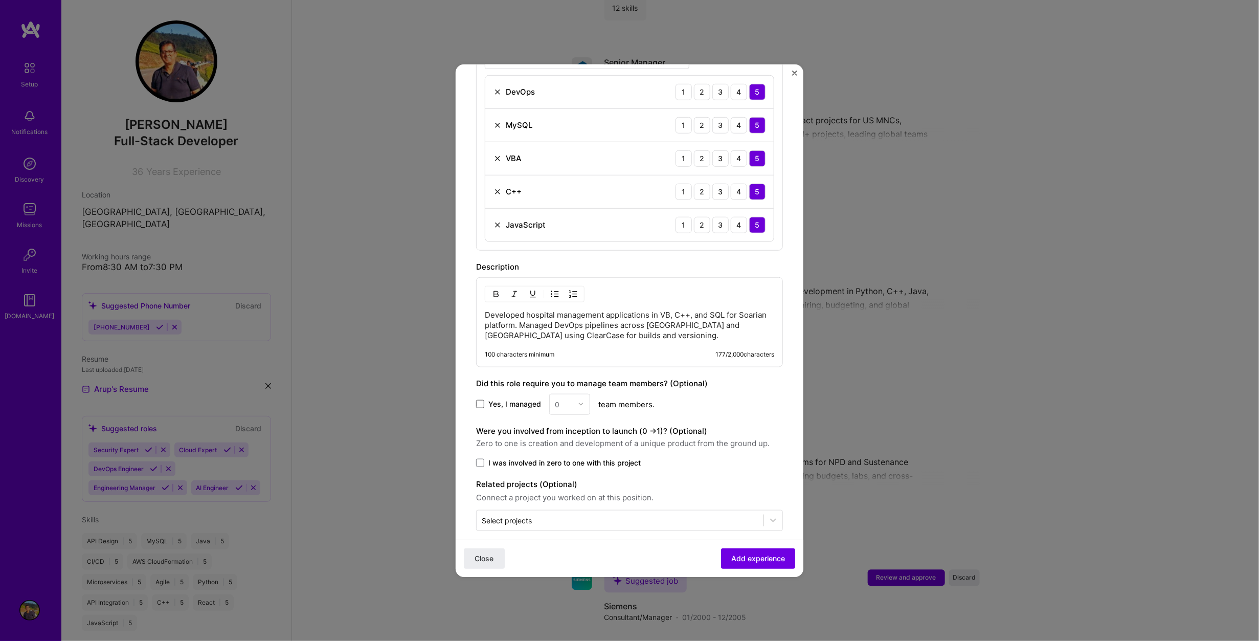
click at [480, 400] on span at bounding box center [480, 404] width 8 height 8
click at [0, 0] on input "Yes, I managed" at bounding box center [0, 0] width 0 height 0
click at [579, 401] on img at bounding box center [581, 404] width 6 height 6
click at [479, 400] on span at bounding box center [480, 404] width 8 height 8
click at [0, 0] on input "Yes, I managed" at bounding box center [0, 0] width 0 height 0
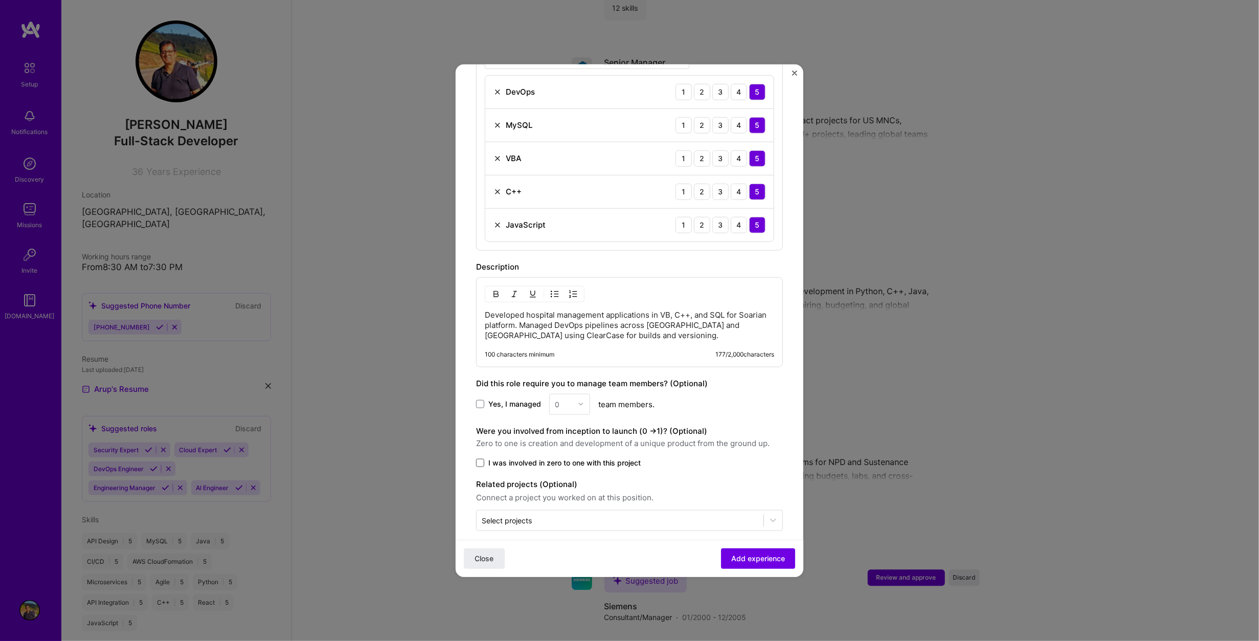
click at [480, 458] on span at bounding box center [480, 462] width 8 height 8
click at [0, 0] on input "I was involved in zero to one with this project" at bounding box center [0, 0] width 0 height 0
click at [755, 558] on span "Add experience" at bounding box center [758, 558] width 54 height 10
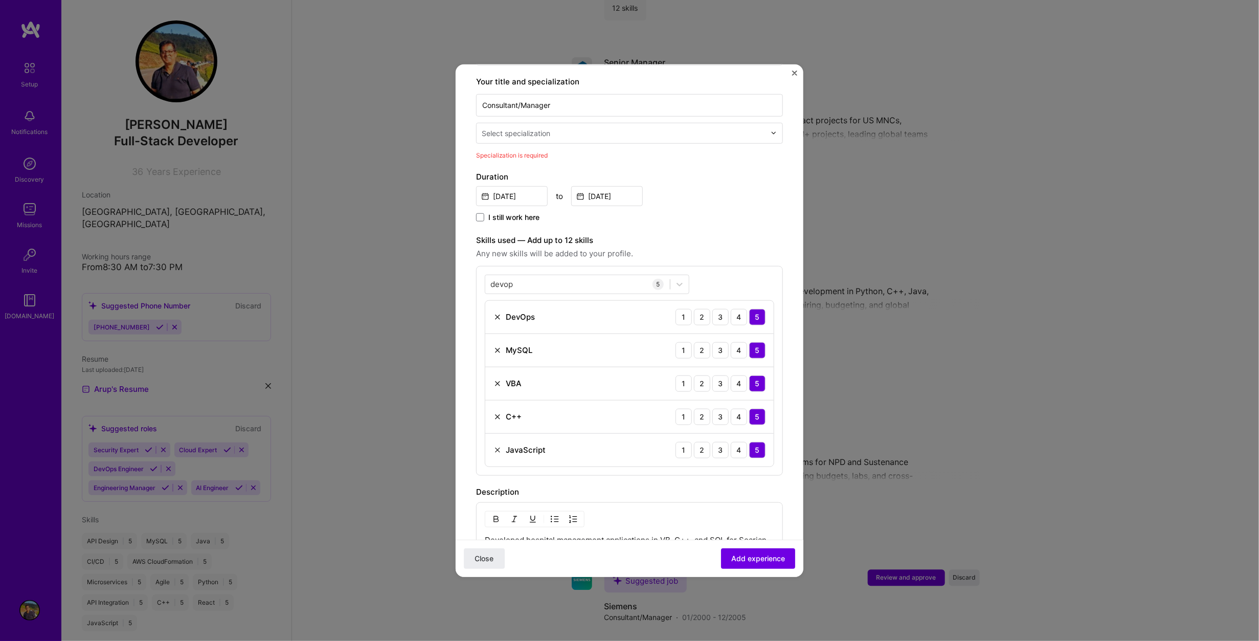
scroll to position [7, 0]
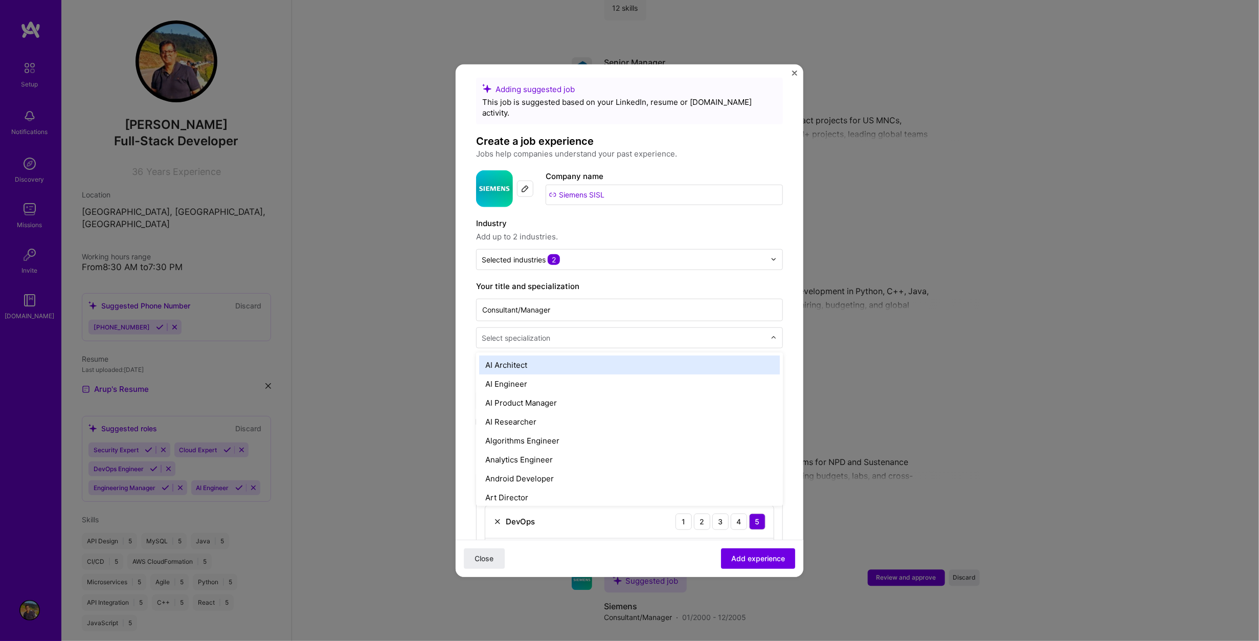
click at [648, 332] on input "text" at bounding box center [625, 337] width 286 height 11
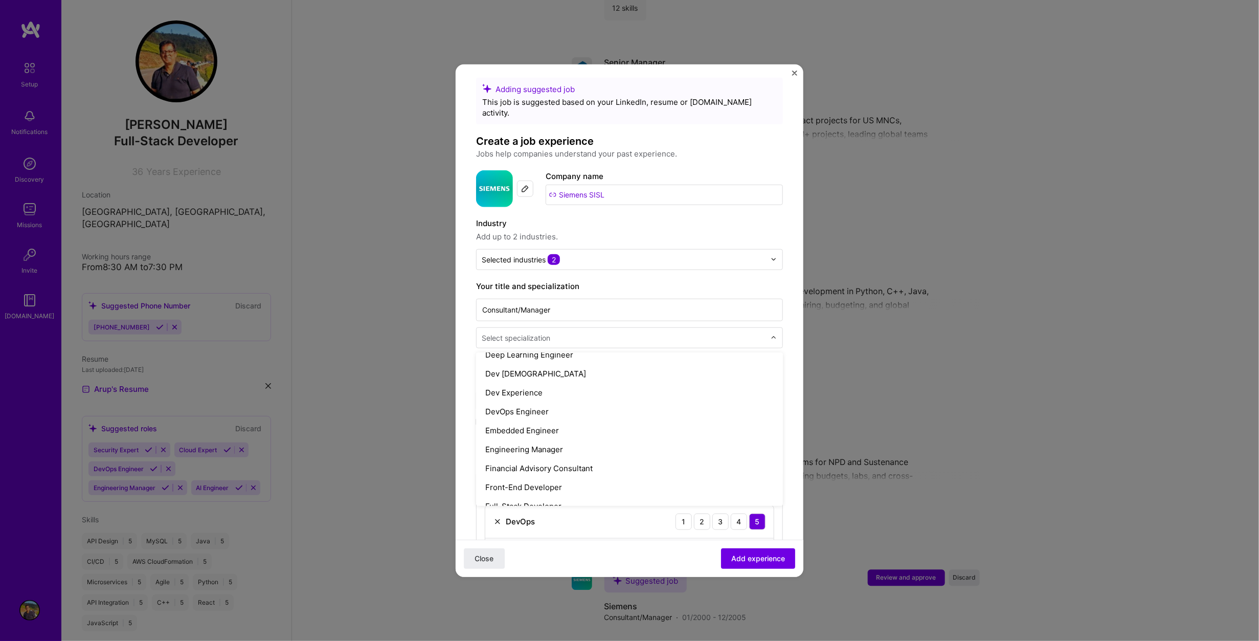
scroll to position [474, 0]
click at [643, 373] on div "Dev Experience" at bounding box center [629, 382] width 301 height 19
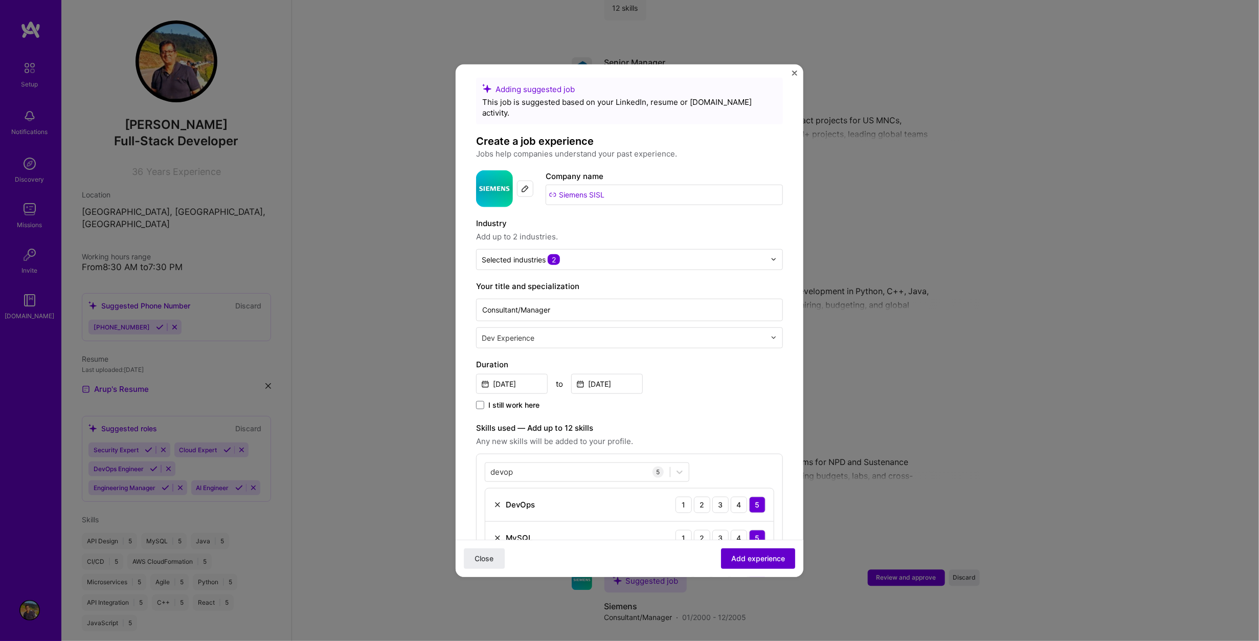
click at [757, 556] on span "Add experience" at bounding box center [758, 558] width 54 height 10
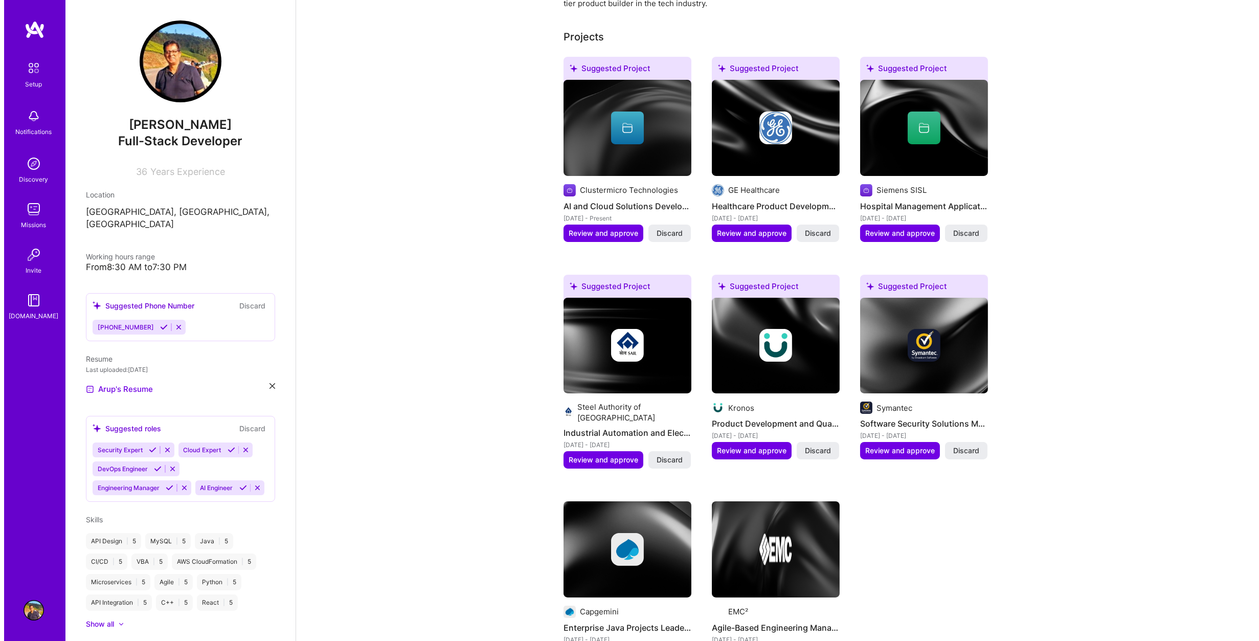
scroll to position [409, 0]
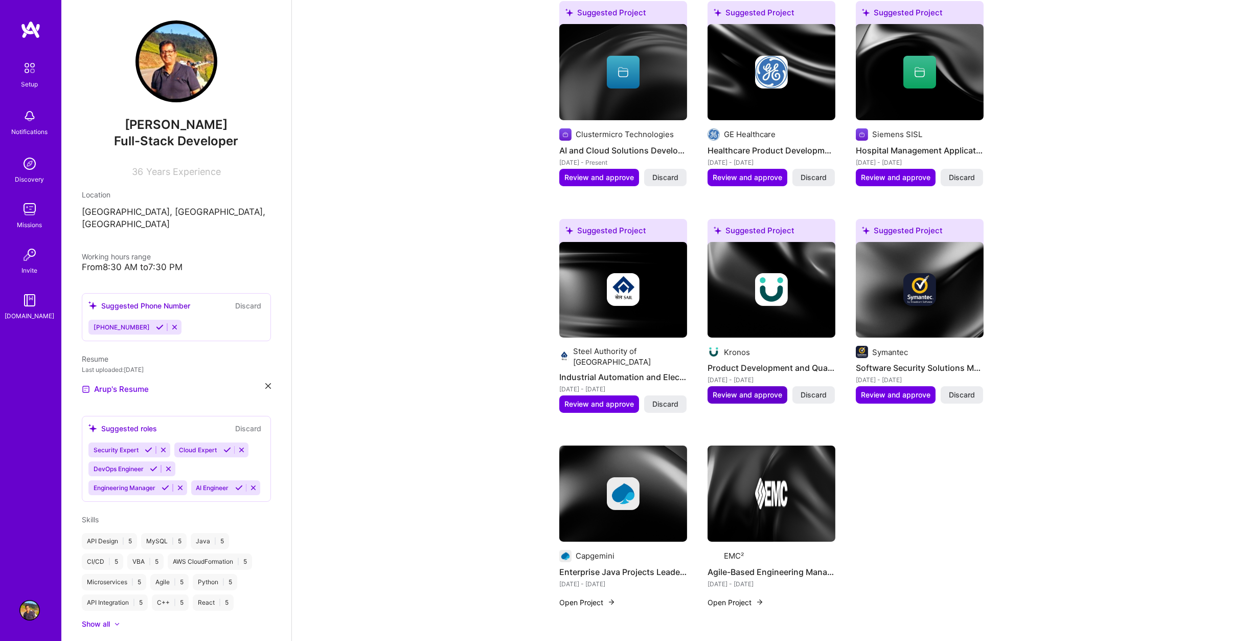
click at [742, 390] on span "Review and approve" at bounding box center [748, 395] width 70 height 10
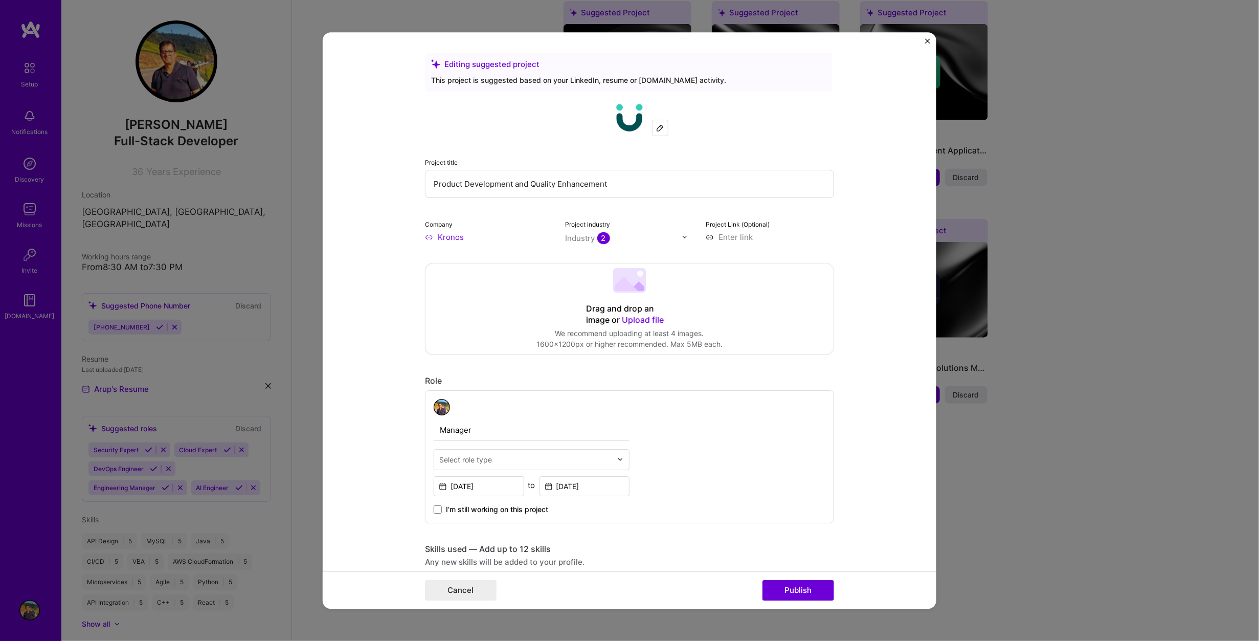
click at [639, 186] on input "Product Development and Quality Enhancement" at bounding box center [629, 184] width 409 height 28
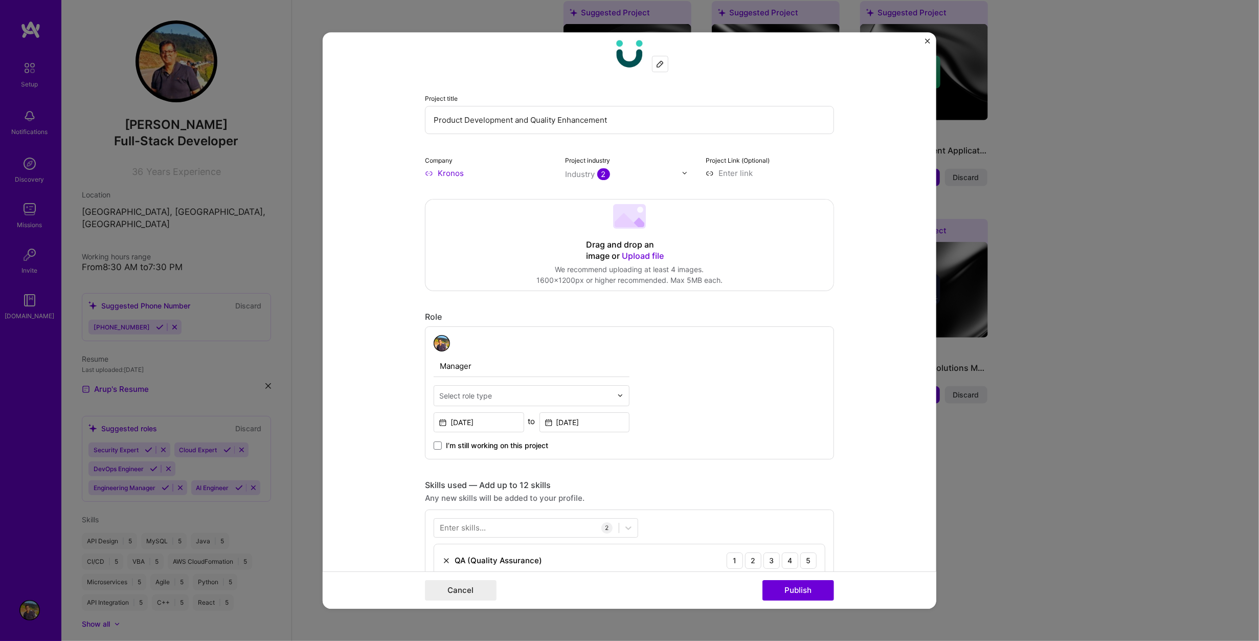
scroll to position [153, 0]
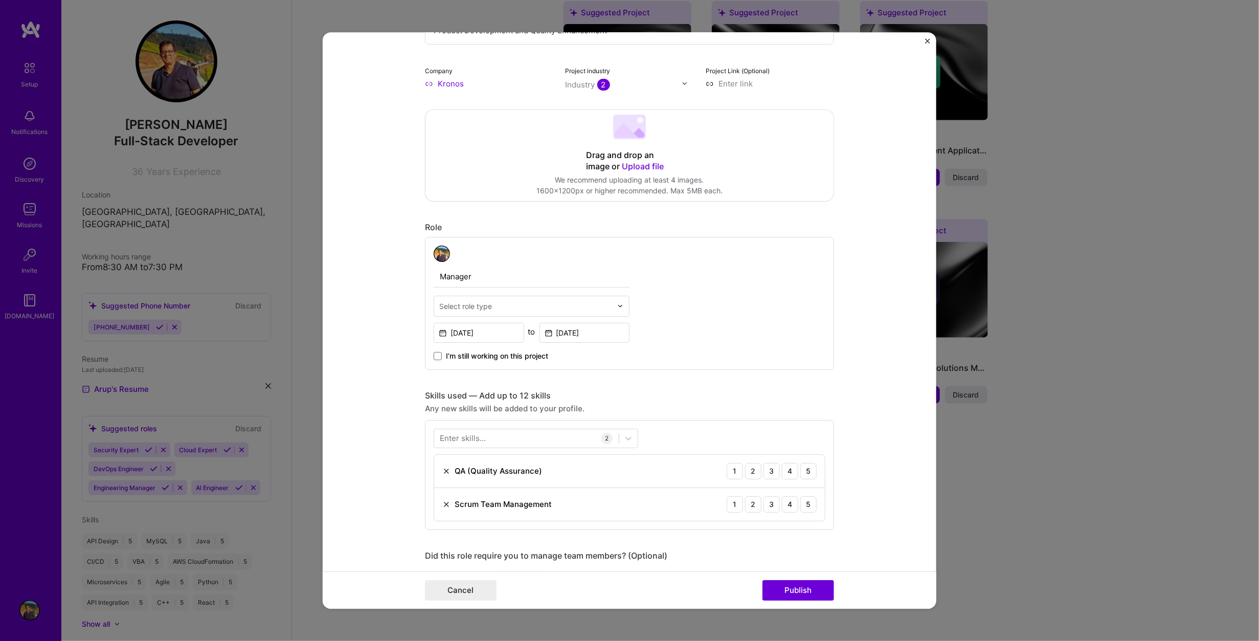
click at [609, 307] on div "Select role type" at bounding box center [525, 306] width 183 height 20
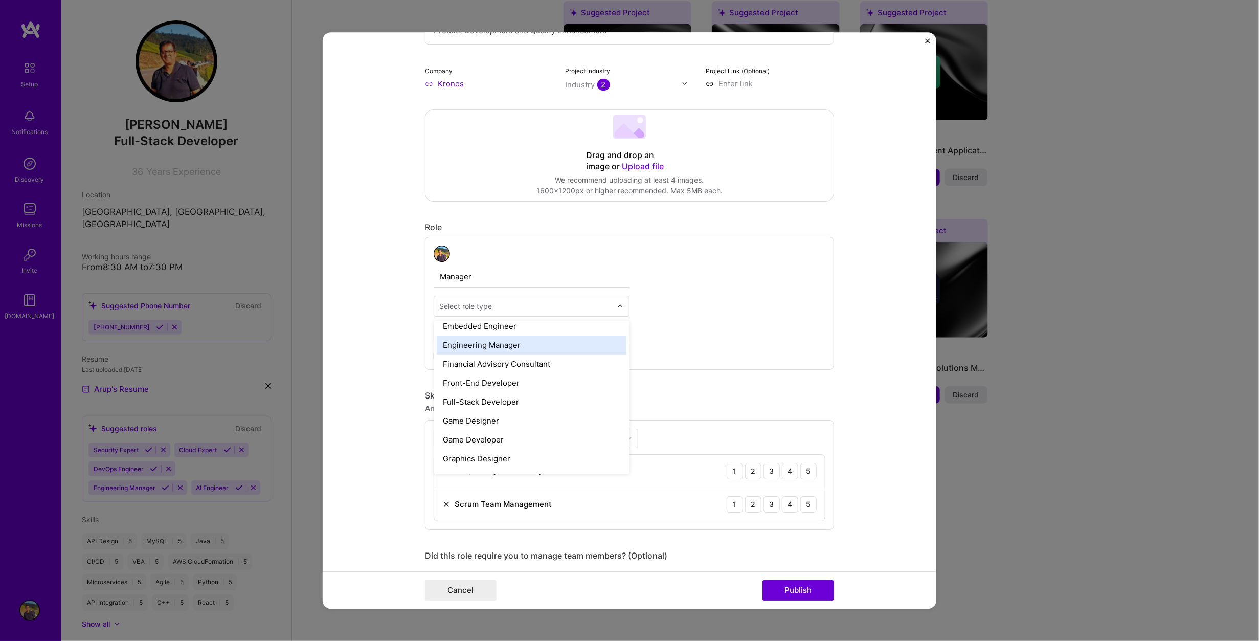
click at [535, 344] on div "Engineering Manager" at bounding box center [532, 344] width 190 height 19
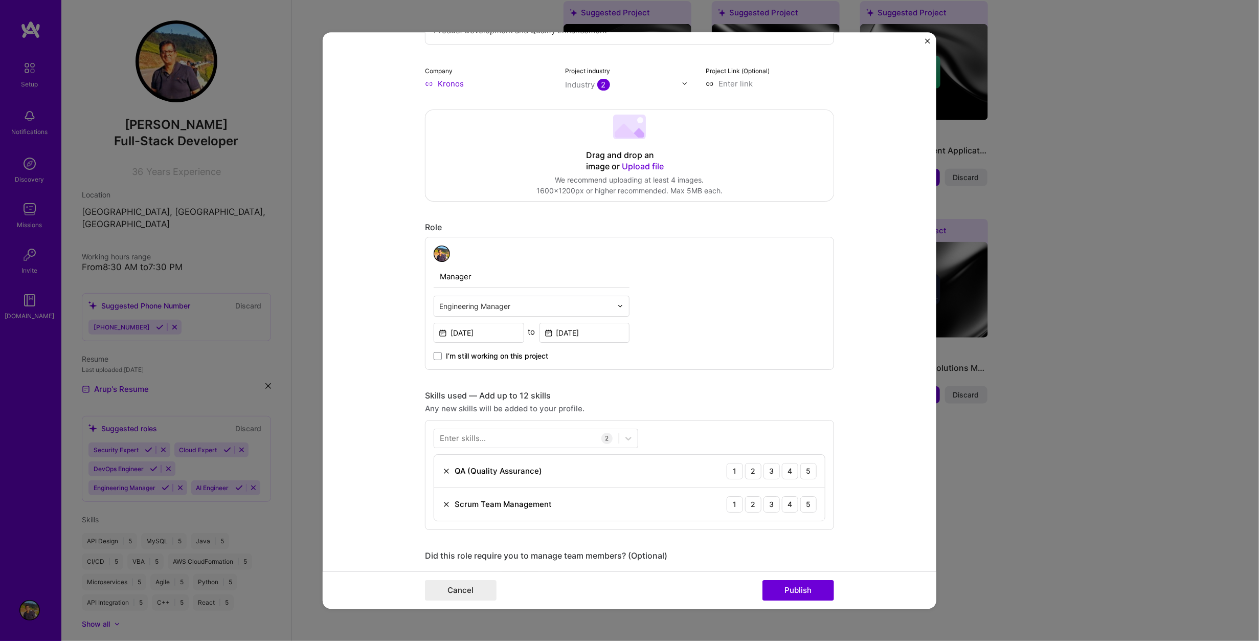
click at [397, 313] on form "Editing suggested project This project is suggested based on your LinkedIn, res…" at bounding box center [630, 320] width 614 height 577
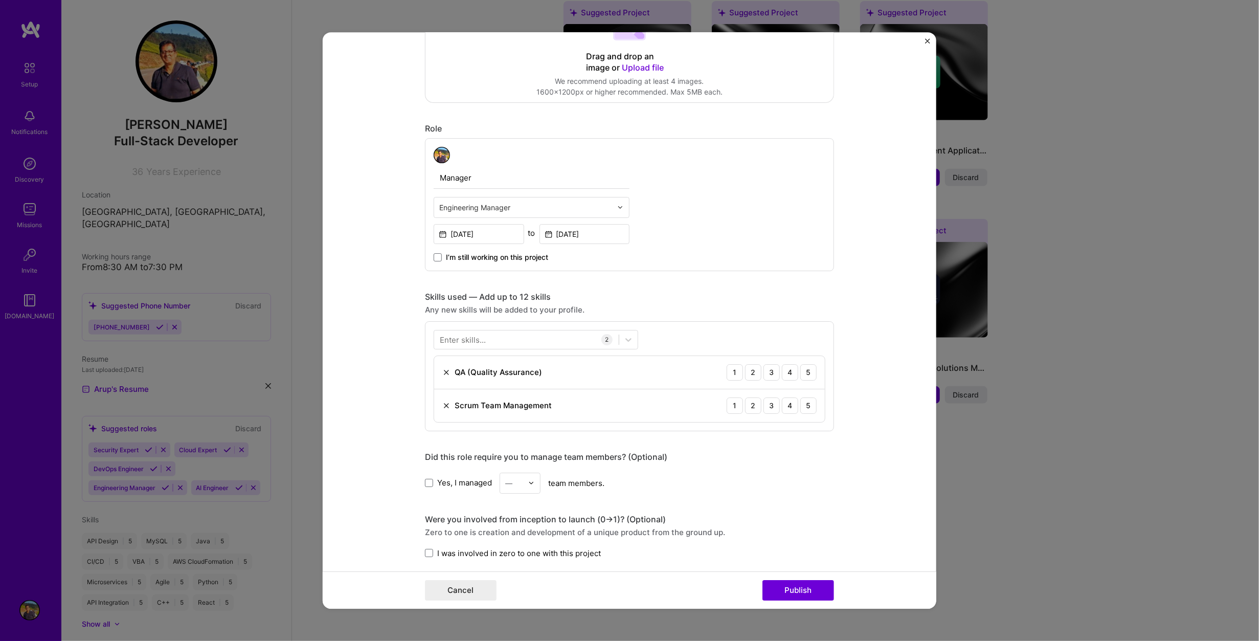
scroll to position [358, 0]
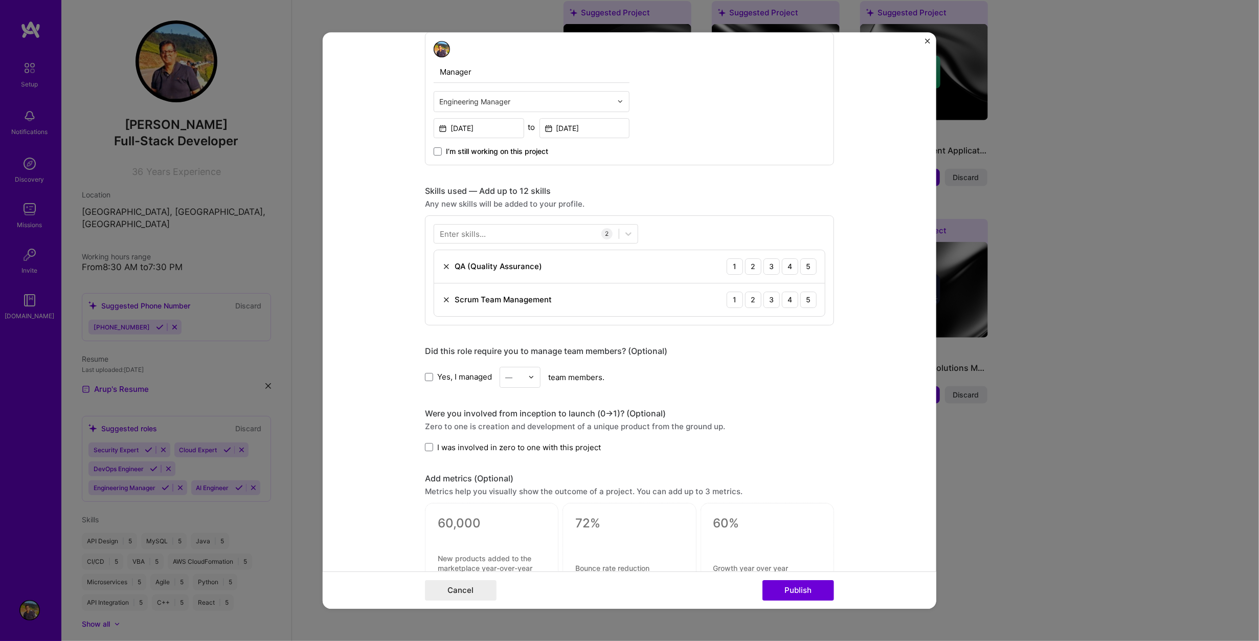
click at [443, 265] on img at bounding box center [446, 266] width 8 height 8
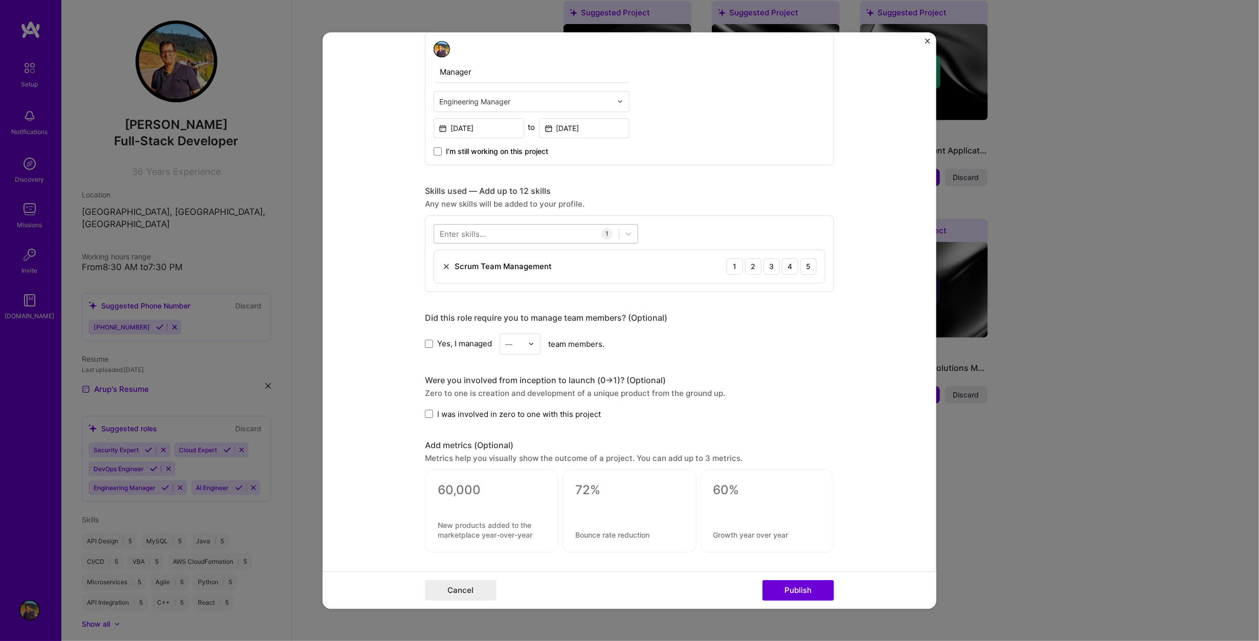
click at [553, 232] on div at bounding box center [526, 233] width 185 height 17
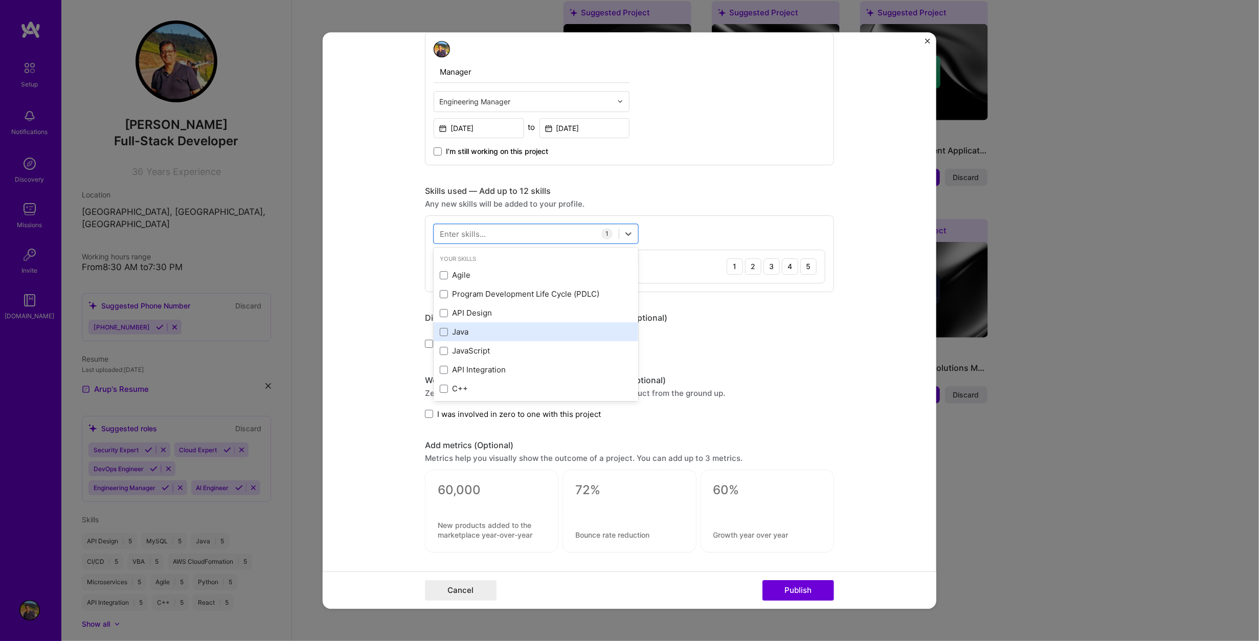
click at [456, 327] on div "Java" at bounding box center [536, 331] width 192 height 11
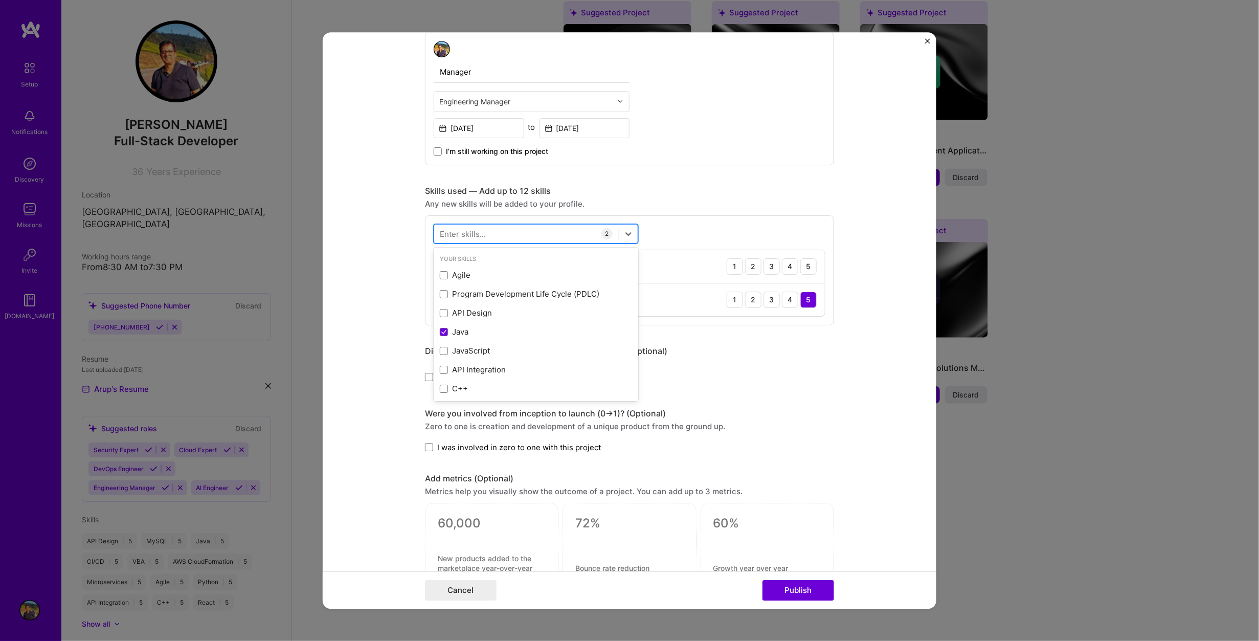
click at [497, 232] on div at bounding box center [526, 233] width 185 height 17
click at [460, 293] on div "JavaScript" at bounding box center [536, 293] width 192 height 11
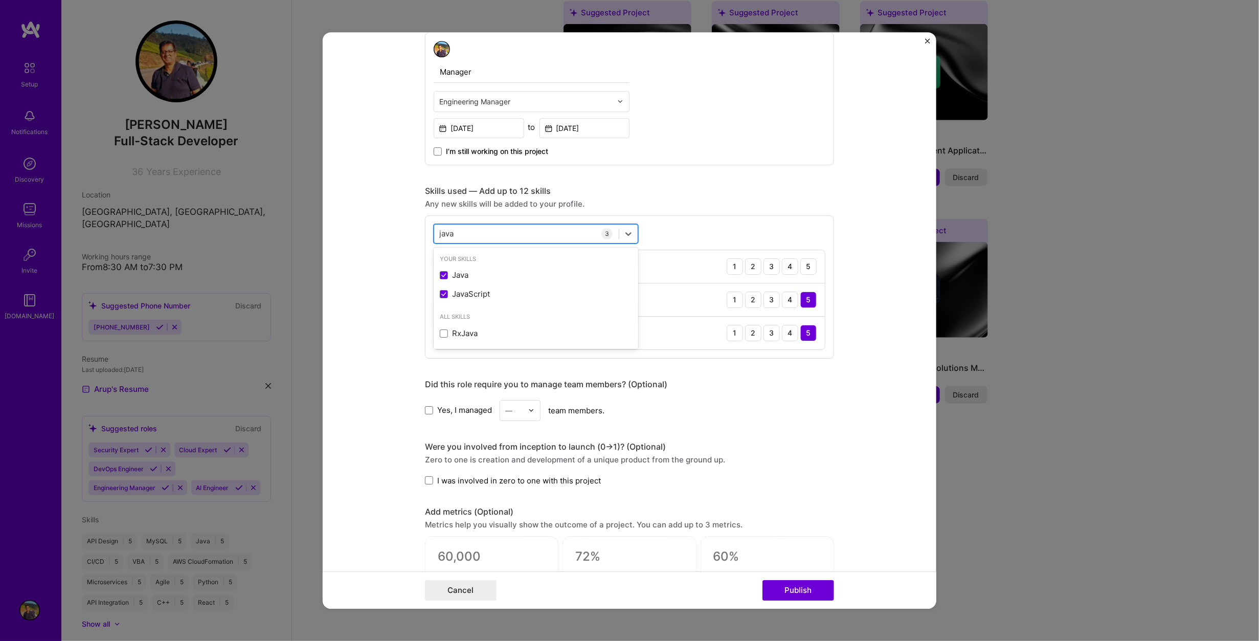
drag, startPoint x: 462, startPoint y: 228, endPoint x: 458, endPoint y: 232, distance: 6.5
click at [459, 229] on div "java java" at bounding box center [526, 233] width 185 height 17
drag, startPoint x: 457, startPoint y: 231, endPoint x: 394, endPoint y: 232, distance: 62.9
click at [394, 232] on form "Editing suggested project This project is suggested based on your LinkedIn, res…" at bounding box center [630, 320] width 614 height 577
type input "j"
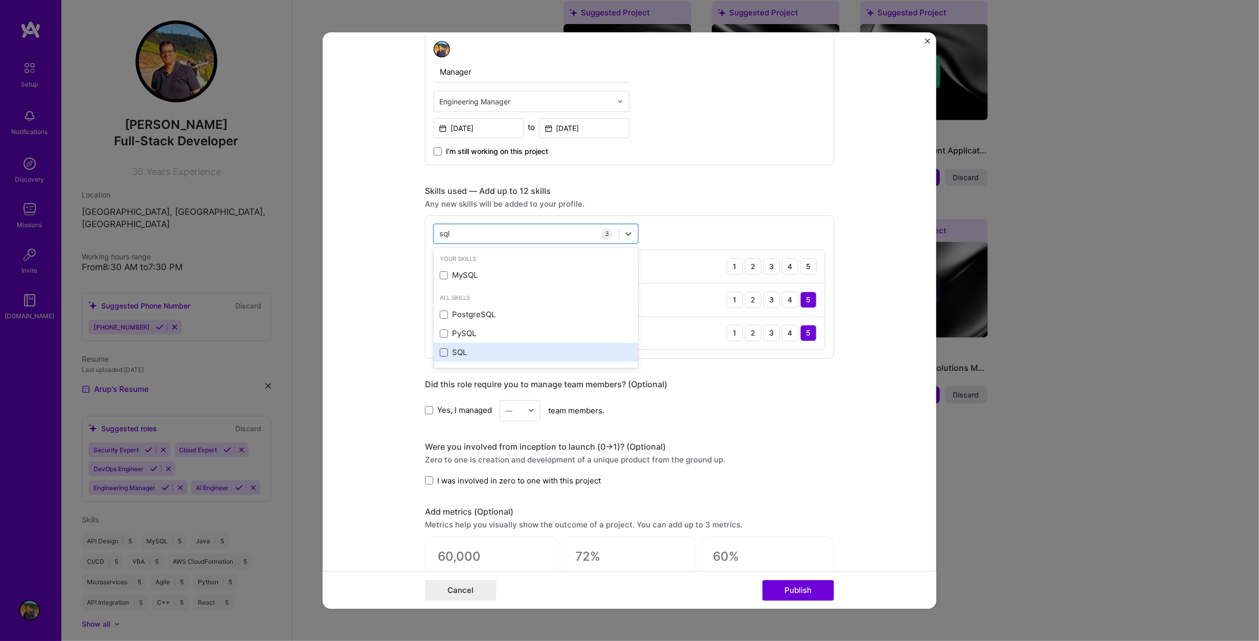
click at [441, 349] on span at bounding box center [444, 352] width 8 height 8
click at [0, 0] on input "checkbox" at bounding box center [0, 0] width 0 height 0
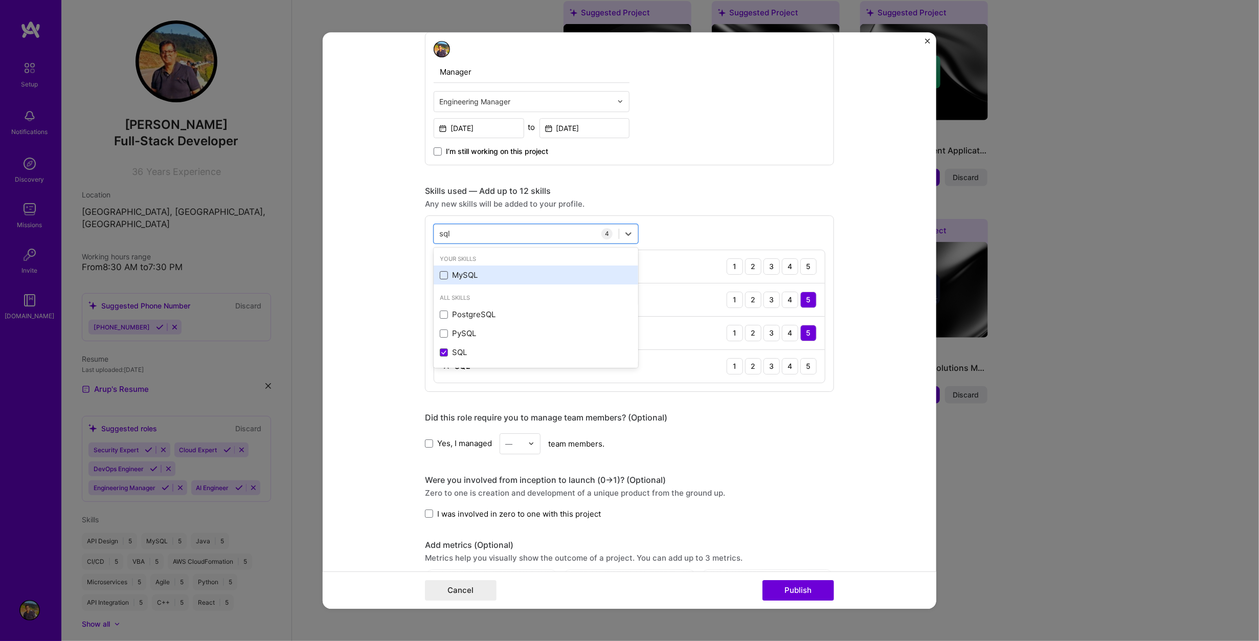
click at [440, 274] on span at bounding box center [444, 275] width 8 height 8
click at [0, 0] on input "checkbox" at bounding box center [0, 0] width 0 height 0
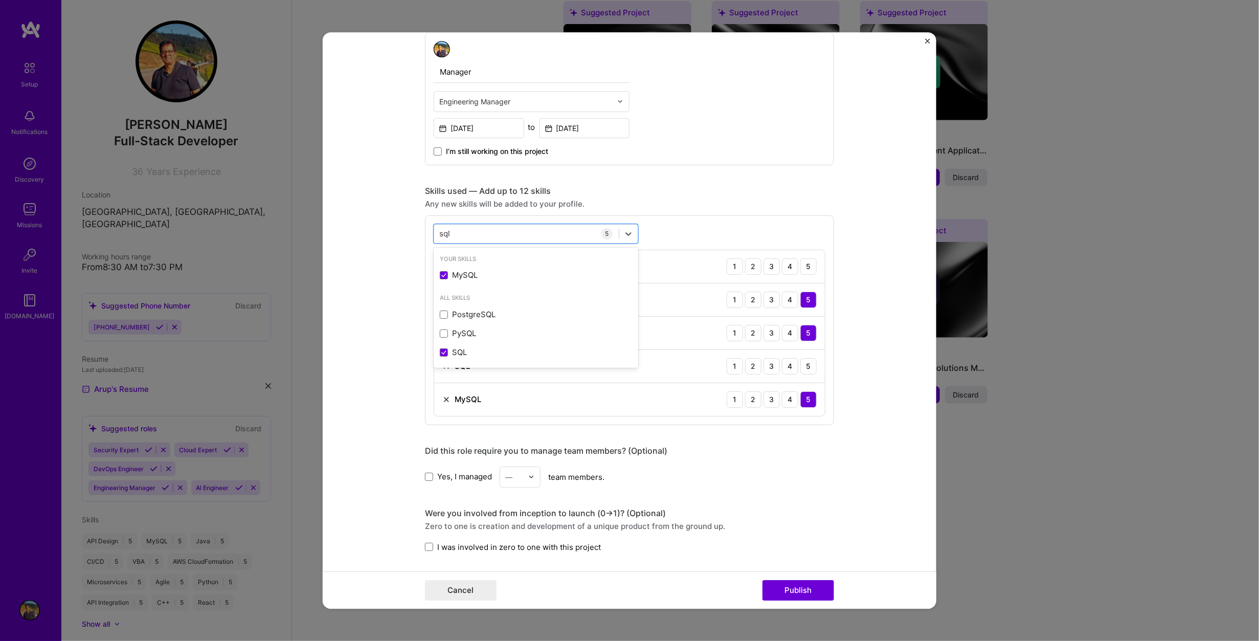
type input "sql"
click at [389, 269] on form "Editing suggested project This project is suggested based on your LinkedIn, res…" at bounding box center [630, 320] width 614 height 577
click at [805, 363] on div "5" at bounding box center [808, 366] width 16 height 16
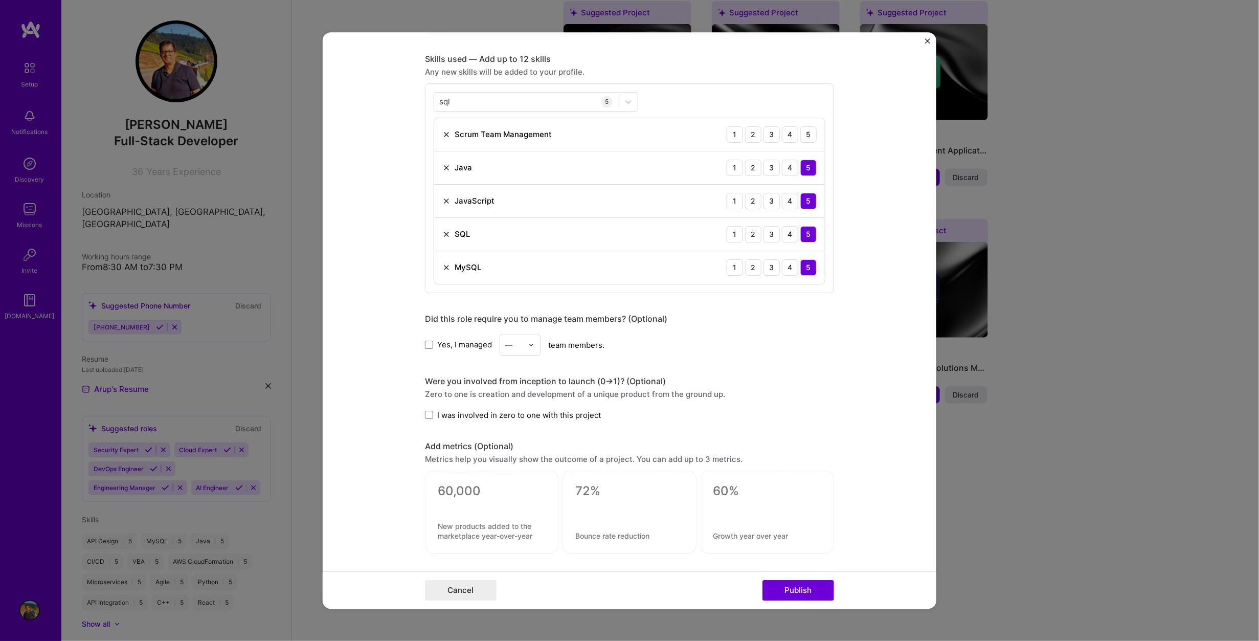
scroll to position [511, 0]
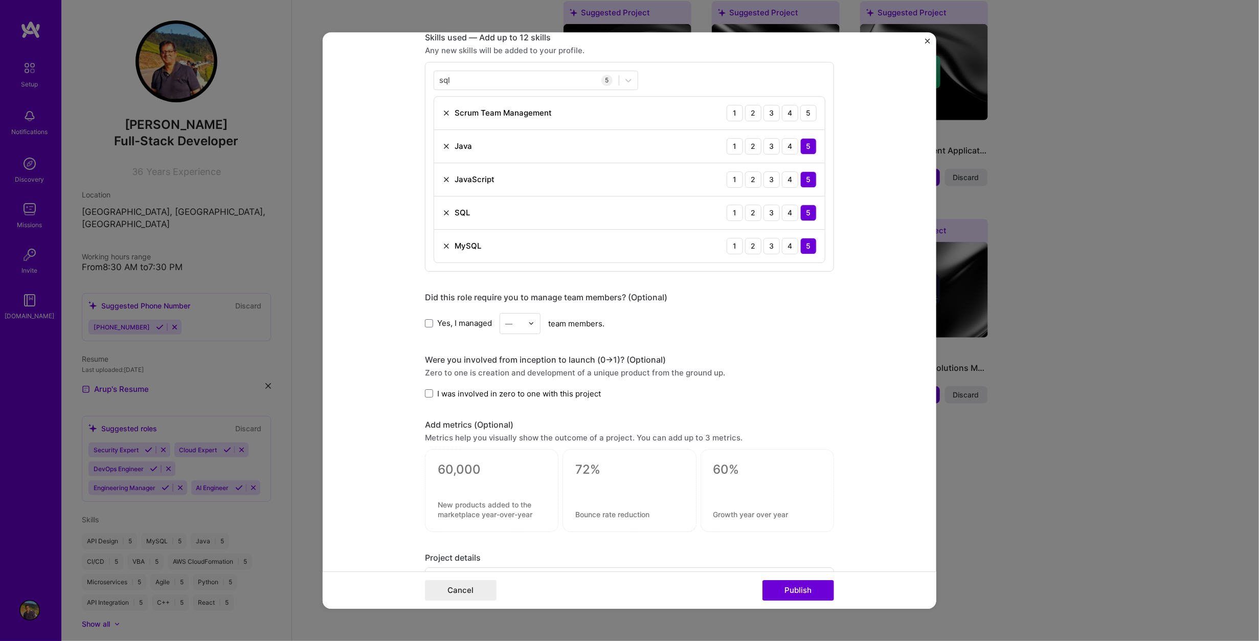
click at [529, 323] on img at bounding box center [531, 323] width 6 height 6
click at [506, 423] on div "12" at bounding box center [520, 424] width 35 height 19
click at [816, 360] on div "Were you involved from inception to launch (0 -> 1)? (Optional)" at bounding box center [629, 359] width 409 height 11
click at [425, 392] on span at bounding box center [429, 393] width 8 height 8
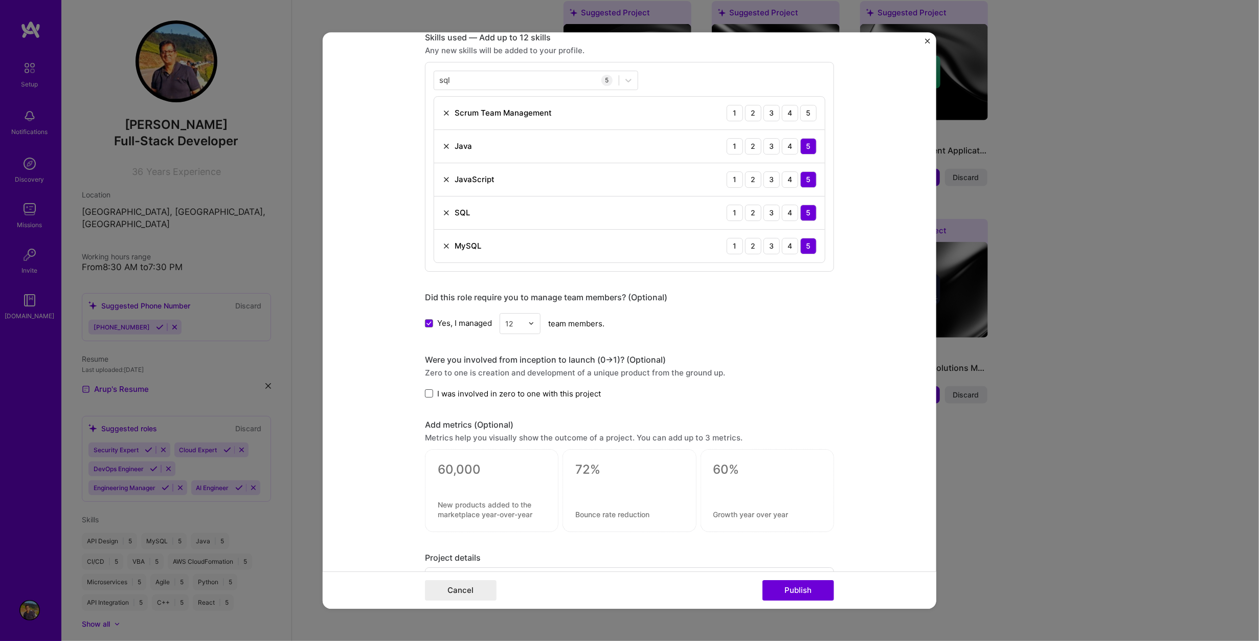
click at [0, 0] on input "I was involved in zero to one with this project" at bounding box center [0, 0] width 0 height 0
click at [814, 594] on button "Publish" at bounding box center [798, 590] width 72 height 20
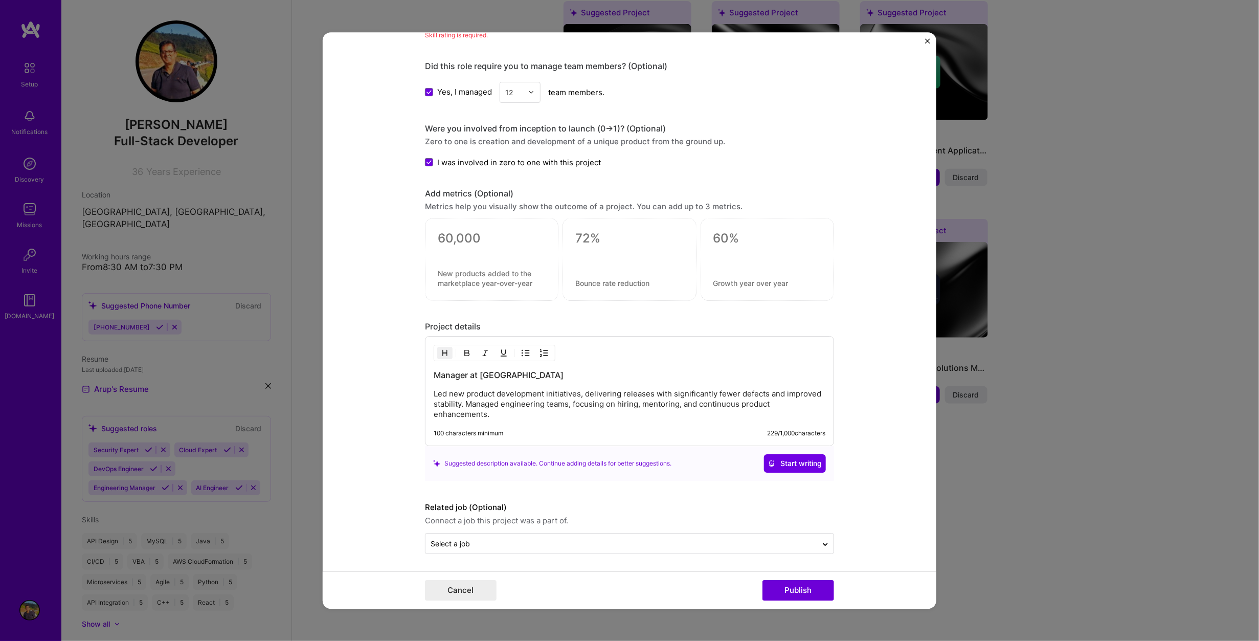
scroll to position [397, 0]
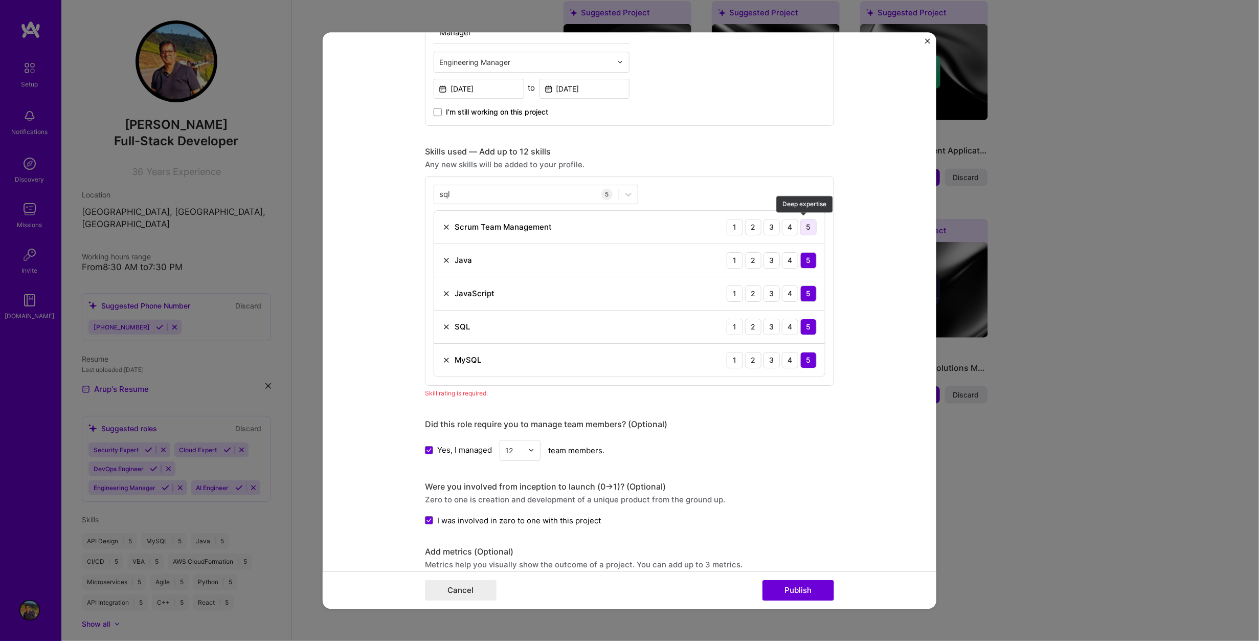
click at [801, 223] on div "5" at bounding box center [808, 227] width 16 height 16
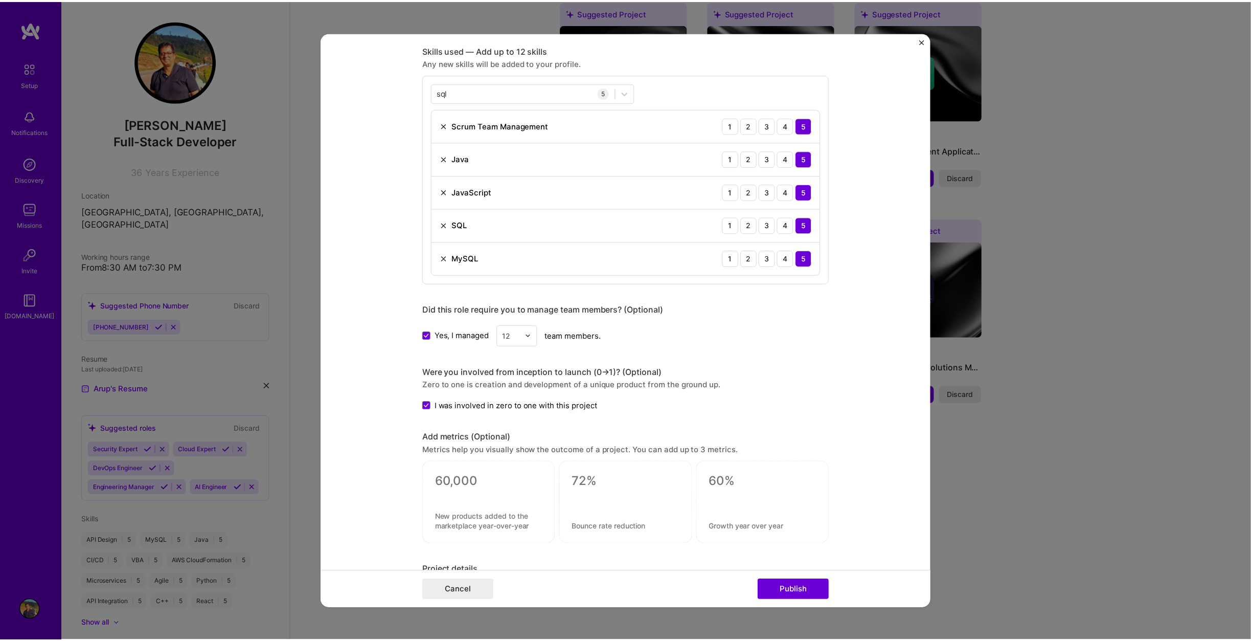
scroll to position [500, 0]
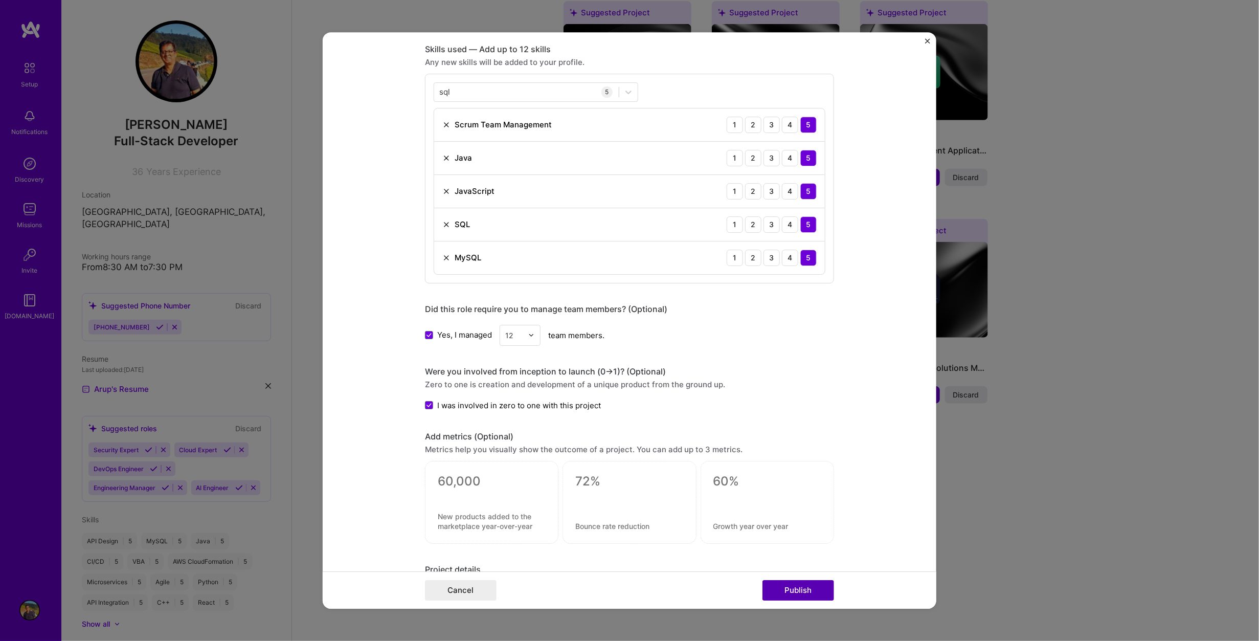
click at [800, 589] on button "Publish" at bounding box center [798, 590] width 72 height 20
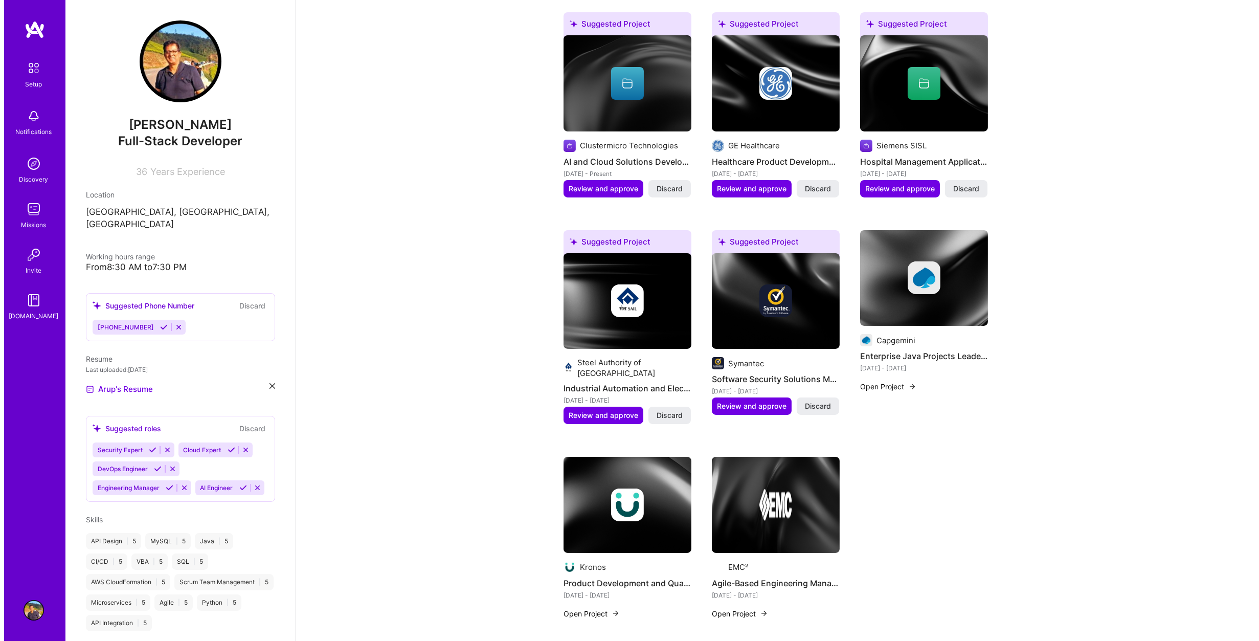
scroll to position [271, 0]
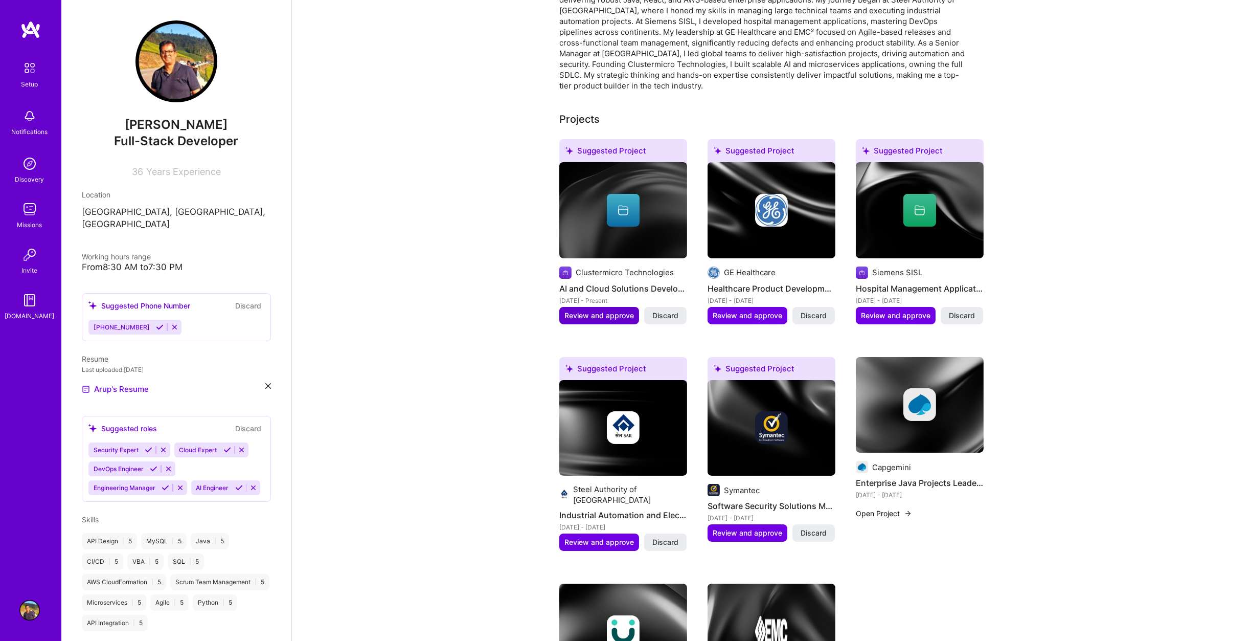
click at [624, 310] on span "Review and approve" at bounding box center [600, 315] width 70 height 10
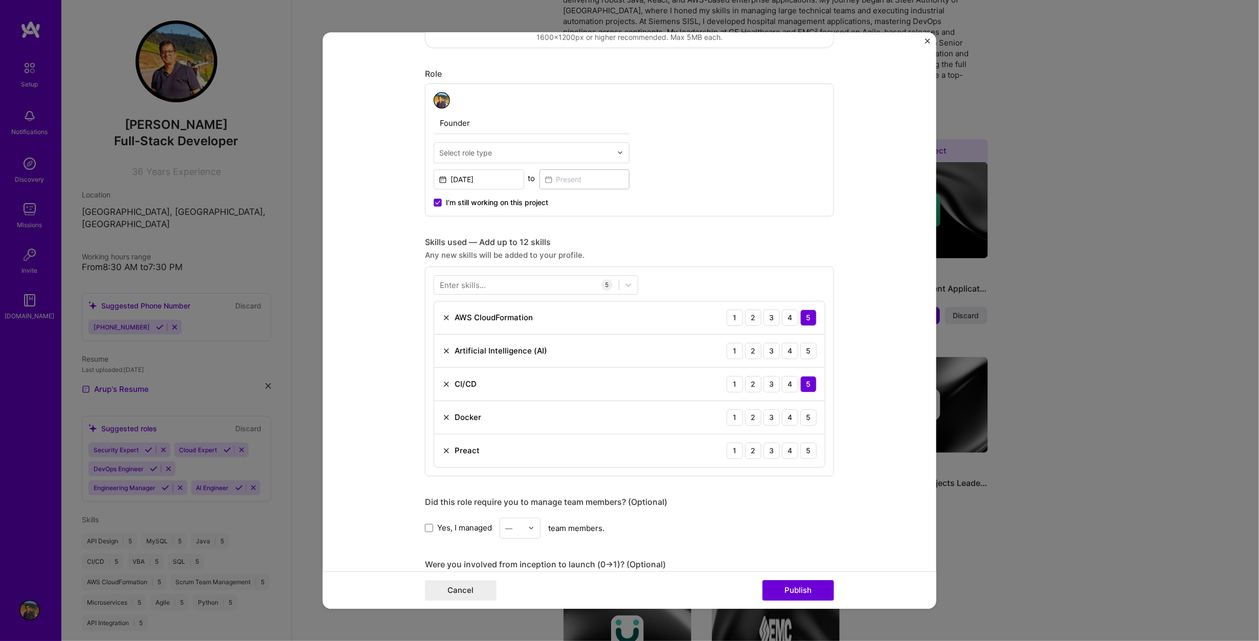
scroll to position [460, 0]
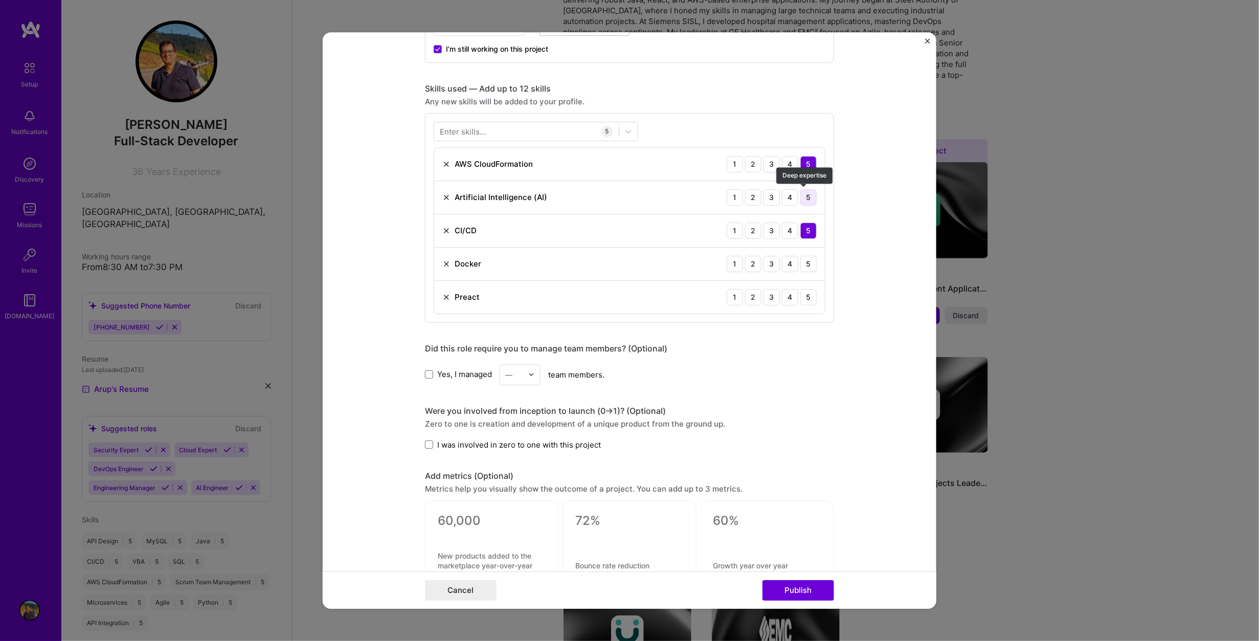
click at [807, 190] on div "5" at bounding box center [808, 197] width 16 height 16
click at [803, 265] on div "5" at bounding box center [808, 264] width 16 height 16
click at [802, 296] on div "5" at bounding box center [808, 297] width 16 height 16
drag, startPoint x: 441, startPoint y: 294, endPoint x: 445, endPoint y: 288, distance: 7.1
click at [442, 294] on img at bounding box center [446, 297] width 8 height 8
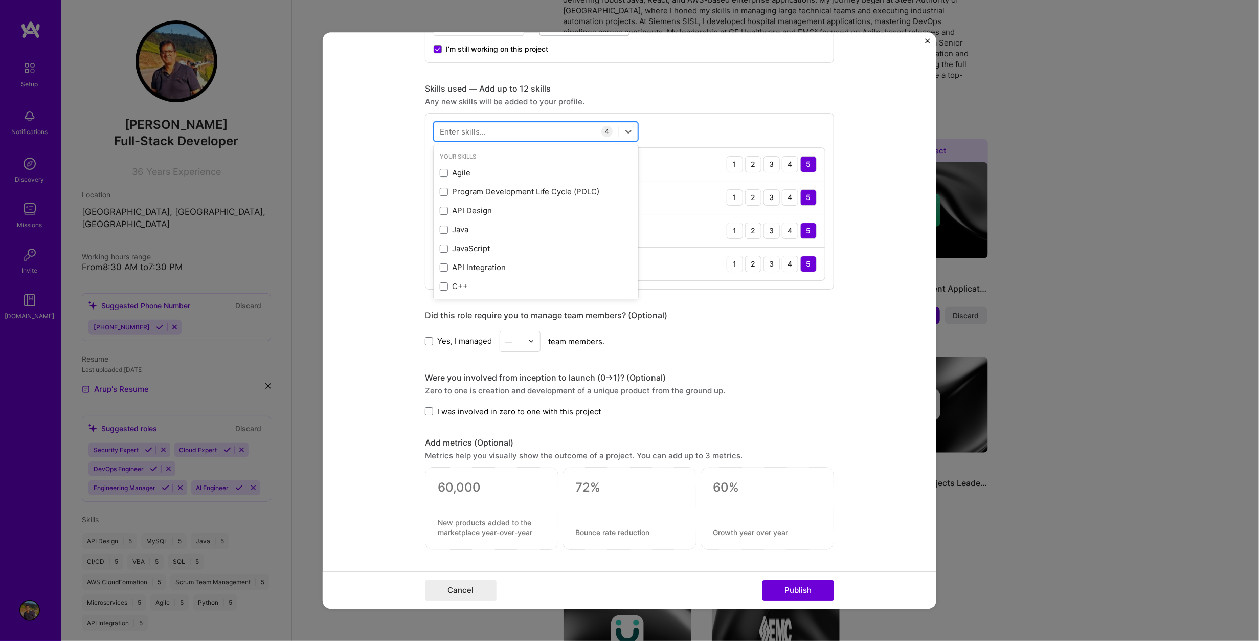
click at [501, 133] on div at bounding box center [526, 131] width 185 height 17
click at [469, 210] on div "API Design" at bounding box center [536, 210] width 192 height 11
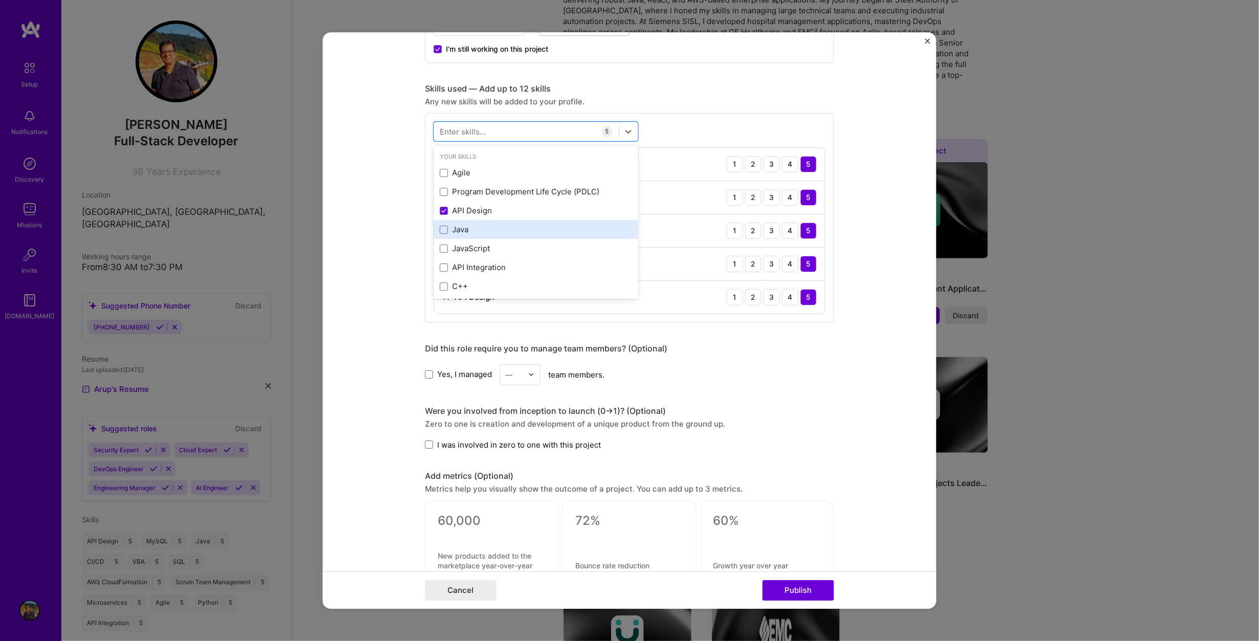
click at [455, 233] on div "Java" at bounding box center [536, 229] width 192 height 11
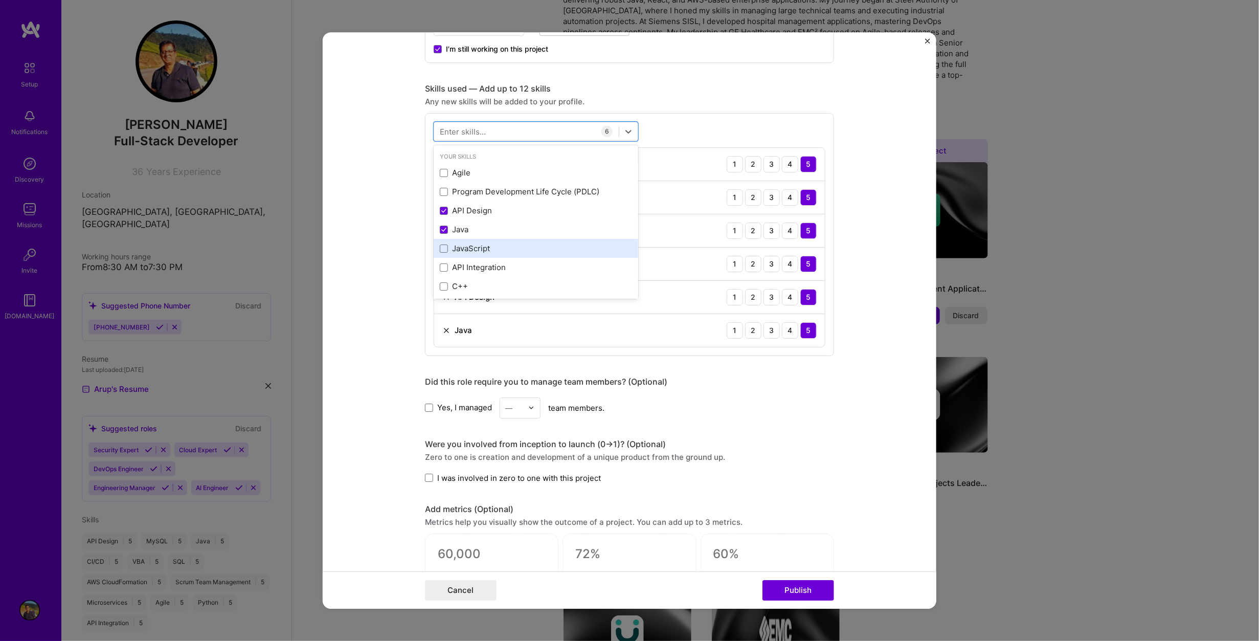
click at [458, 249] on div "JavaScript" at bounding box center [536, 248] width 192 height 11
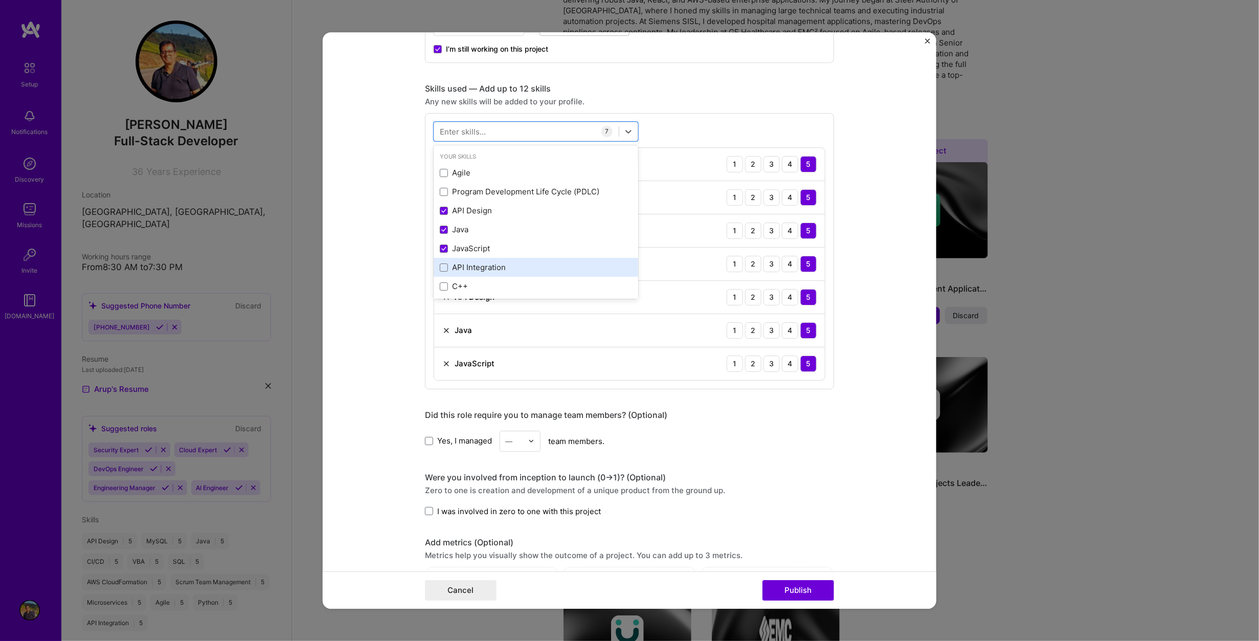
click at [460, 264] on div "API Integration" at bounding box center [536, 267] width 192 height 11
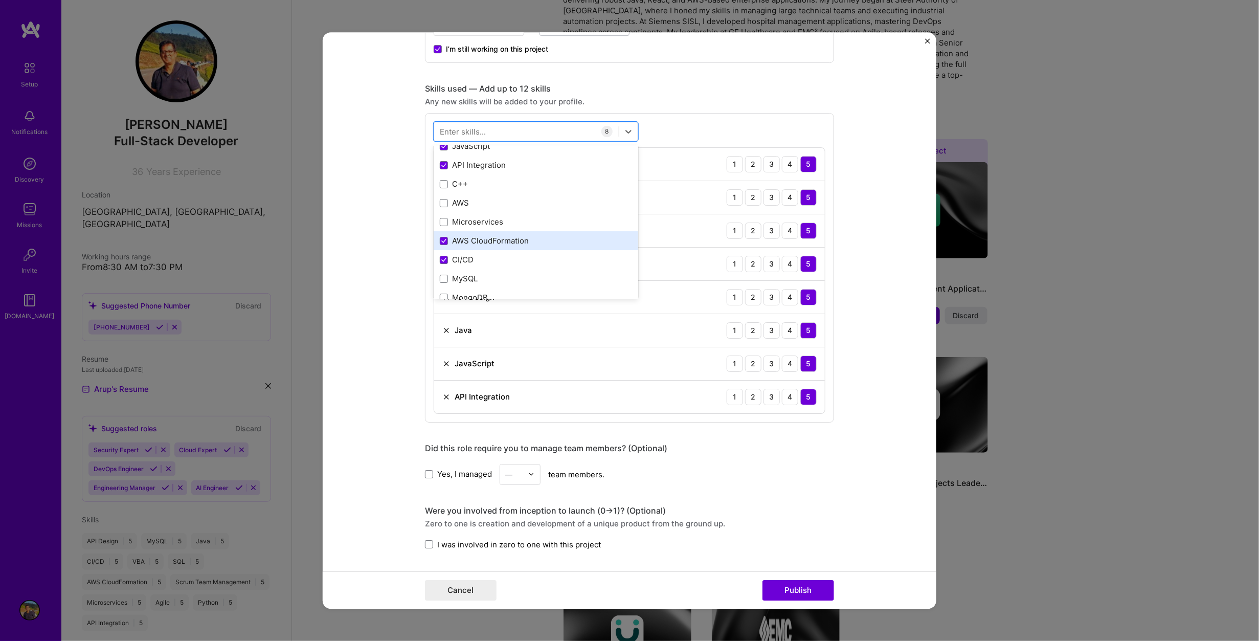
scroll to position [205, 0]
click at [462, 233] on div "React" at bounding box center [536, 233] width 192 height 11
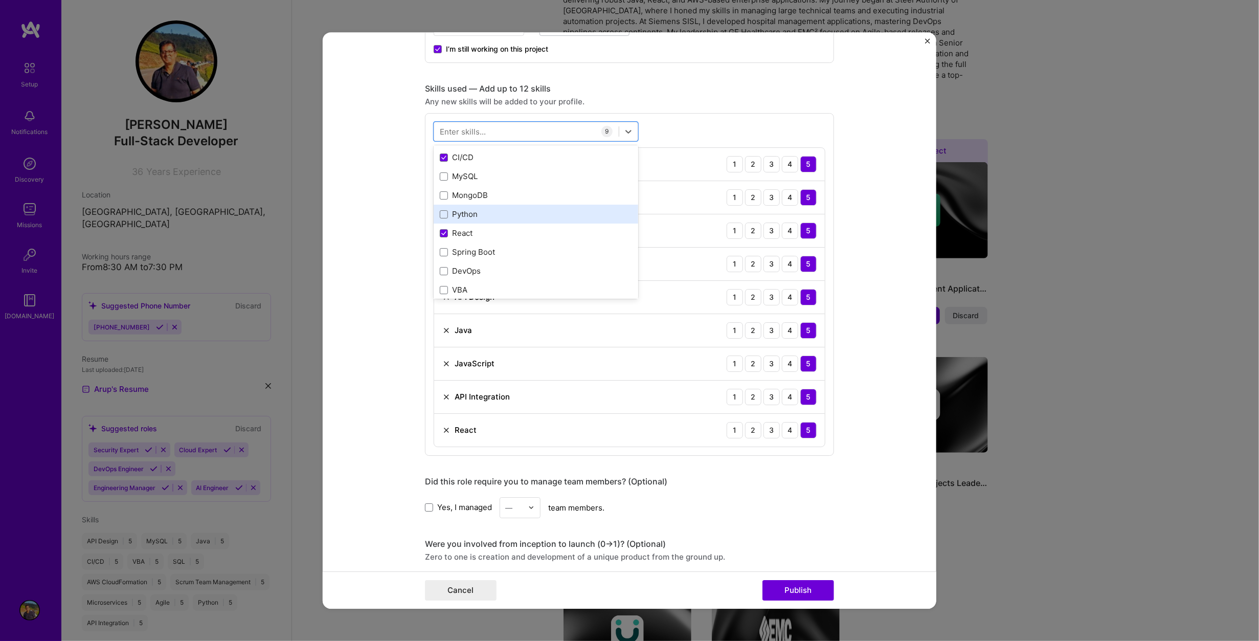
click at [464, 215] on div "Python" at bounding box center [536, 214] width 192 height 11
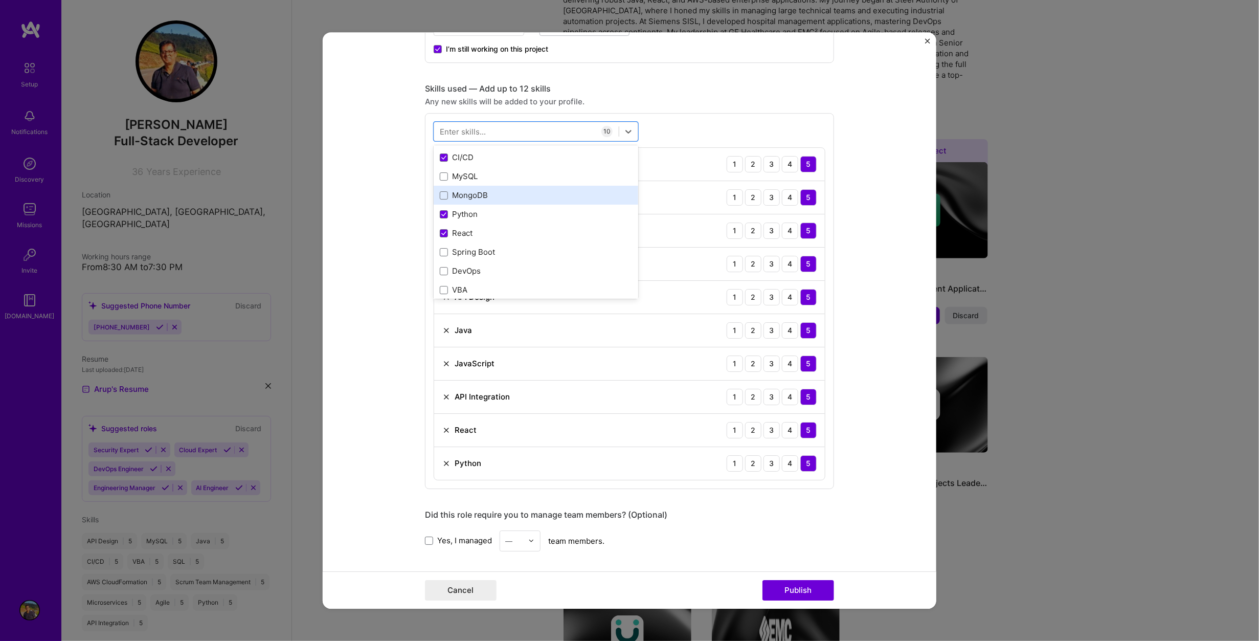
click at [466, 195] on div "MongoDB" at bounding box center [536, 195] width 192 height 11
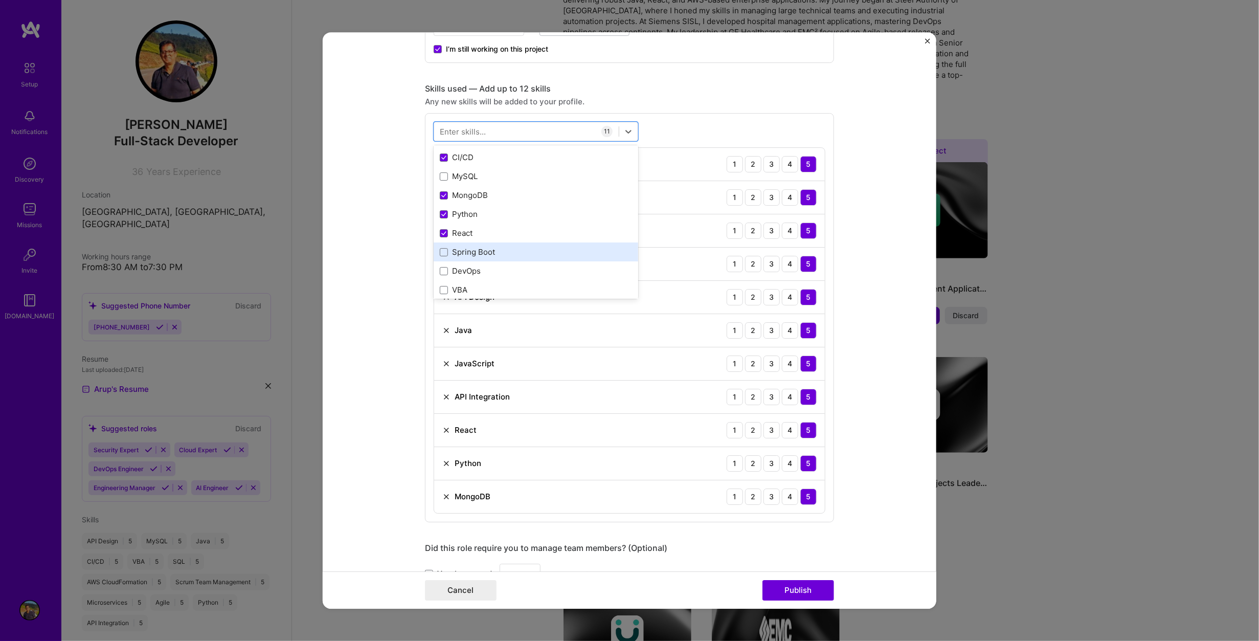
click at [477, 253] on div "Spring Boot" at bounding box center [536, 251] width 192 height 11
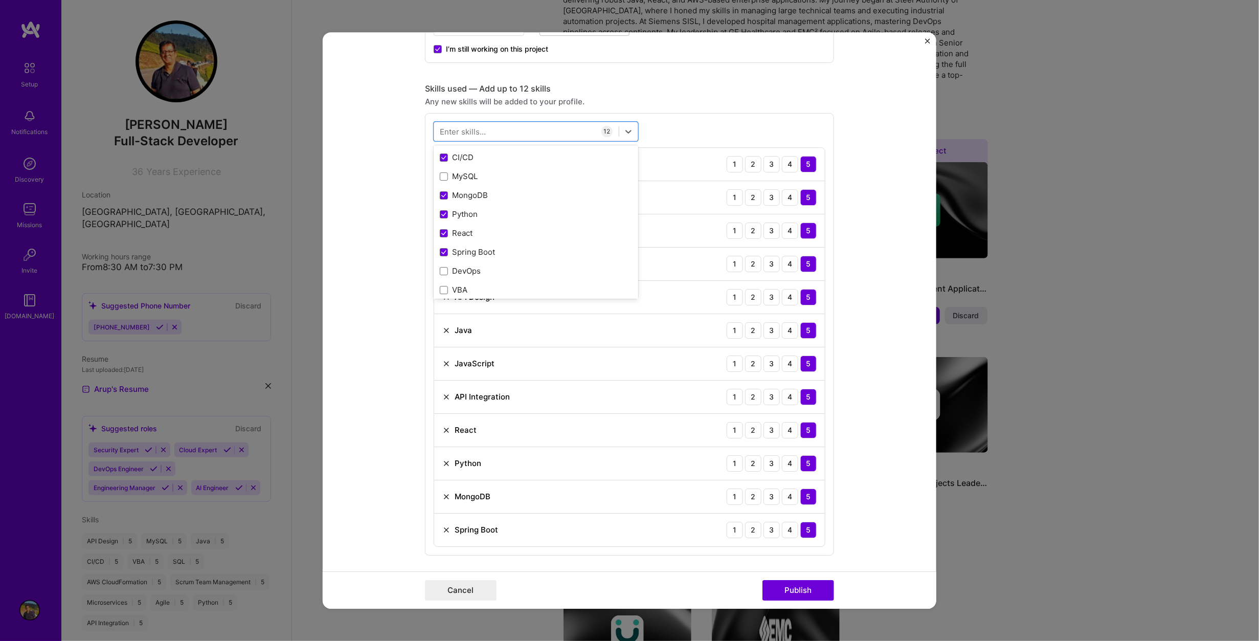
click at [864, 403] on form "Editing suggested project This project is suggested based on your LinkedIn, res…" at bounding box center [630, 320] width 614 height 577
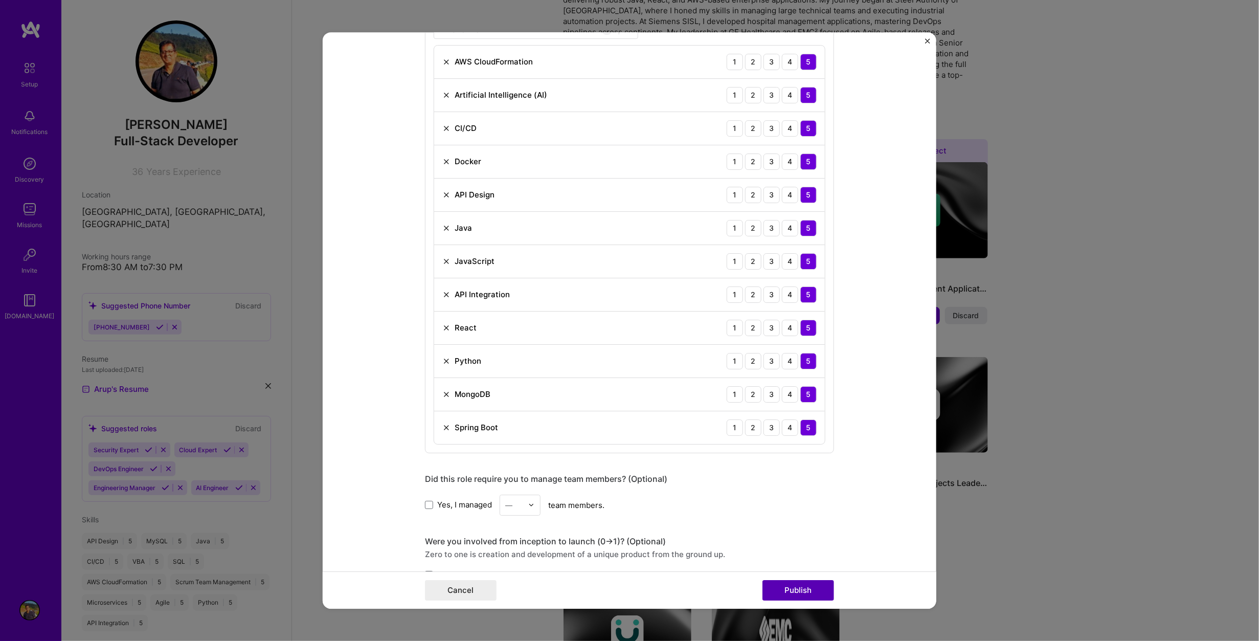
click at [803, 588] on button "Publish" at bounding box center [798, 590] width 72 height 20
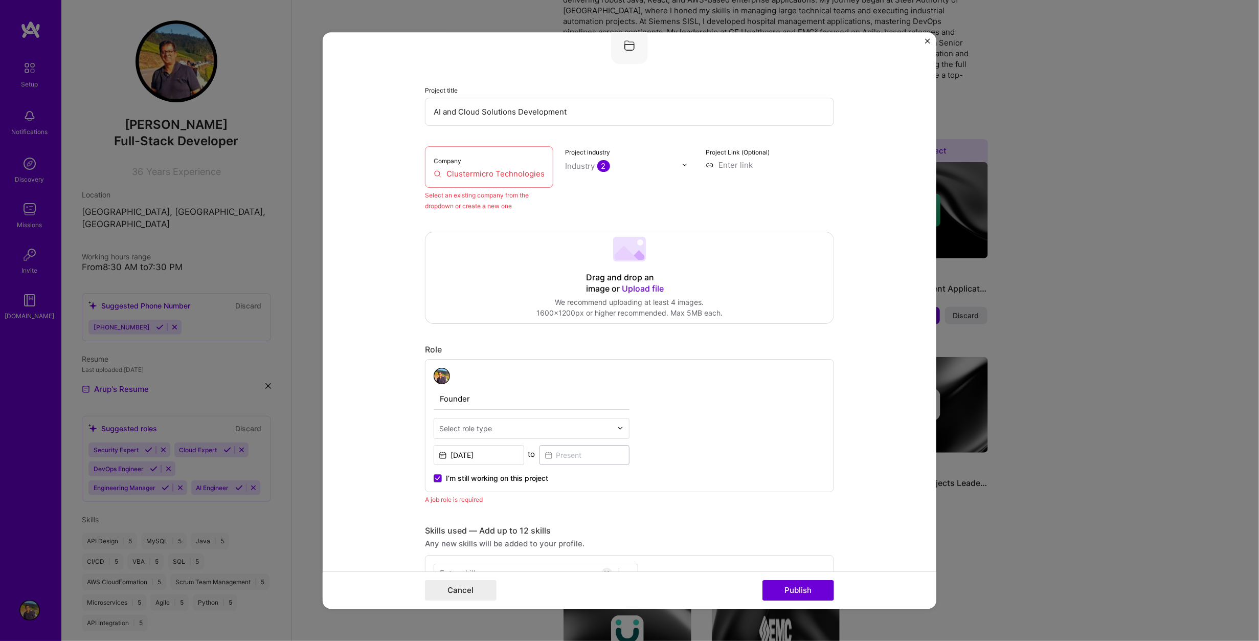
scroll to position [66, 0]
click at [724, 171] on input at bounding box center [770, 170] width 128 height 11
paste input "[URL][DOMAIN_NAME]"
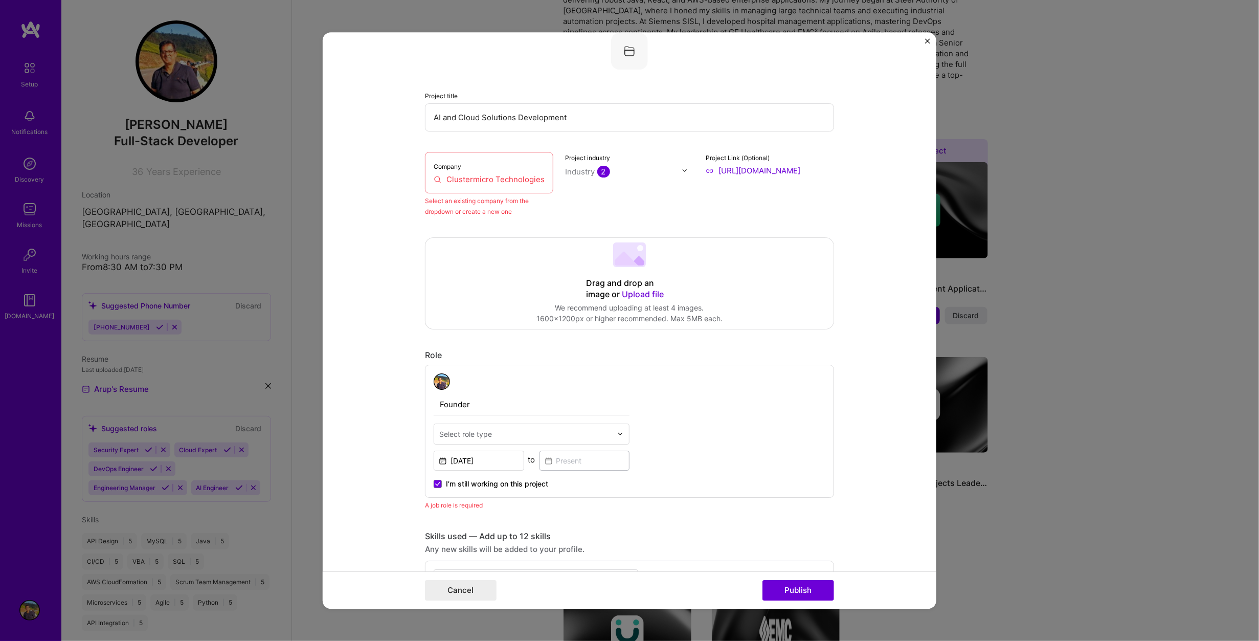
type input "[URL][DOMAIN_NAME]"
click at [860, 211] on form "Editing suggested project This project is suggested based on your LinkedIn, res…" at bounding box center [630, 320] width 614 height 577
click at [800, 593] on button "Publish" at bounding box center [798, 590] width 72 height 20
click at [469, 177] on input "Clustermicro Technologies" at bounding box center [489, 179] width 111 height 11
click at [682, 170] on img at bounding box center [685, 170] width 6 height 6
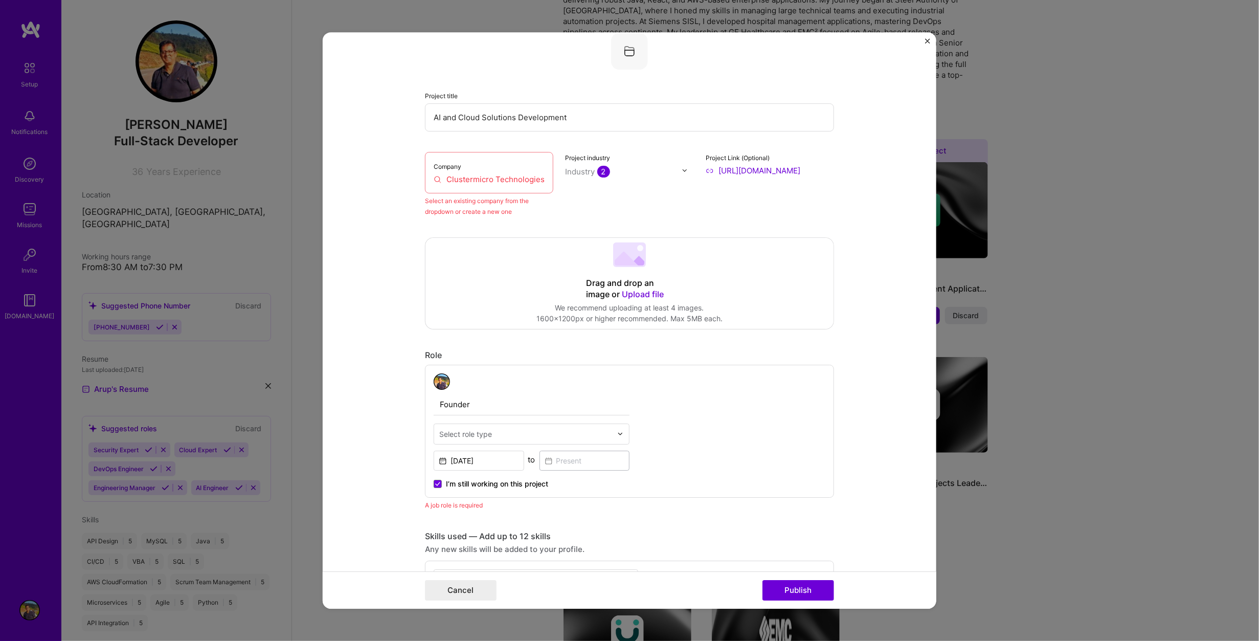
click at [663, 156] on div "Project industry Industry 2" at bounding box center [630, 184] width 128 height 65
click at [446, 175] on input "Clustermicro Technologies" at bounding box center [489, 179] width 111 height 11
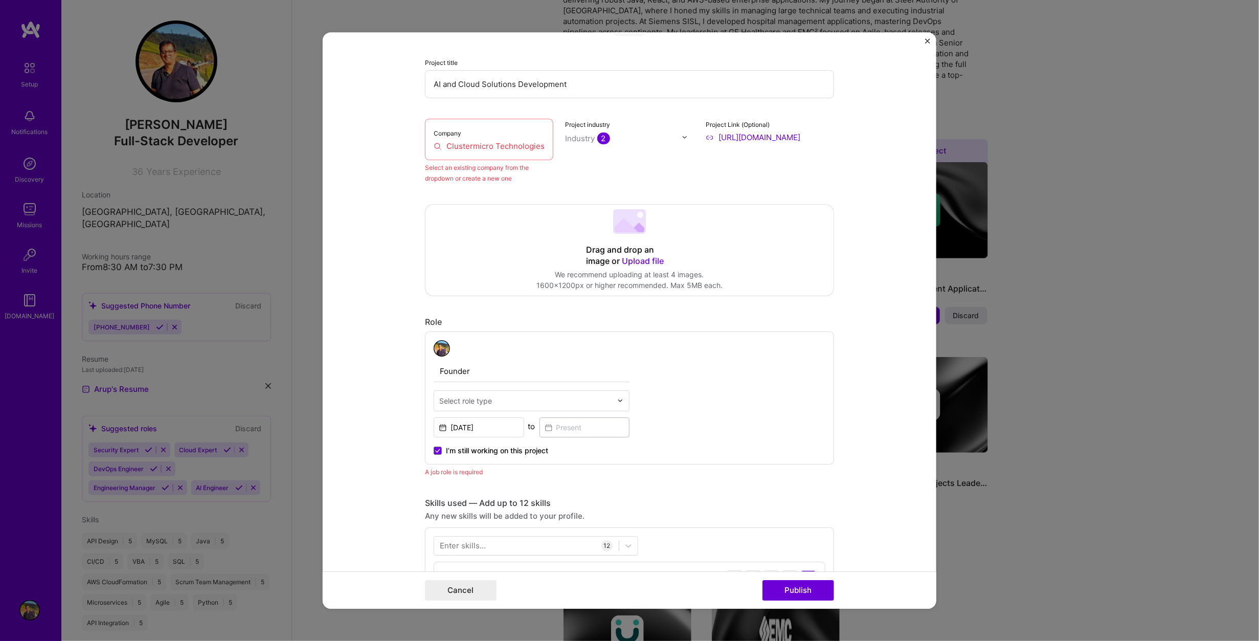
scroll to position [118, 0]
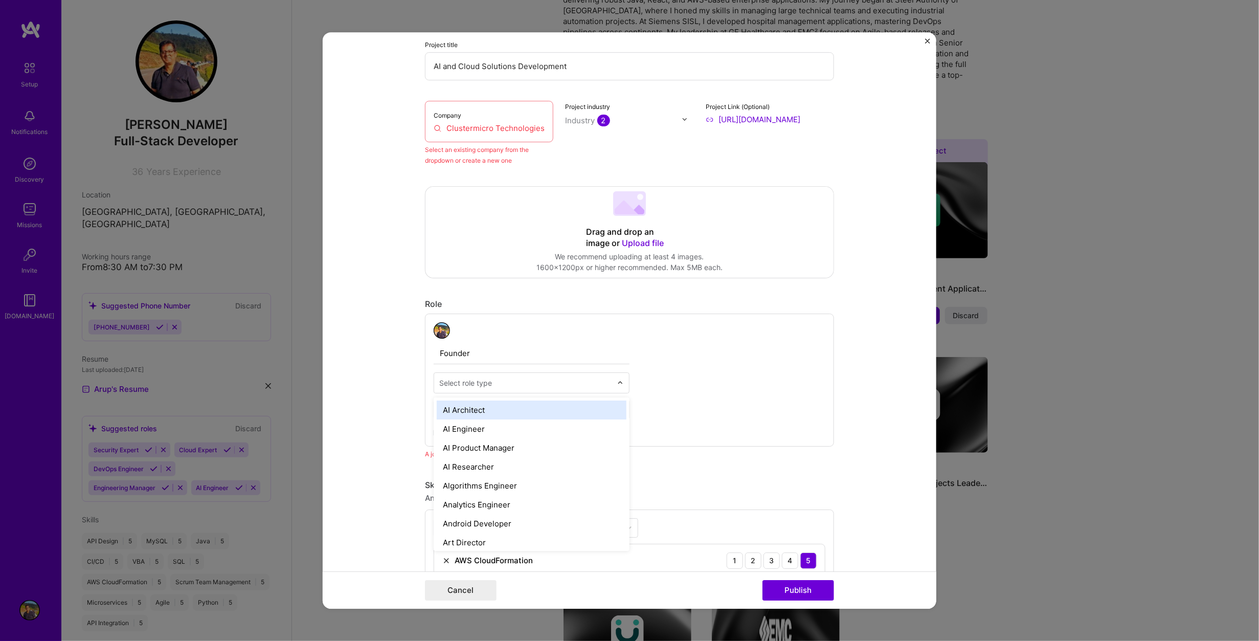
click at [617, 382] on img at bounding box center [620, 382] width 6 height 6
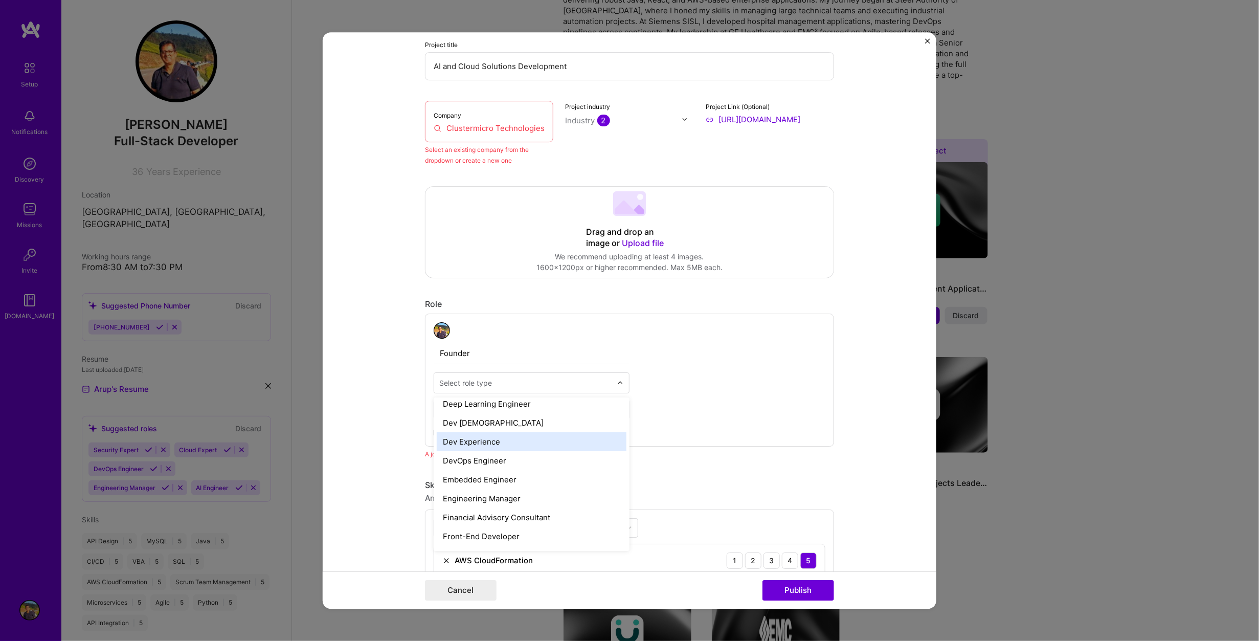
scroll to position [614, 0]
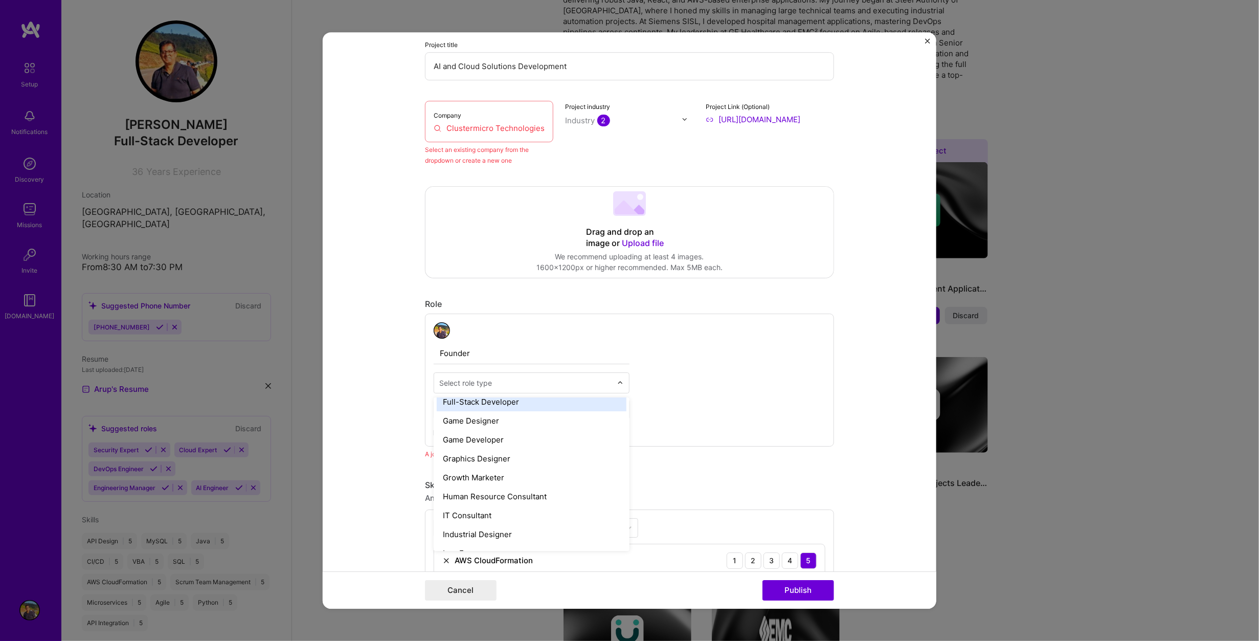
click at [555, 401] on div "Full-Stack Developer" at bounding box center [532, 401] width 190 height 19
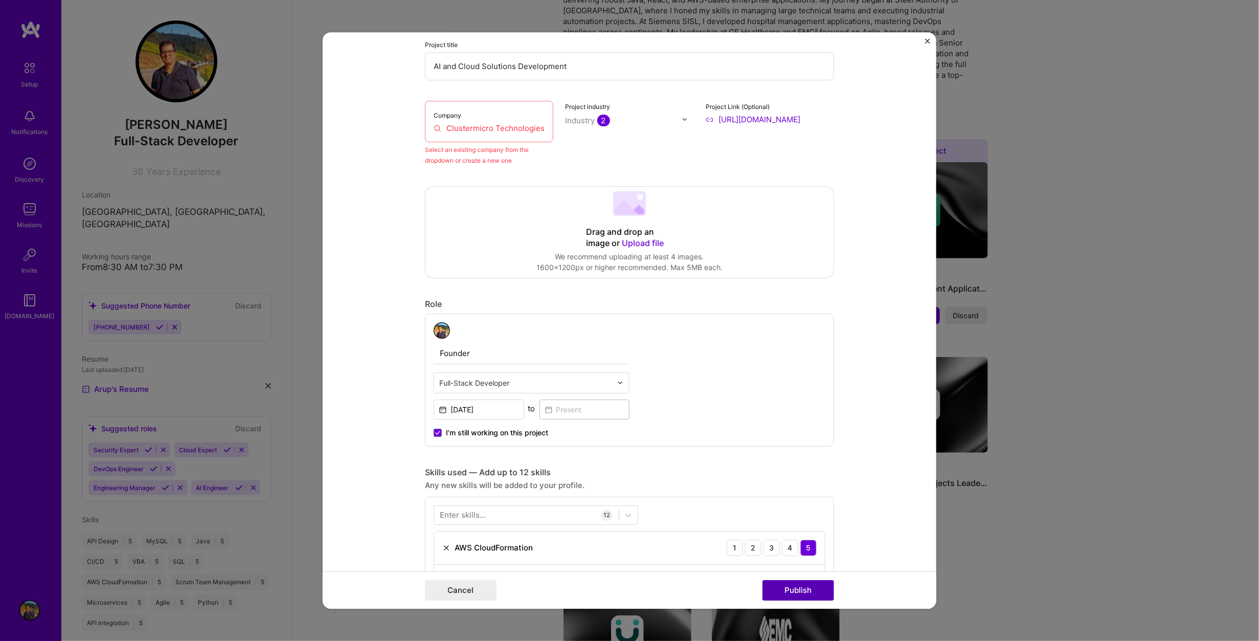
click at [793, 588] on button "Publish" at bounding box center [798, 590] width 72 height 20
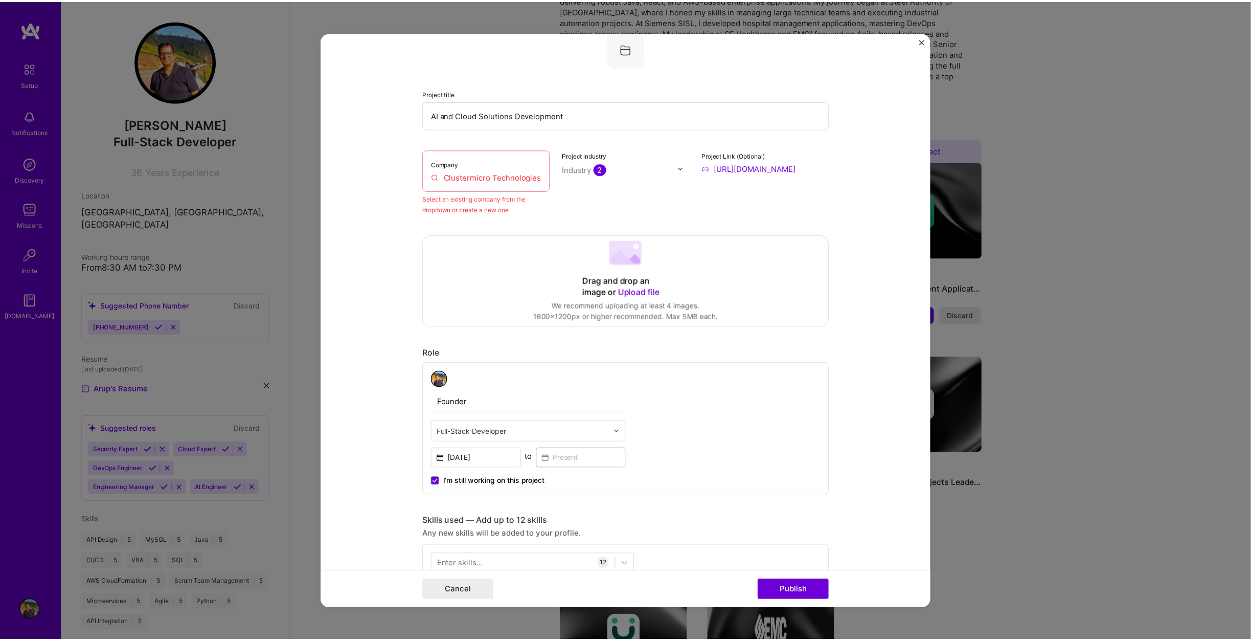
scroll to position [66, 0]
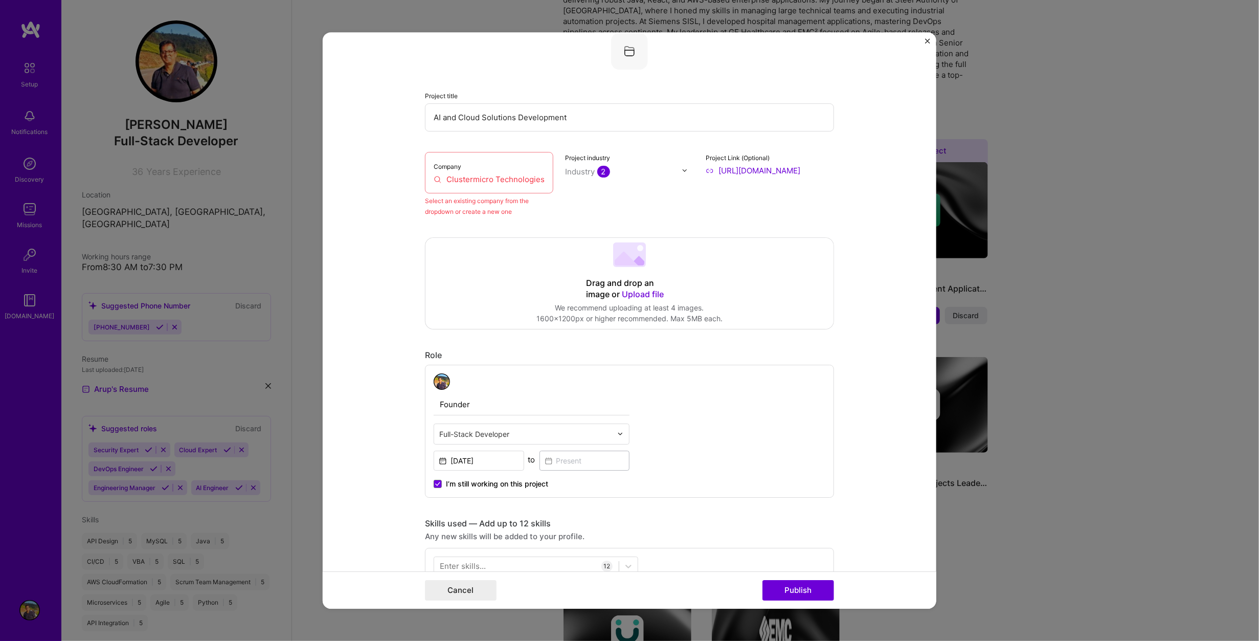
click at [443, 175] on input "Clustermicro Technologies" at bounding box center [489, 179] width 111 height 11
drag, startPoint x: 443, startPoint y: 175, endPoint x: 545, endPoint y: 175, distance: 102.3
click at [545, 175] on div "Company Clustermicro Technologies" at bounding box center [489, 172] width 128 height 41
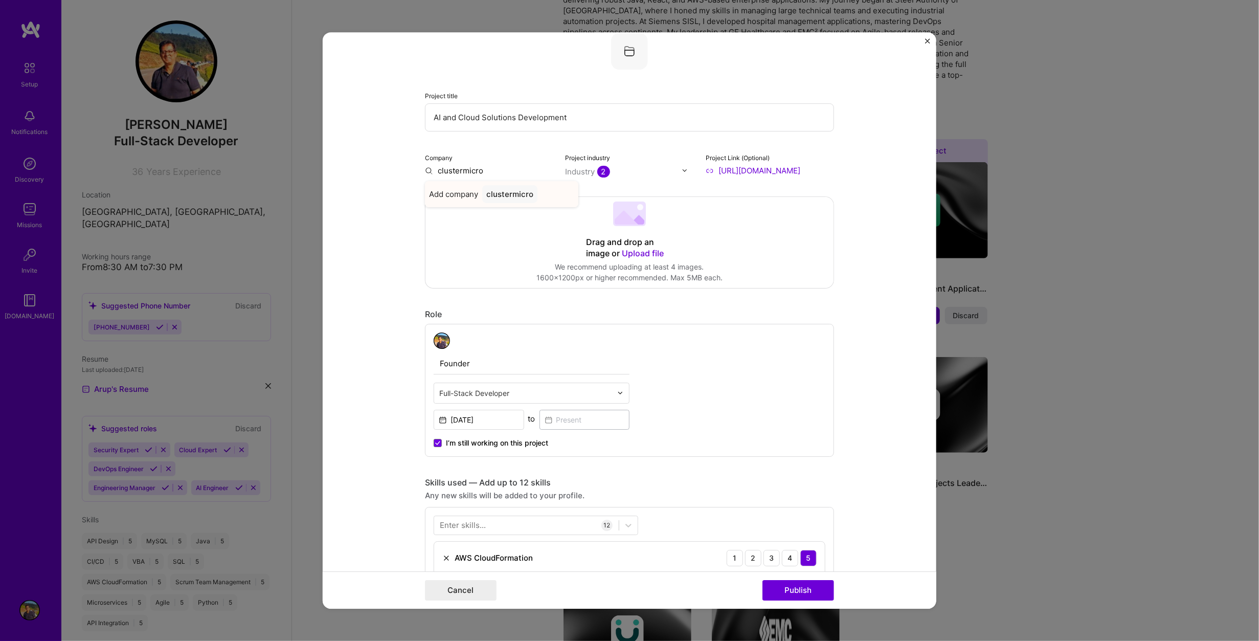
type input "clustermicro"
click at [511, 191] on div "clustermicro" at bounding box center [509, 194] width 55 height 18
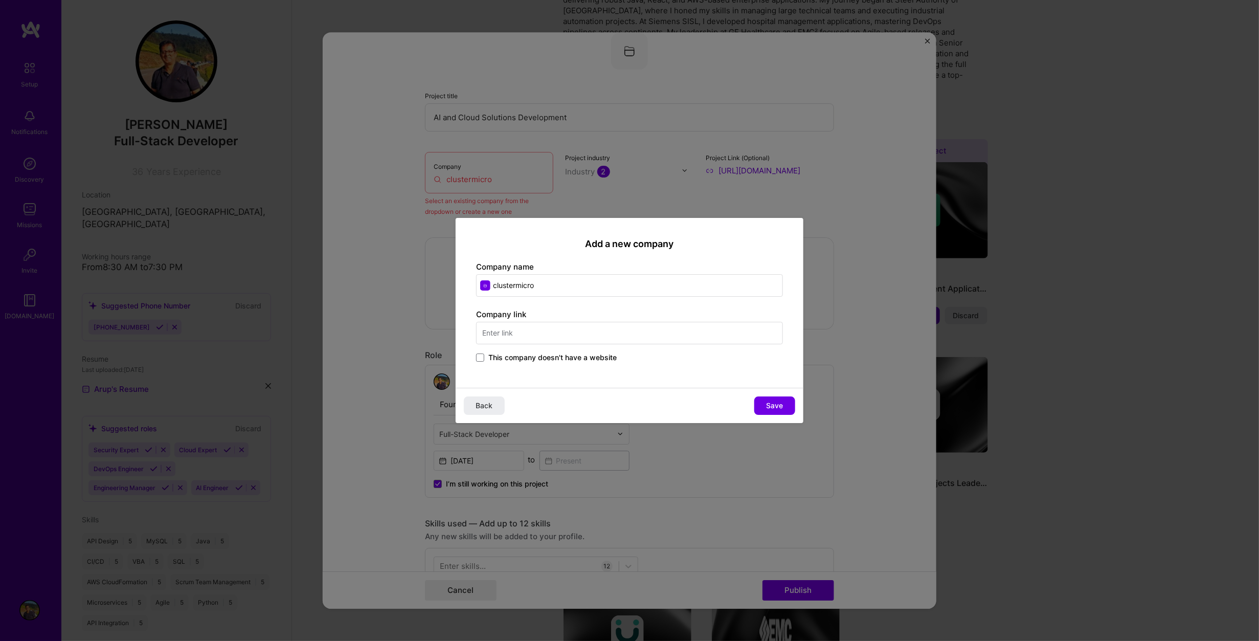
click at [553, 330] on input "text" at bounding box center [629, 333] width 307 height 23
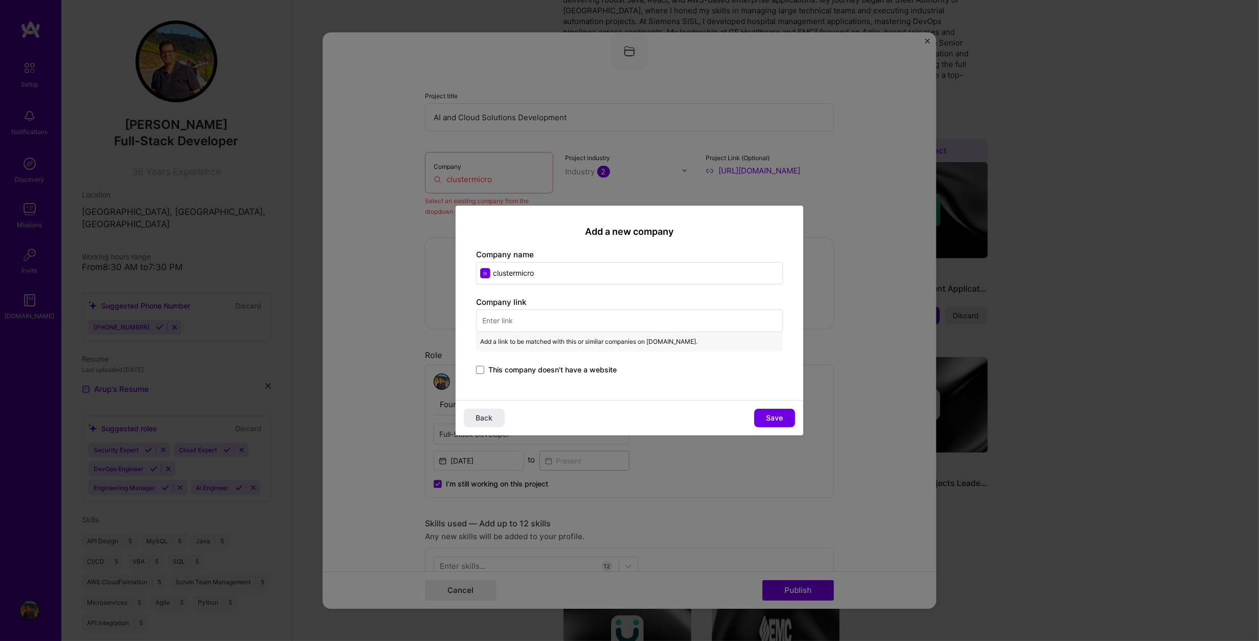
paste input "[URL][DOMAIN_NAME]"
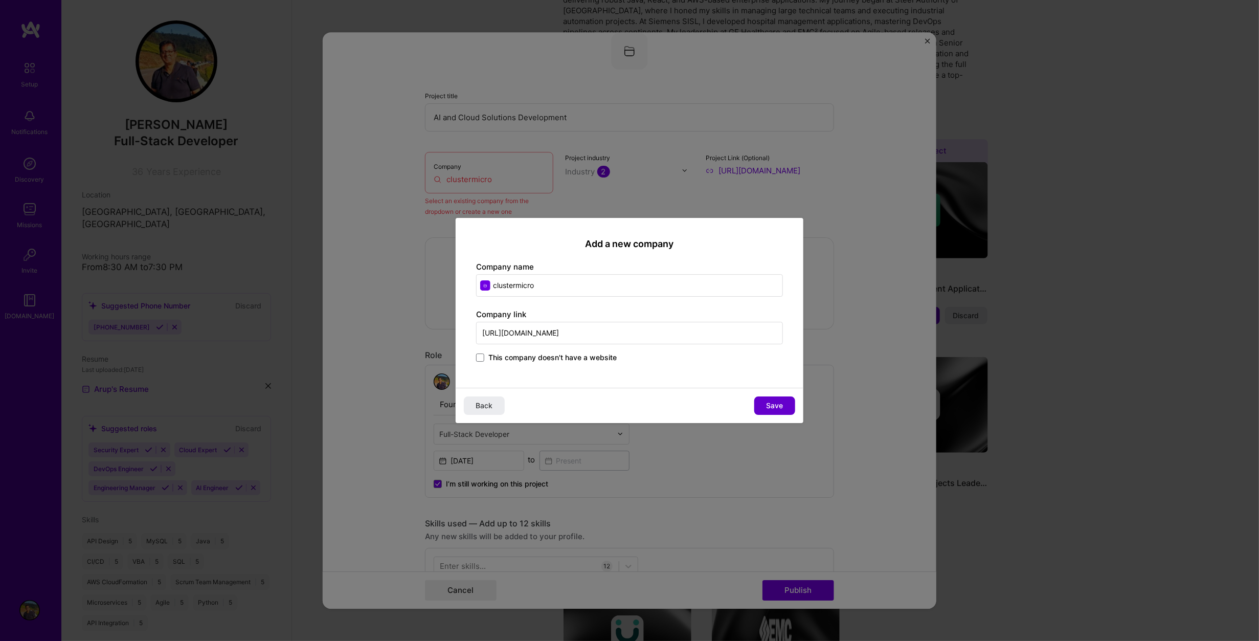
type input "[URL][DOMAIN_NAME]"
click at [767, 401] on span "Save" at bounding box center [775, 405] width 17 height 10
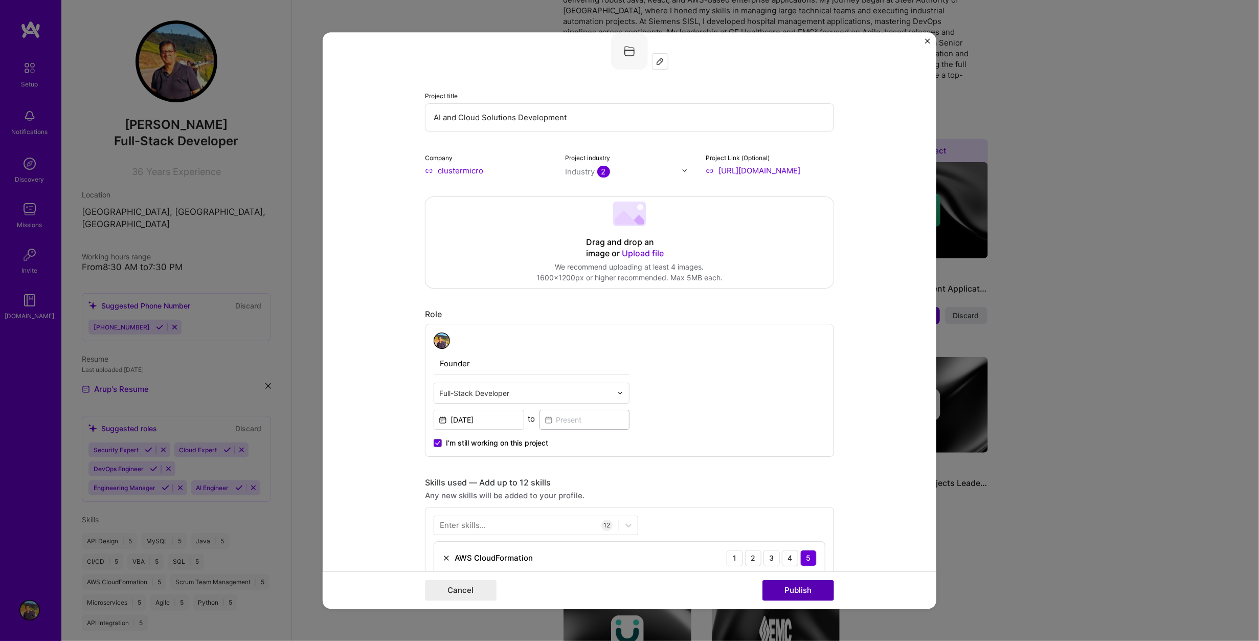
click at [806, 587] on button "Publish" at bounding box center [798, 590] width 72 height 20
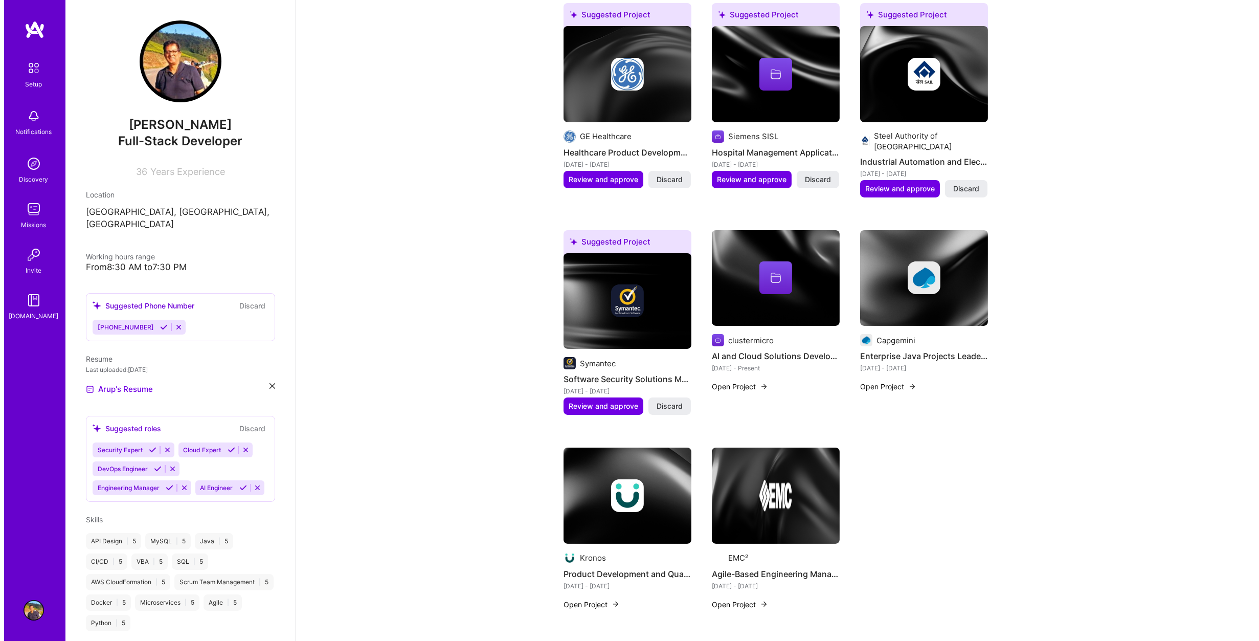
scroll to position [256, 0]
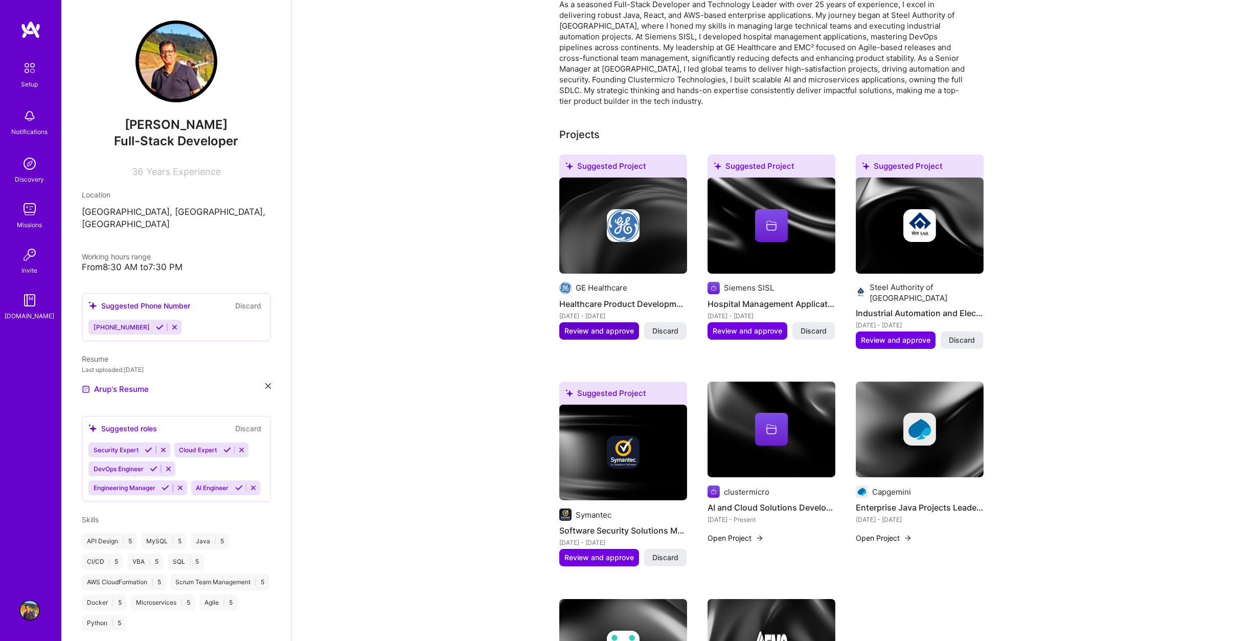
click at [617, 326] on span "Review and approve" at bounding box center [600, 331] width 70 height 10
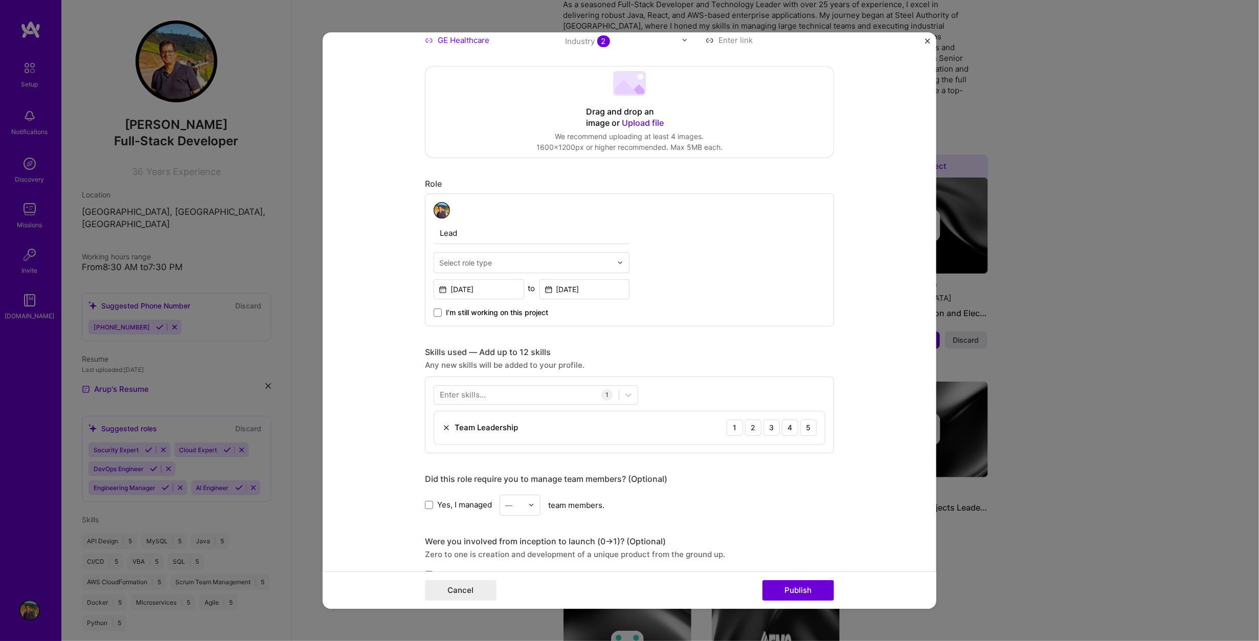
scroll to position [205, 0]
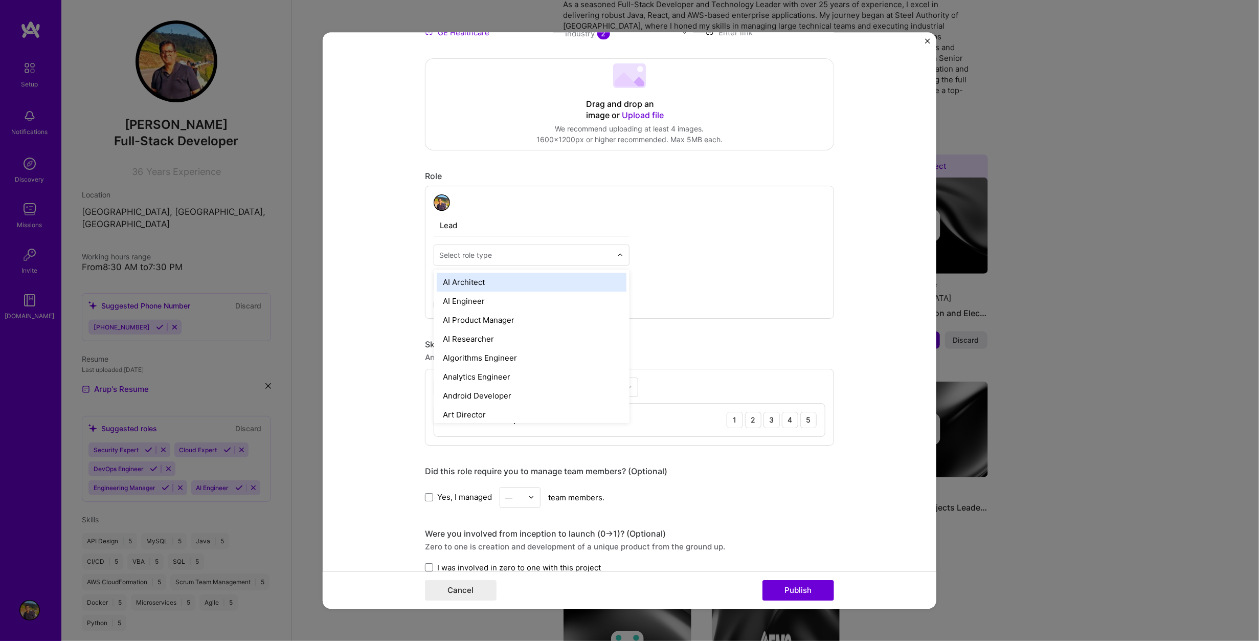
click at [617, 254] on img at bounding box center [620, 255] width 6 height 6
click at [575, 326] on div "Project Manager" at bounding box center [532, 332] width 190 height 19
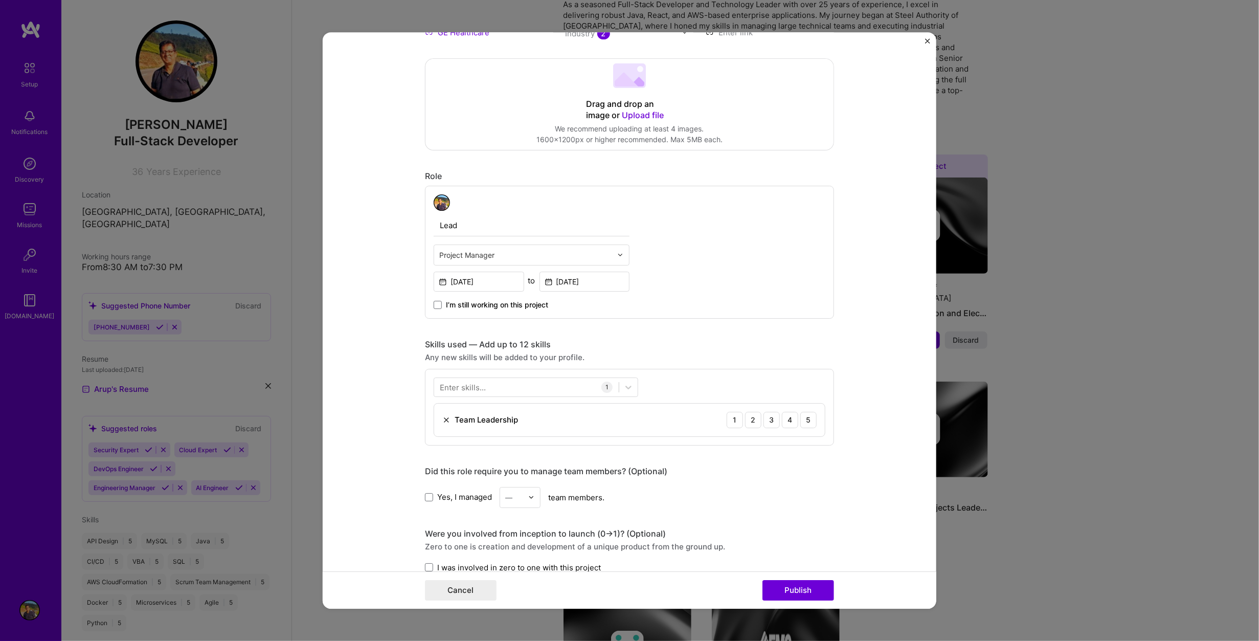
click at [370, 284] on form "Editing suggested project This project is suggested based on your LinkedIn, res…" at bounding box center [630, 320] width 614 height 577
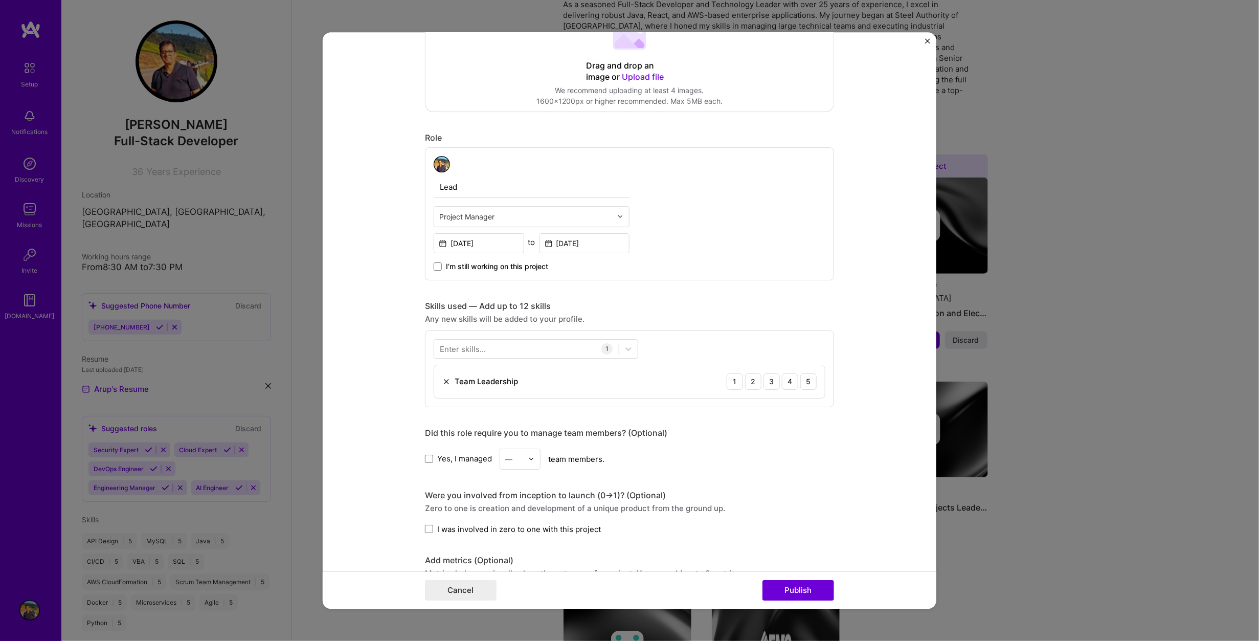
scroll to position [307, 0]
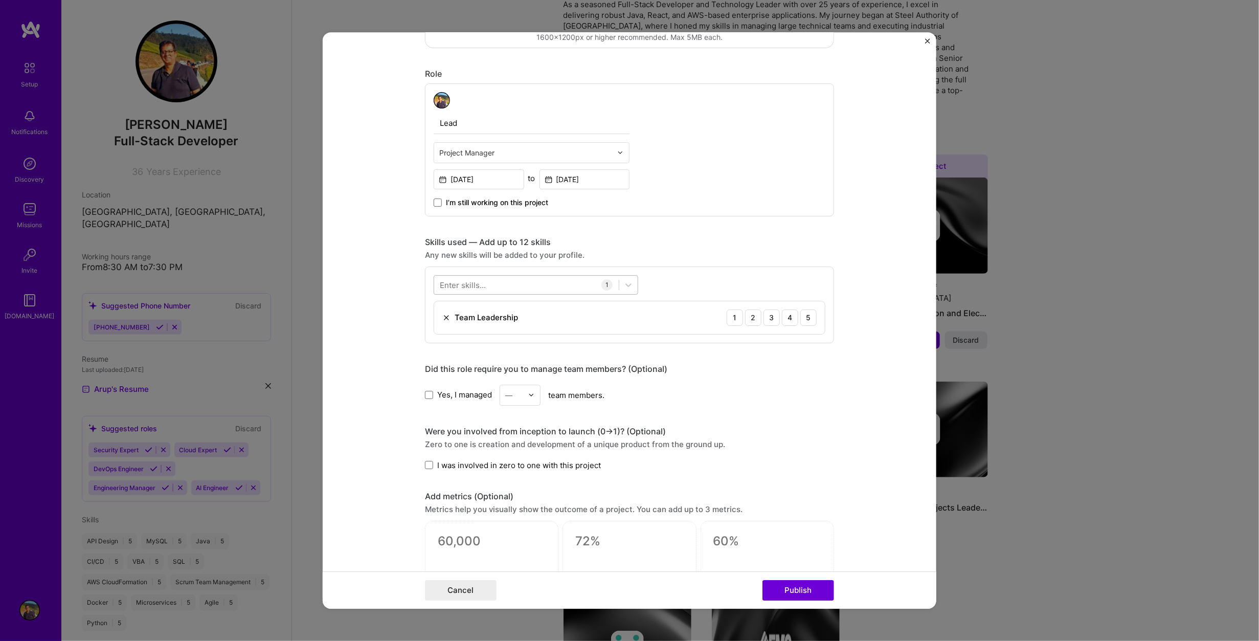
click at [492, 283] on div at bounding box center [526, 284] width 185 height 17
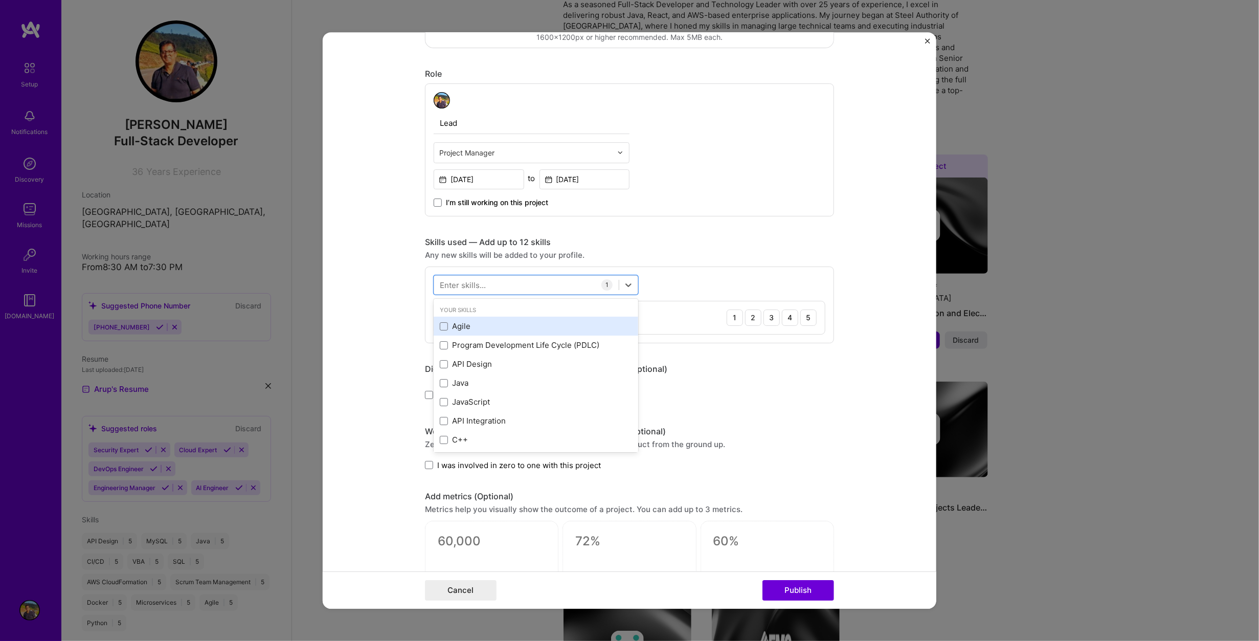
click at [460, 323] on div "Agile" at bounding box center [536, 326] width 192 height 11
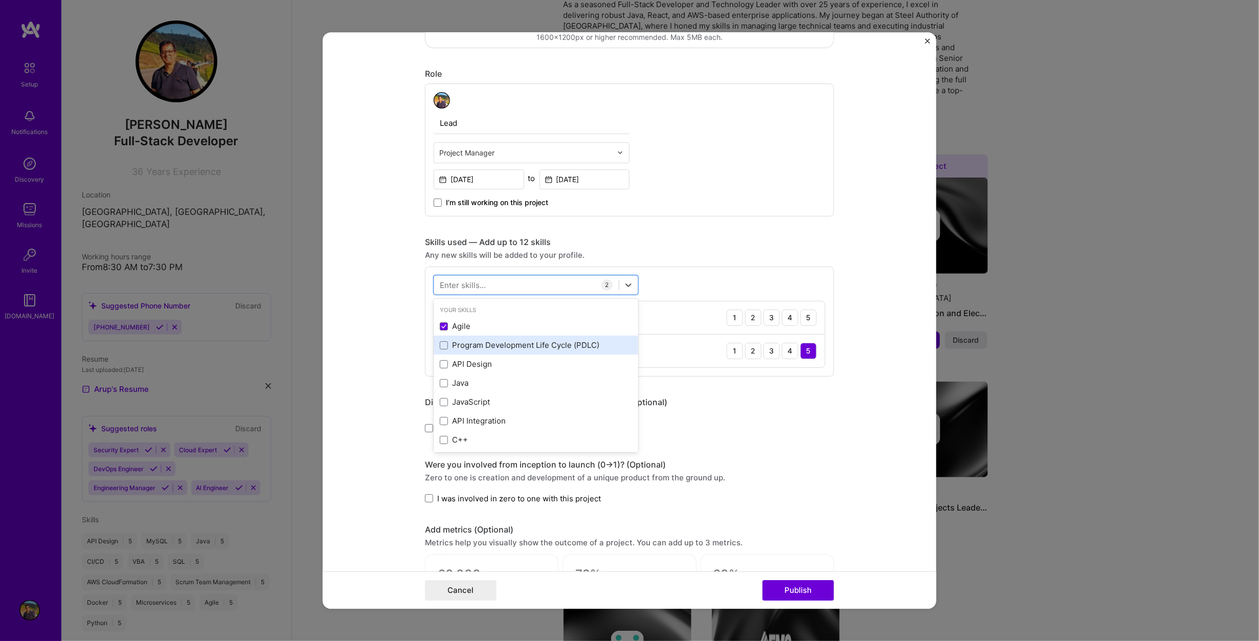
click at [455, 340] on div "Program Development Life Cycle (PDLC)" at bounding box center [536, 345] width 192 height 11
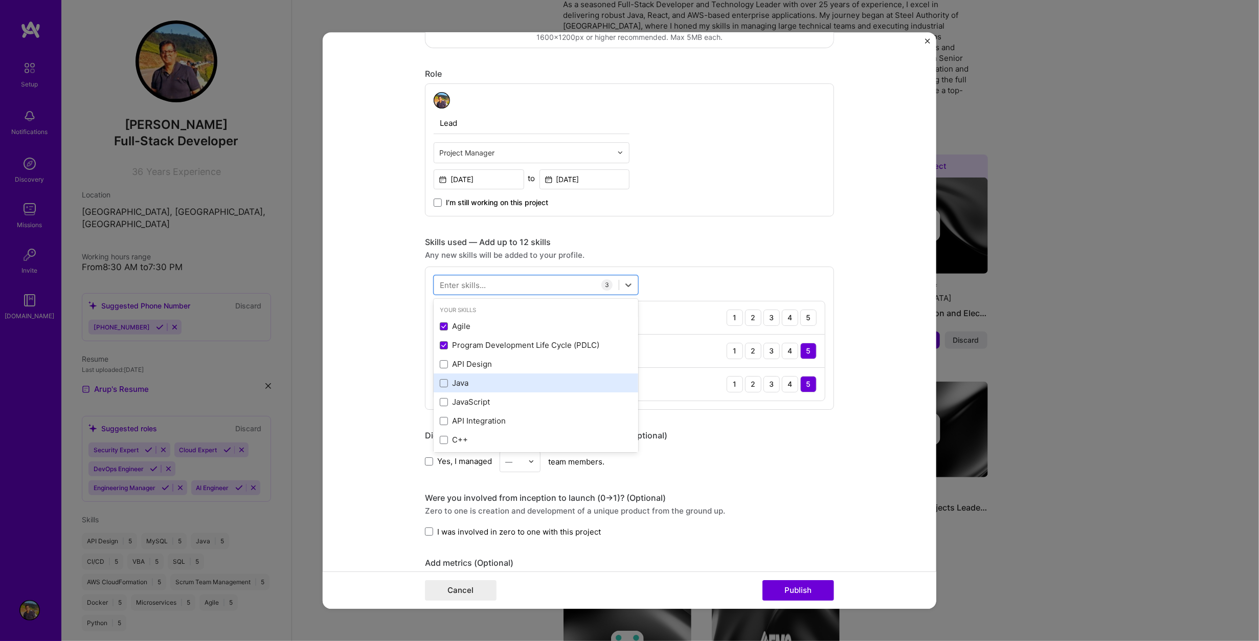
click at [454, 378] on div "Java" at bounding box center [536, 382] width 192 height 11
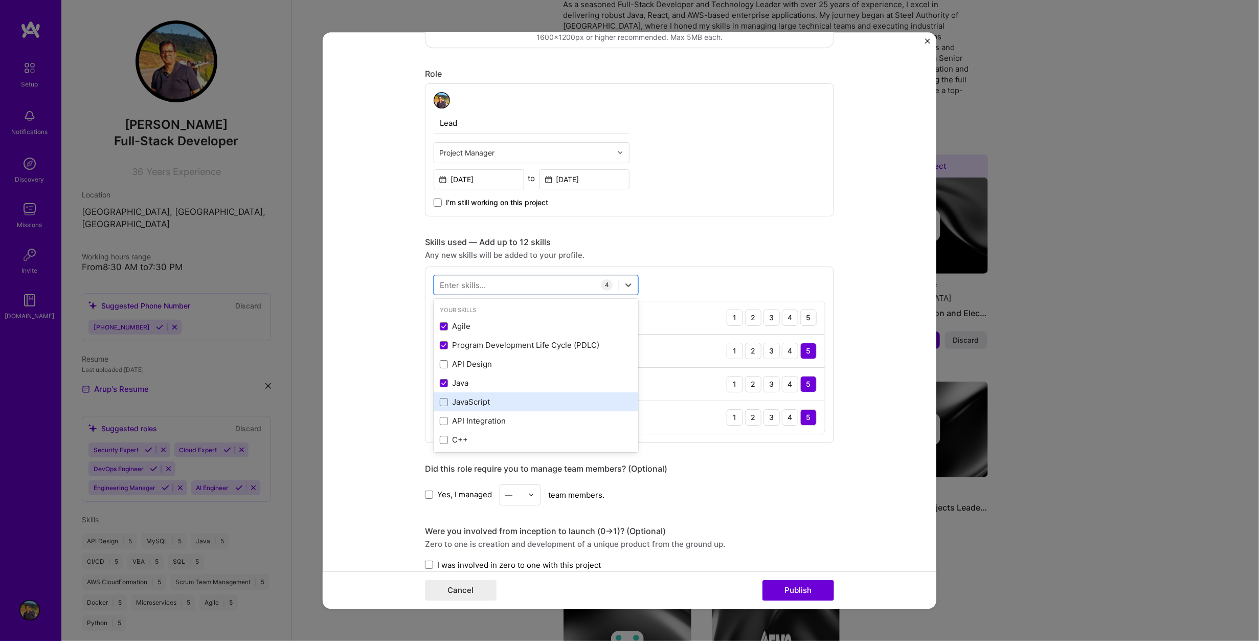
click at [458, 400] on div "JavaScript" at bounding box center [536, 401] width 192 height 11
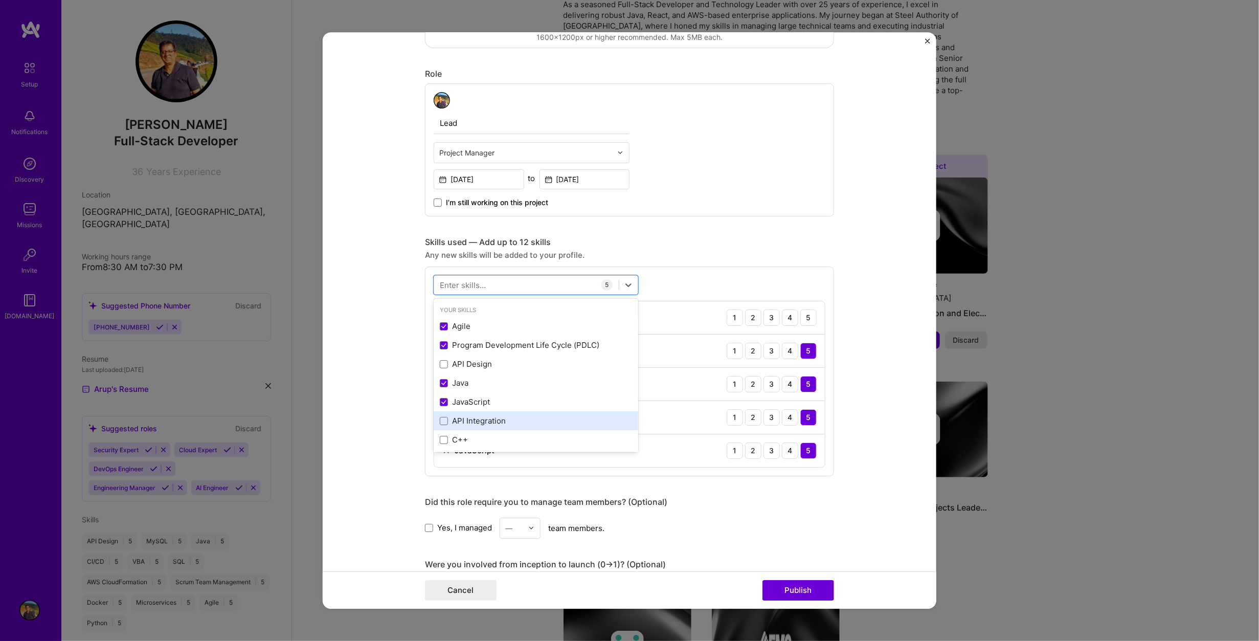
click at [461, 420] on div "API Integration" at bounding box center [536, 420] width 192 height 11
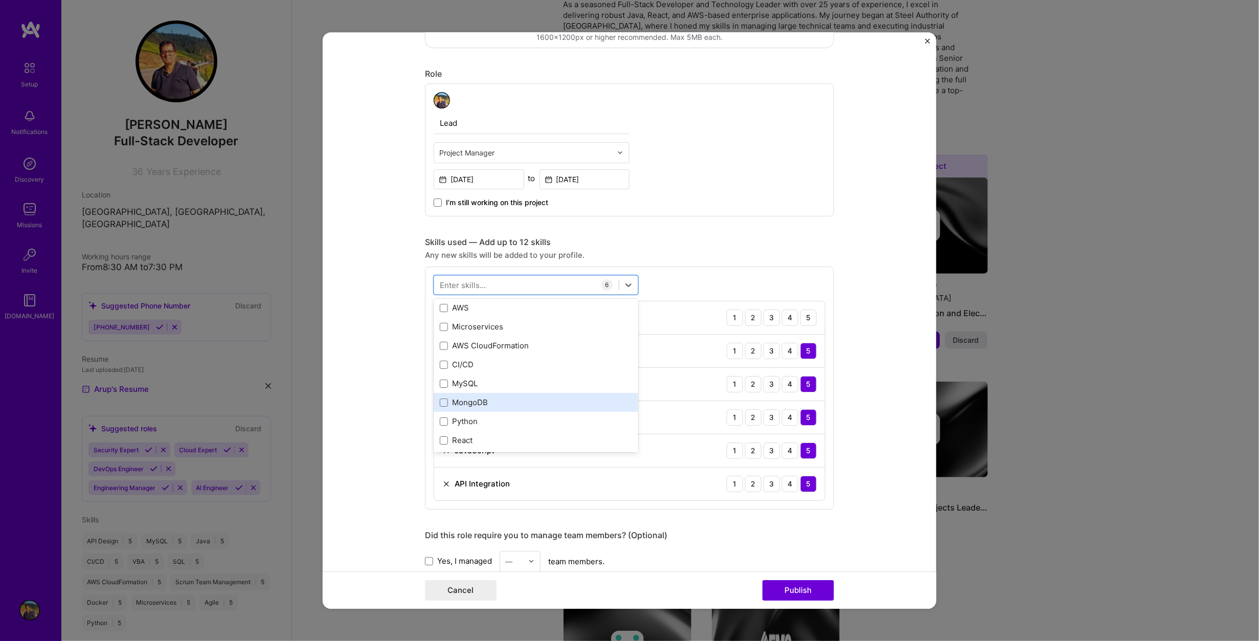
scroll to position [153, 0]
click at [522, 381] on div "MySQL" at bounding box center [536, 380] width 192 height 11
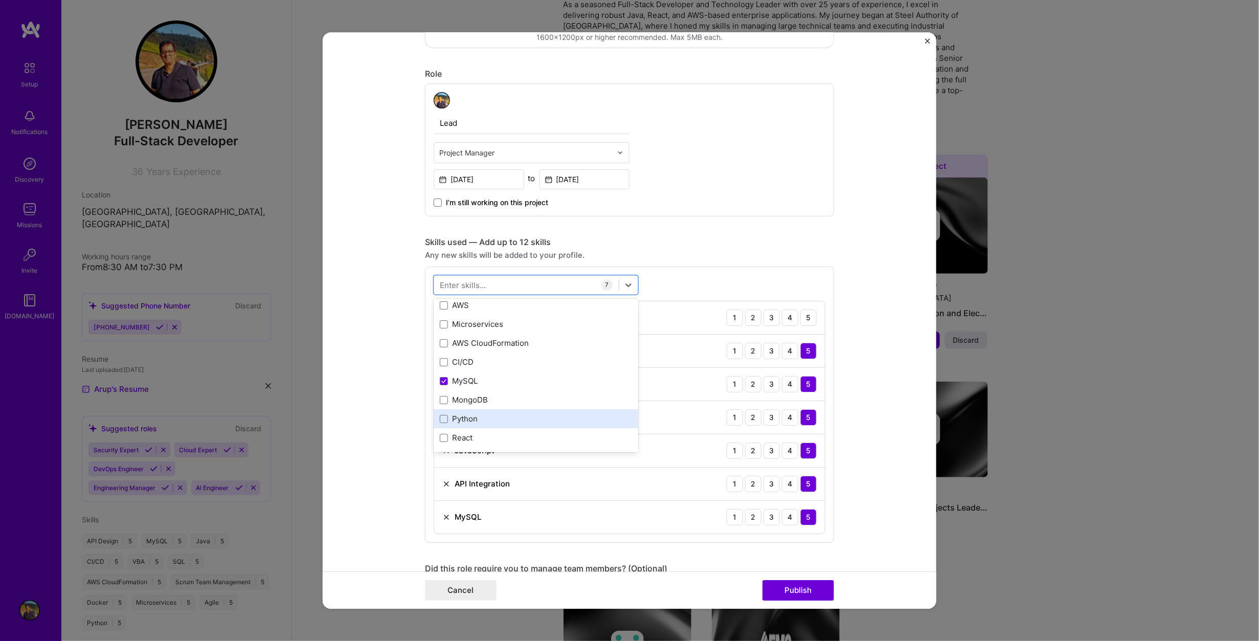
click at [481, 418] on div "Python" at bounding box center [536, 418] width 192 height 11
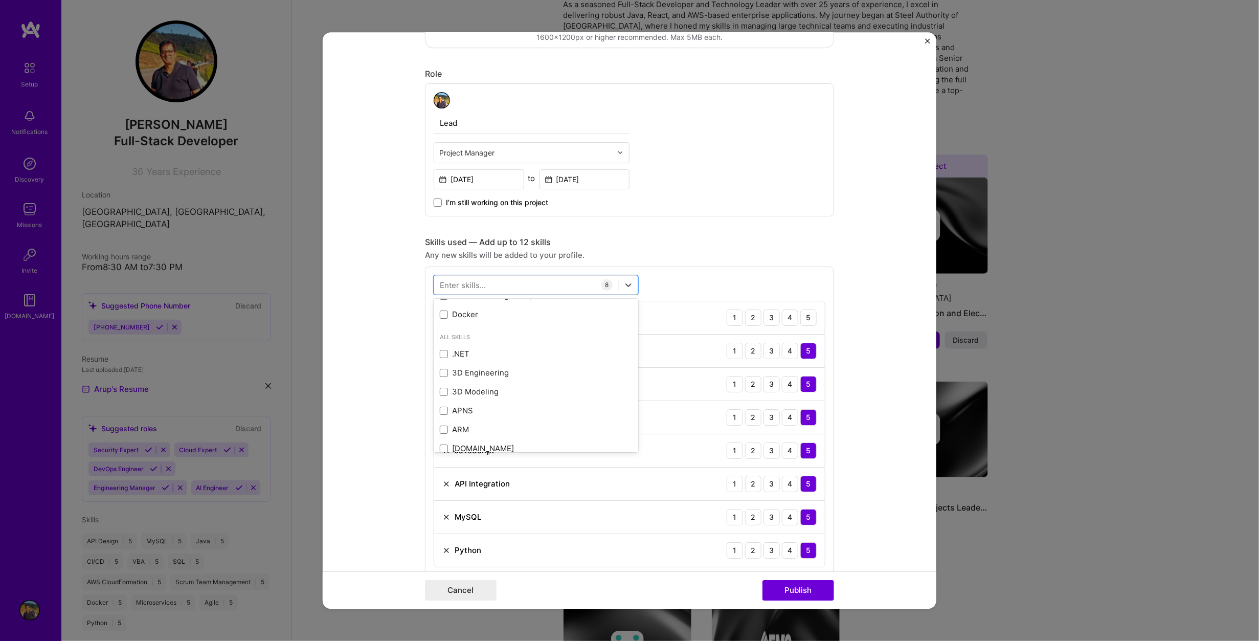
scroll to position [358, 0]
click at [461, 326] on div "SQL" at bounding box center [536, 327] width 192 height 11
click at [399, 371] on form "Editing suggested project This project is suggested based on your LinkedIn, res…" at bounding box center [630, 320] width 614 height 577
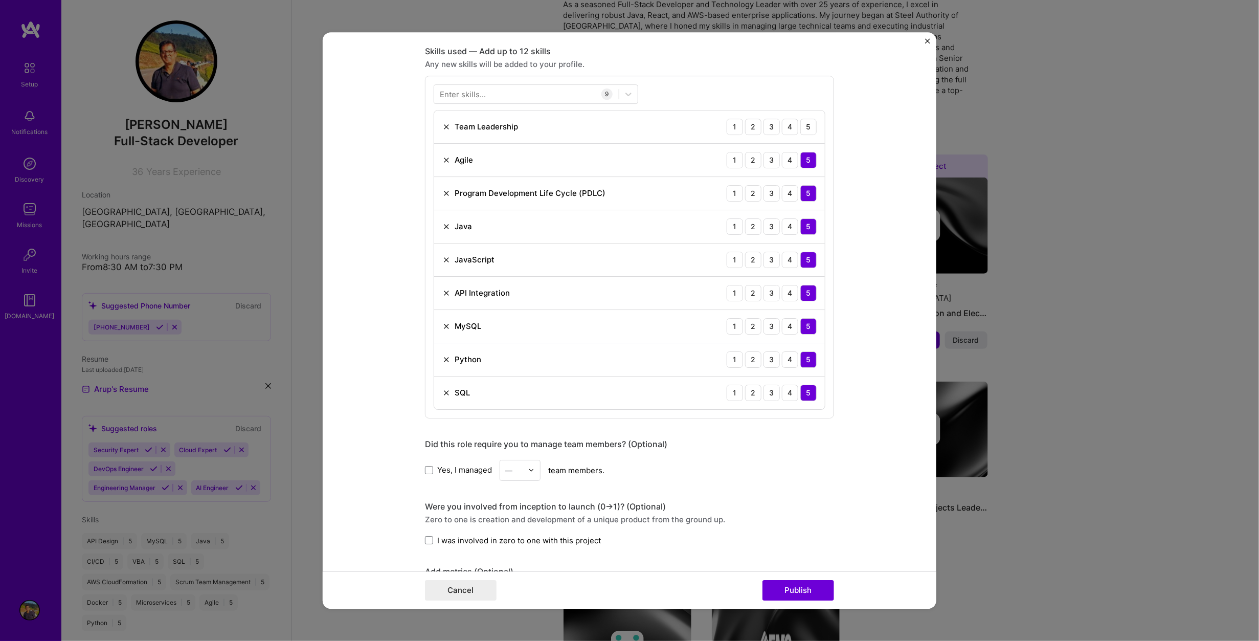
scroll to position [511, 0]
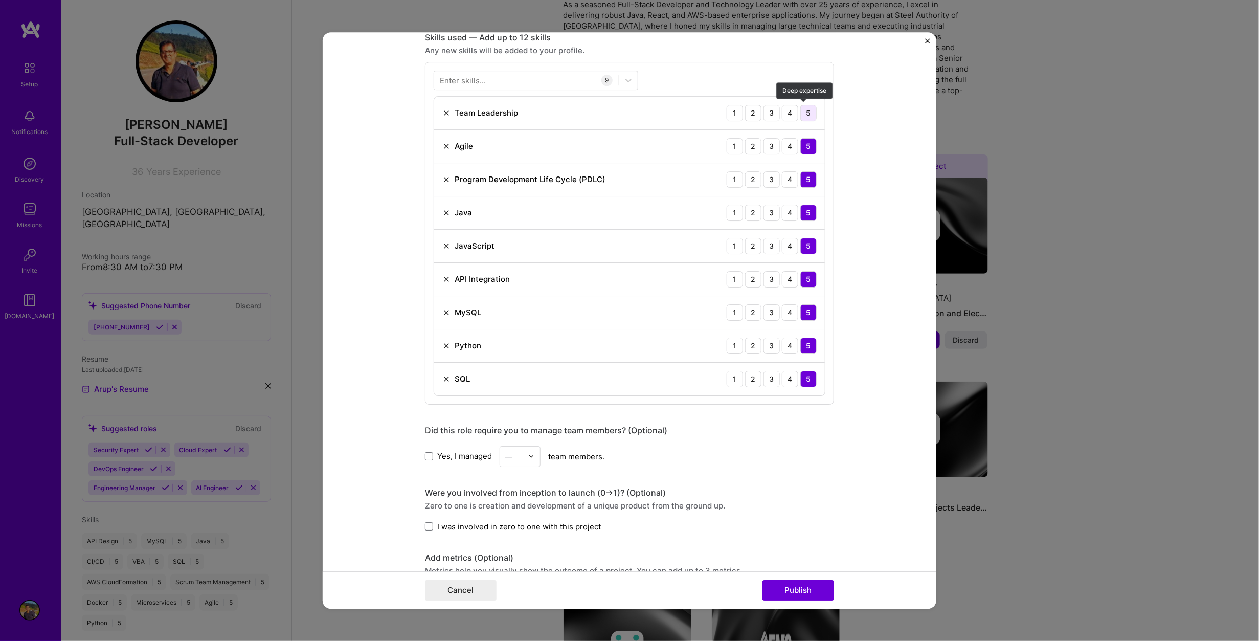
click at [807, 109] on div "5" at bounding box center [808, 113] width 16 height 16
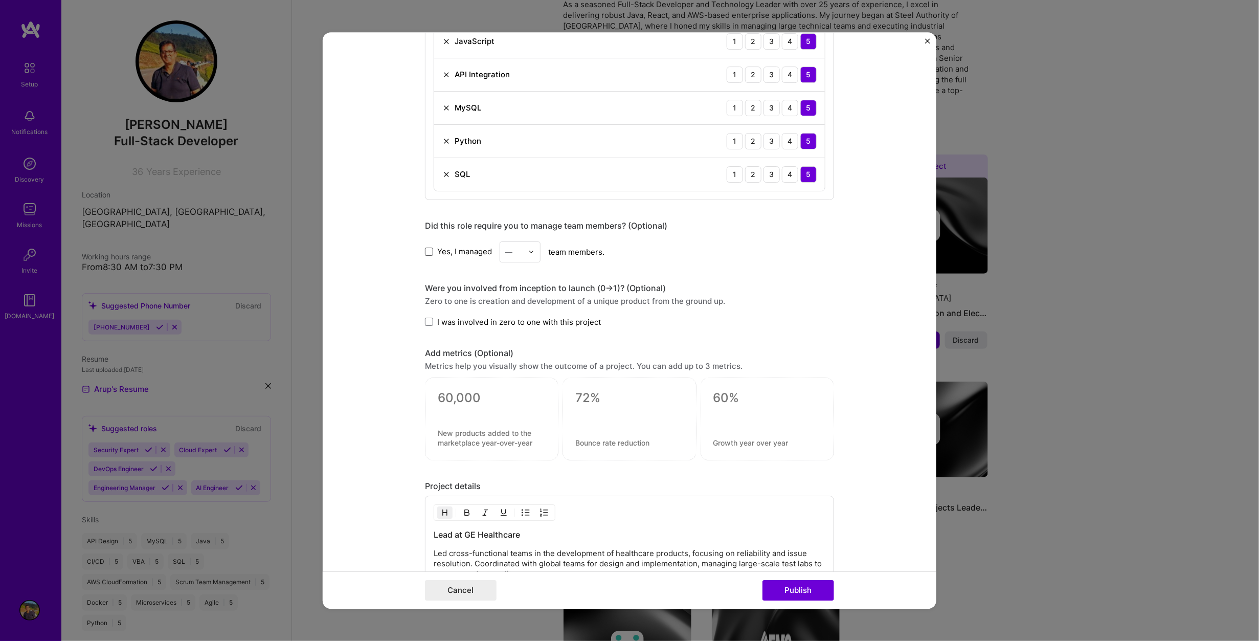
click at [426, 251] on span at bounding box center [429, 252] width 8 height 8
click at [0, 0] on input "Yes, I managed" at bounding box center [0, 0] width 0 height 0
click at [528, 252] on img at bounding box center [531, 252] width 6 height 6
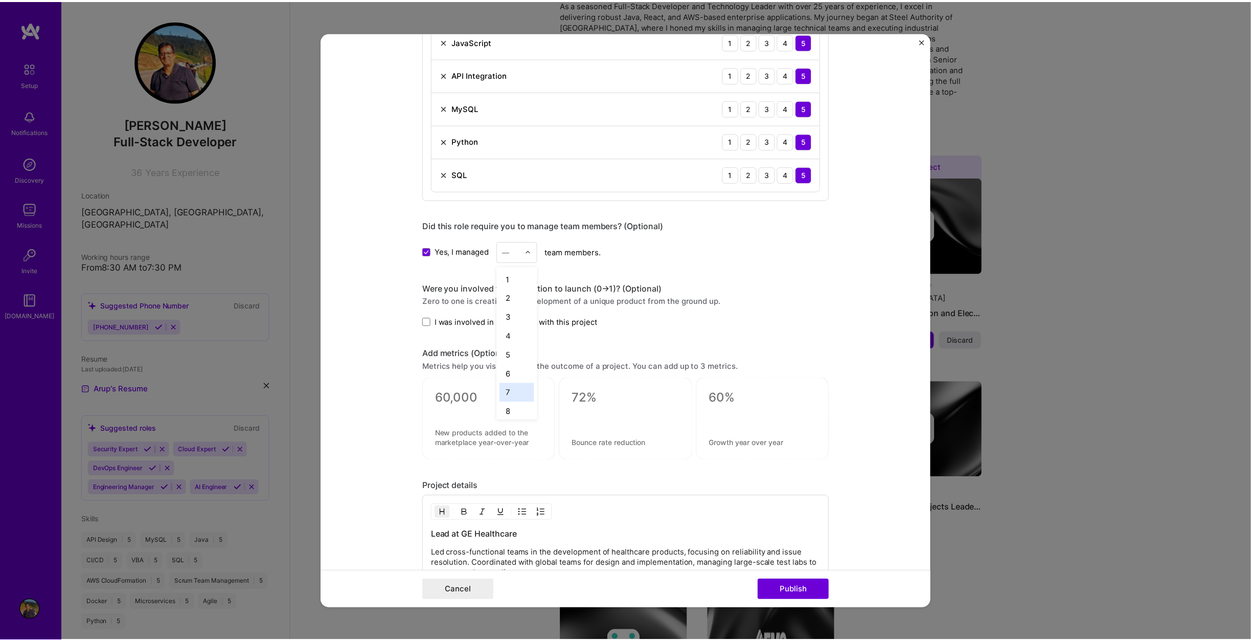
scroll to position [134, 0]
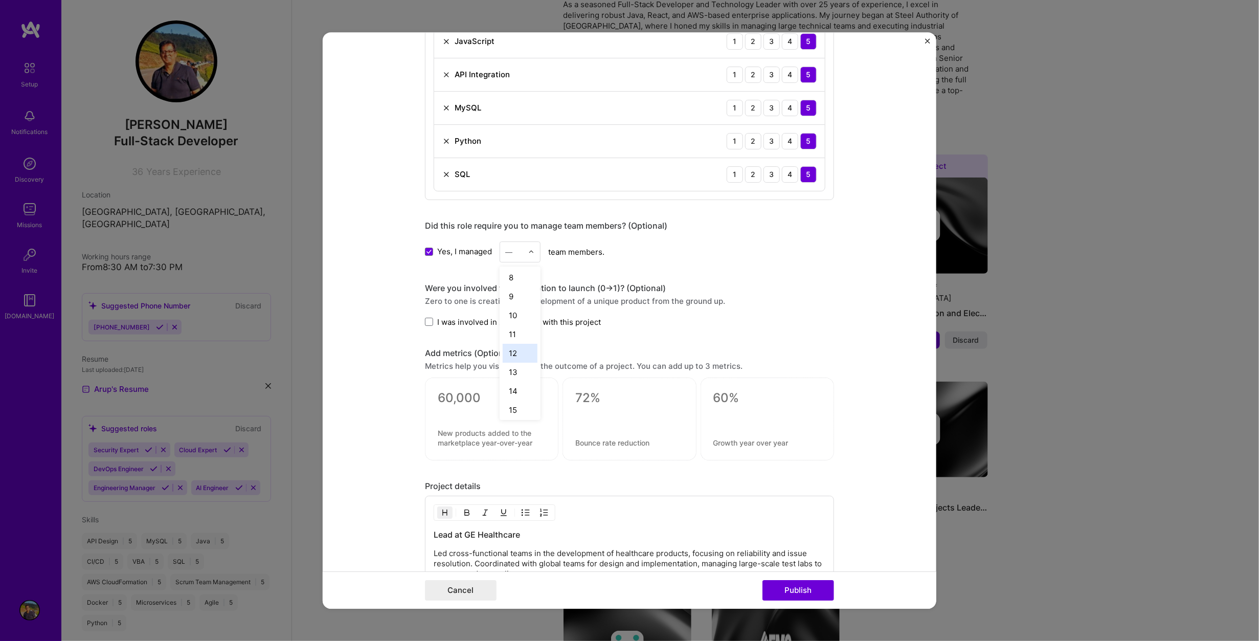
click at [515, 355] on div "12" at bounding box center [520, 353] width 35 height 19
click at [425, 318] on span at bounding box center [429, 322] width 8 height 8
click at [0, 0] on input "I was involved in zero to one with this project" at bounding box center [0, 0] width 0 height 0
click at [801, 594] on button "Publish" at bounding box center [798, 590] width 72 height 20
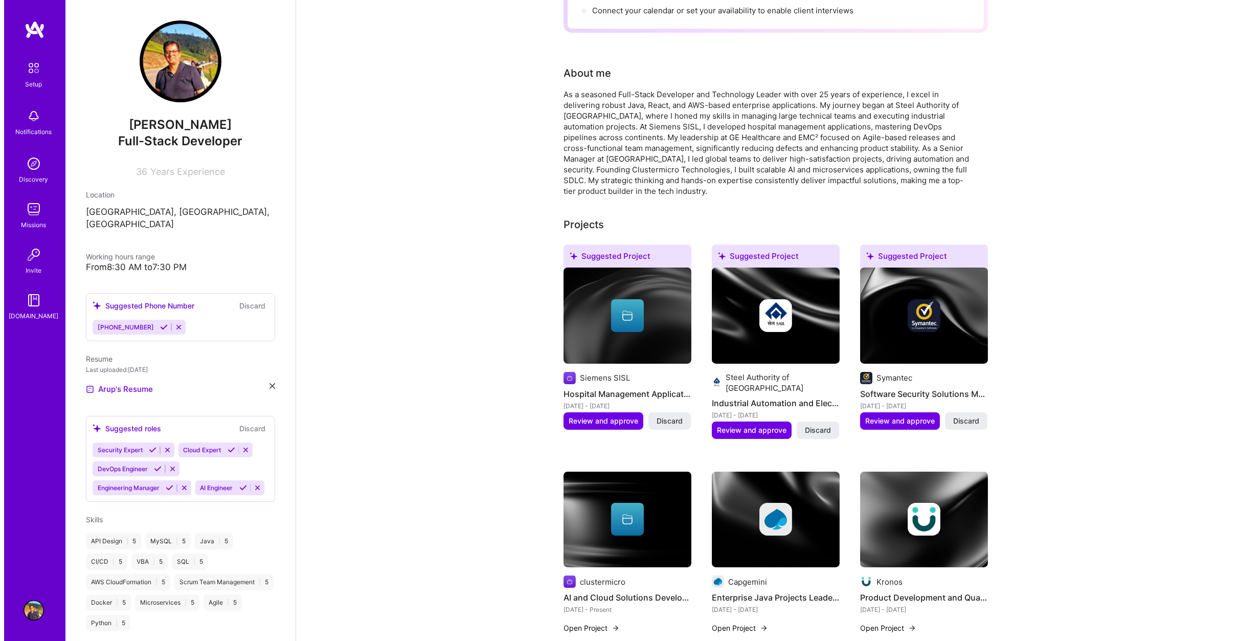
scroll to position [256, 0]
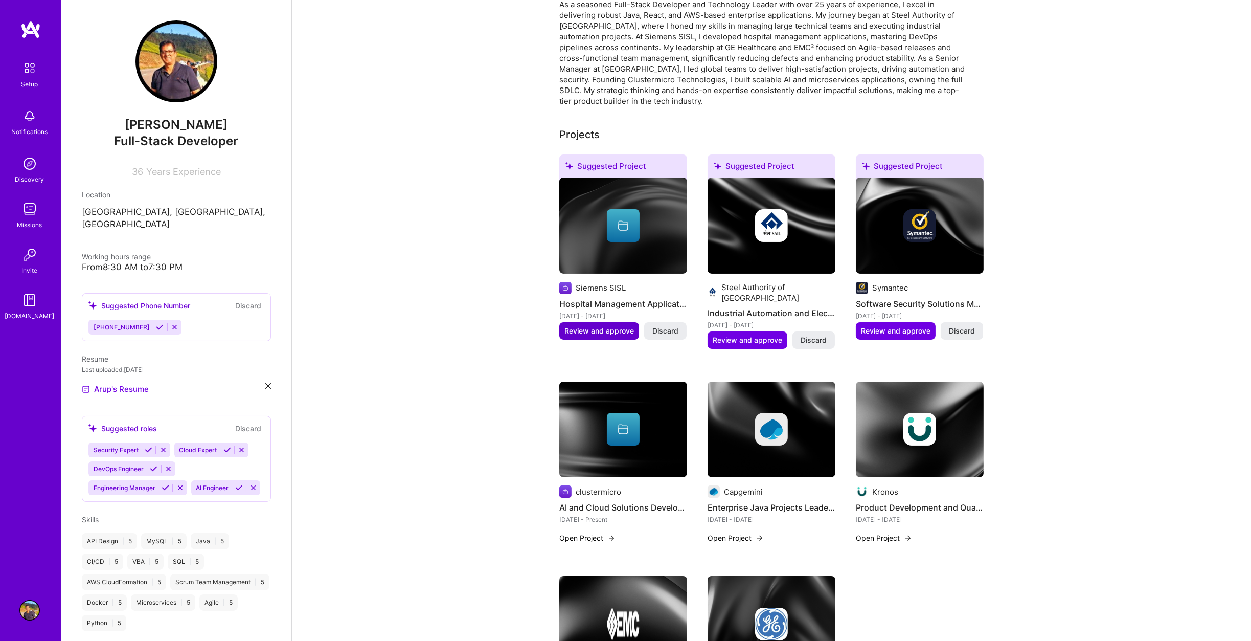
click at [624, 326] on span "Review and approve" at bounding box center [600, 331] width 70 height 10
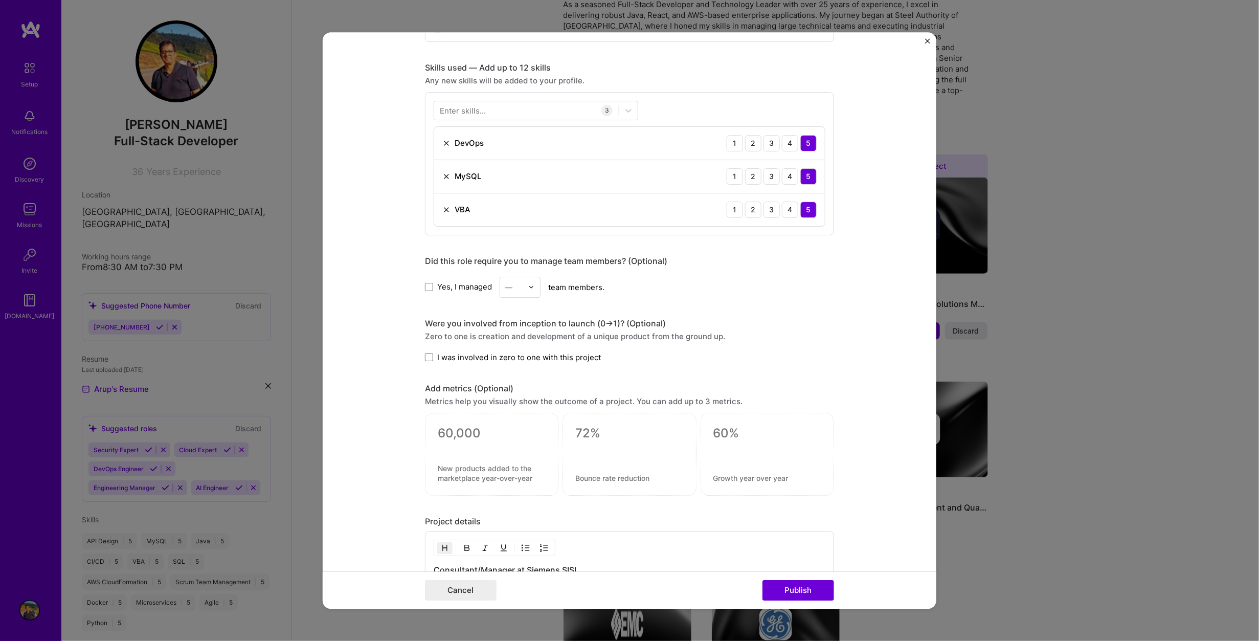
scroll to position [307, 0]
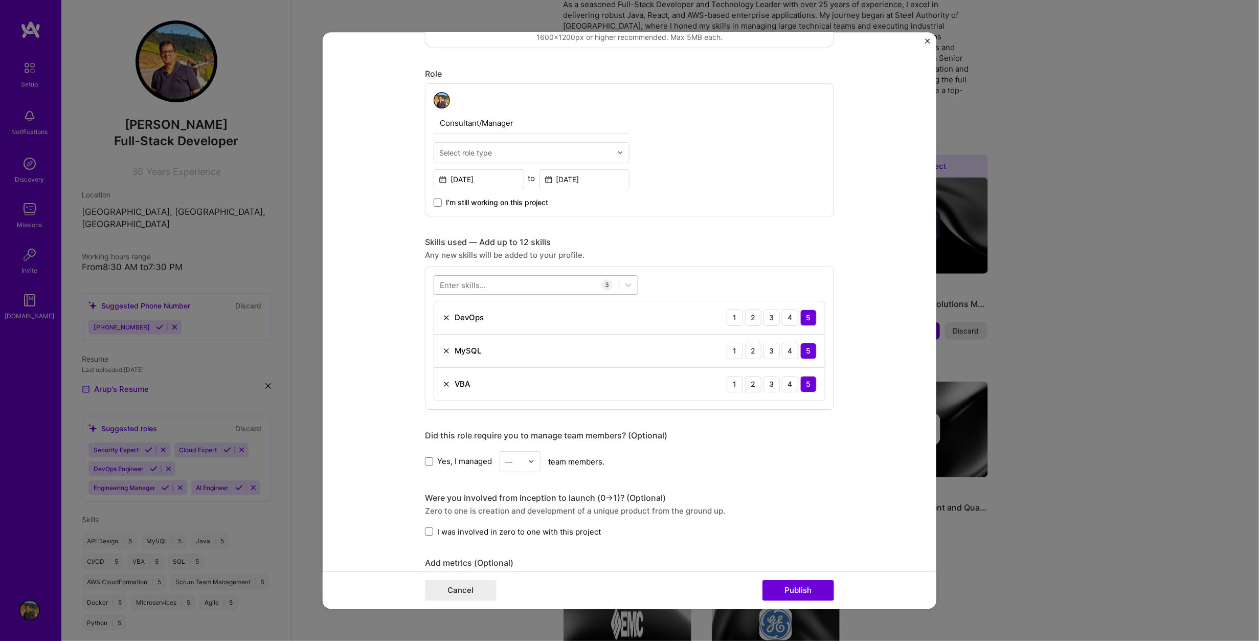
click at [525, 283] on div at bounding box center [526, 284] width 185 height 17
click at [460, 398] on div "C++" at bounding box center [536, 401] width 192 height 11
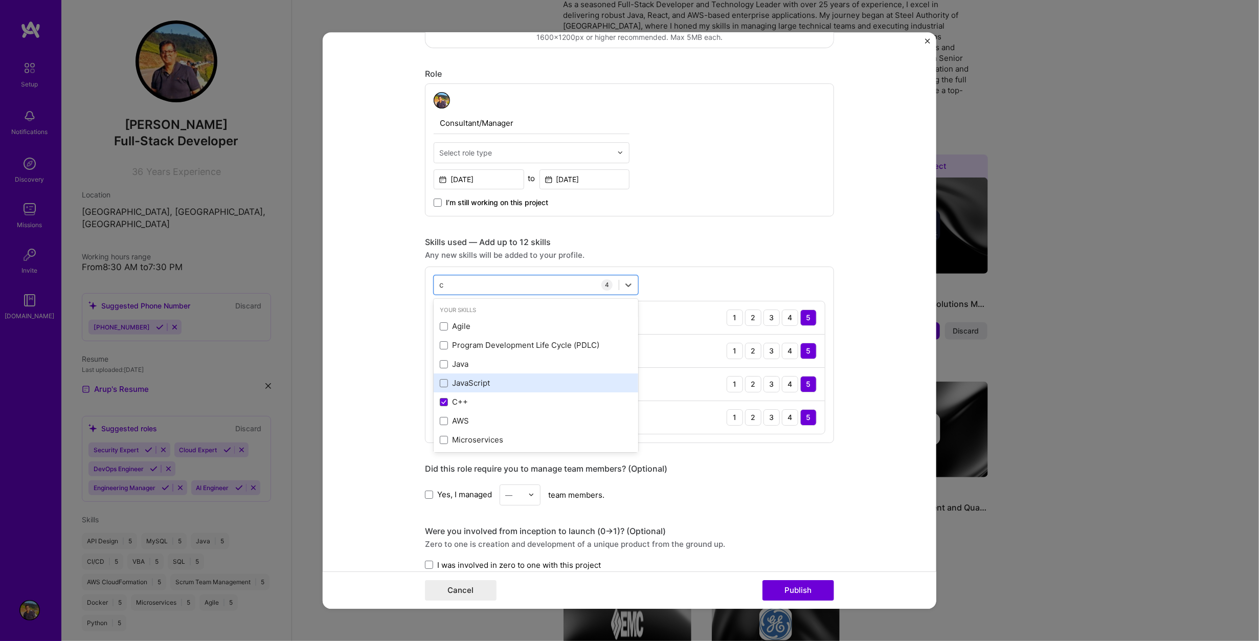
click at [470, 381] on div "JavaScript" at bounding box center [536, 382] width 192 height 11
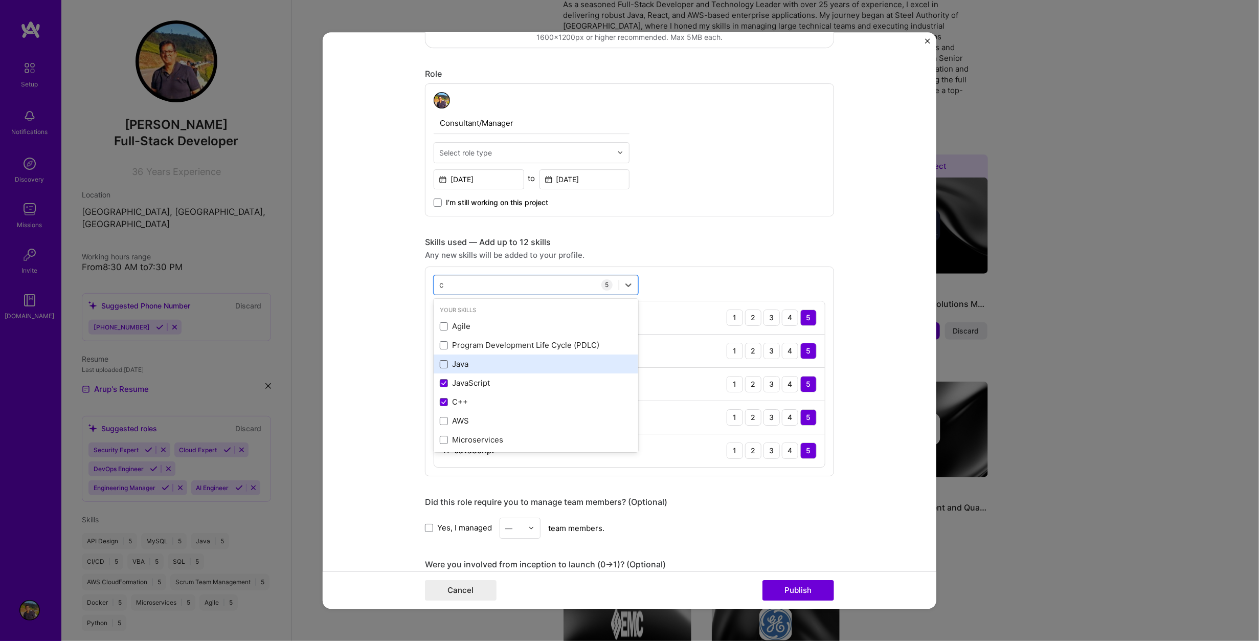
click at [443, 362] on span at bounding box center [444, 364] width 8 height 8
click at [0, 0] on input "checkbox" at bounding box center [0, 0] width 0 height 0
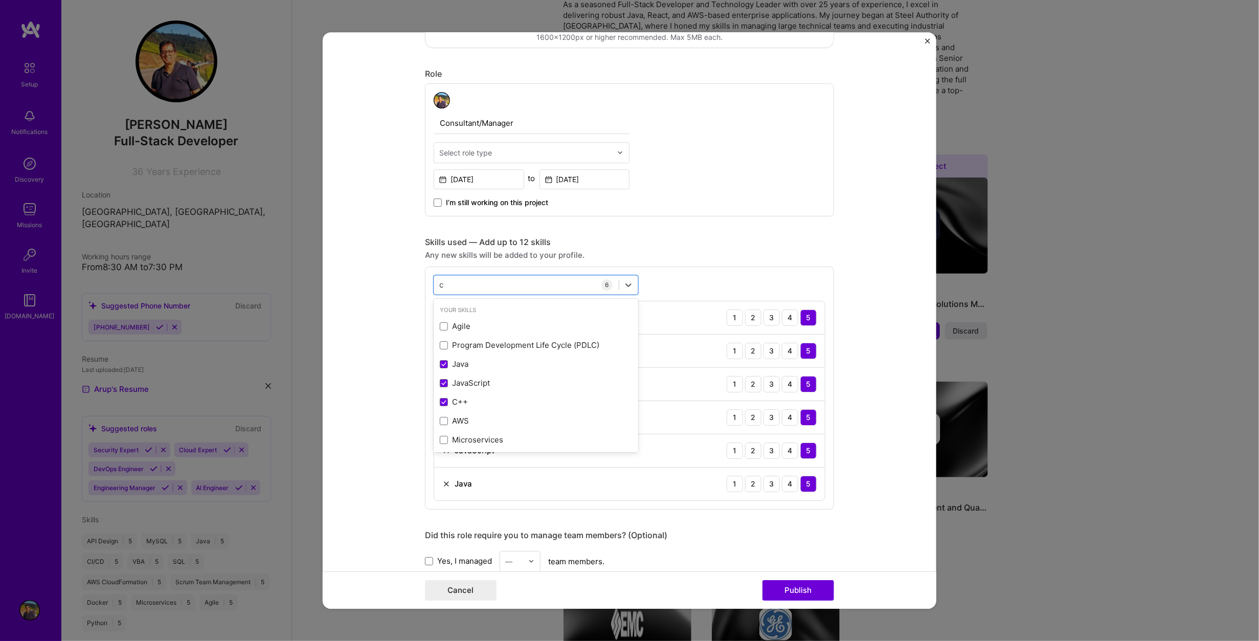
type input "c"
click at [416, 365] on form "Editing suggested project This project is suggested based on your LinkedIn, res…" at bounding box center [630, 320] width 614 height 577
click at [794, 587] on button "Publish" at bounding box center [798, 590] width 72 height 20
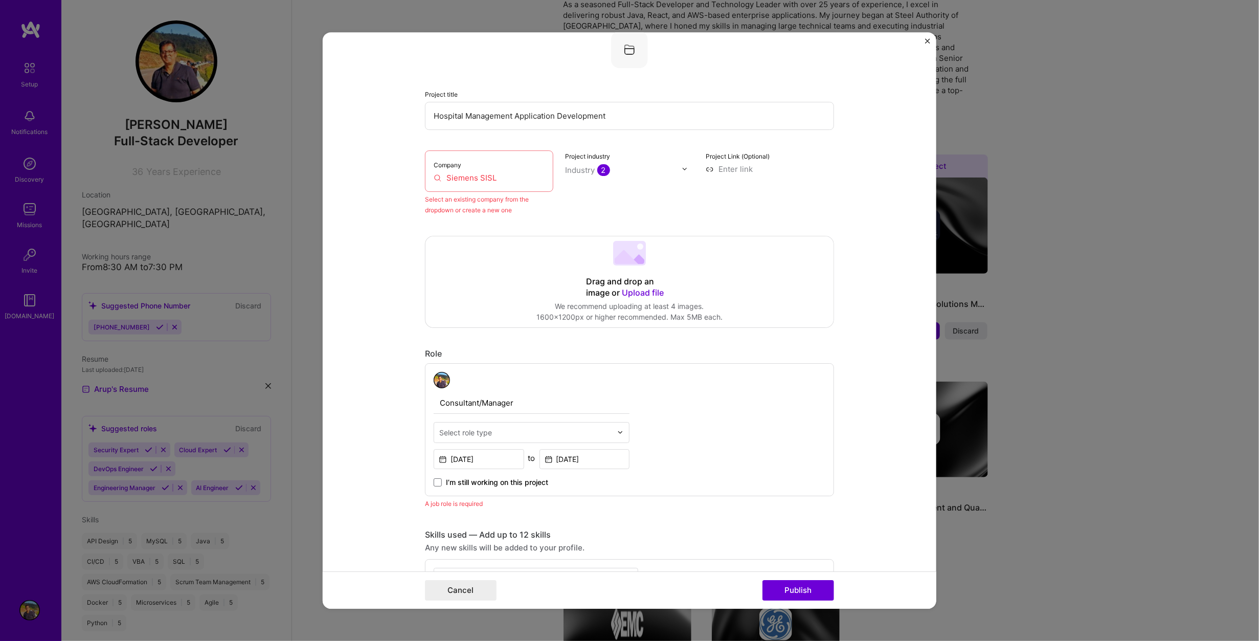
scroll to position [66, 0]
click at [617, 433] on img at bounding box center [620, 434] width 6 height 6
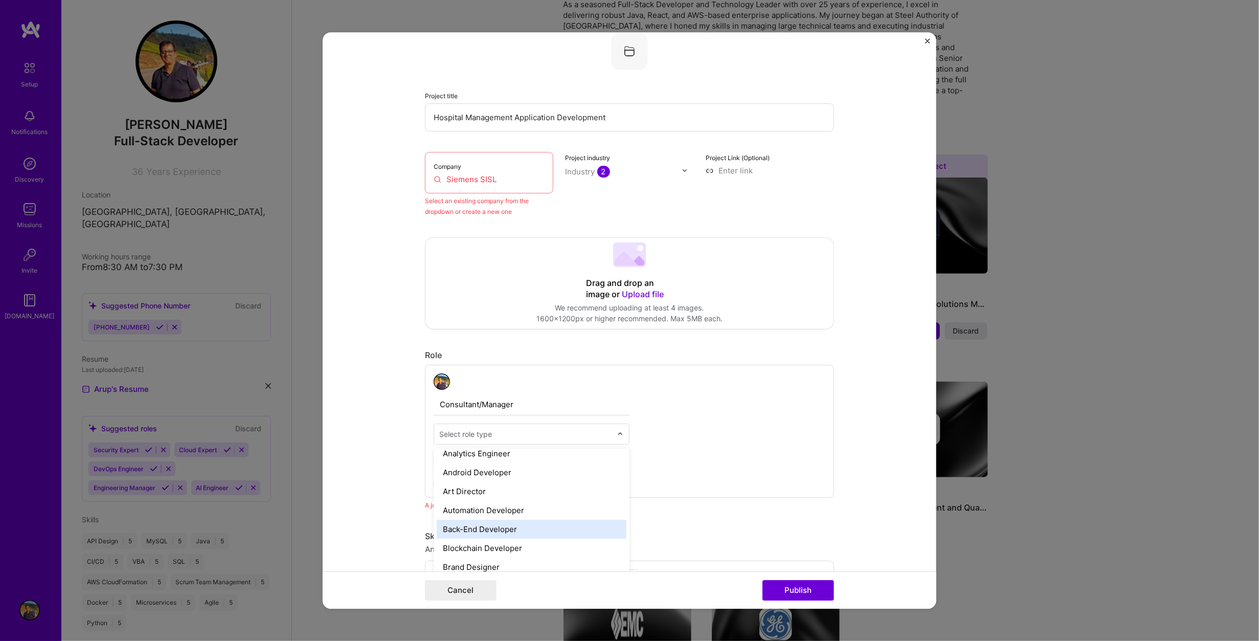
click at [565, 524] on div "Back-End Developer" at bounding box center [532, 529] width 190 height 19
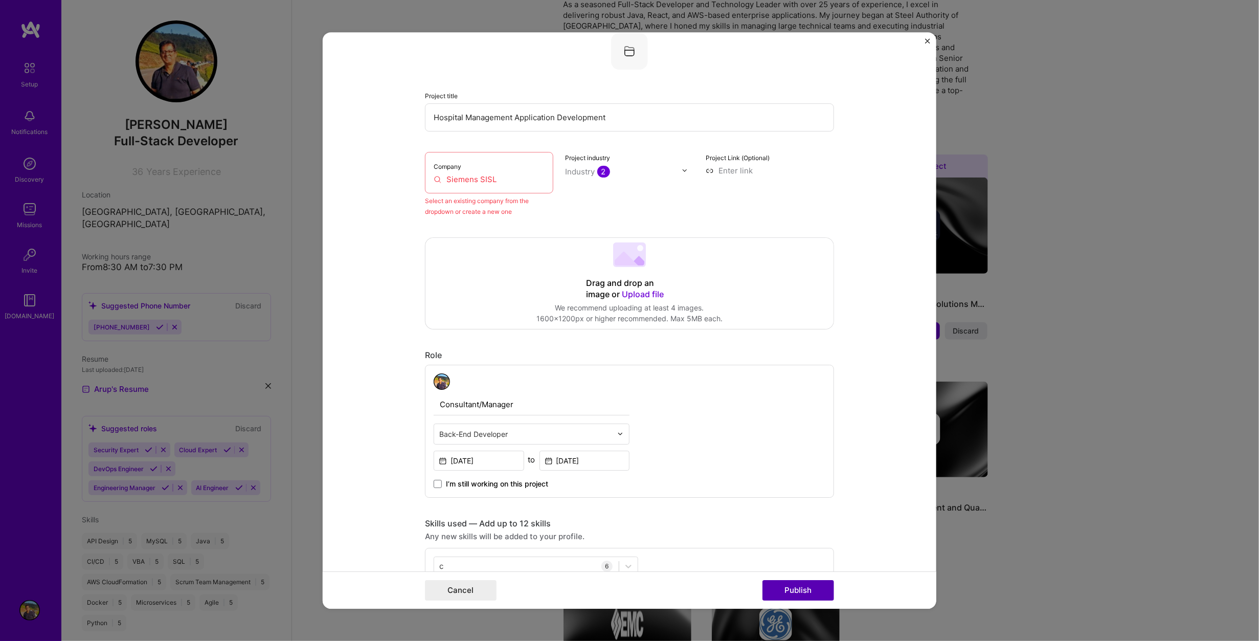
click at [808, 587] on button "Publish" at bounding box center [798, 590] width 72 height 20
click at [506, 177] on input "Siemens SISL" at bounding box center [489, 179] width 111 height 11
drag, startPoint x: 506, startPoint y: 177, endPoint x: 475, endPoint y: 177, distance: 30.7
click at [475, 177] on input "Siemens SISL" at bounding box center [489, 179] width 111 height 11
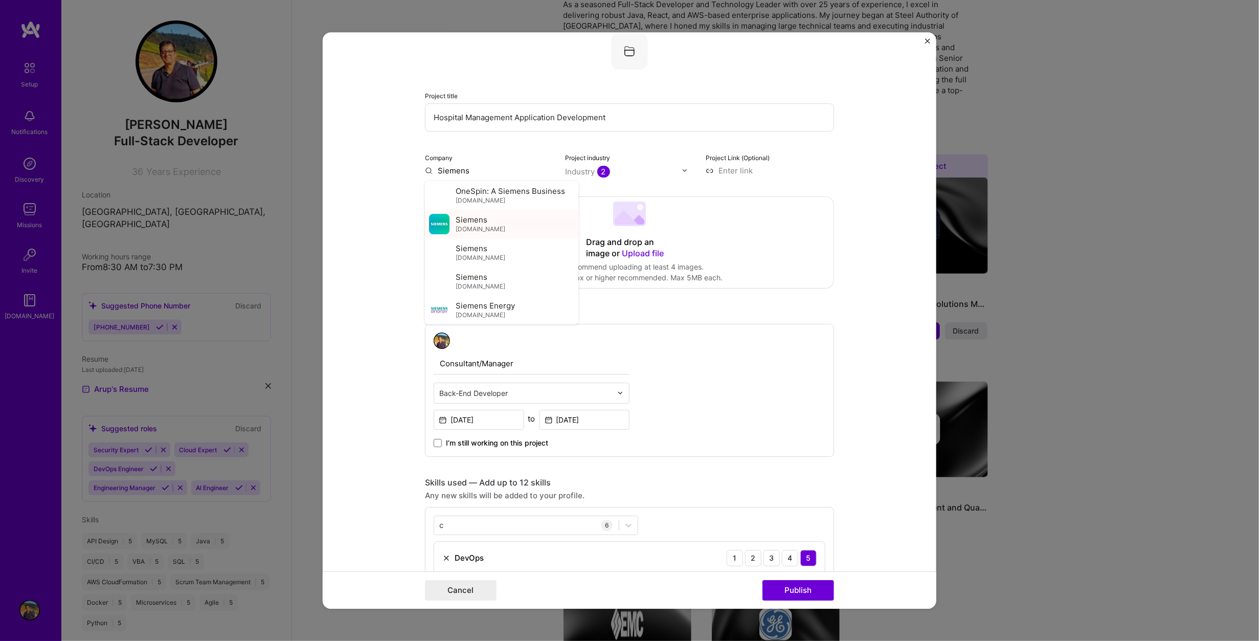
click at [475, 223] on span "Siemens" at bounding box center [472, 219] width 32 height 11
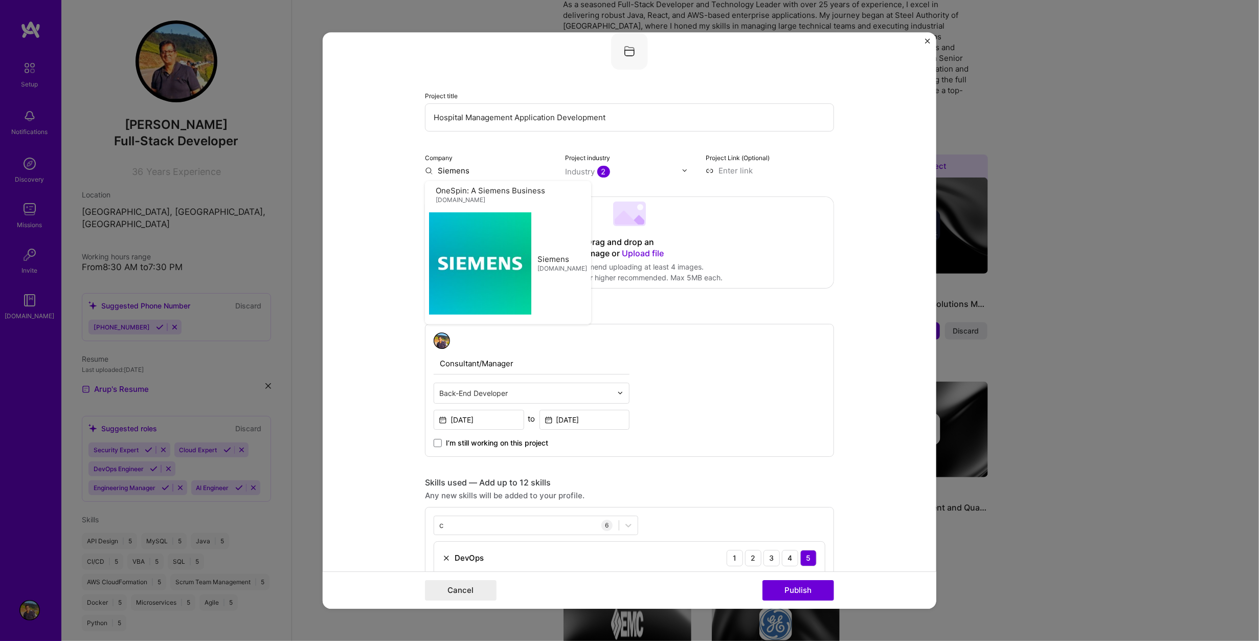
type input "Siemens"
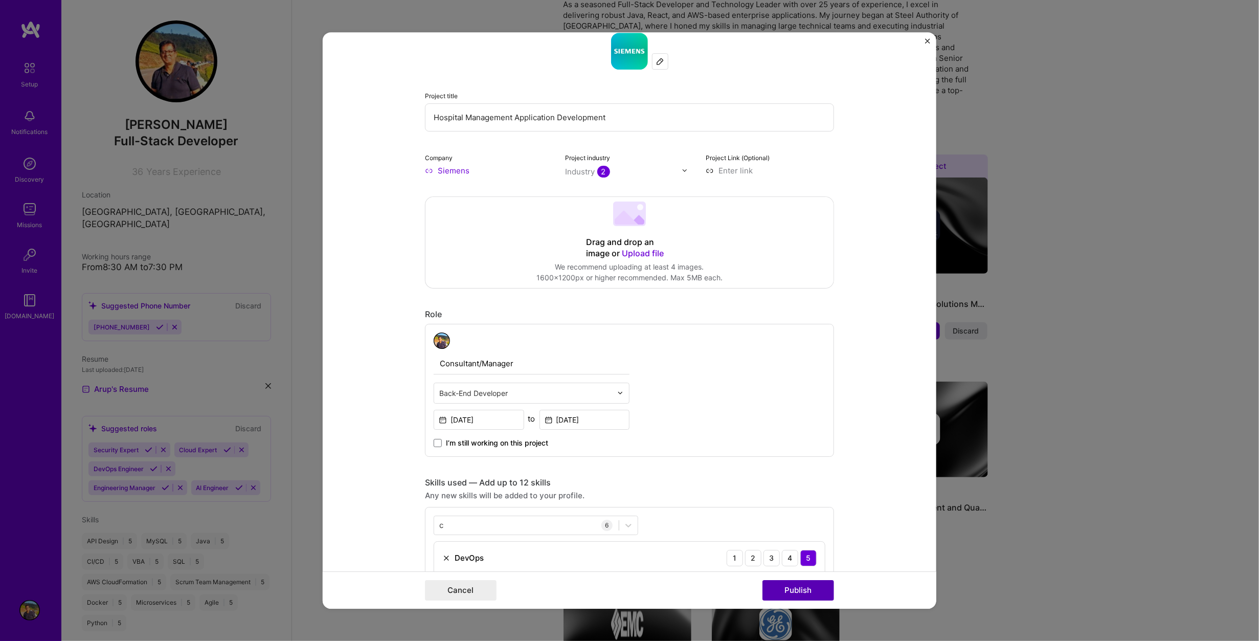
click at [795, 591] on button "Publish" at bounding box center [798, 590] width 72 height 20
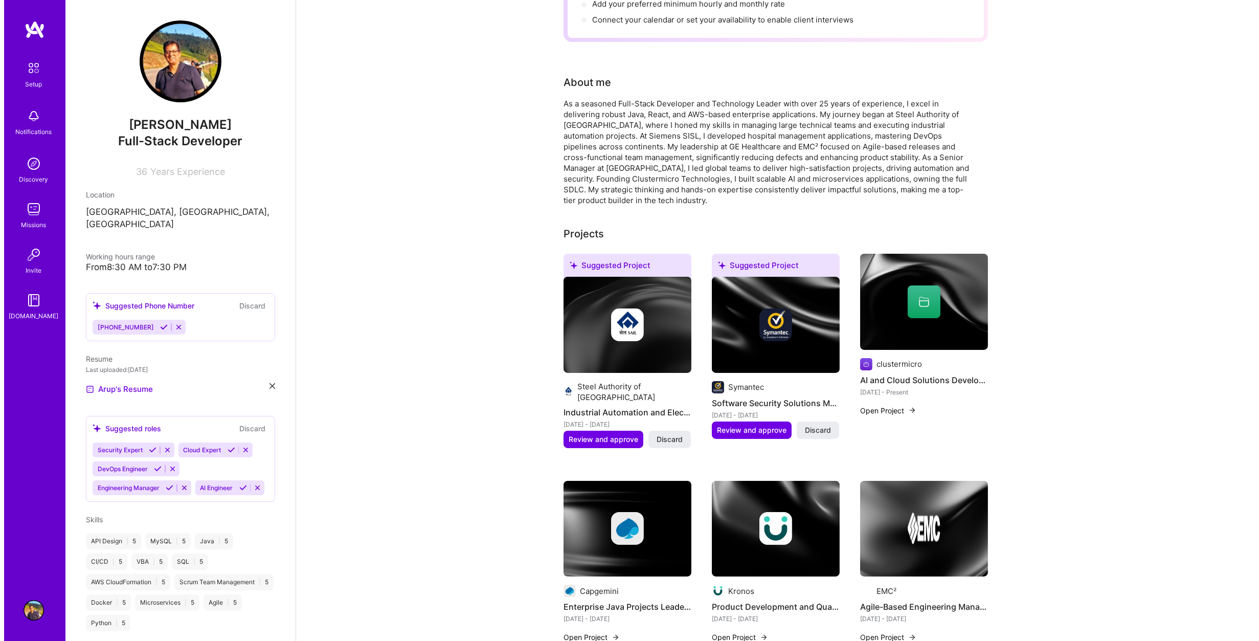
scroll to position [256, 0]
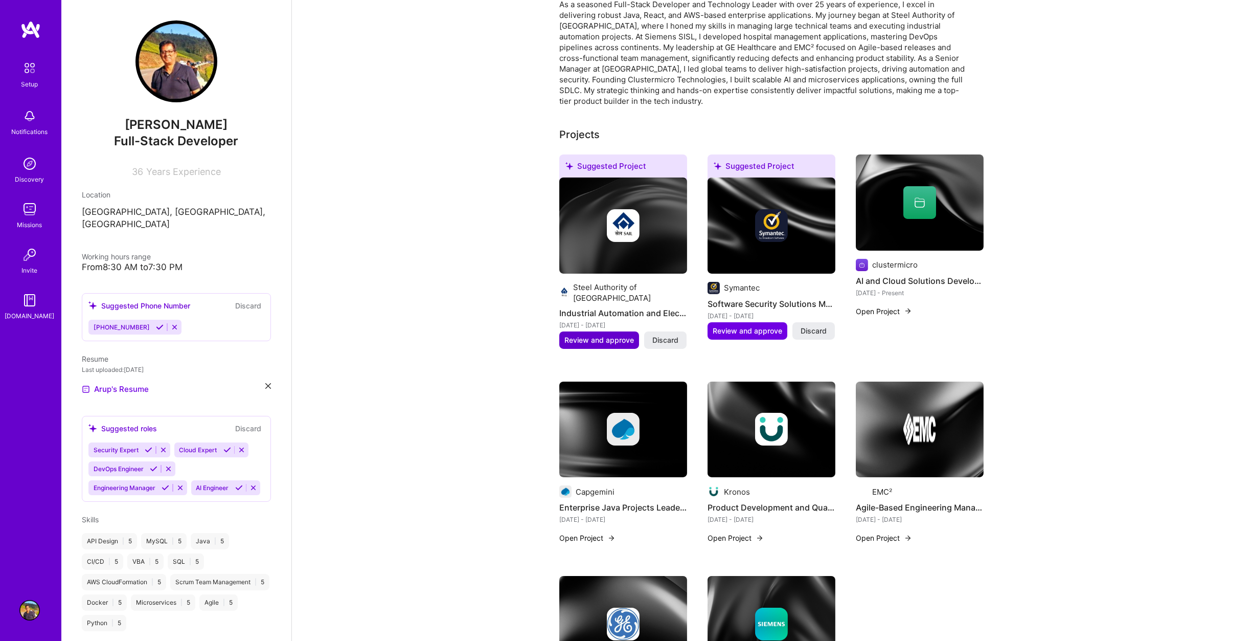
click at [615, 335] on span "Review and approve" at bounding box center [600, 340] width 70 height 10
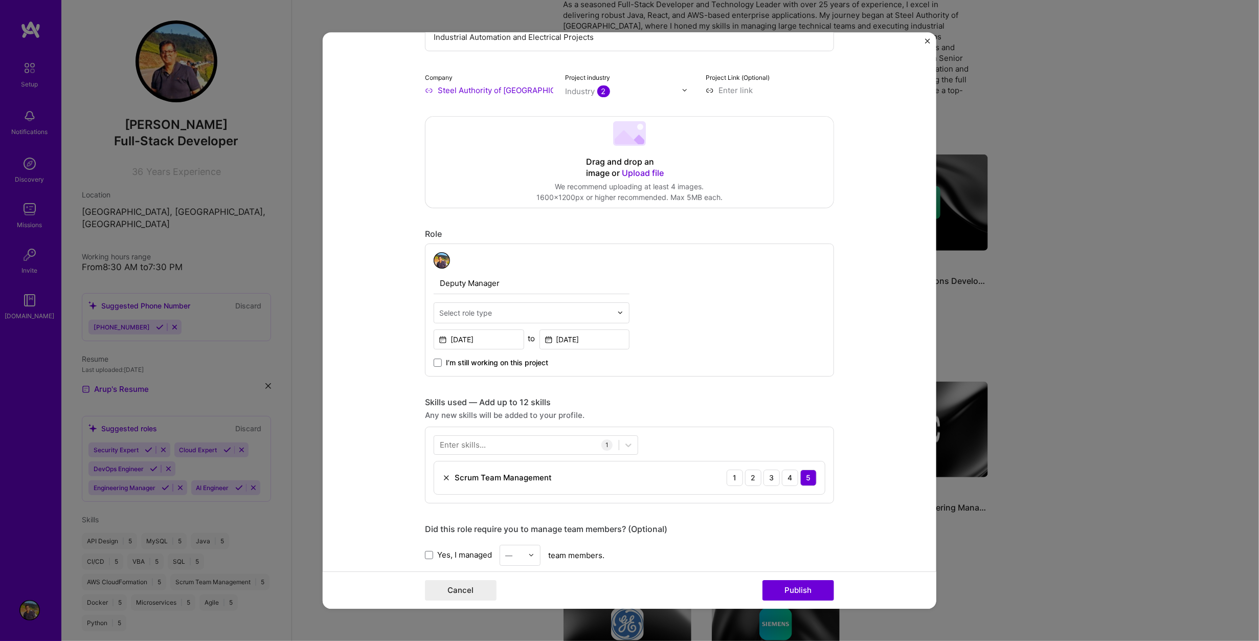
scroll to position [153, 0]
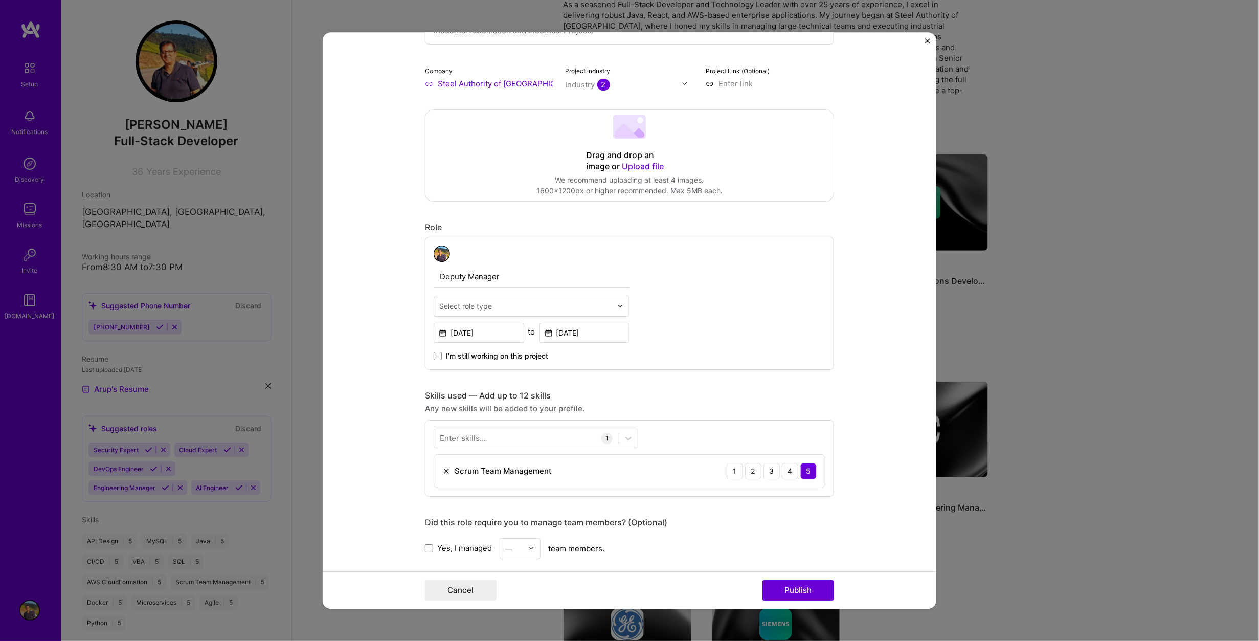
click at [560, 308] on input "text" at bounding box center [525, 306] width 173 height 11
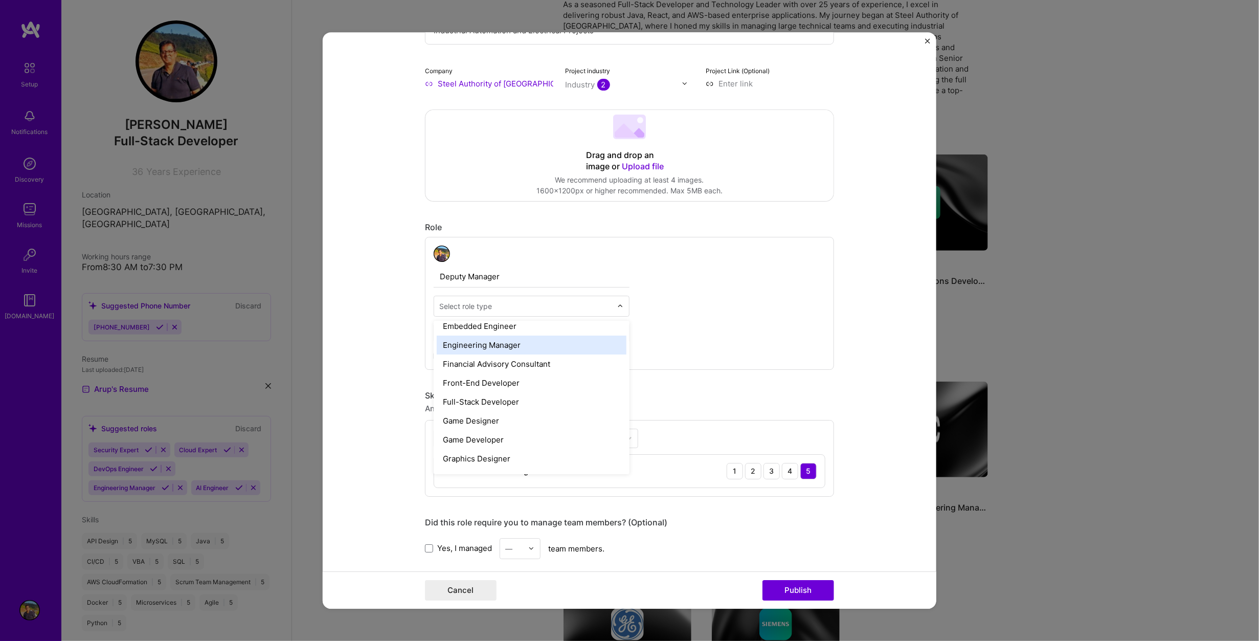
click at [546, 349] on div "Engineering Manager" at bounding box center [532, 344] width 190 height 19
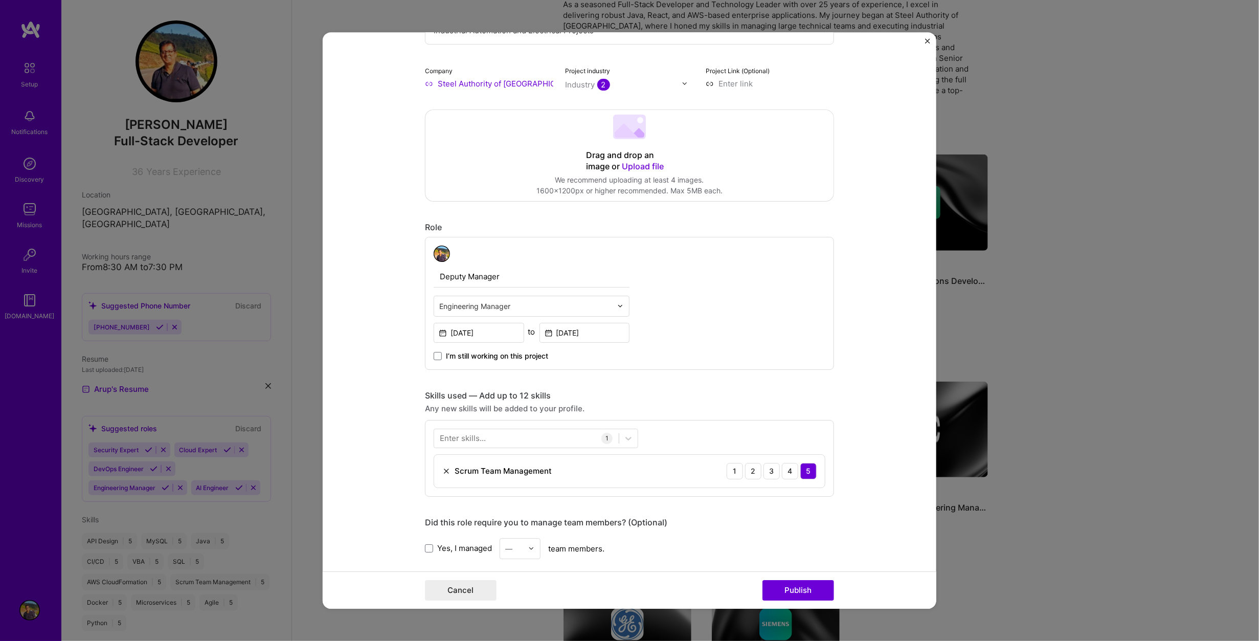
click at [886, 406] on form "Editing suggested project This project is suggested based on your LinkedIn, res…" at bounding box center [630, 320] width 614 height 577
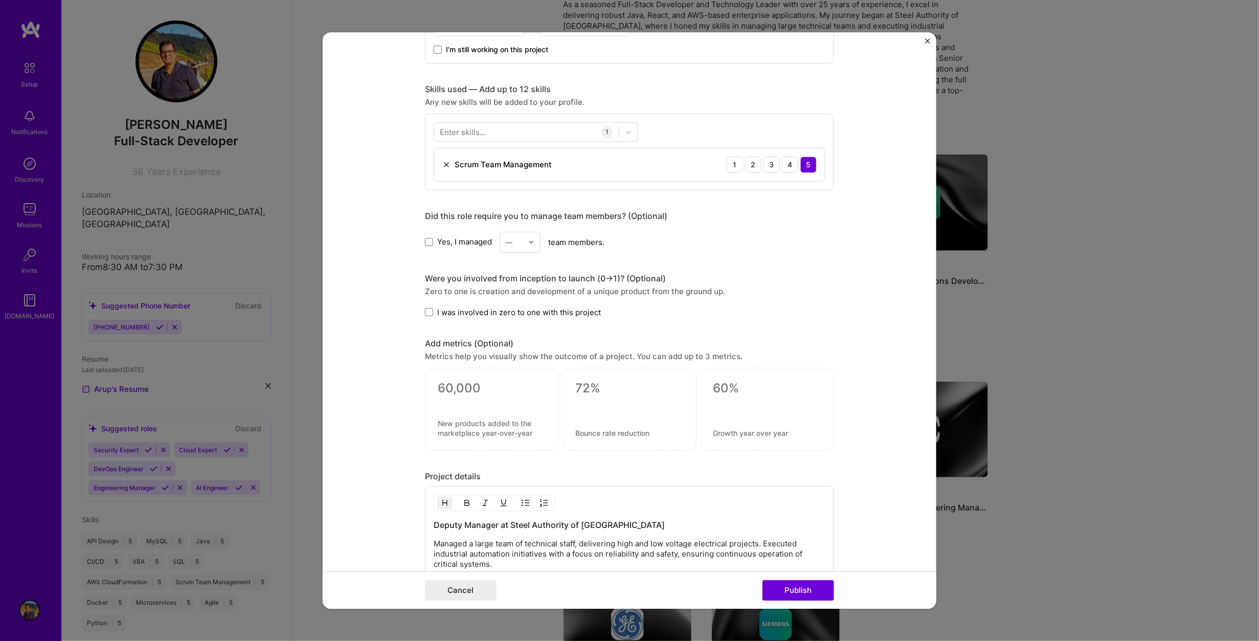
scroll to position [460, 0]
click at [500, 132] on div at bounding box center [526, 131] width 185 height 17
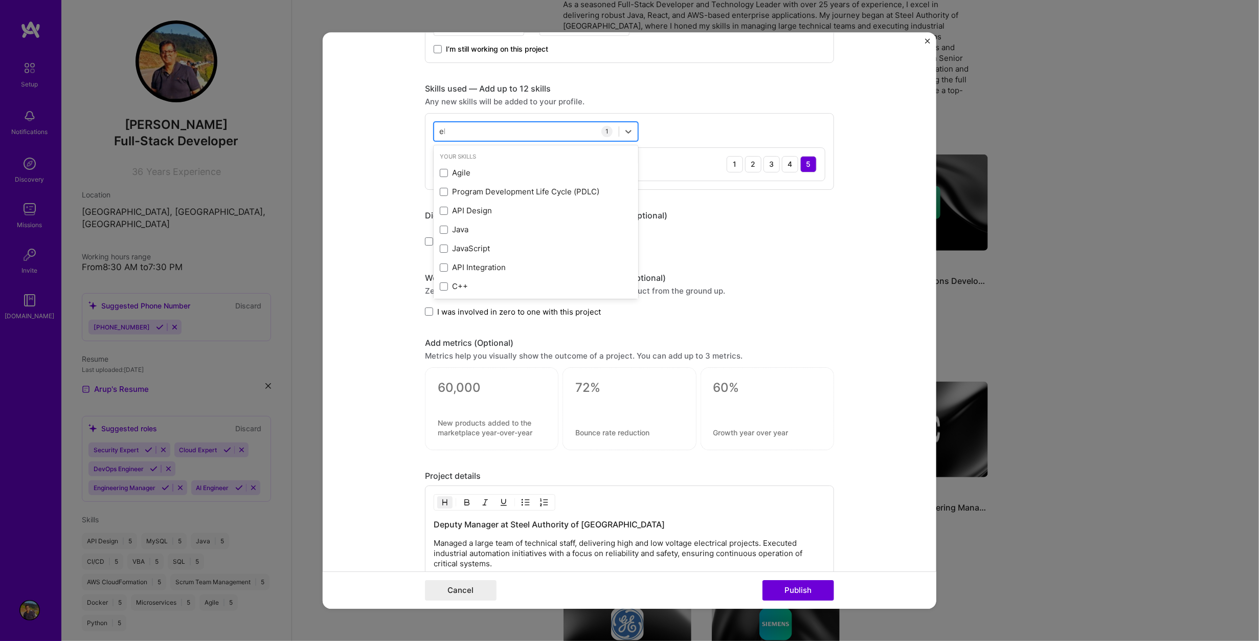
type input "e"
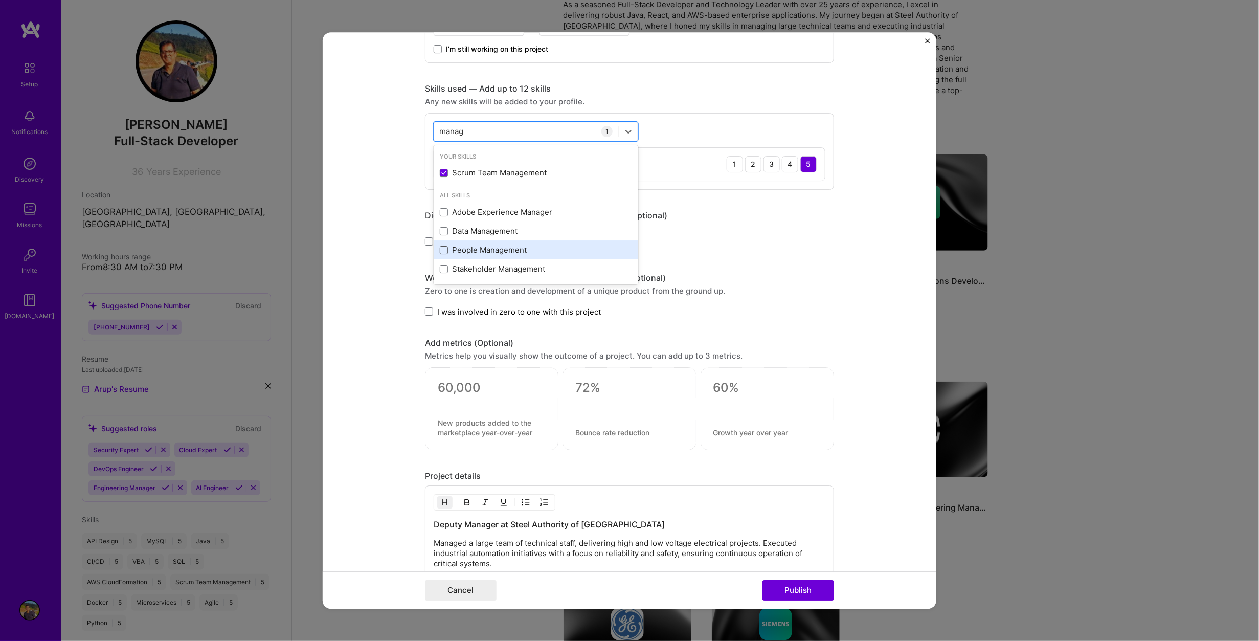
click at [440, 250] on span at bounding box center [444, 250] width 8 height 8
click at [0, 0] on input "checkbox" at bounding box center [0, 0] width 0 height 0
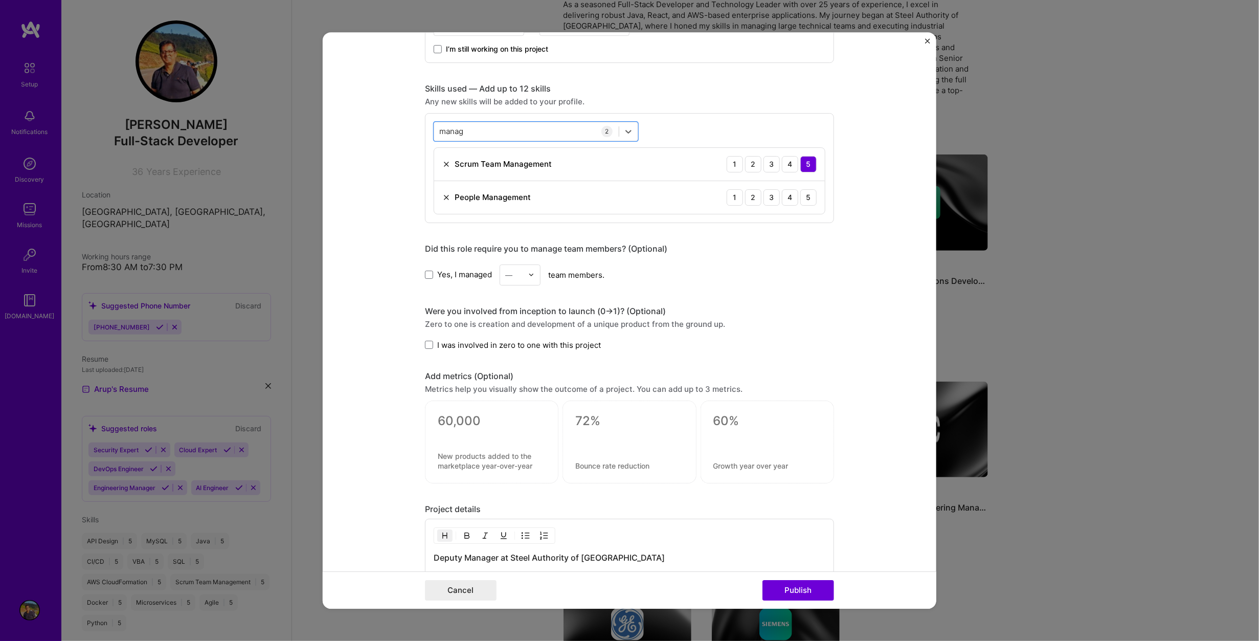
drag, startPoint x: 477, startPoint y: 132, endPoint x: 422, endPoint y: 130, distance: 54.8
click at [425, 130] on div "option People Management, selected. Select is focused ,type to refine list, pre…" at bounding box center [629, 168] width 409 height 110
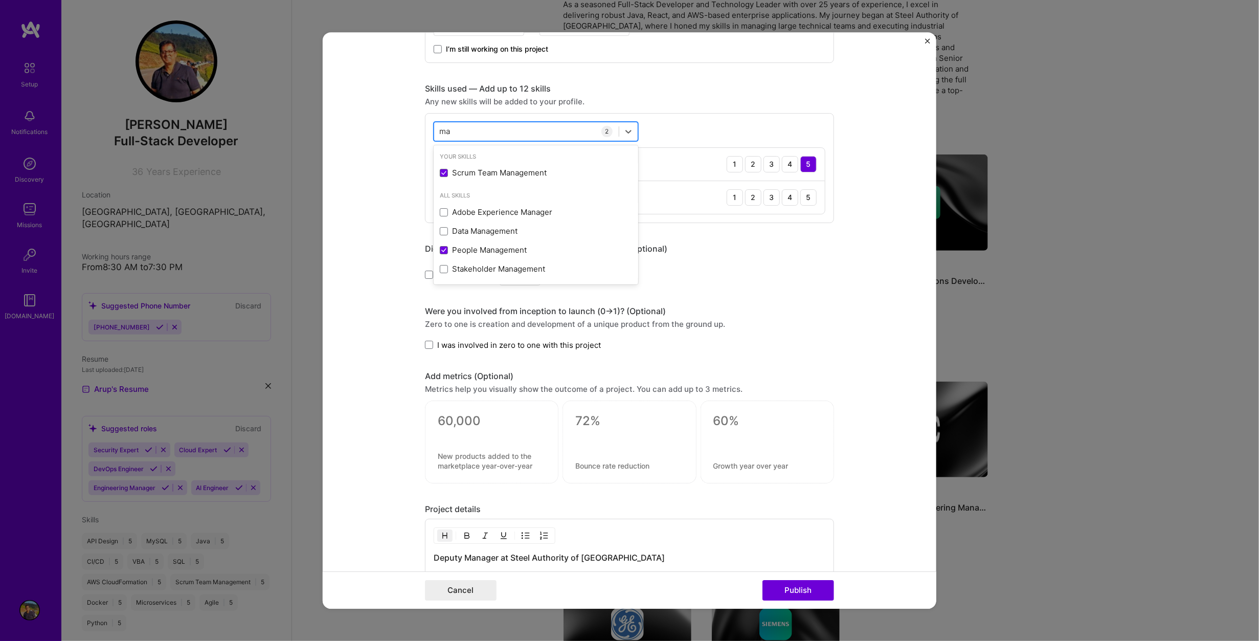
type input "m"
type input "engin"
click at [791, 91] on div "Skills used — Add up to 12 skills" at bounding box center [629, 88] width 409 height 11
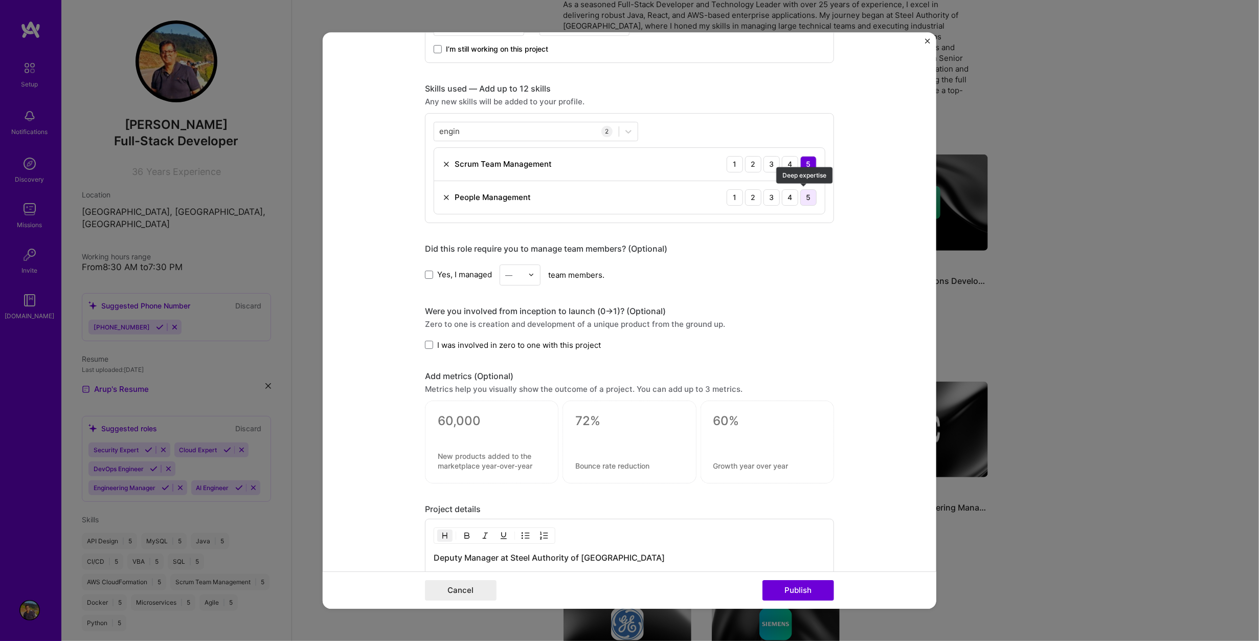
click at [804, 198] on div "5" at bounding box center [808, 197] width 16 height 16
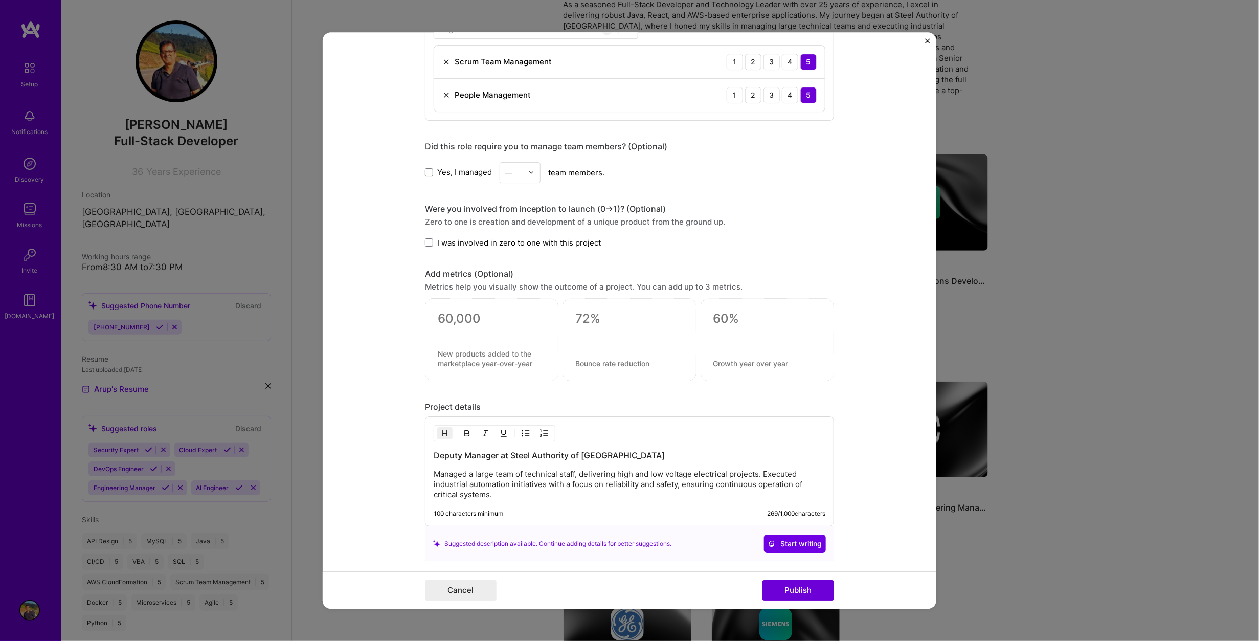
scroll to position [409, 0]
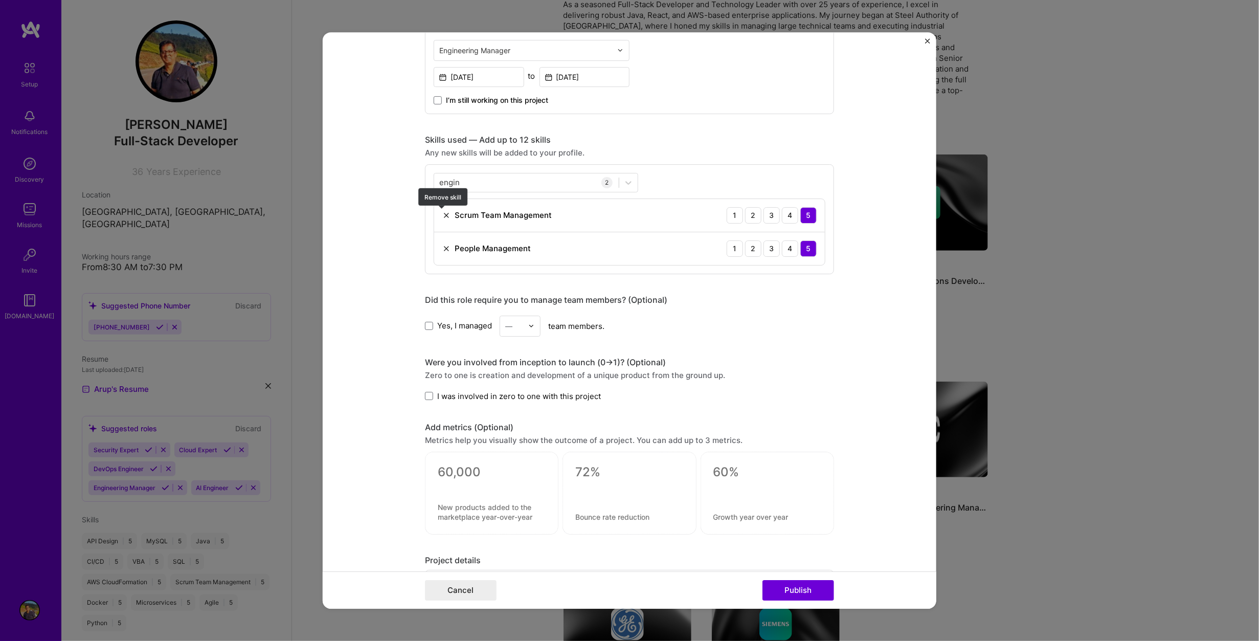
click at [443, 214] on img at bounding box center [446, 215] width 8 height 8
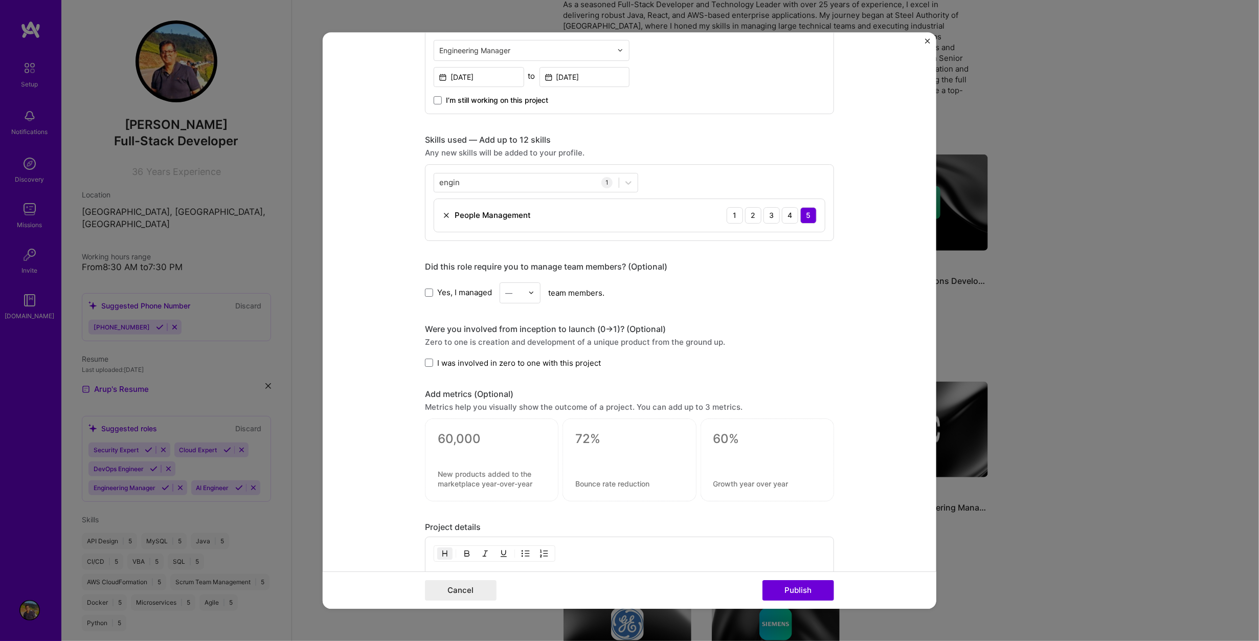
scroll to position [610, 0]
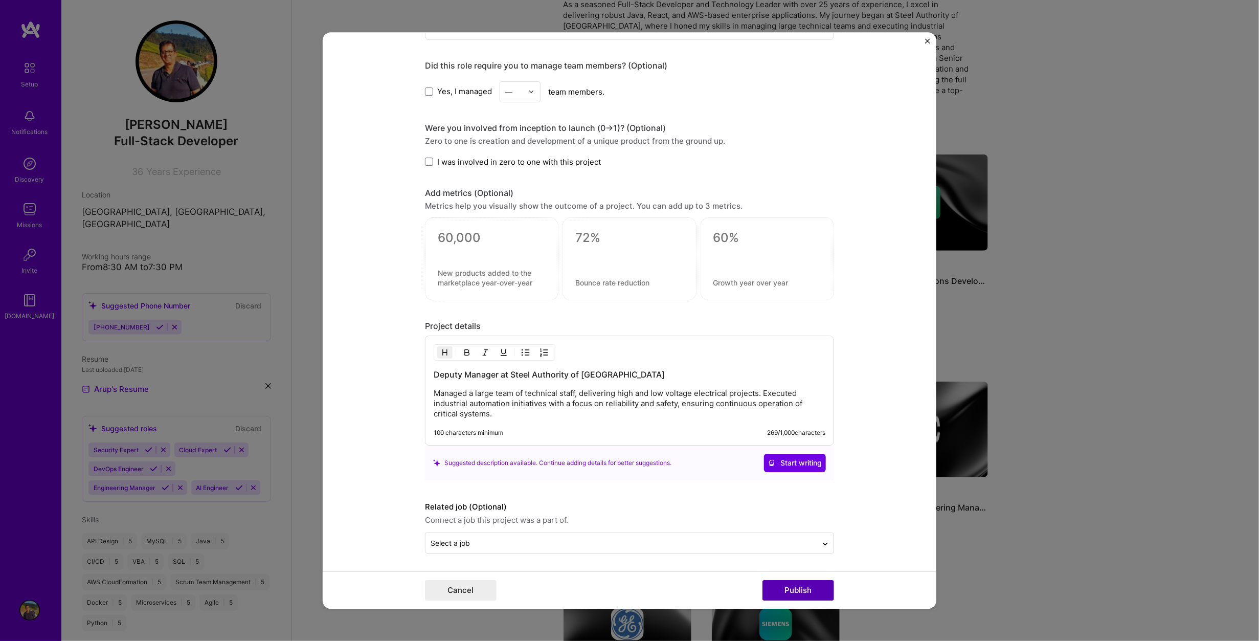
click at [801, 591] on button "Publish" at bounding box center [798, 590] width 72 height 20
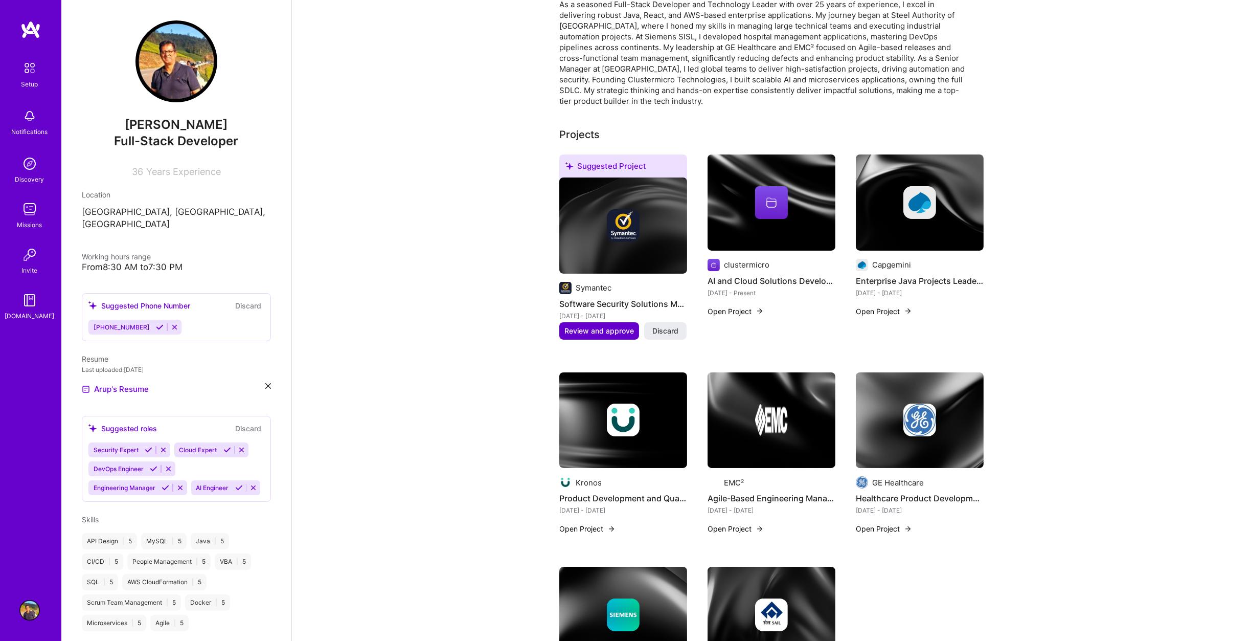
click at [604, 326] on span "Review and approve" at bounding box center [600, 331] width 70 height 10
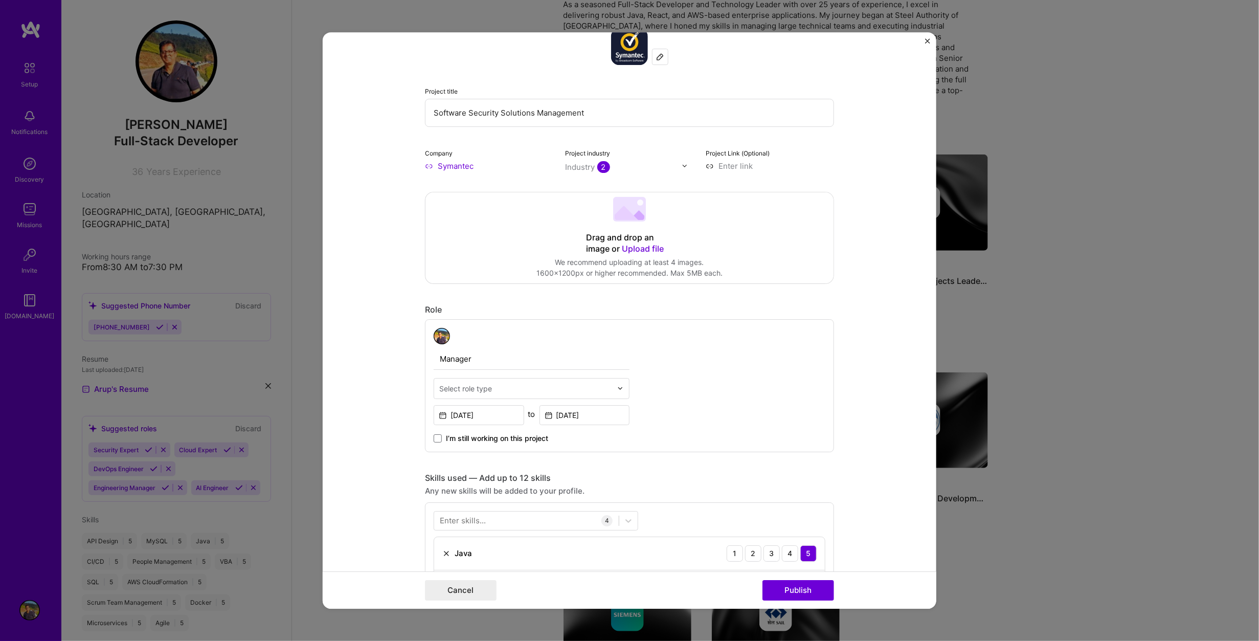
scroll to position [205, 0]
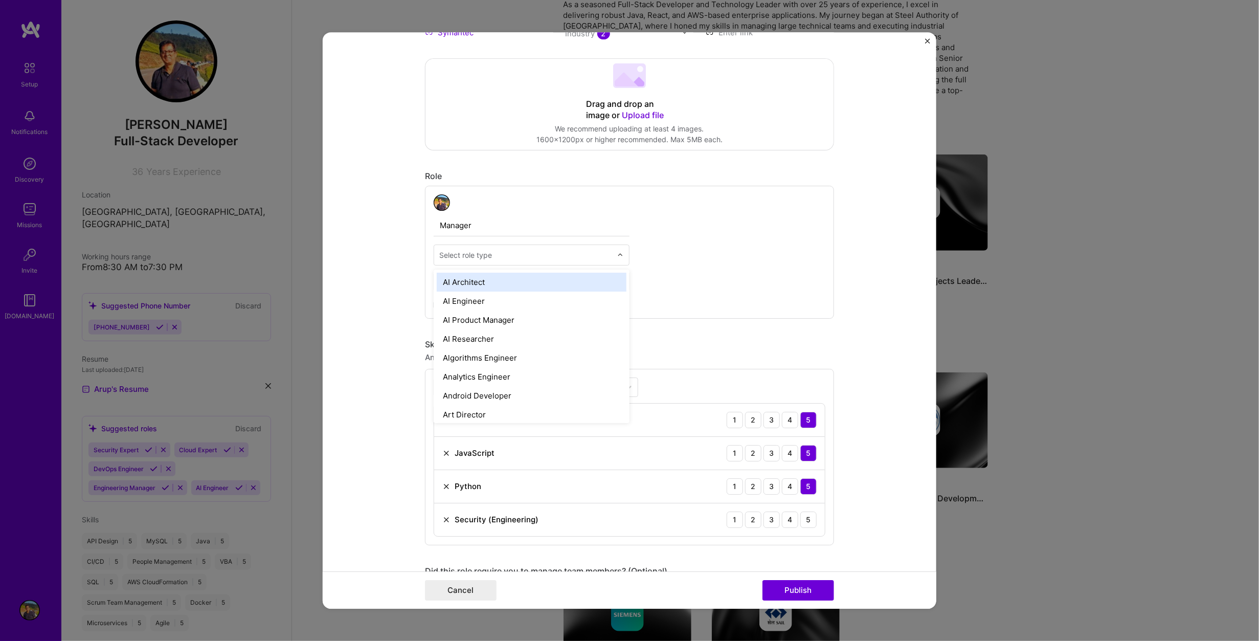
click at [522, 257] on input "text" at bounding box center [525, 255] width 173 height 11
click at [540, 296] on div "Engineering Manager" at bounding box center [532, 293] width 190 height 19
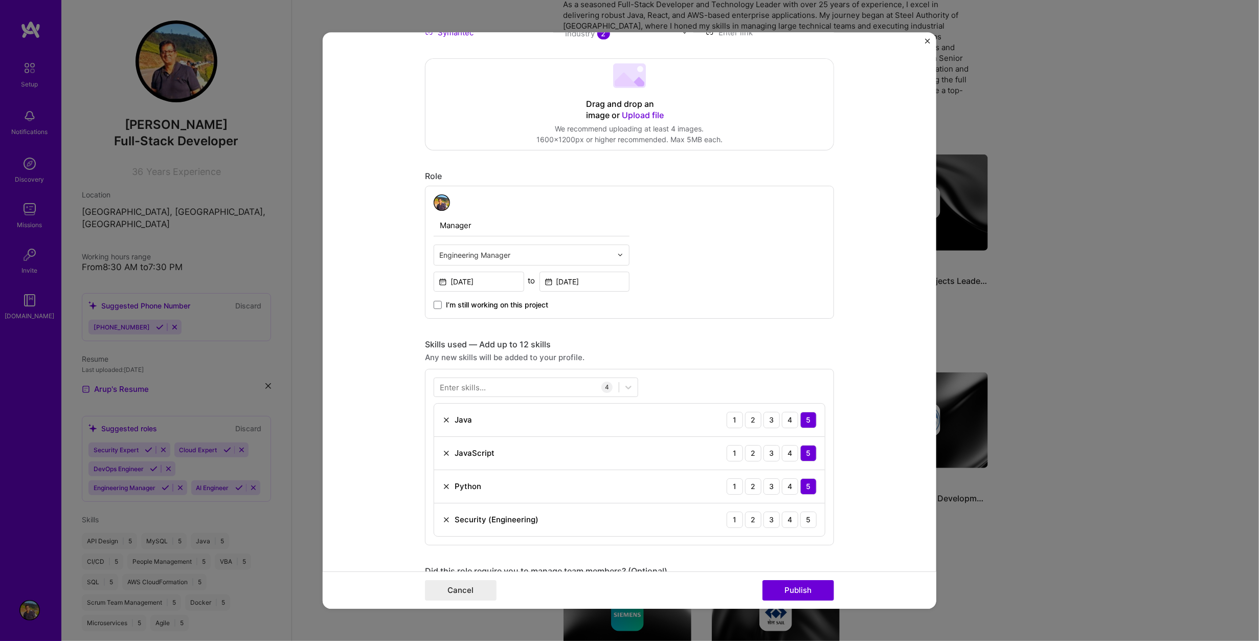
click at [371, 295] on form "Editing suggested project This project is suggested based on your LinkedIn, res…" at bounding box center [630, 320] width 614 height 577
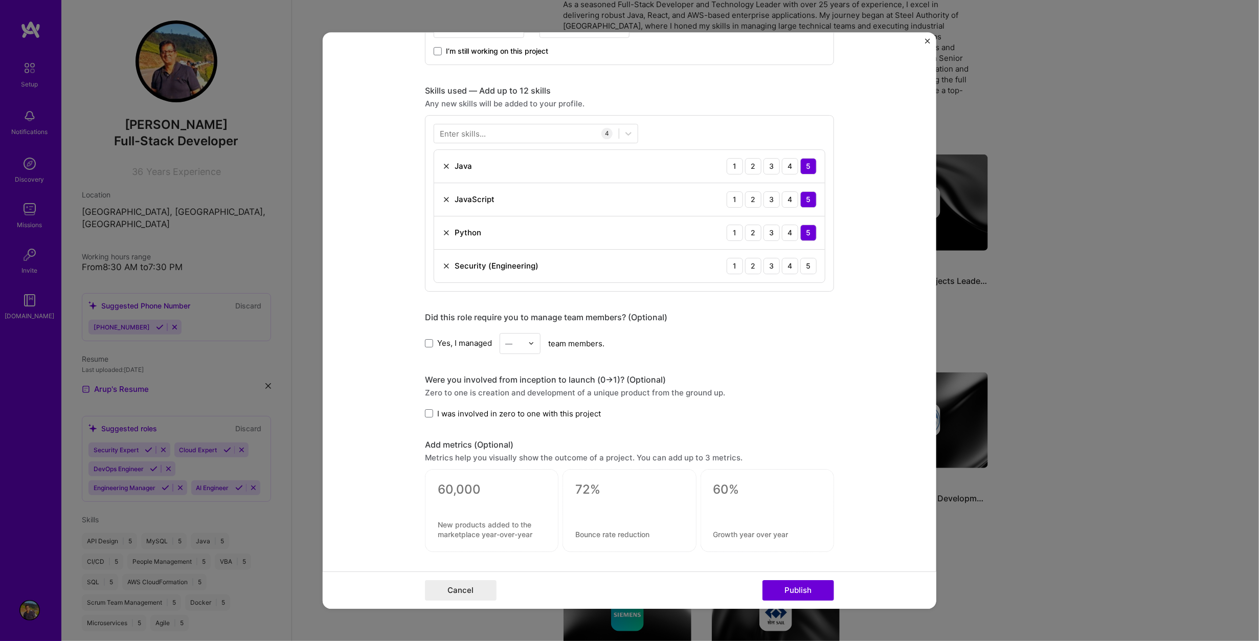
scroll to position [563, 0]
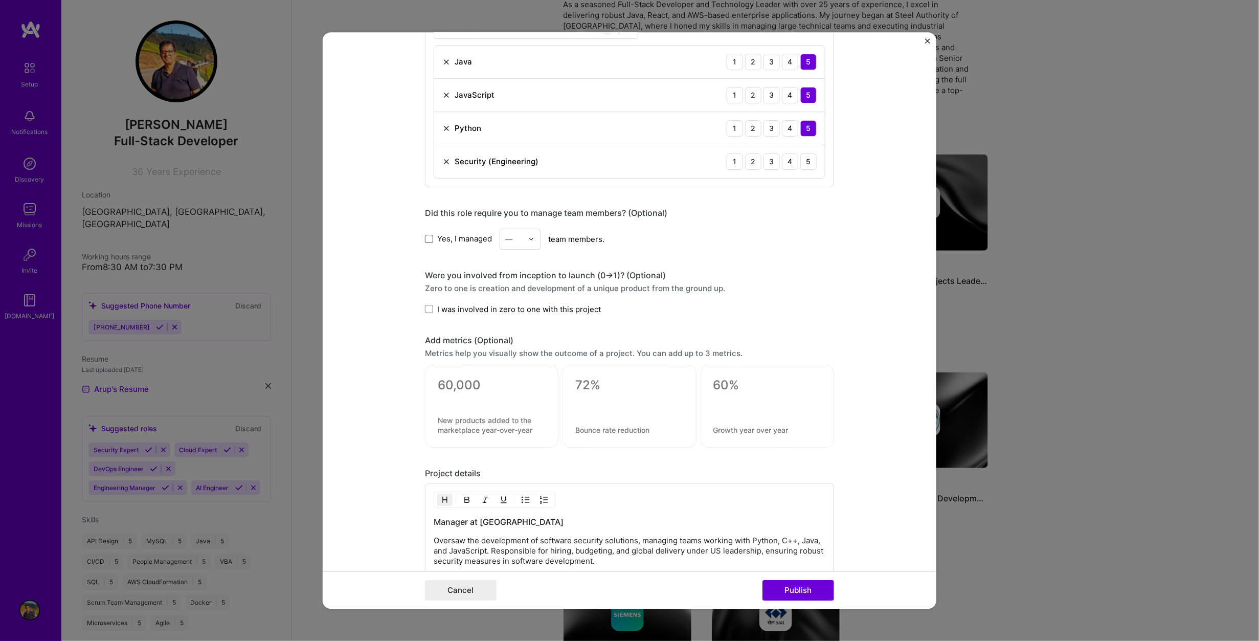
click at [425, 238] on span at bounding box center [429, 239] width 8 height 8
click at [0, 0] on input "Yes, I managed" at bounding box center [0, 0] width 0 height 0
click at [528, 240] on img at bounding box center [531, 239] width 6 height 6
click at [515, 302] on div "10" at bounding box center [520, 302] width 35 height 19
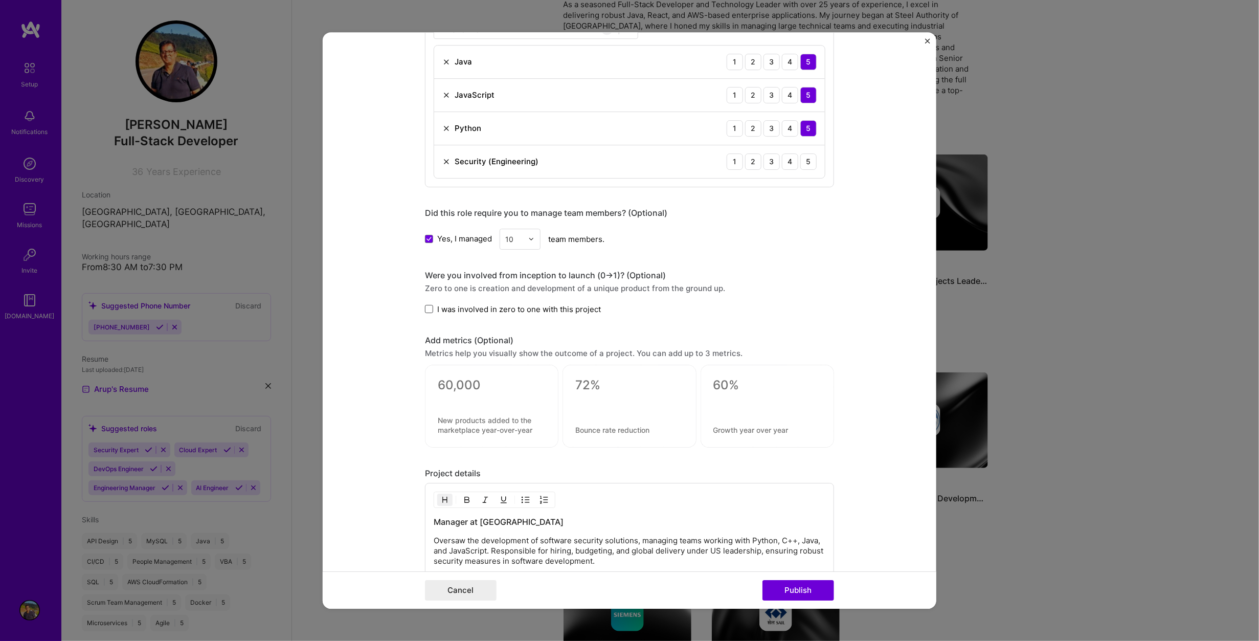
click at [425, 308] on span at bounding box center [429, 309] width 8 height 8
click at [0, 0] on input "I was involved in zero to one with this project" at bounding box center [0, 0] width 0 height 0
click at [791, 585] on button "Publish" at bounding box center [798, 590] width 72 height 20
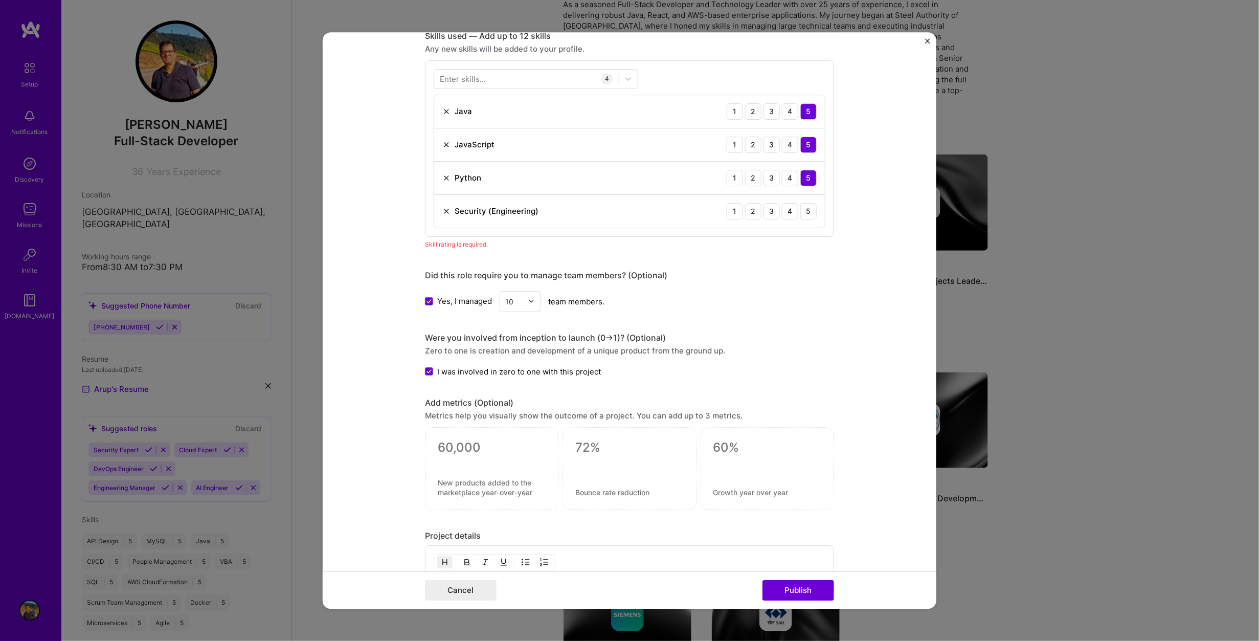
scroll to position [511, 0]
click at [801, 211] on div "5" at bounding box center [808, 213] width 16 height 16
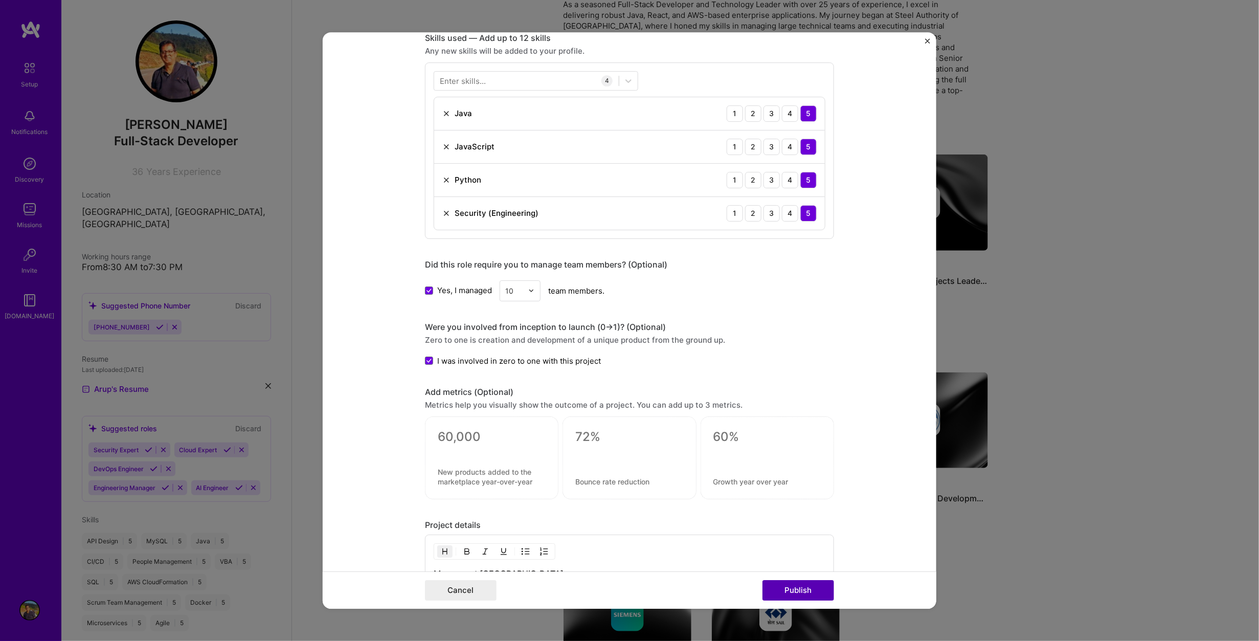
click at [801, 588] on button "Publish" at bounding box center [798, 590] width 72 height 20
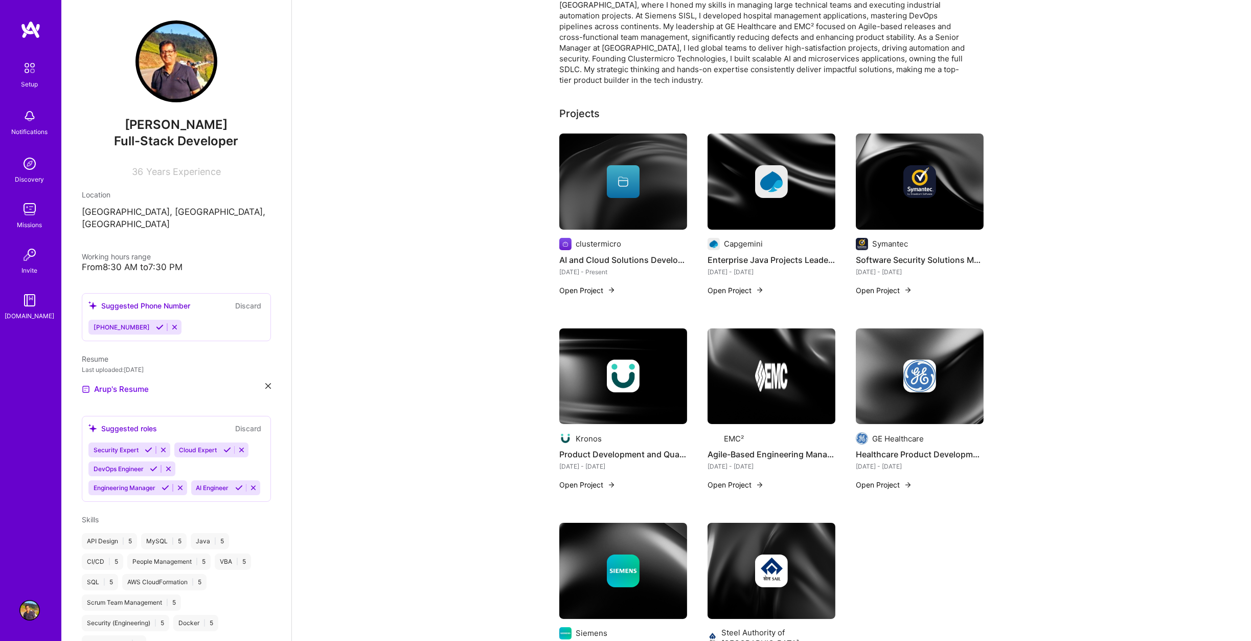
scroll to position [0, 0]
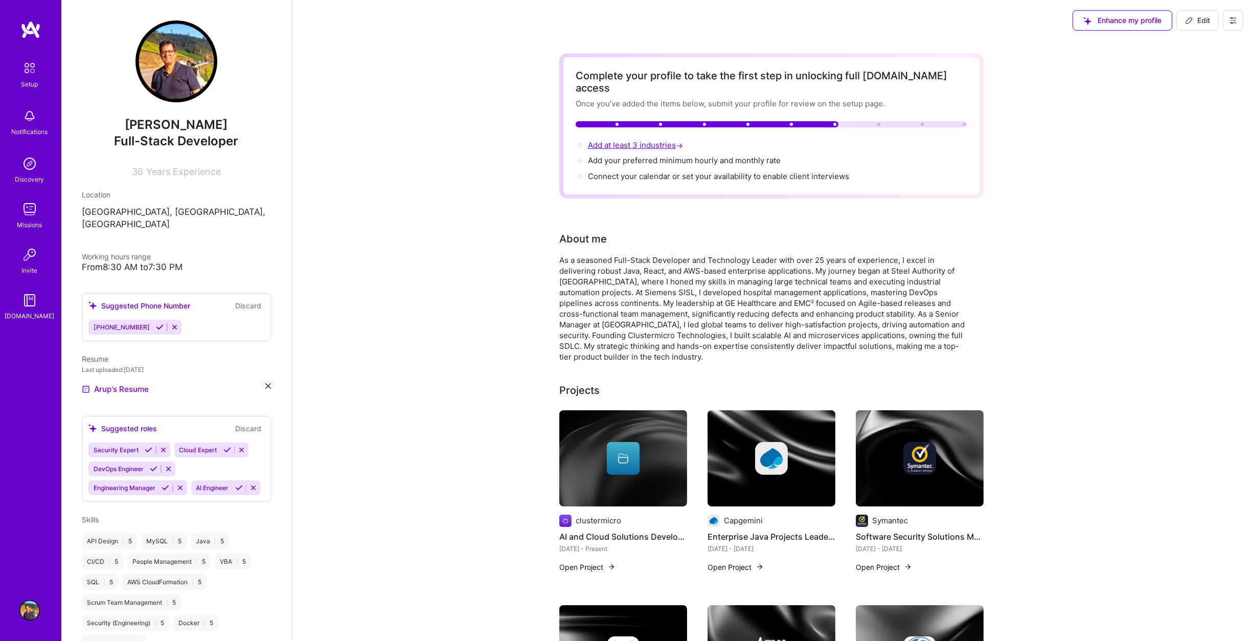
click at [625, 140] on span "Add at least 3 industries →" at bounding box center [636, 145] width 97 height 10
select select "US"
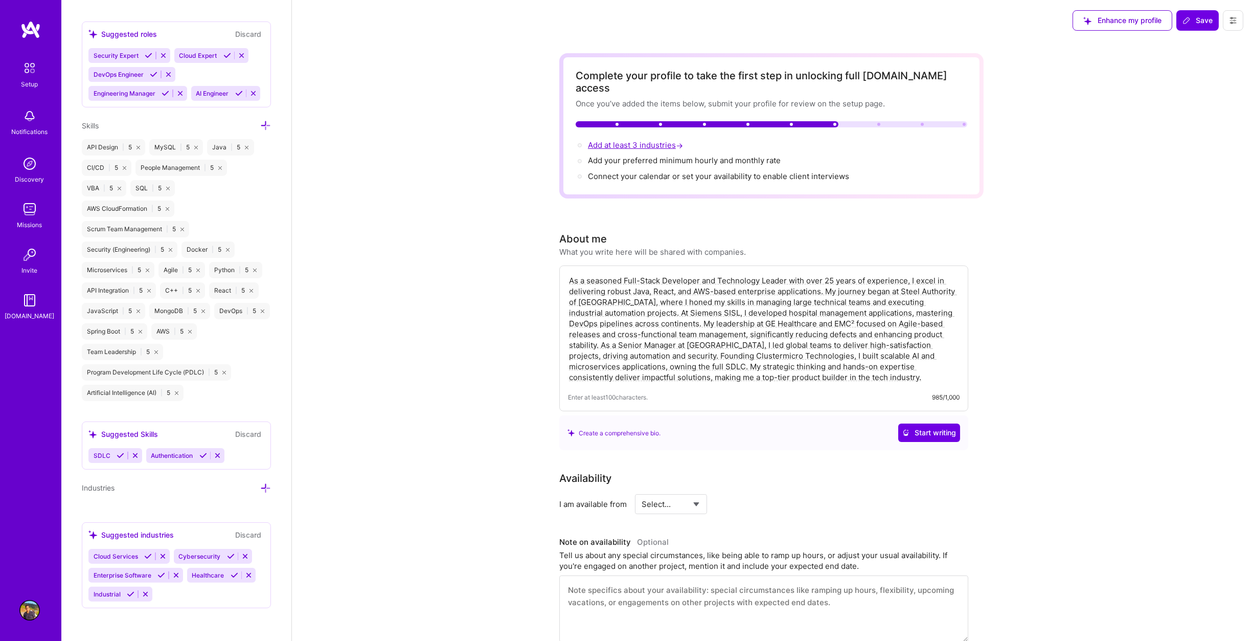
scroll to position [795, 0]
click at [623, 155] on span "Add your preferred minimum hourly and monthly rate →" at bounding box center [689, 160] width 202 height 10
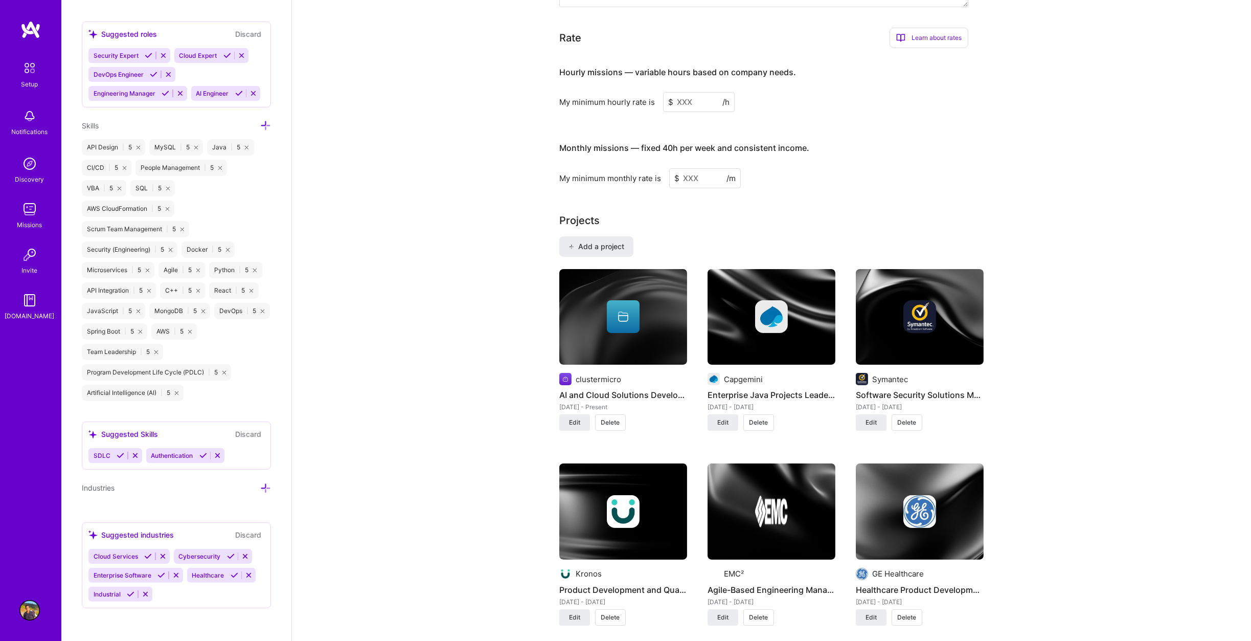
scroll to position [648, 0]
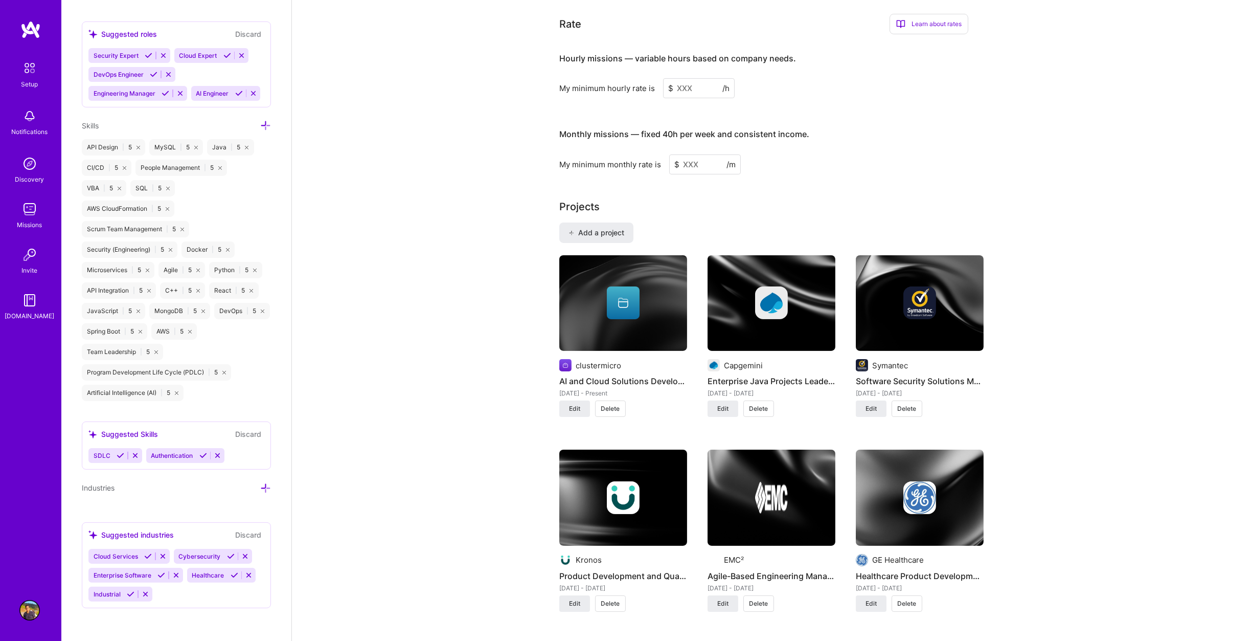
click at [690, 78] on input at bounding box center [699, 88] width 72 height 20
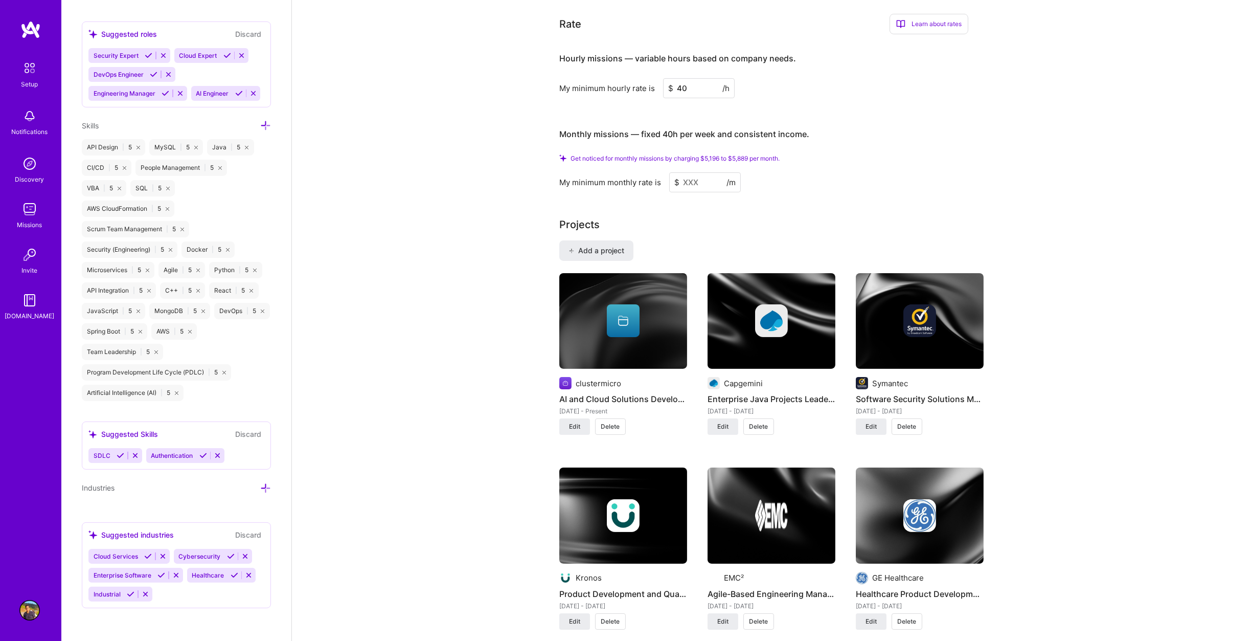
type input "40"
click at [857, 83] on div "My minimum hourly rate is $ 40 /h" at bounding box center [763, 88] width 409 height 20
click at [699, 172] on input at bounding box center [705, 182] width 72 height 20
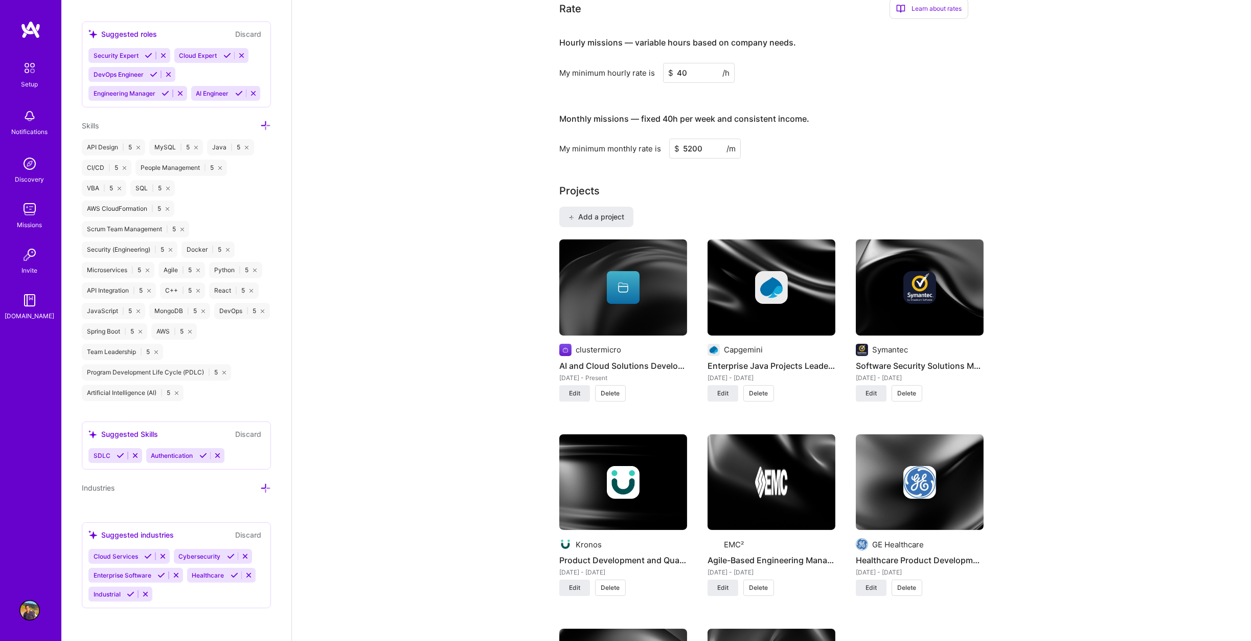
type input "5200"
click at [894, 139] on div "My minimum monthly rate is $ 5200 /m" at bounding box center [763, 149] width 409 height 20
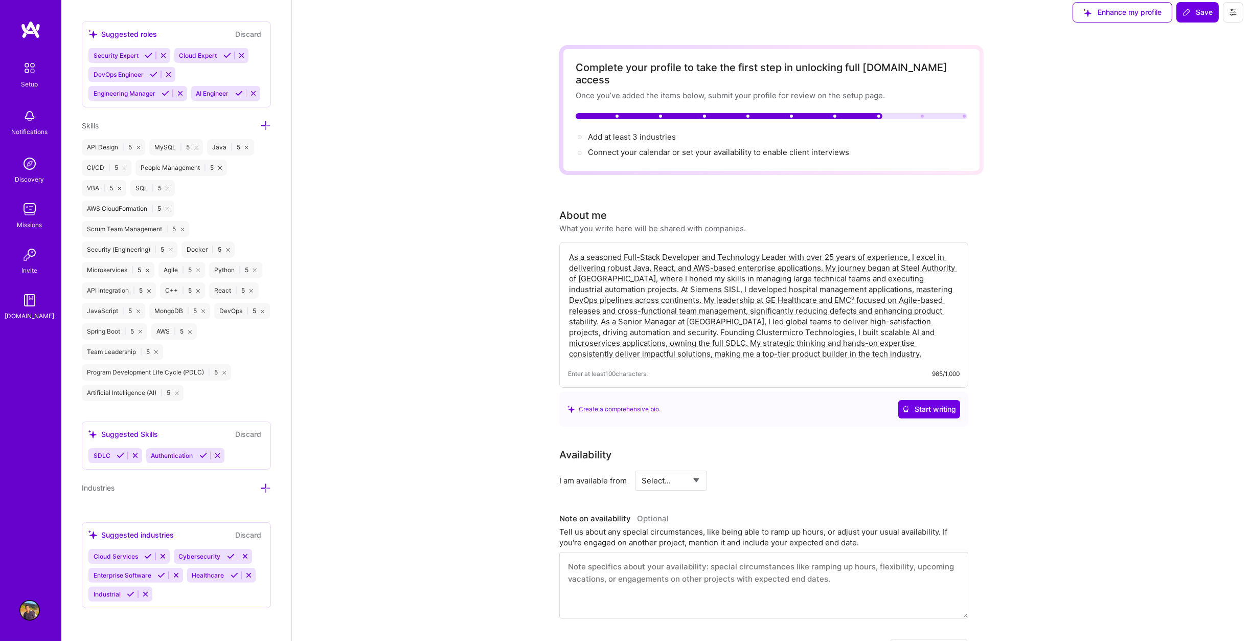
scroll to position [0, 0]
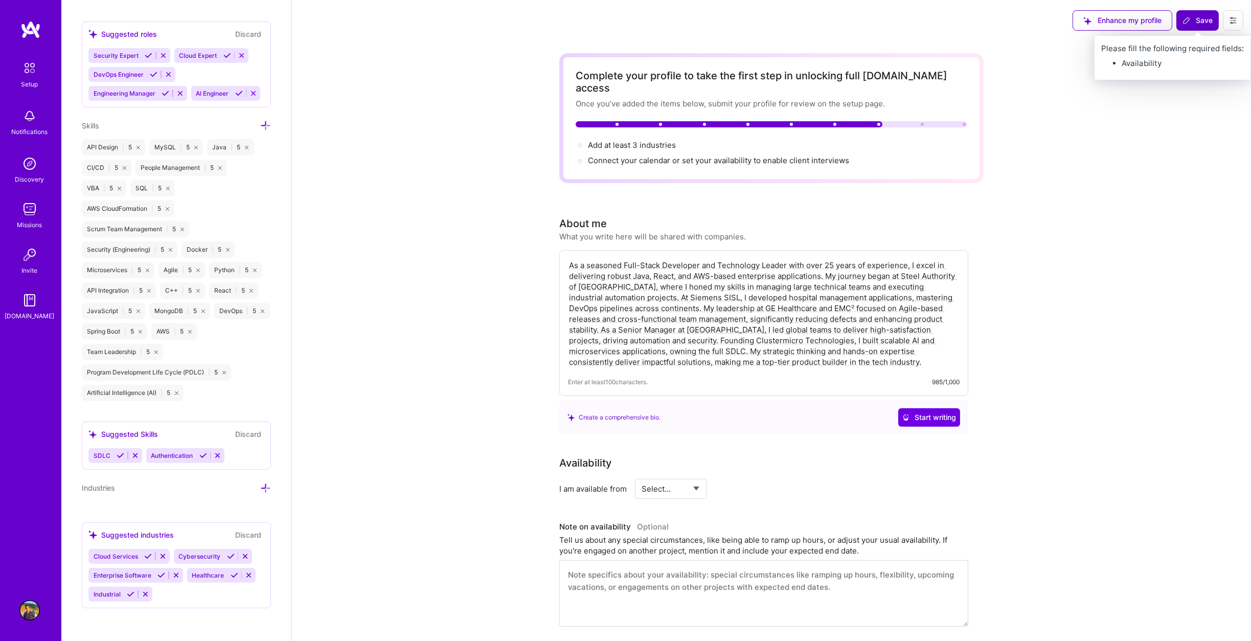
click at [1203, 19] on span "Save" at bounding box center [1198, 20] width 30 height 10
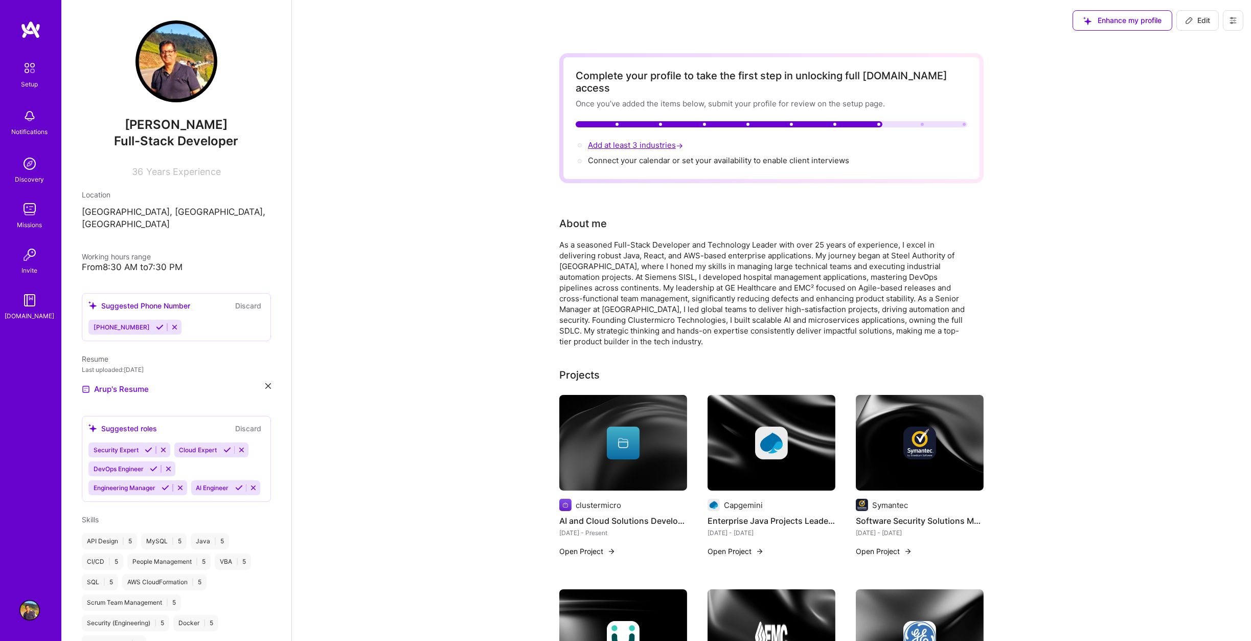
click at [647, 140] on span "Add at least 3 industries →" at bounding box center [636, 145] width 97 height 10
select select "US"
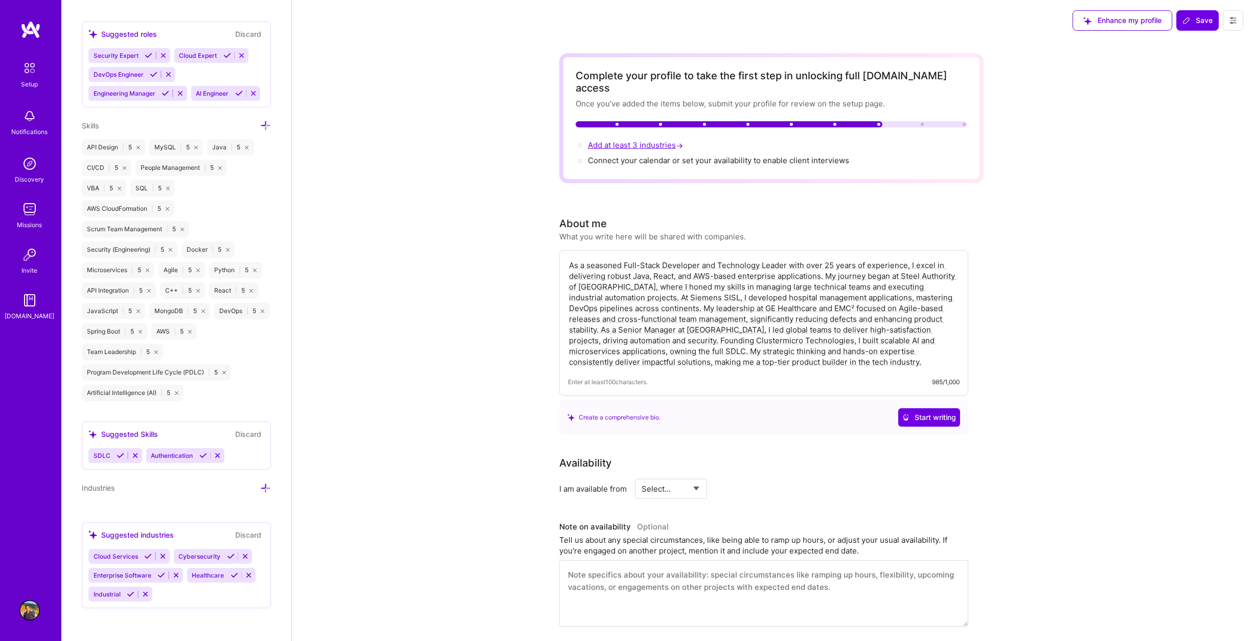
scroll to position [795, 0]
click at [260, 484] on icon at bounding box center [265, 488] width 11 height 11
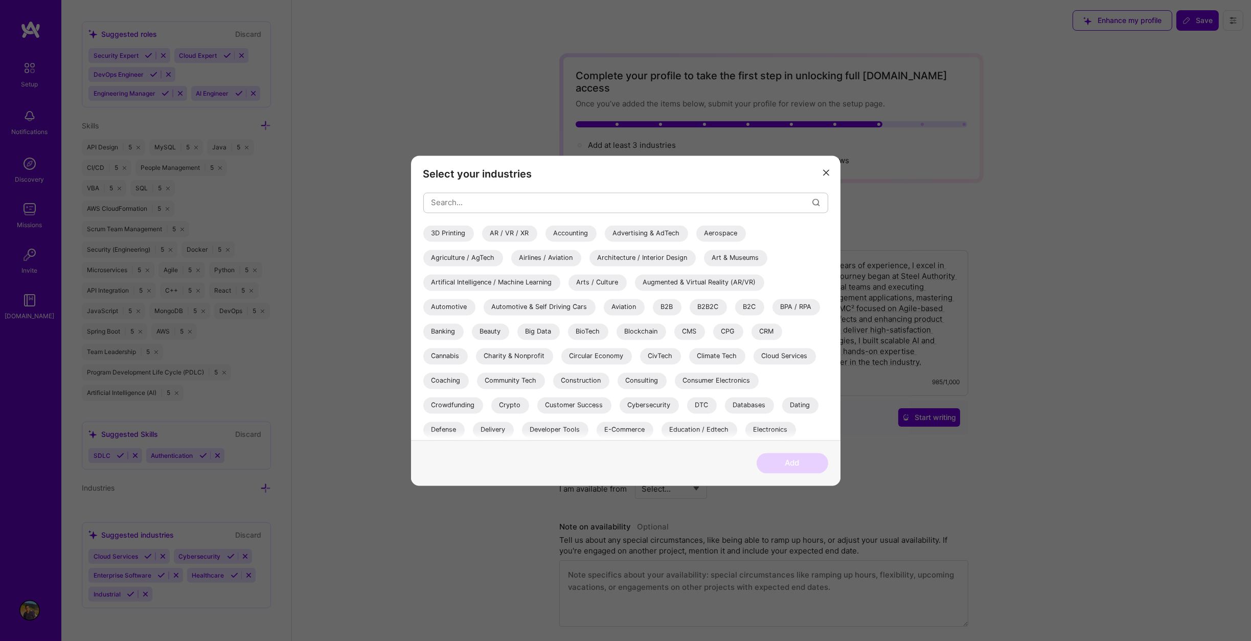
click at [827, 170] on icon "modal" at bounding box center [826, 173] width 6 height 6
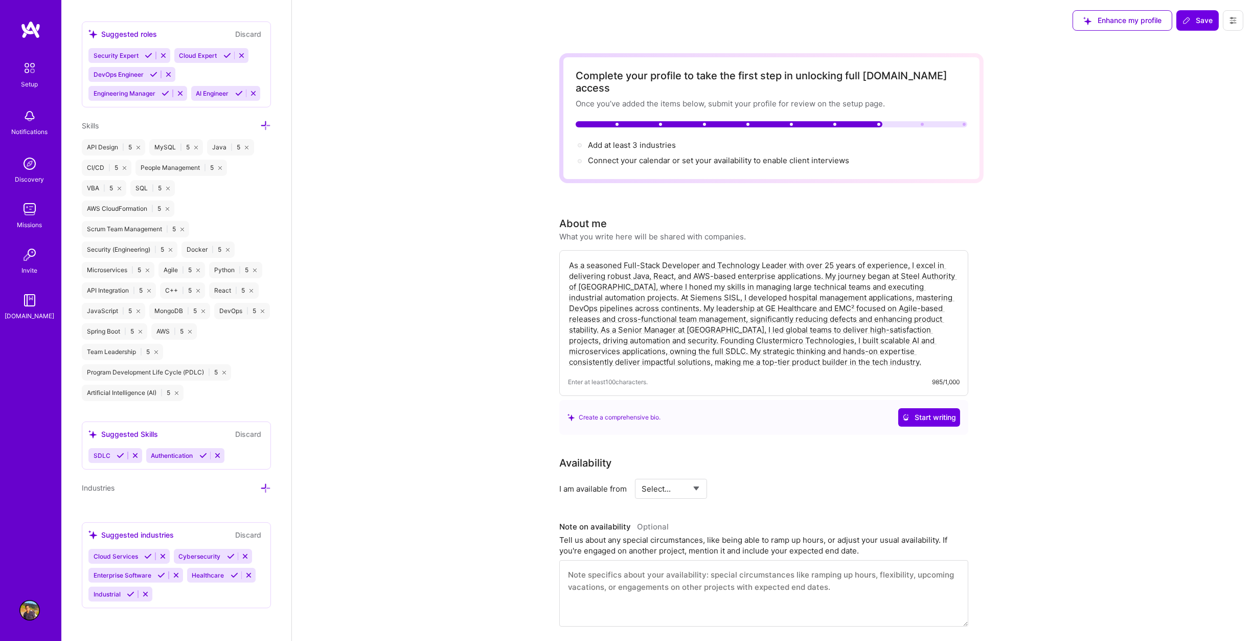
click at [146, 554] on icon at bounding box center [148, 556] width 8 height 8
click at [161, 572] on icon at bounding box center [162, 575] width 8 height 8
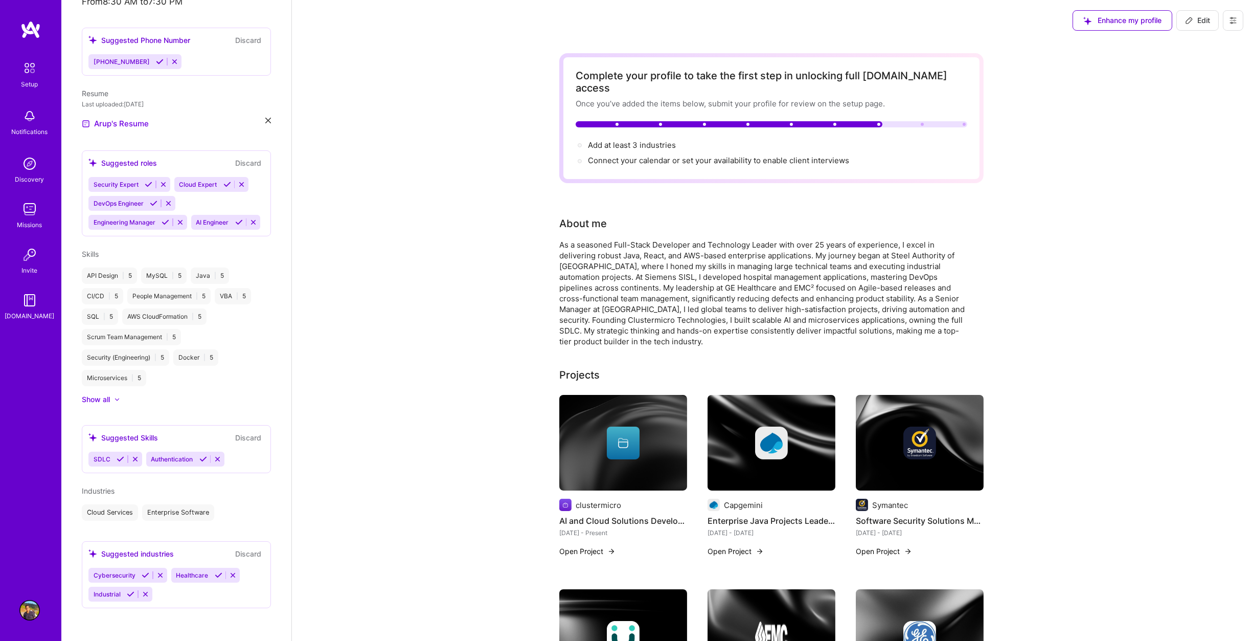
scroll to position [272, 0]
click at [215, 573] on icon at bounding box center [219, 575] width 8 height 8
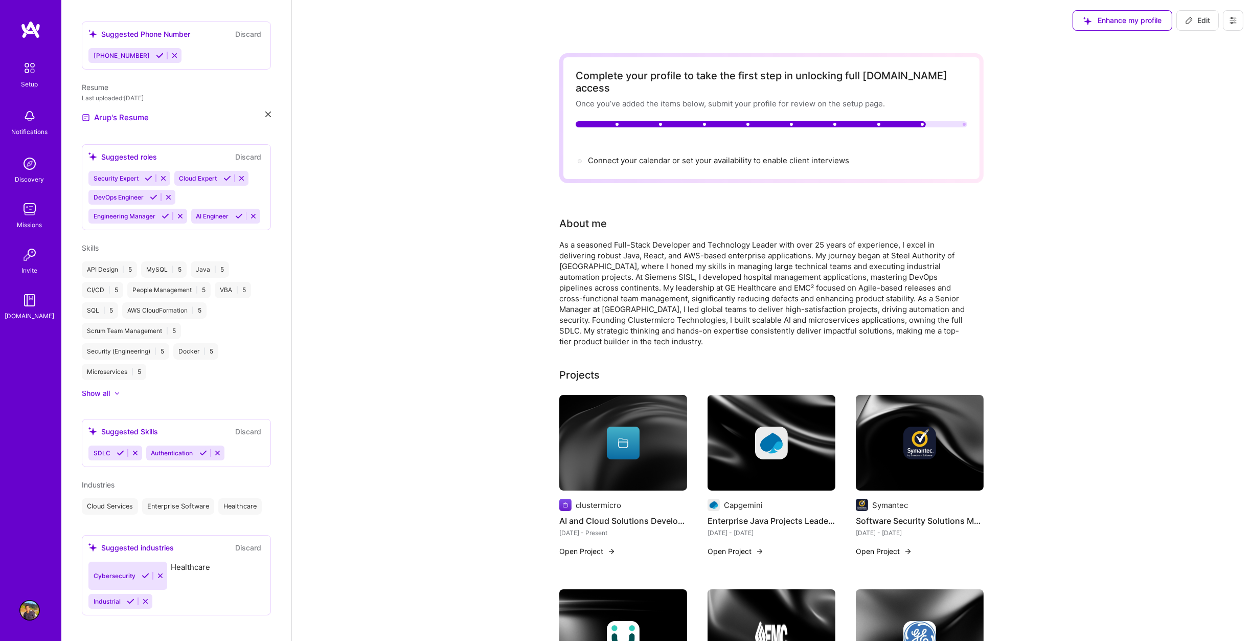
scroll to position [253, 0]
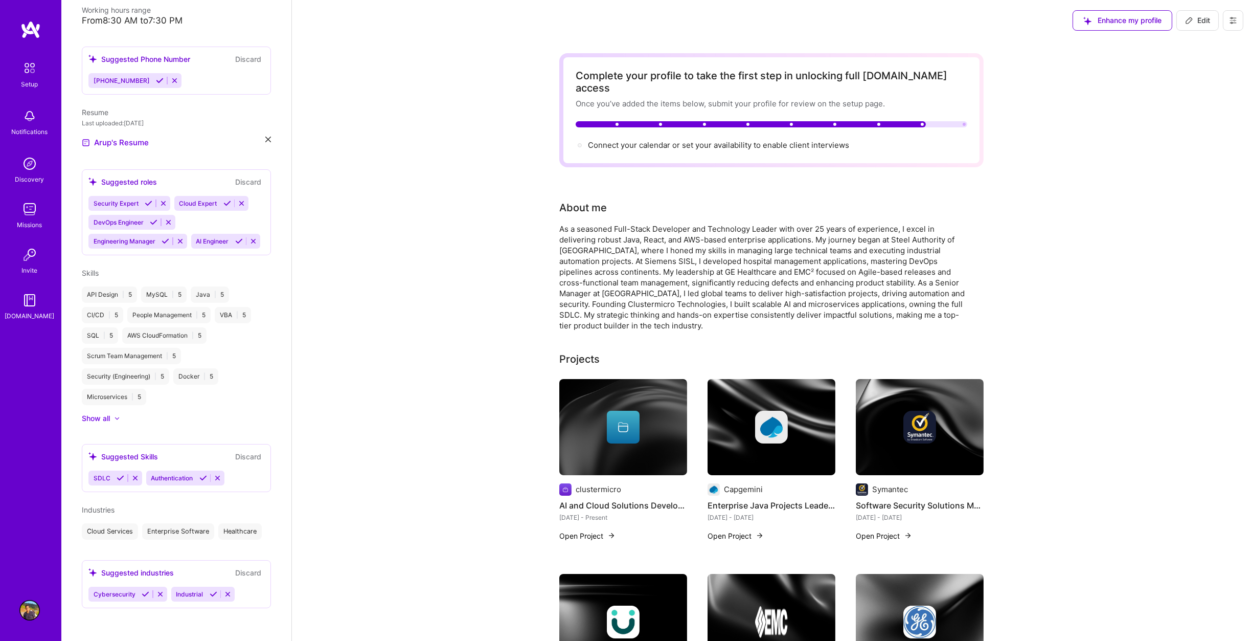
click at [212, 594] on icon at bounding box center [214, 594] width 8 height 8
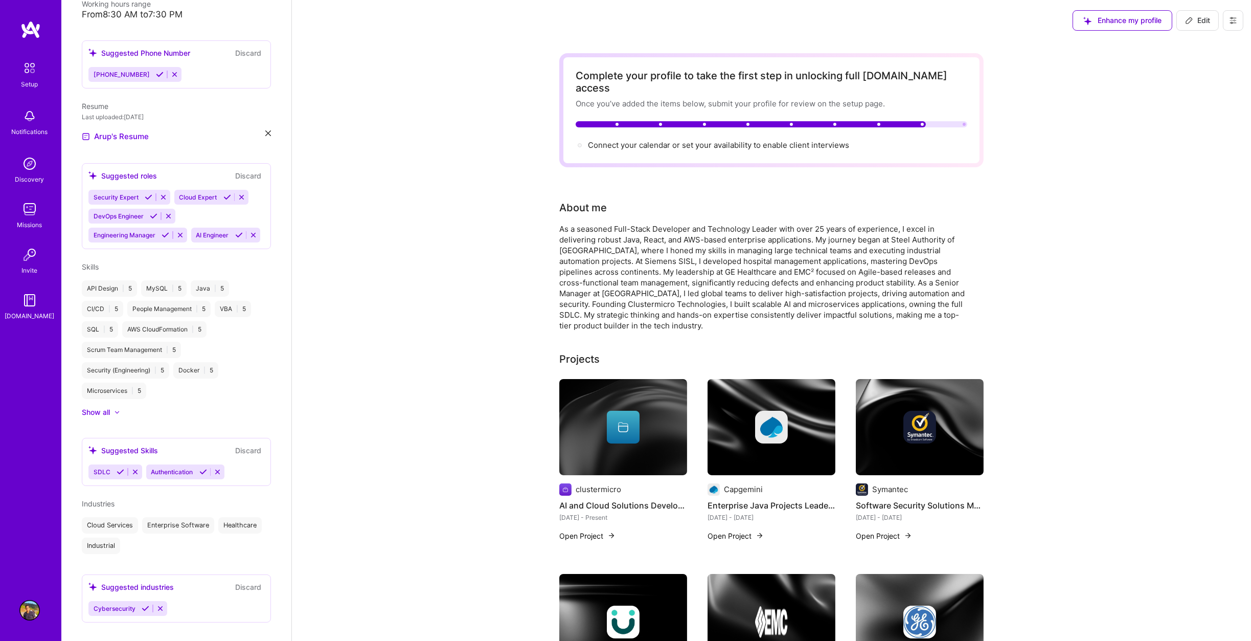
click at [145, 612] on icon at bounding box center [146, 608] width 8 height 8
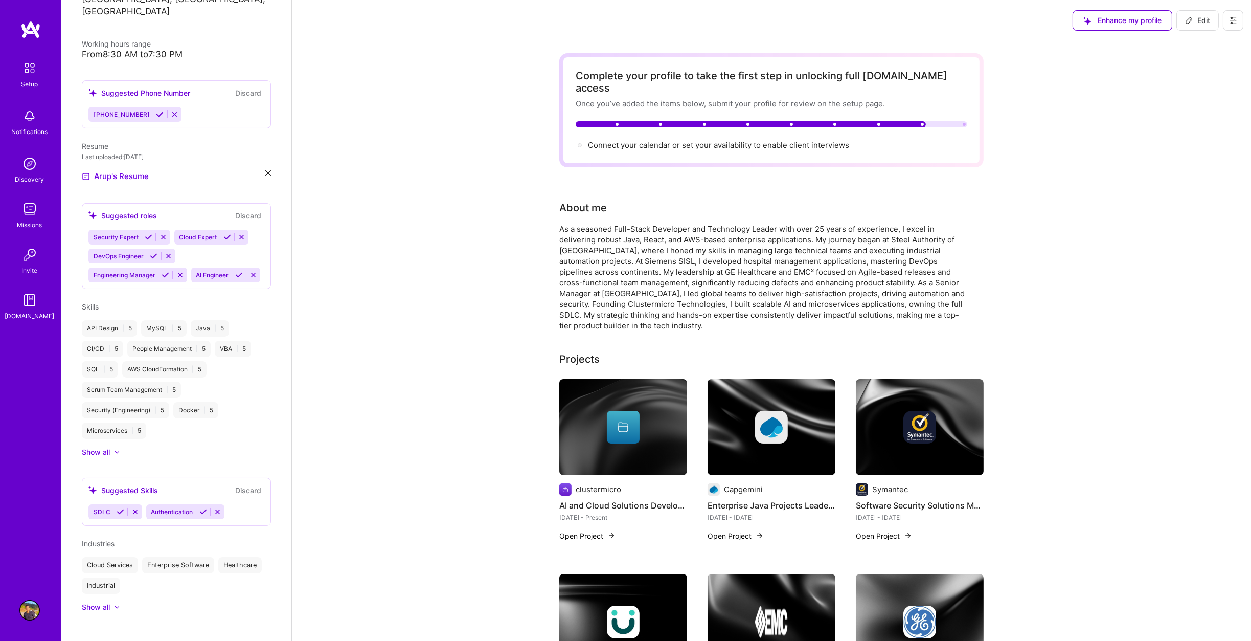
scroll to position [231, 0]
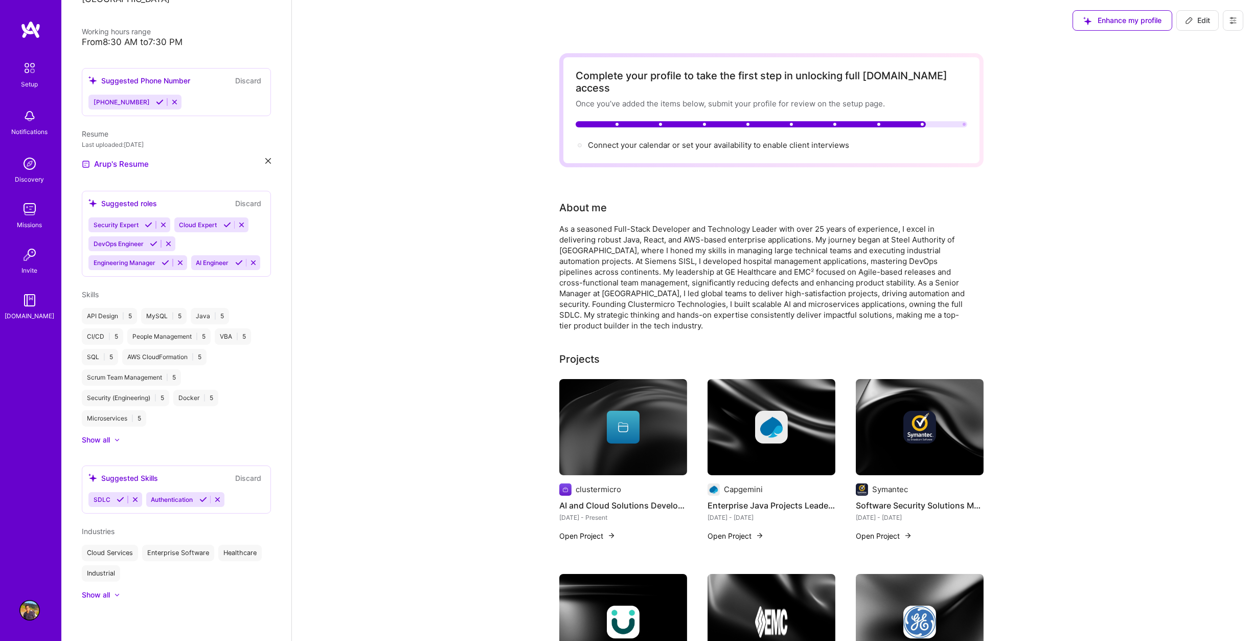
click at [117, 497] on icon at bounding box center [121, 500] width 8 height 8
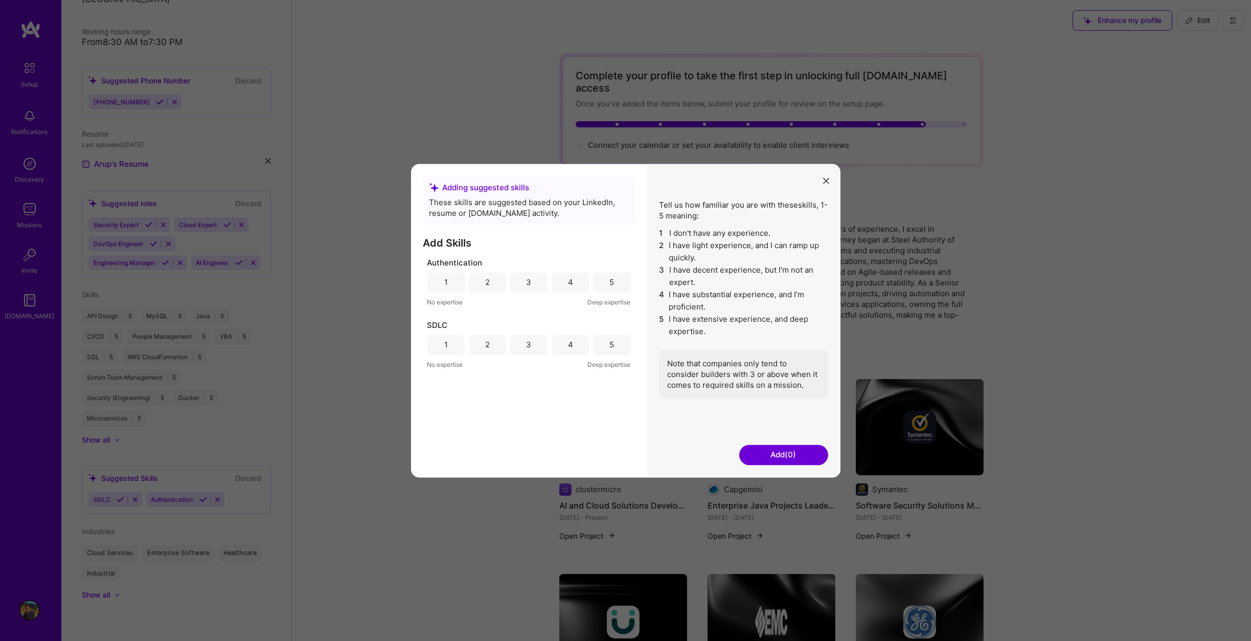
click at [616, 281] on div "5" at bounding box center [611, 282] width 37 height 20
click at [616, 343] on div "5" at bounding box center [611, 344] width 37 height 20
click at [777, 450] on button "Add (2)" at bounding box center [783, 454] width 89 height 20
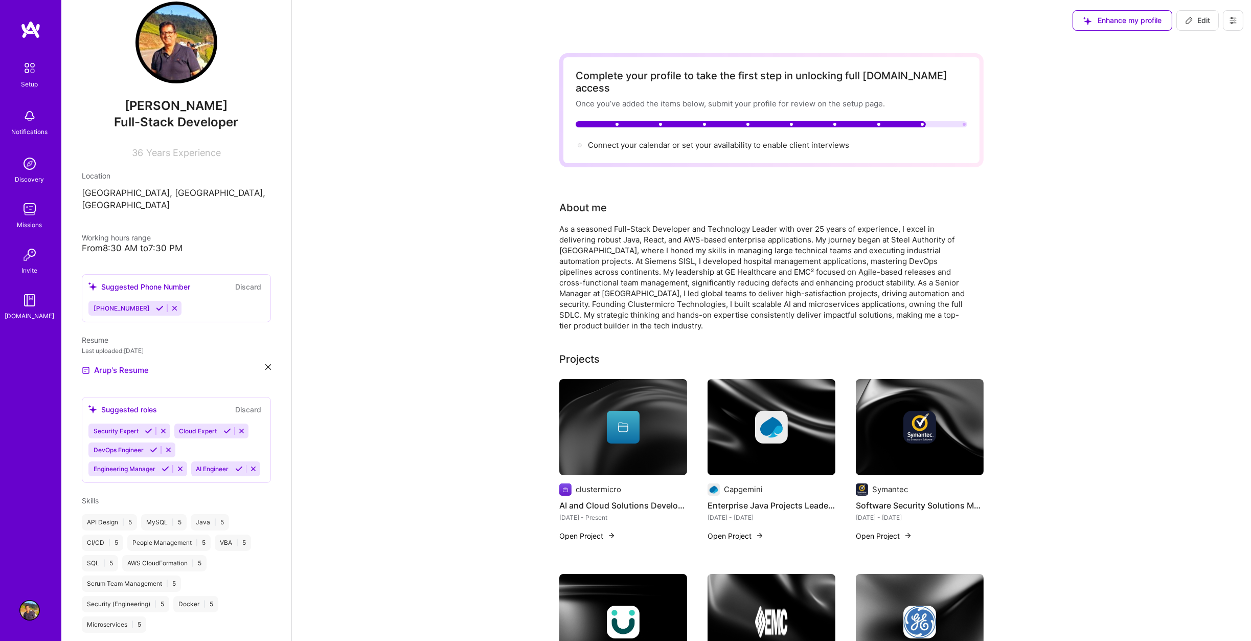
scroll to position [17, 0]
click at [169, 447] on icon at bounding box center [169, 451] width 8 height 8
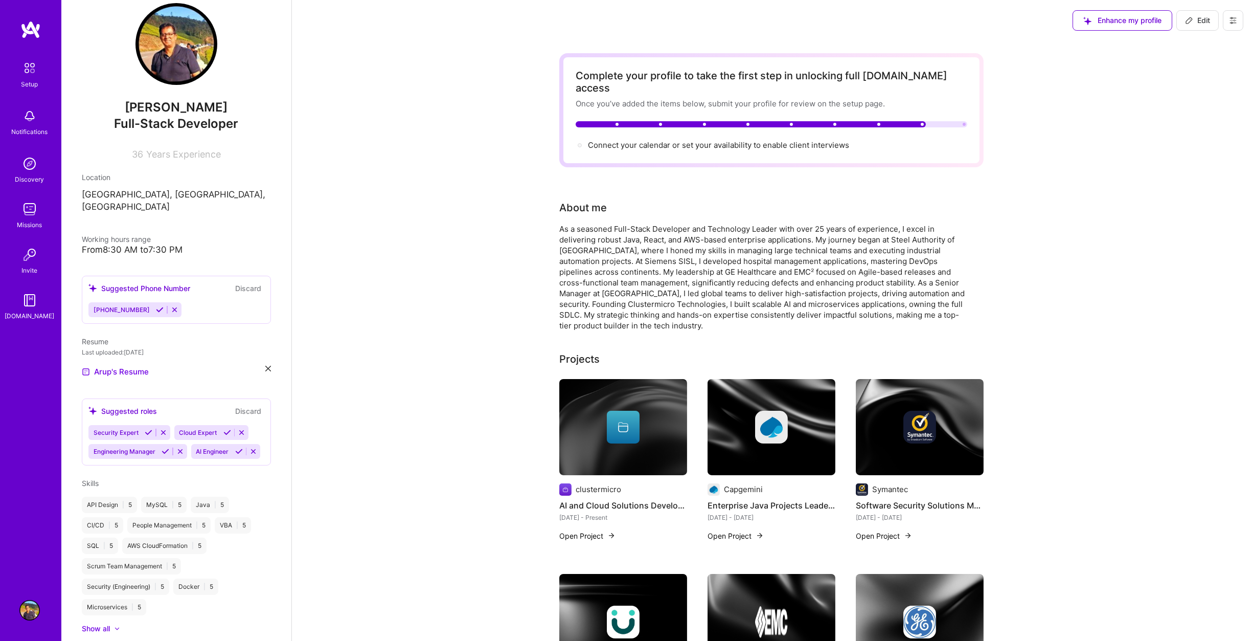
click at [250, 455] on icon at bounding box center [254, 451] width 8 height 8
click at [214, 441] on div "Security Expert Cloud Expert Engineering Manager" at bounding box center [176, 442] width 176 height 34
click at [166, 429] on icon at bounding box center [164, 433] width 8 height 8
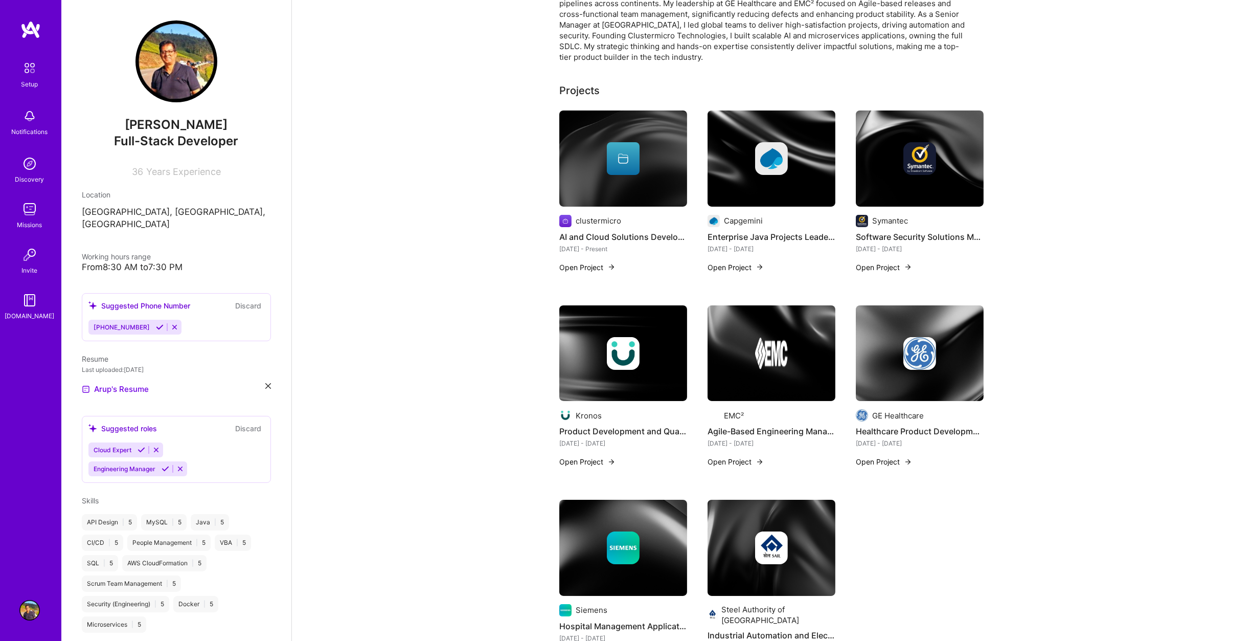
scroll to position [153, 0]
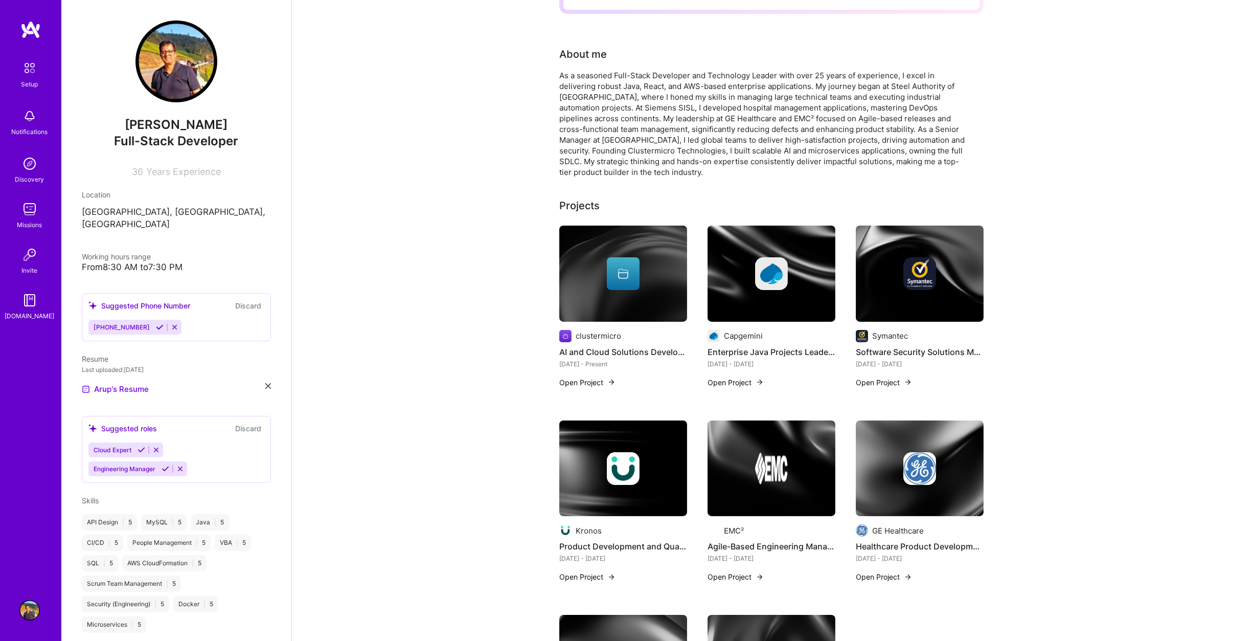
click at [241, 422] on button "Discard" at bounding box center [248, 428] width 32 height 12
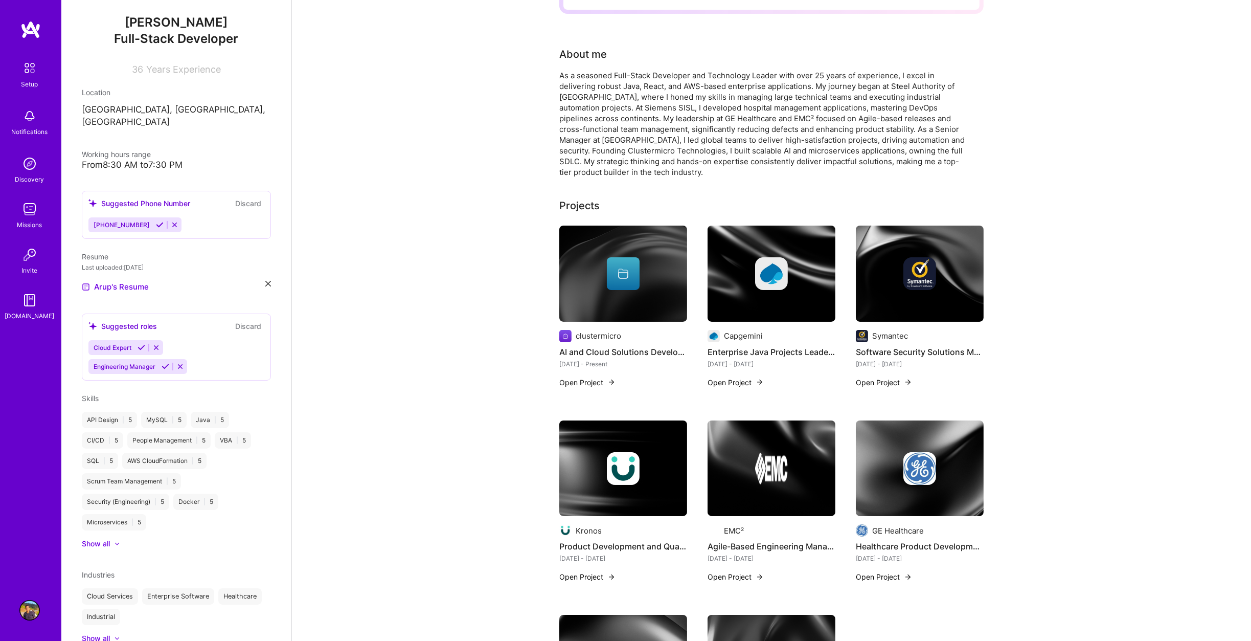
click at [139, 321] on div "Suggested roles" at bounding box center [122, 326] width 69 height 11
click at [91, 322] on icon at bounding box center [92, 326] width 9 height 9
click at [232, 320] on button "Discard" at bounding box center [248, 326] width 32 height 12
click at [179, 363] on icon at bounding box center [180, 367] width 8 height 8
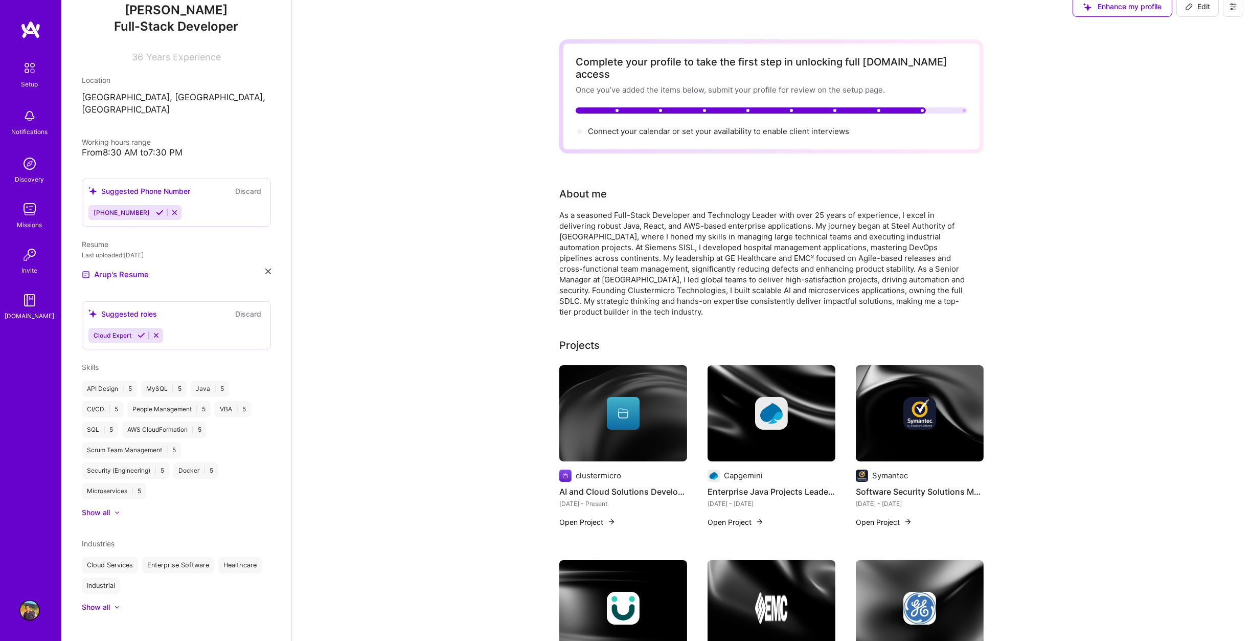
scroll to position [51, 0]
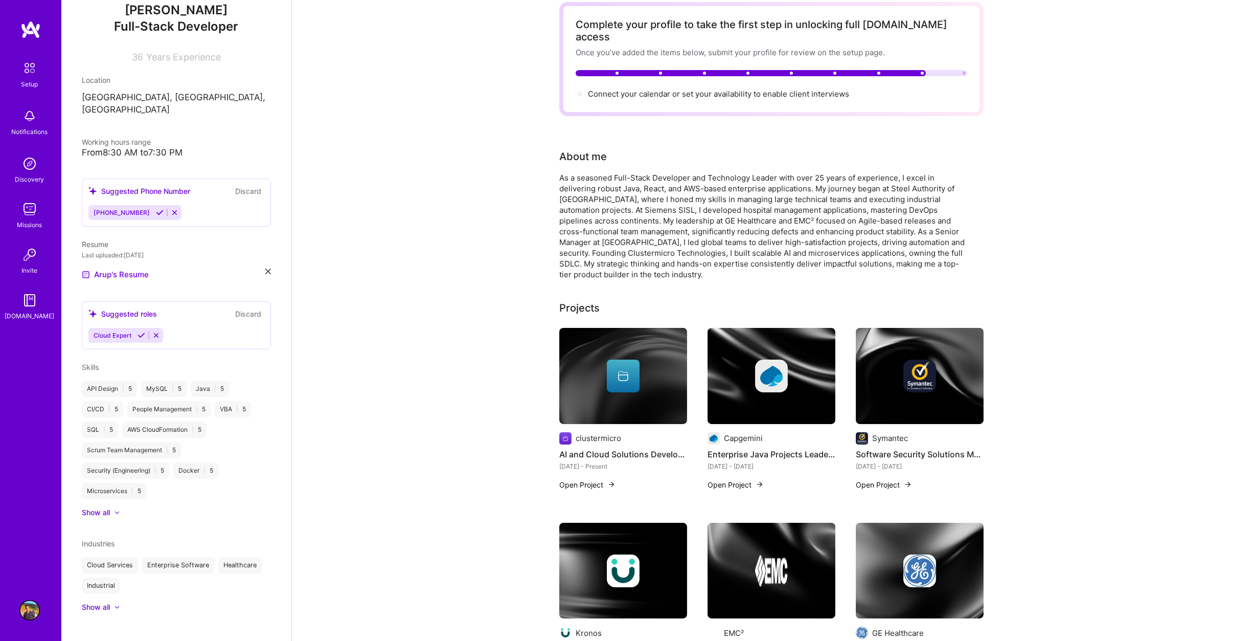
click at [118, 605] on icon at bounding box center [117, 606] width 5 height 3
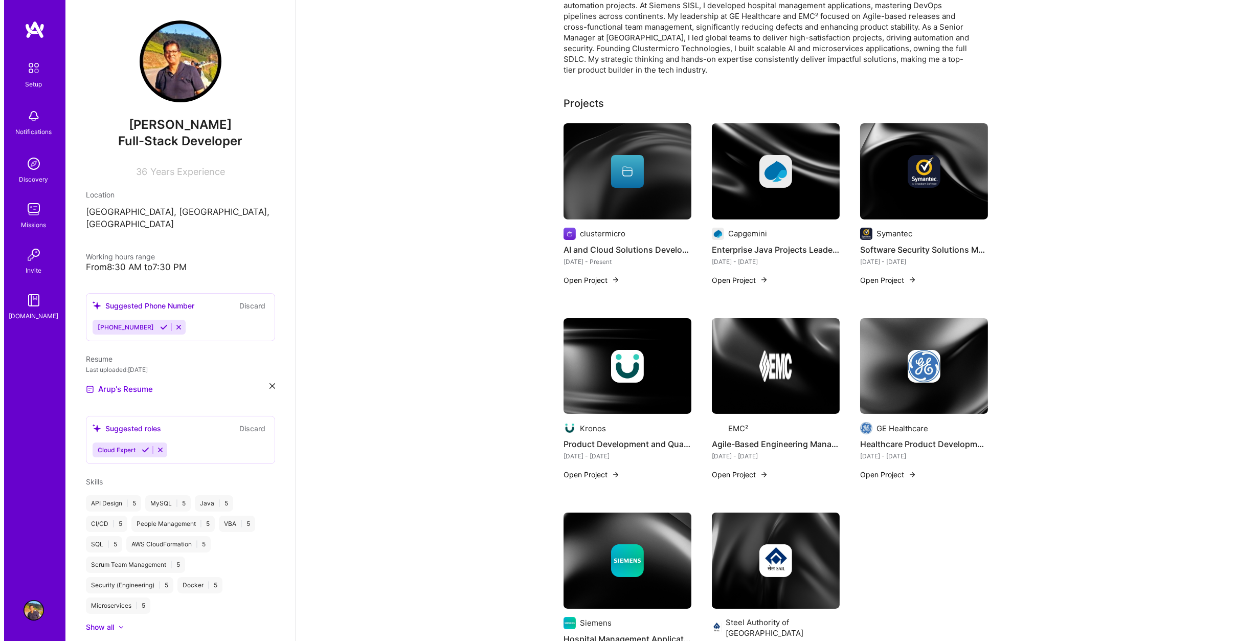
scroll to position [0, 0]
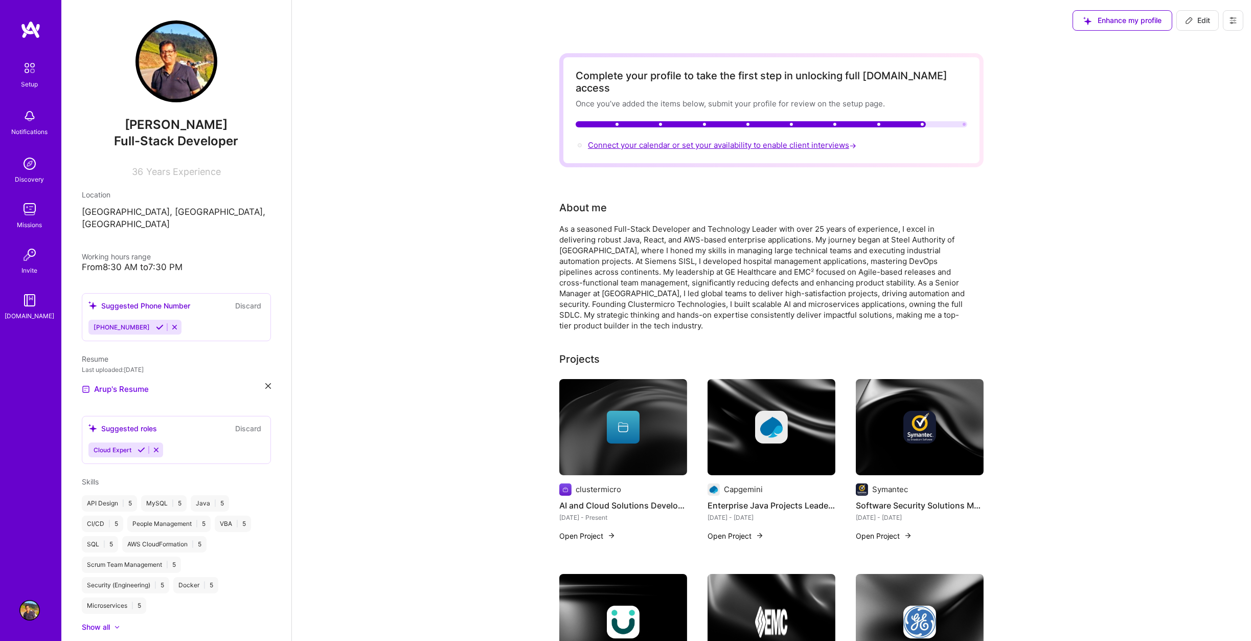
click at [708, 140] on span "Connect your calendar or set your availability to enable client interviews →" at bounding box center [723, 145] width 271 height 10
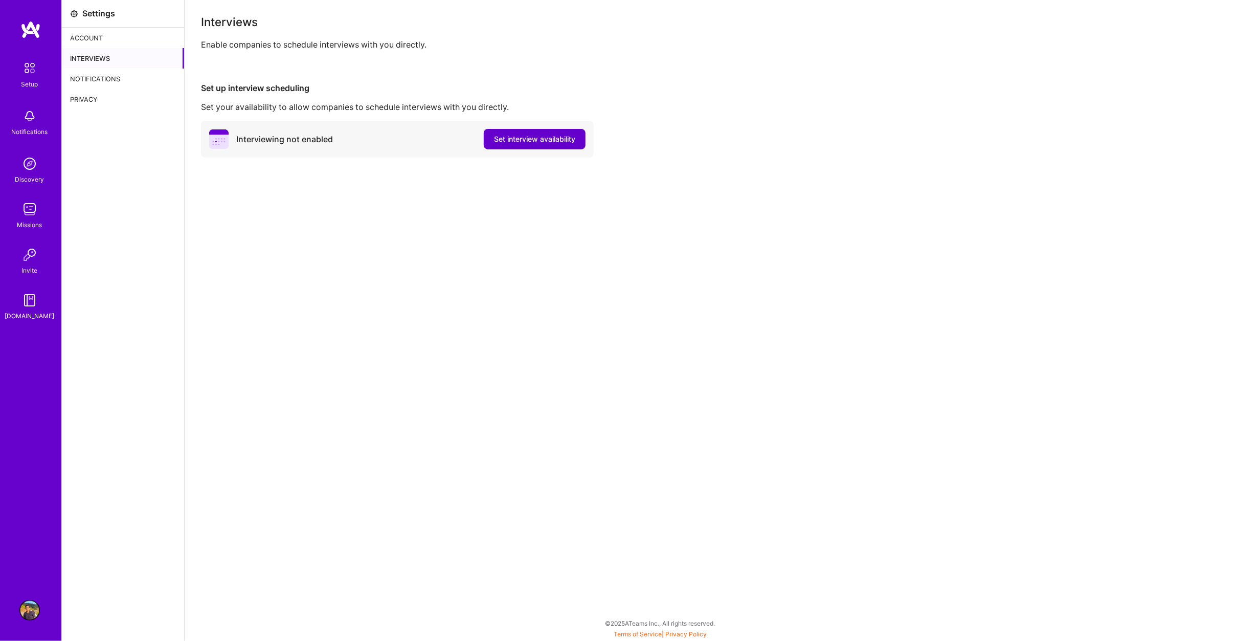
click at [542, 139] on span "Set interview availability" at bounding box center [534, 139] width 81 height 10
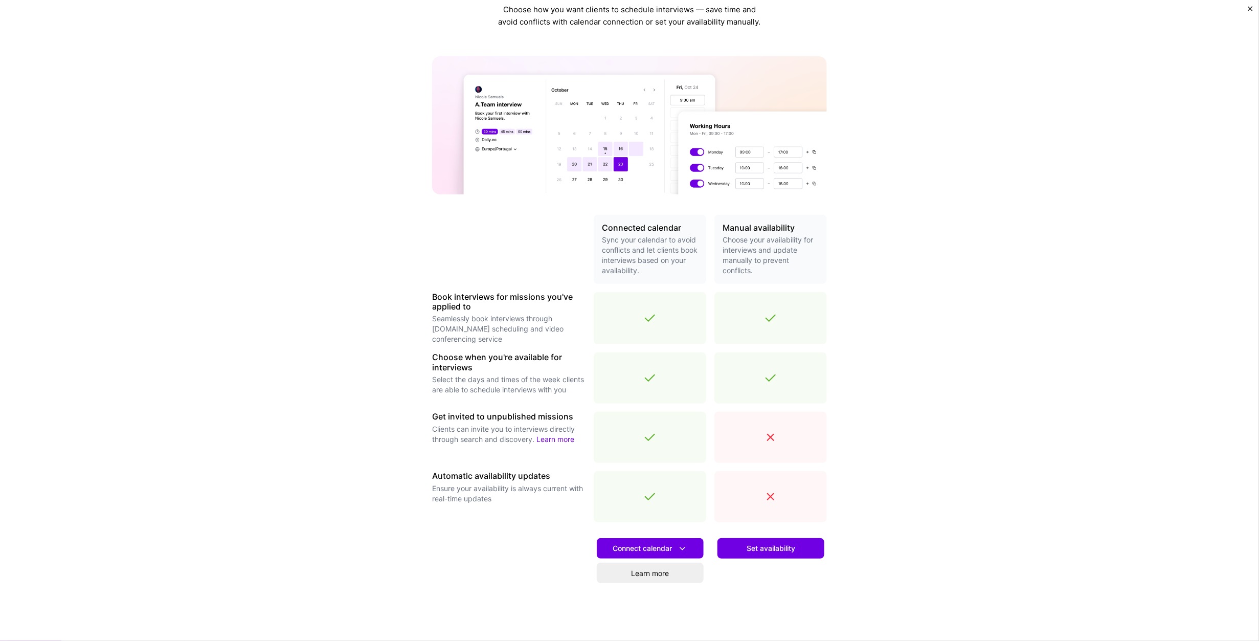
scroll to position [76, 0]
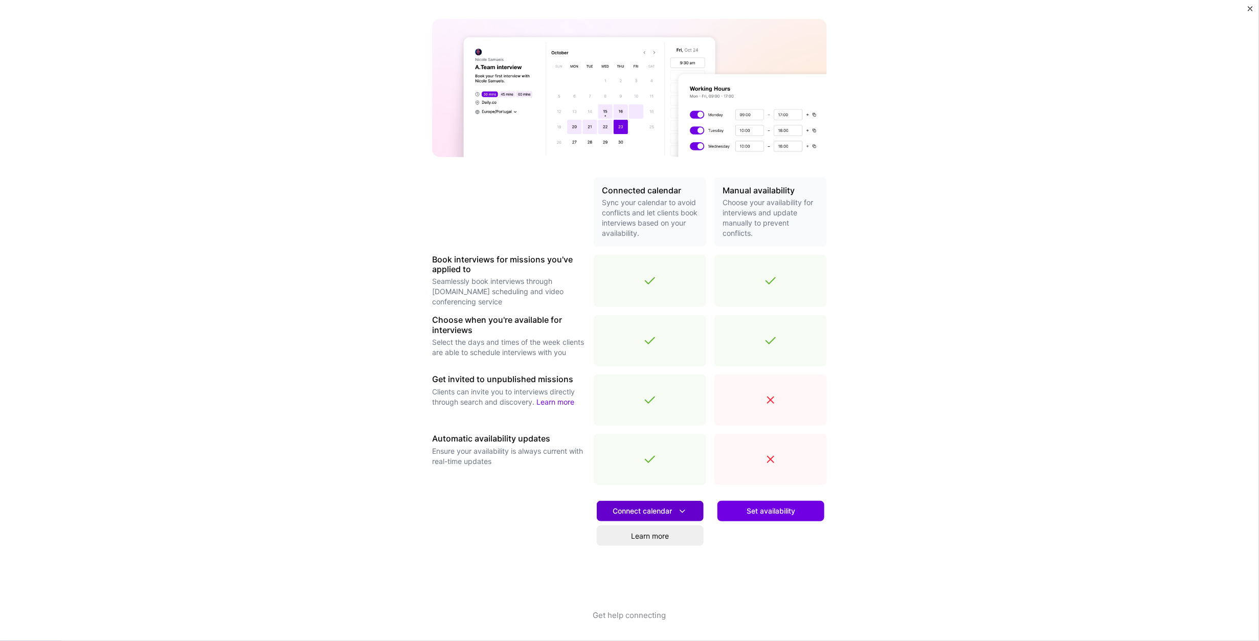
click at [677, 508] on icon at bounding box center [682, 511] width 11 height 11
click at [646, 539] on button "Google calendar" at bounding box center [637, 539] width 133 height 27
click at [782, 507] on span "Set availability" at bounding box center [771, 511] width 49 height 10
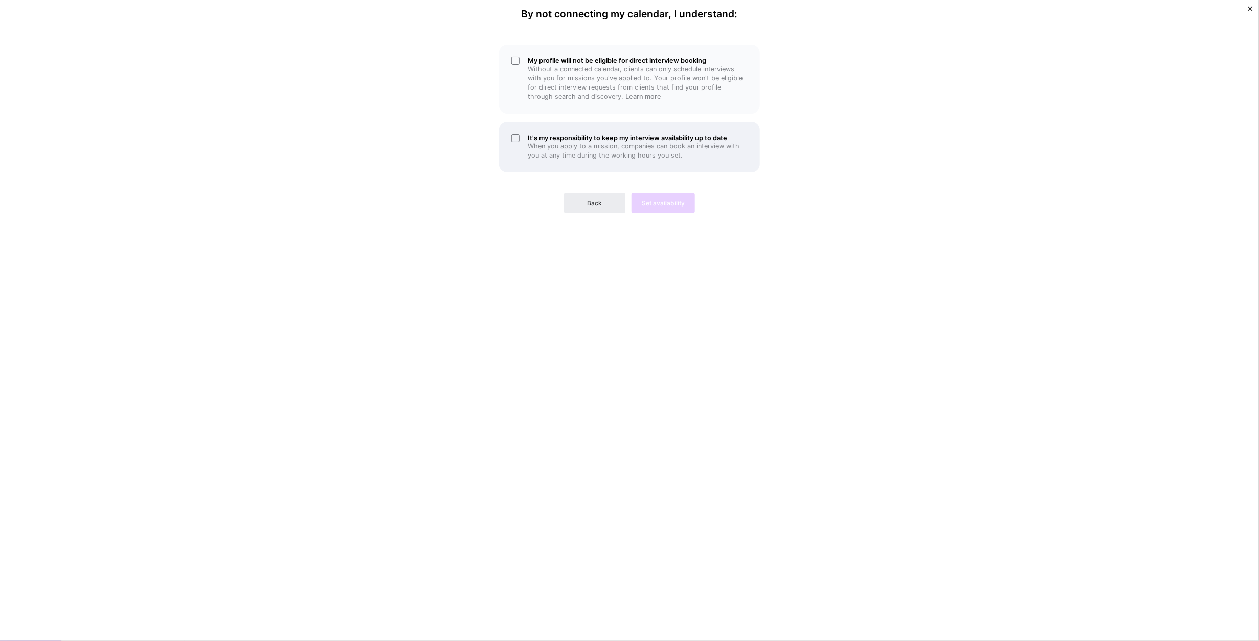
click at [513, 140] on div "It's my responsibility to keep my interview availability up to date When you ap…" at bounding box center [629, 147] width 261 height 51
click at [514, 60] on div "My profile will not be eligible for direct interview booking Without a connecte…" at bounding box center [629, 78] width 261 height 69
click at [594, 198] on span "Back" at bounding box center [595, 202] width 15 height 9
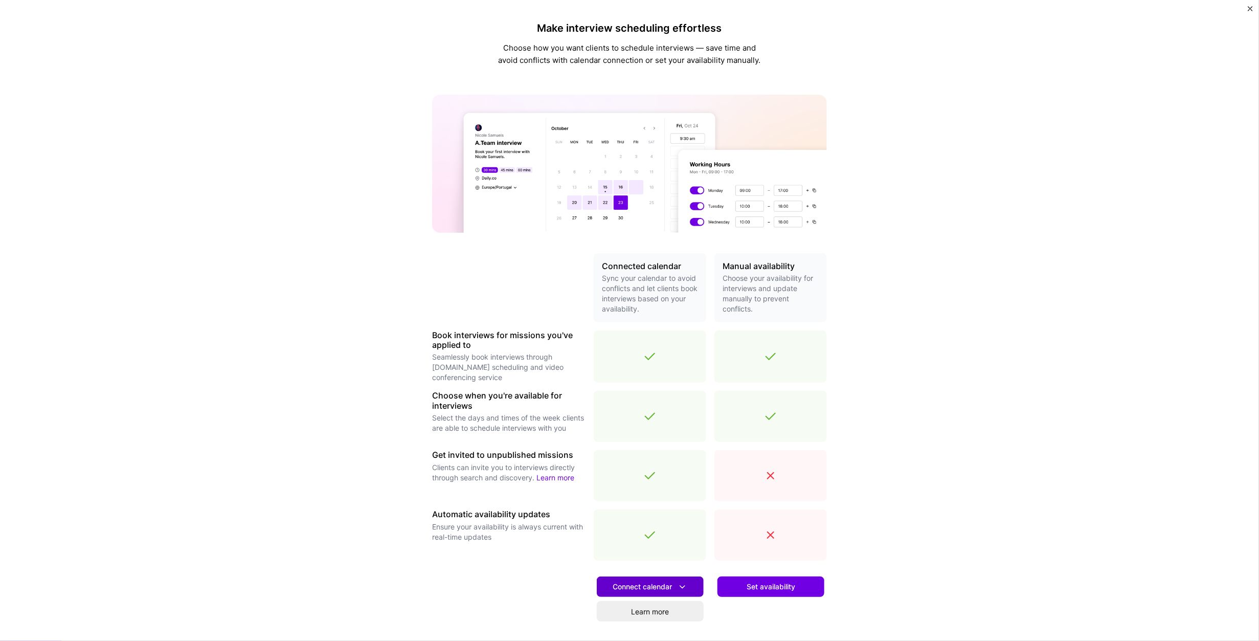
click at [669, 584] on span "Connect calendar" at bounding box center [650, 586] width 75 height 11
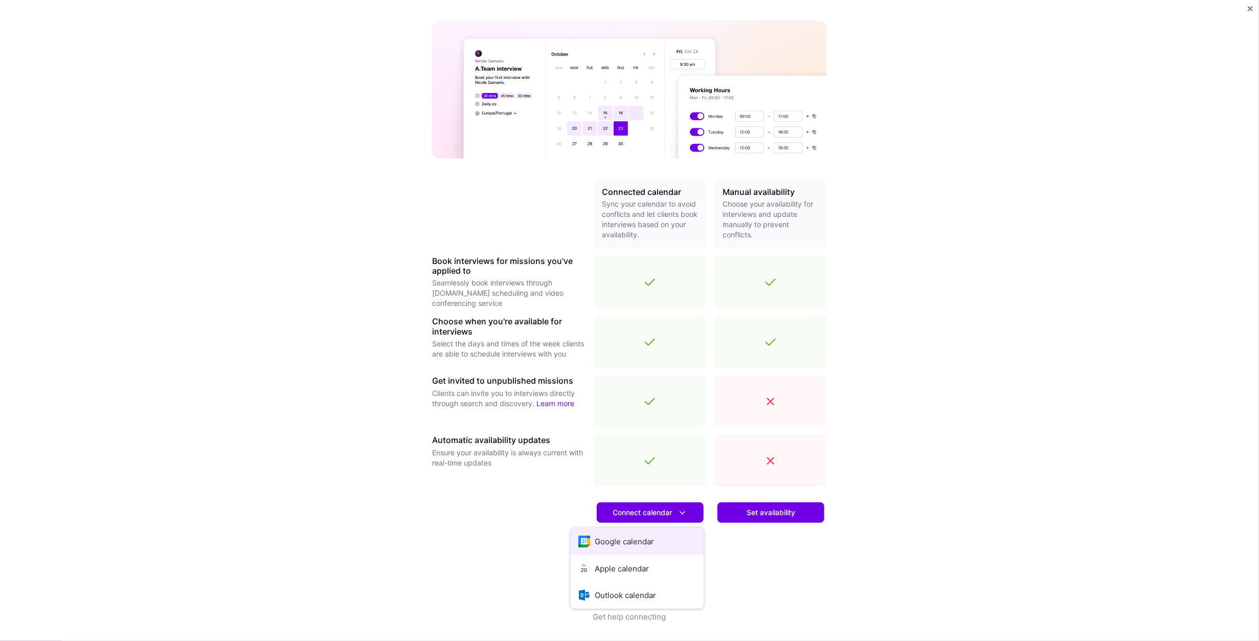
scroll to position [76, 0]
click at [639, 540] on button "Google calendar" at bounding box center [637, 539] width 133 height 27
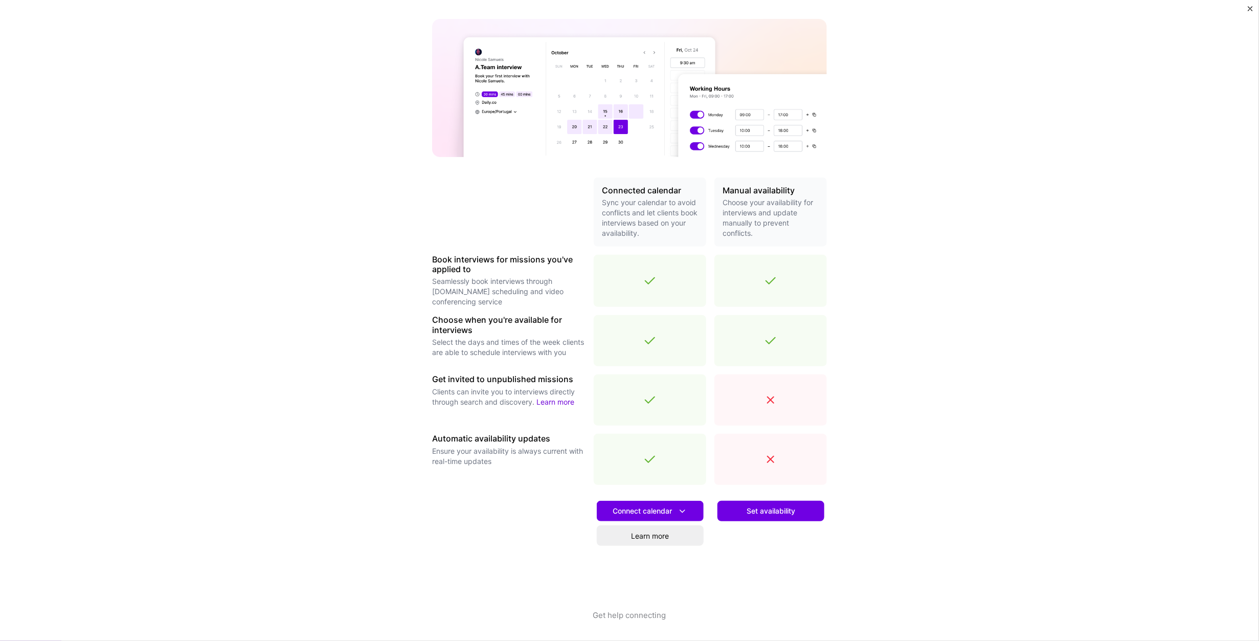
click at [757, 509] on span "Set availability" at bounding box center [771, 511] width 49 height 10
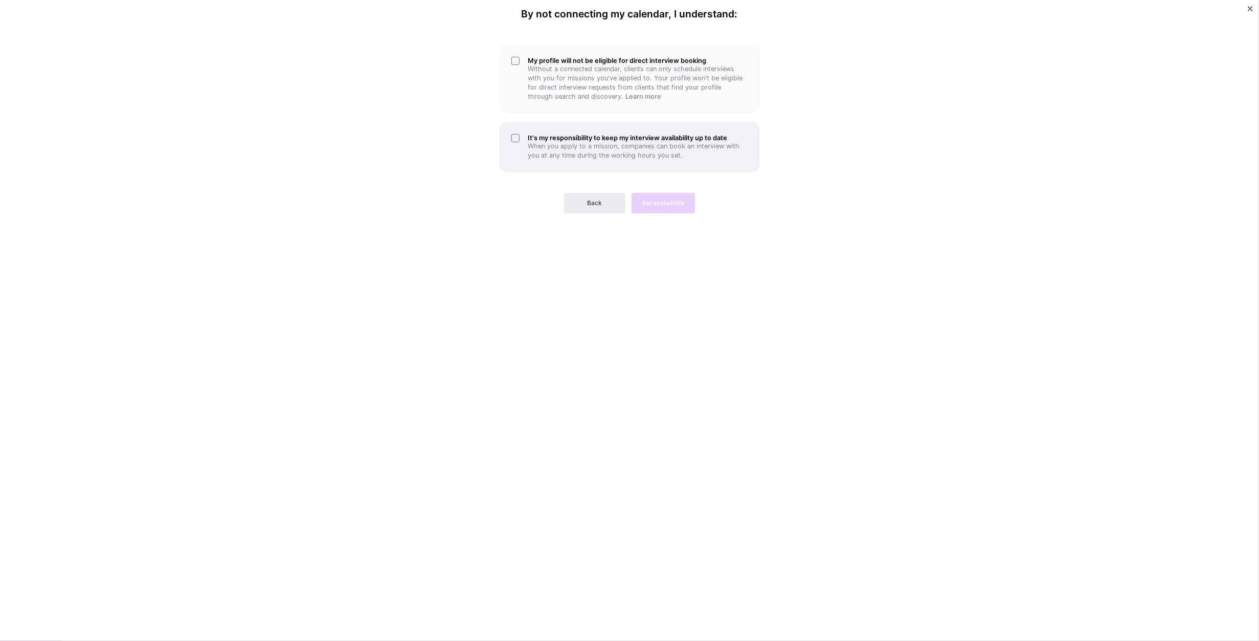
click at [515, 136] on div "It's my responsibility to keep my interview availability up to date When you ap…" at bounding box center [629, 147] width 261 height 51
click at [516, 59] on div "My profile will not be eligible for direct interview booking Without a connecte…" at bounding box center [629, 78] width 261 height 69
click at [510, 58] on div "My profile will not be eligible for direct interview booking Without a connecte…" at bounding box center [629, 78] width 261 height 69
click at [513, 59] on div "My profile will not be eligible for direct interview booking Without a connecte…" at bounding box center [629, 78] width 261 height 69
click at [675, 200] on span "Set availability" at bounding box center [663, 202] width 43 height 9
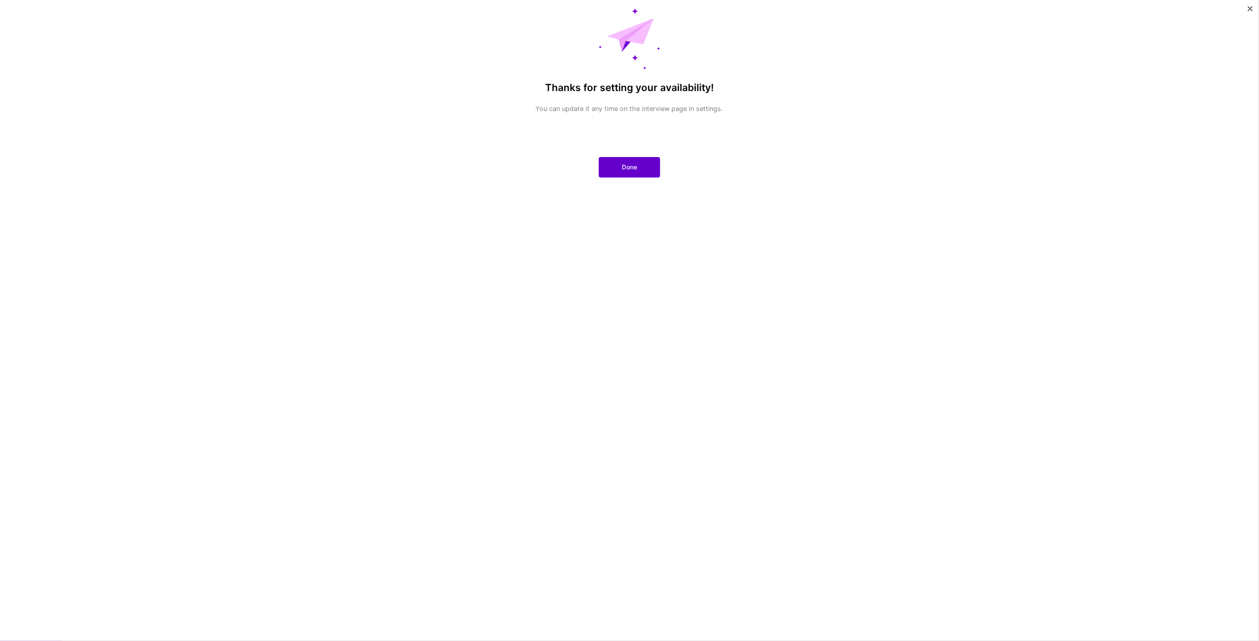
click at [632, 166] on span "Done" at bounding box center [629, 167] width 15 height 9
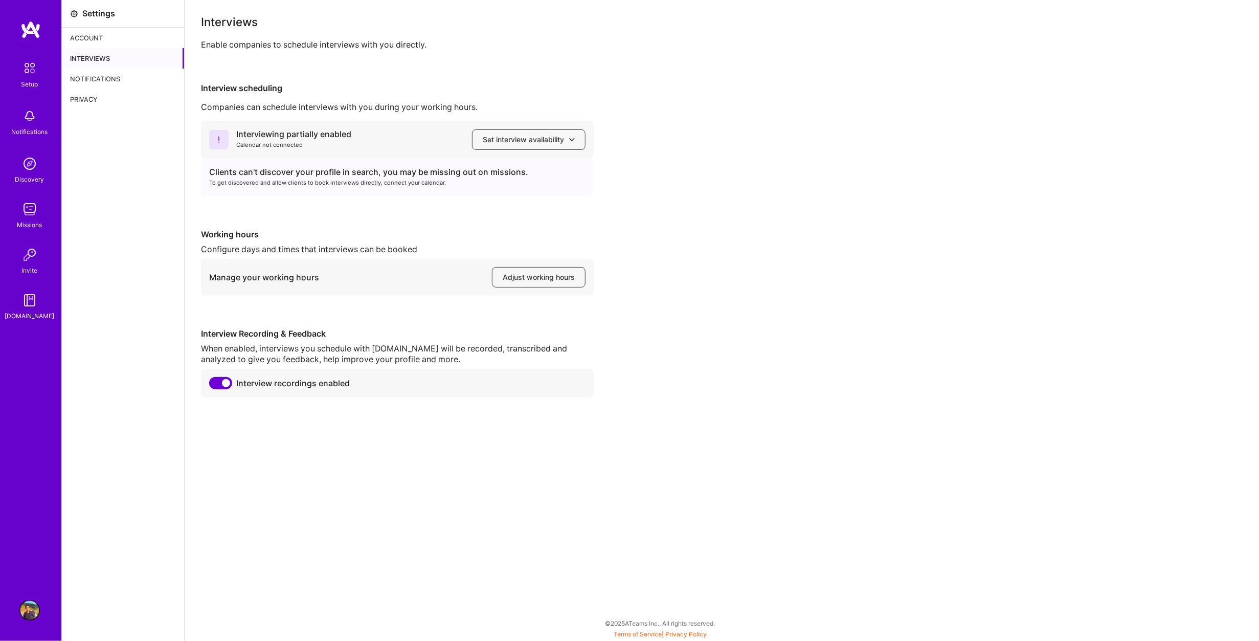
click at [632, 166] on div "Interviewing partially enabled Calendar not connected Set interview availabilit…" at bounding box center [722, 259] width 1042 height 277
click at [571, 137] on icon at bounding box center [572, 140] width 6 height 6
click at [719, 156] on div "Interviewing partially enabled Calendar not connected Set interview availabilit…" at bounding box center [722, 259] width 1042 height 277
click at [560, 271] on button "Adjust working hours" at bounding box center [539, 277] width 94 height 20
click at [776, 277] on div "Interviewing partially enabled Calendar not connected Set interview availabilit…" at bounding box center [722, 259] width 1042 height 277
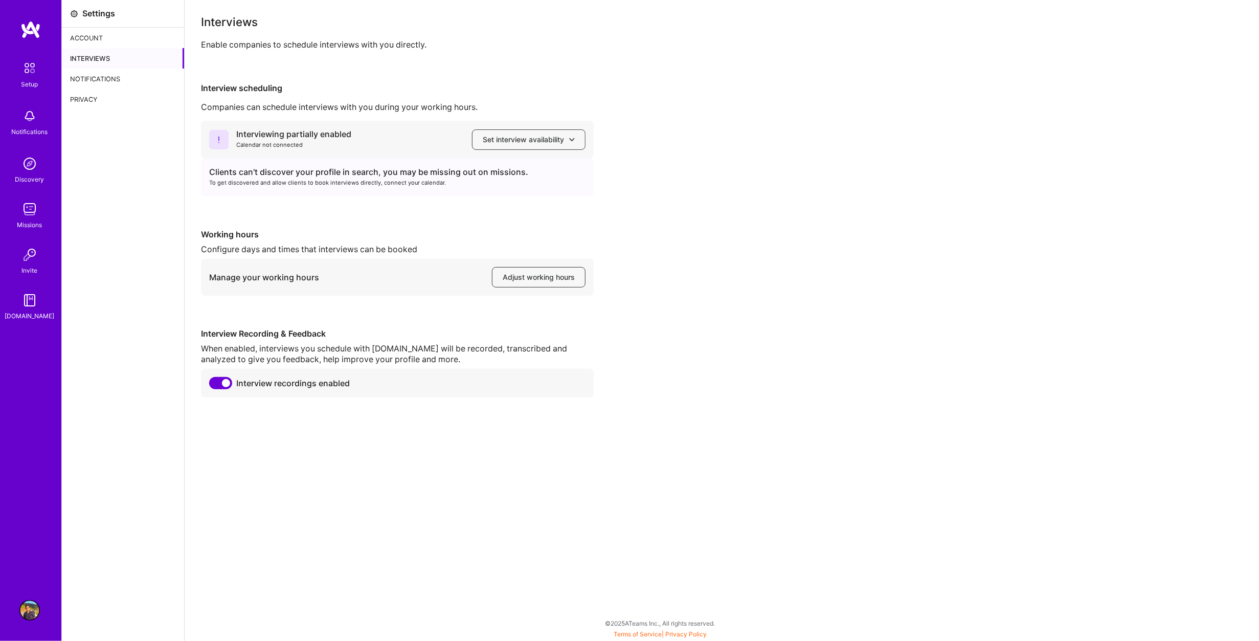
click at [28, 66] on img at bounding box center [29, 67] width 21 height 21
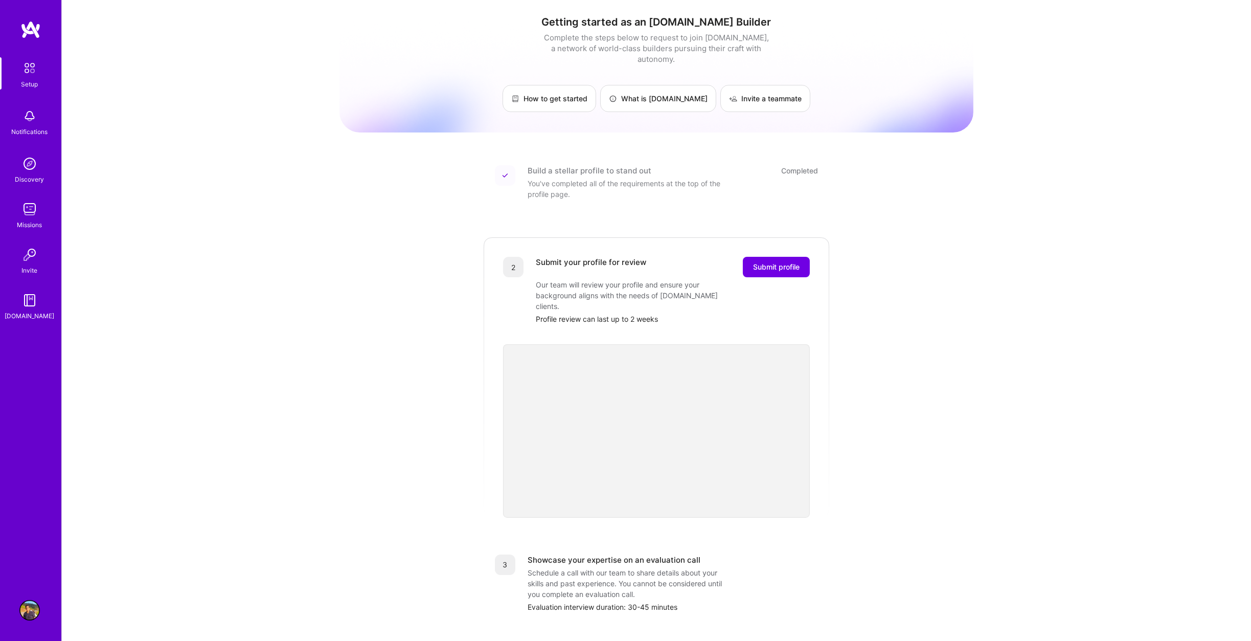
click at [34, 30] on img at bounding box center [30, 29] width 20 height 18
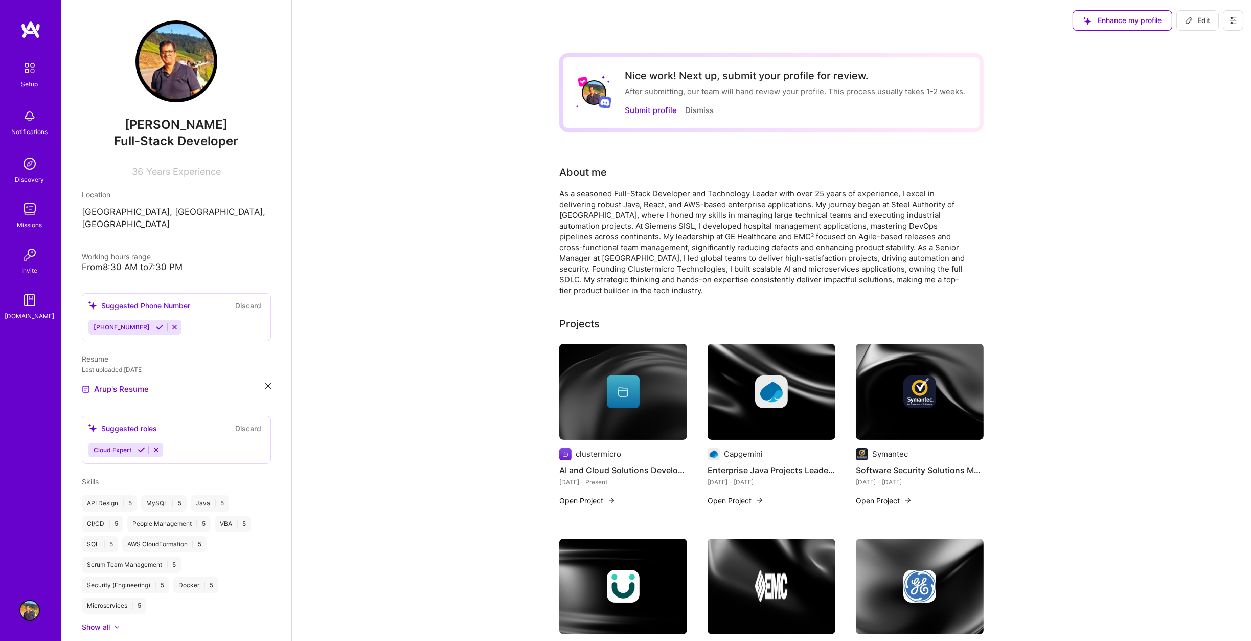
click at [653, 105] on button "Submit profile" at bounding box center [651, 110] width 52 height 11
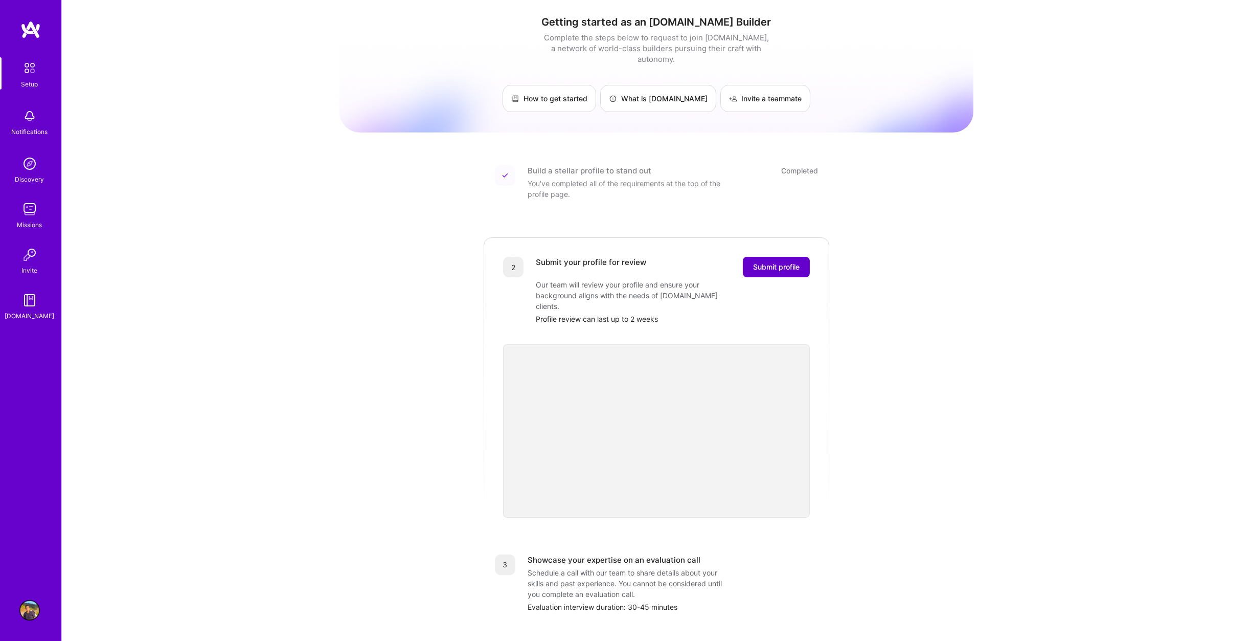
click at [788, 262] on span "Submit profile" at bounding box center [776, 267] width 47 height 10
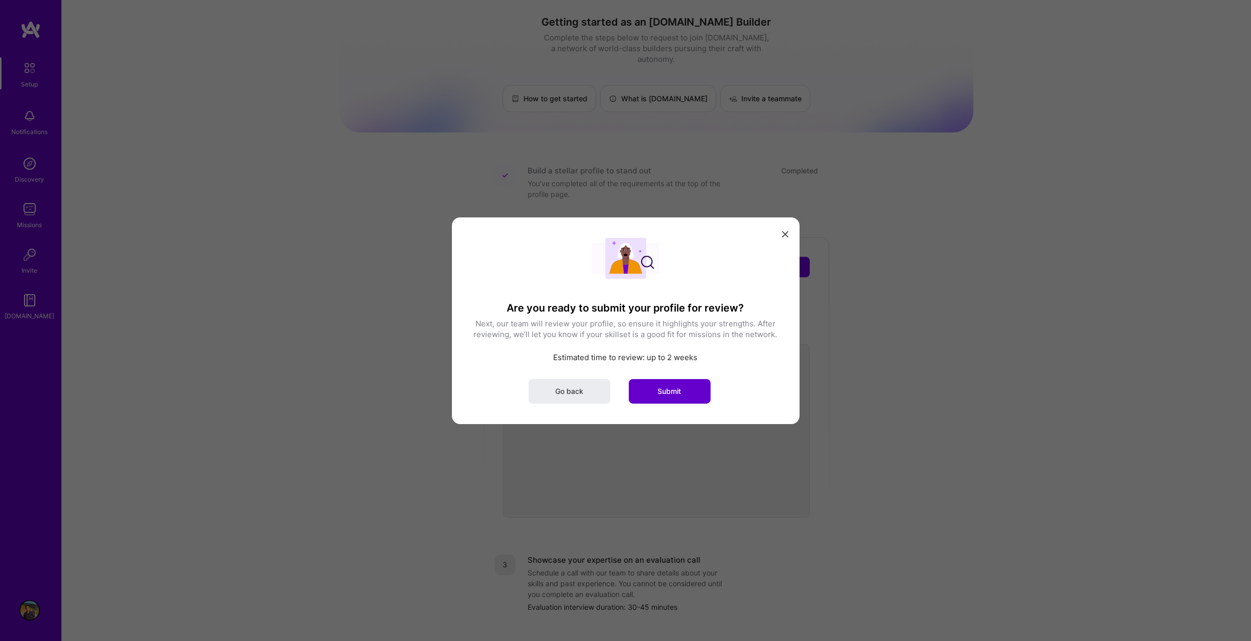
click at [682, 391] on button "Submit" at bounding box center [670, 390] width 82 height 25
